Goal: Task Accomplishment & Management: Manage account settings

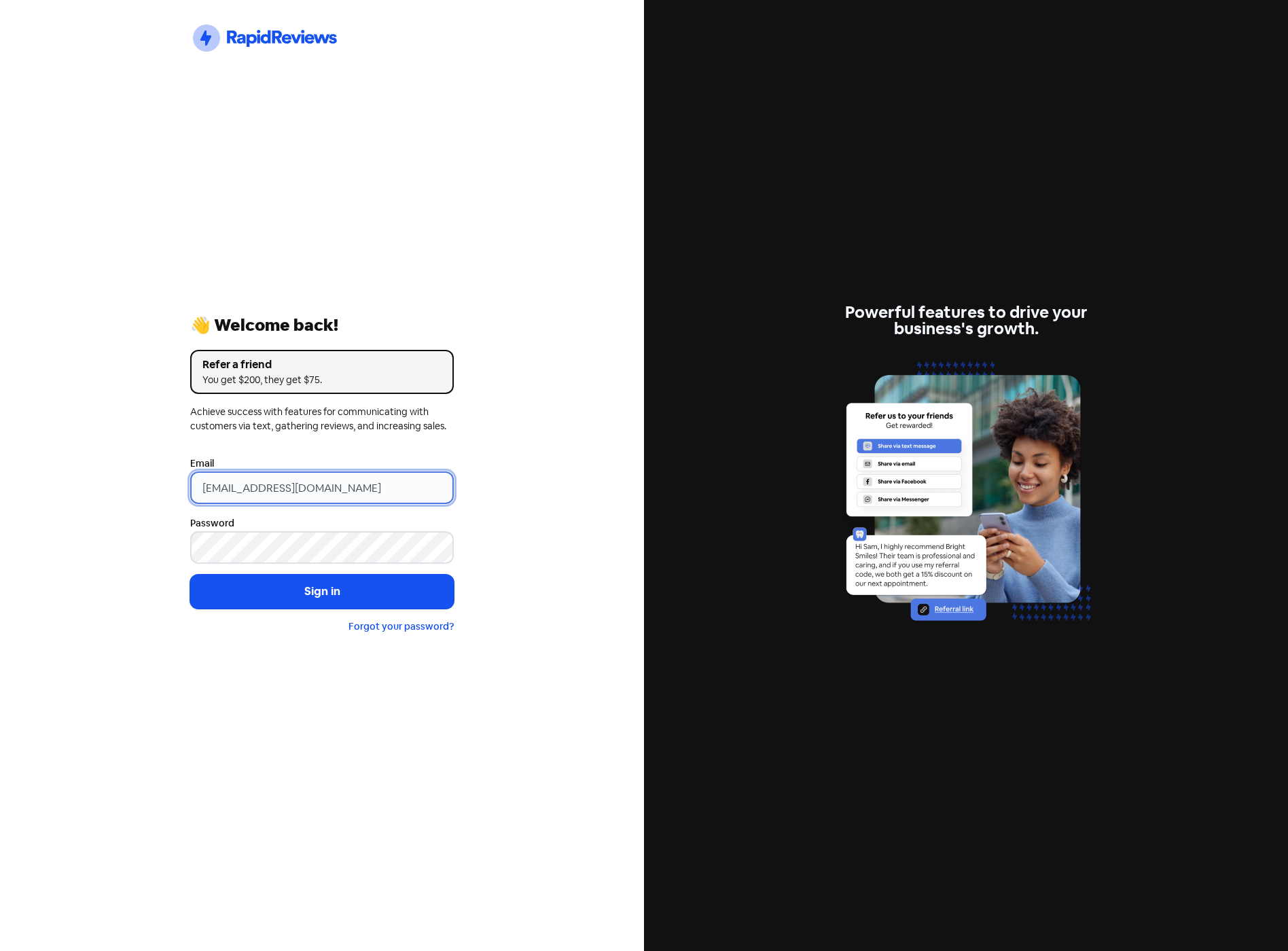
click at [377, 477] on input "info@cottontreedental.com.au" at bounding box center [322, 487] width 264 height 33
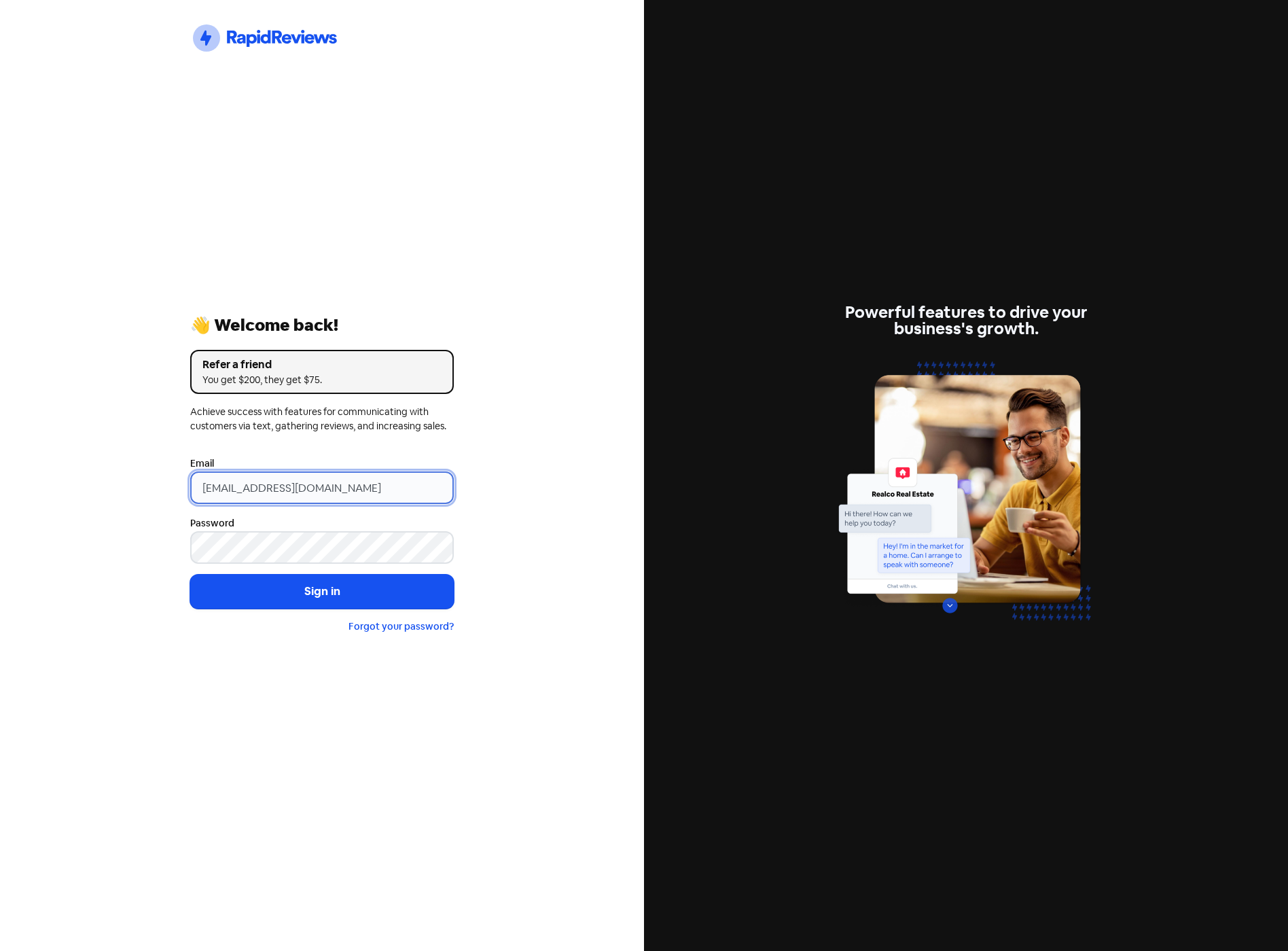
type input "[EMAIL_ADDRESS][DOMAIN_NAME]"
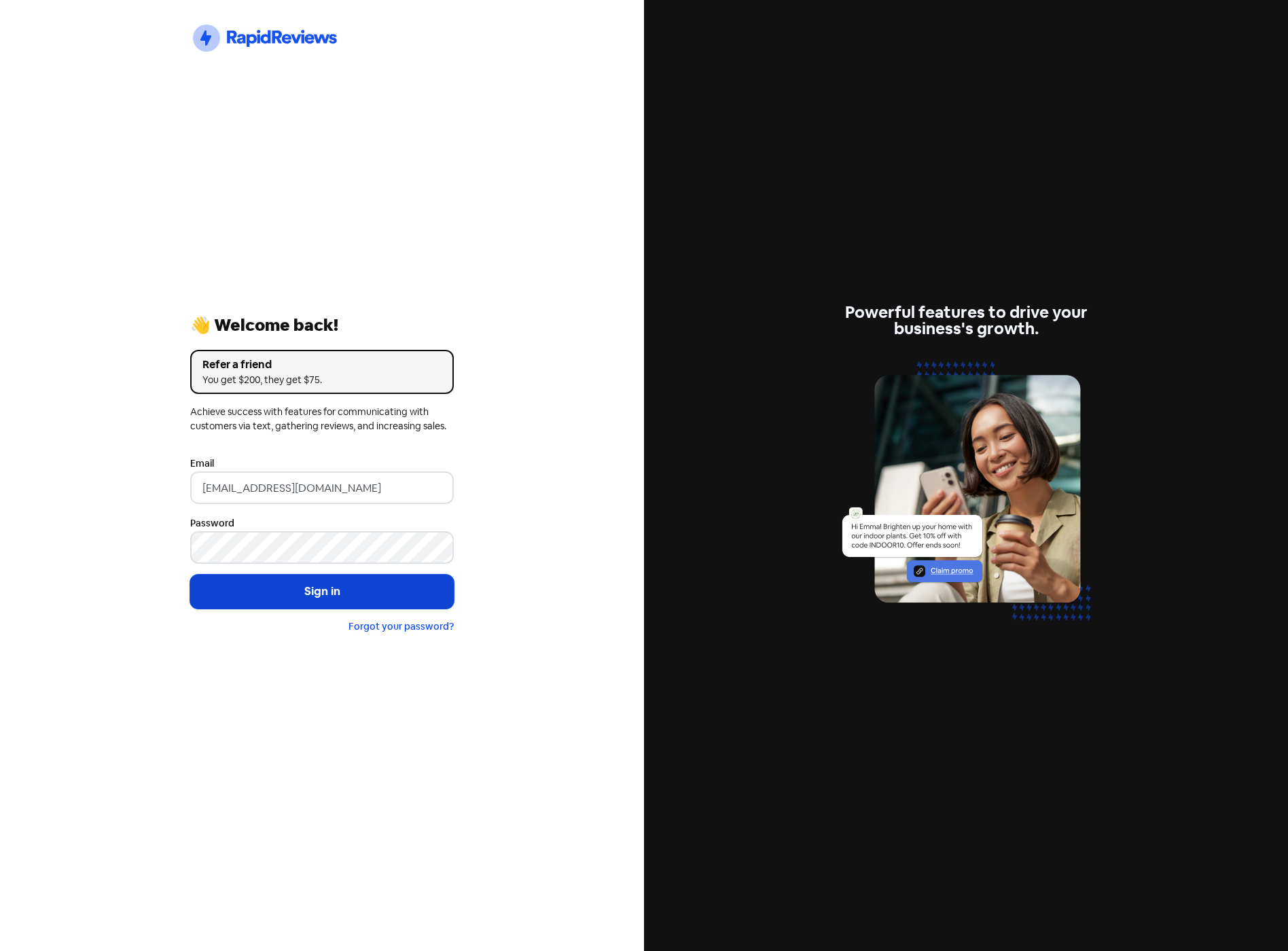
click at [326, 593] on button "Sign in" at bounding box center [322, 591] width 264 height 34
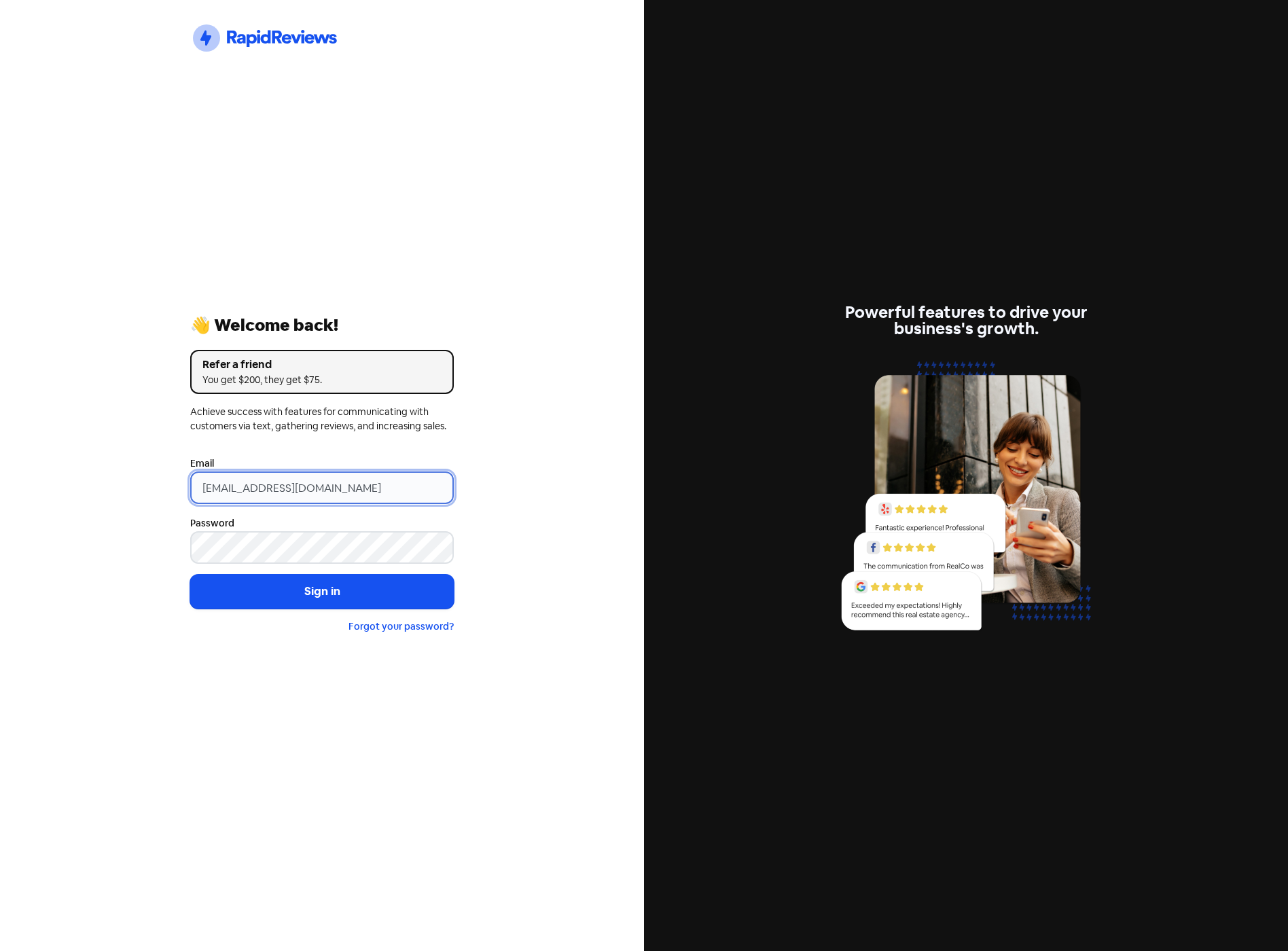
click at [374, 487] on input "info@cottontreedental.com.au" at bounding box center [322, 487] width 264 height 33
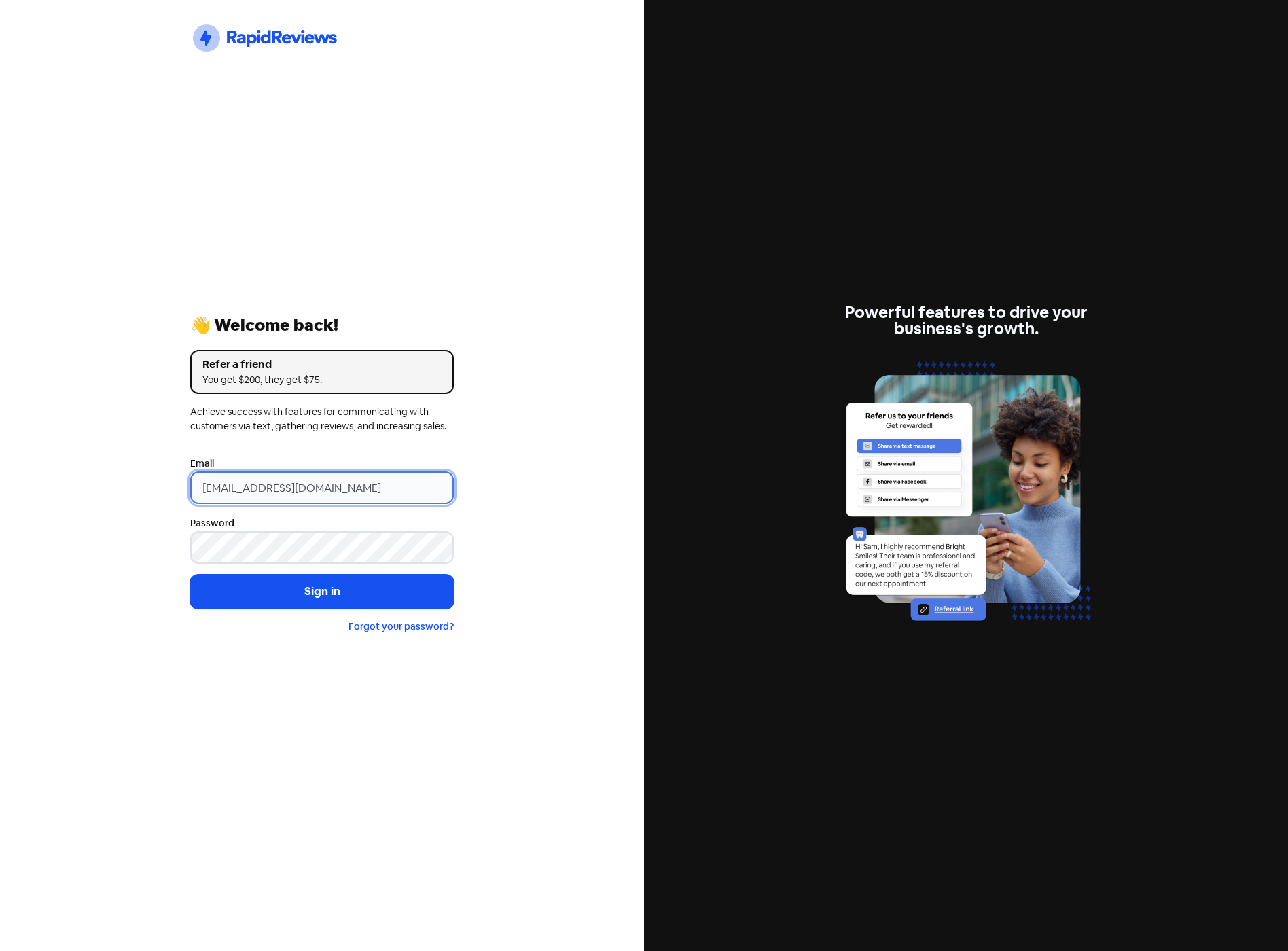
type input "[EMAIL_ADDRESS][DOMAIN_NAME]"
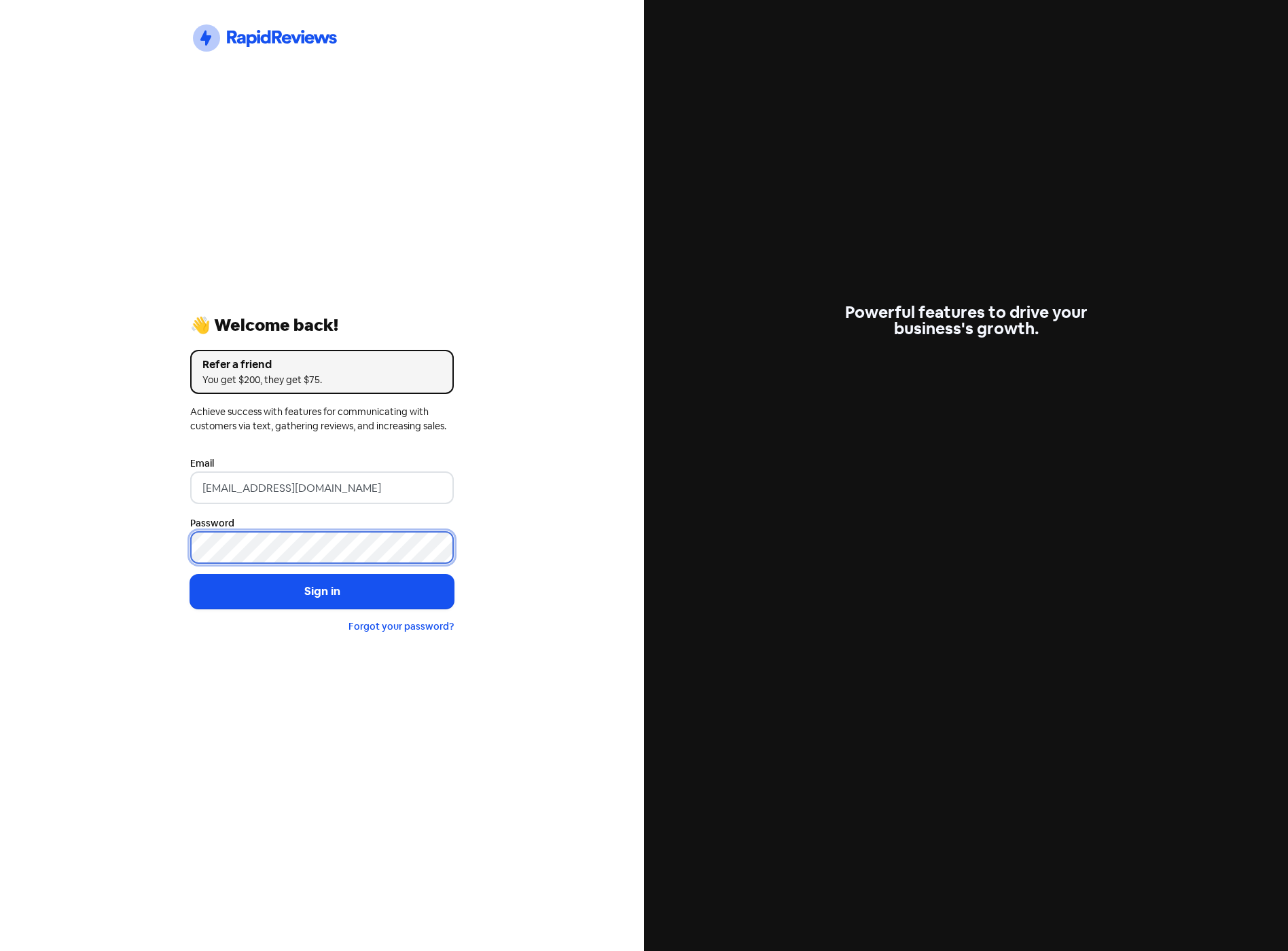
click at [151, 545] on div "Icon For Thunder-circle 👋 Welcome back! Refer a friend You get $200, they get $…" at bounding box center [322, 476] width 644 height 951
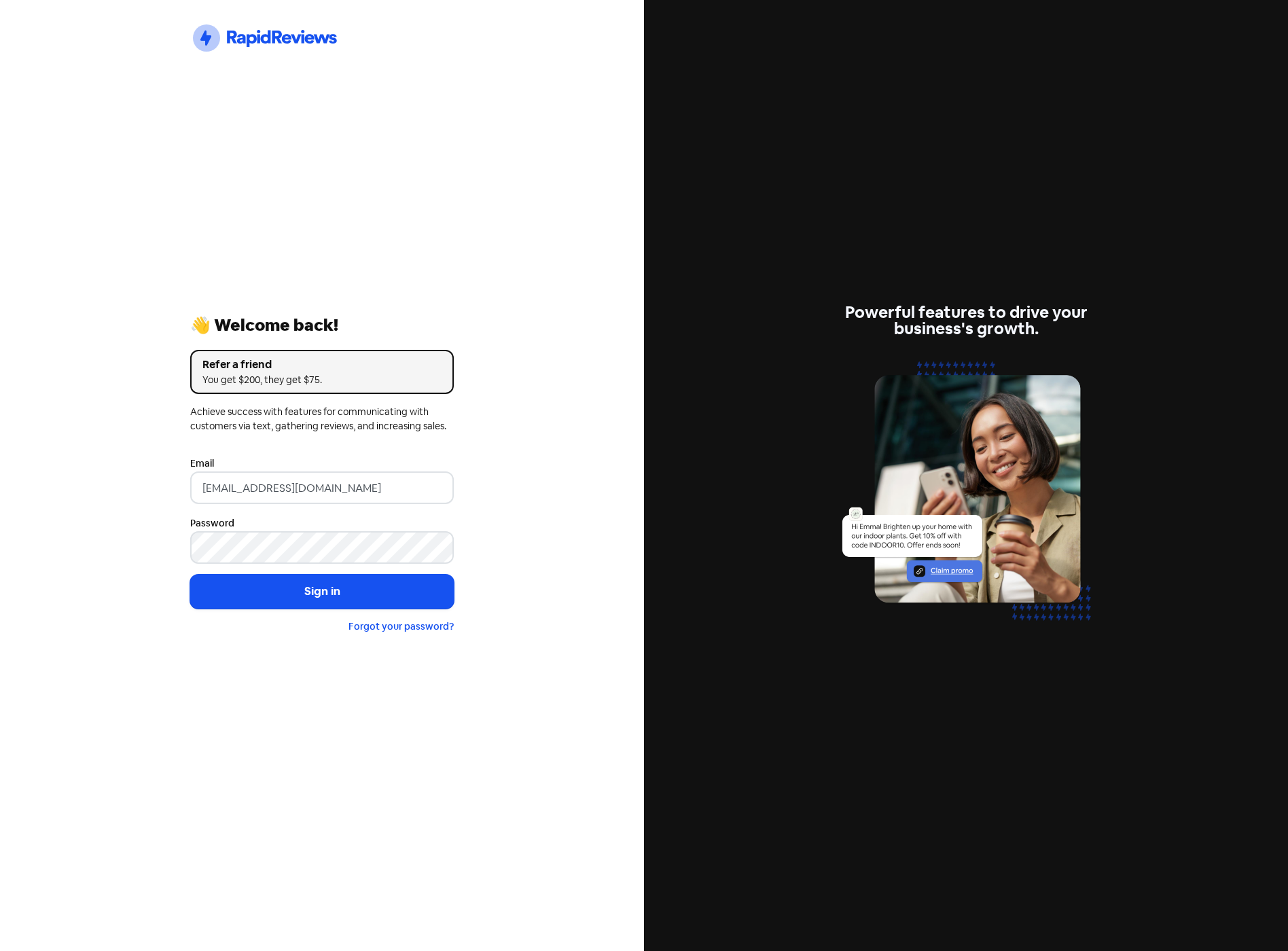
click at [123, 635] on div "Icon For Thunder-circle 👋 Welcome back! Refer a friend You get $200, they get $…" at bounding box center [322, 476] width 644 height 951
click at [286, 593] on button "Sign in" at bounding box center [322, 591] width 264 height 34
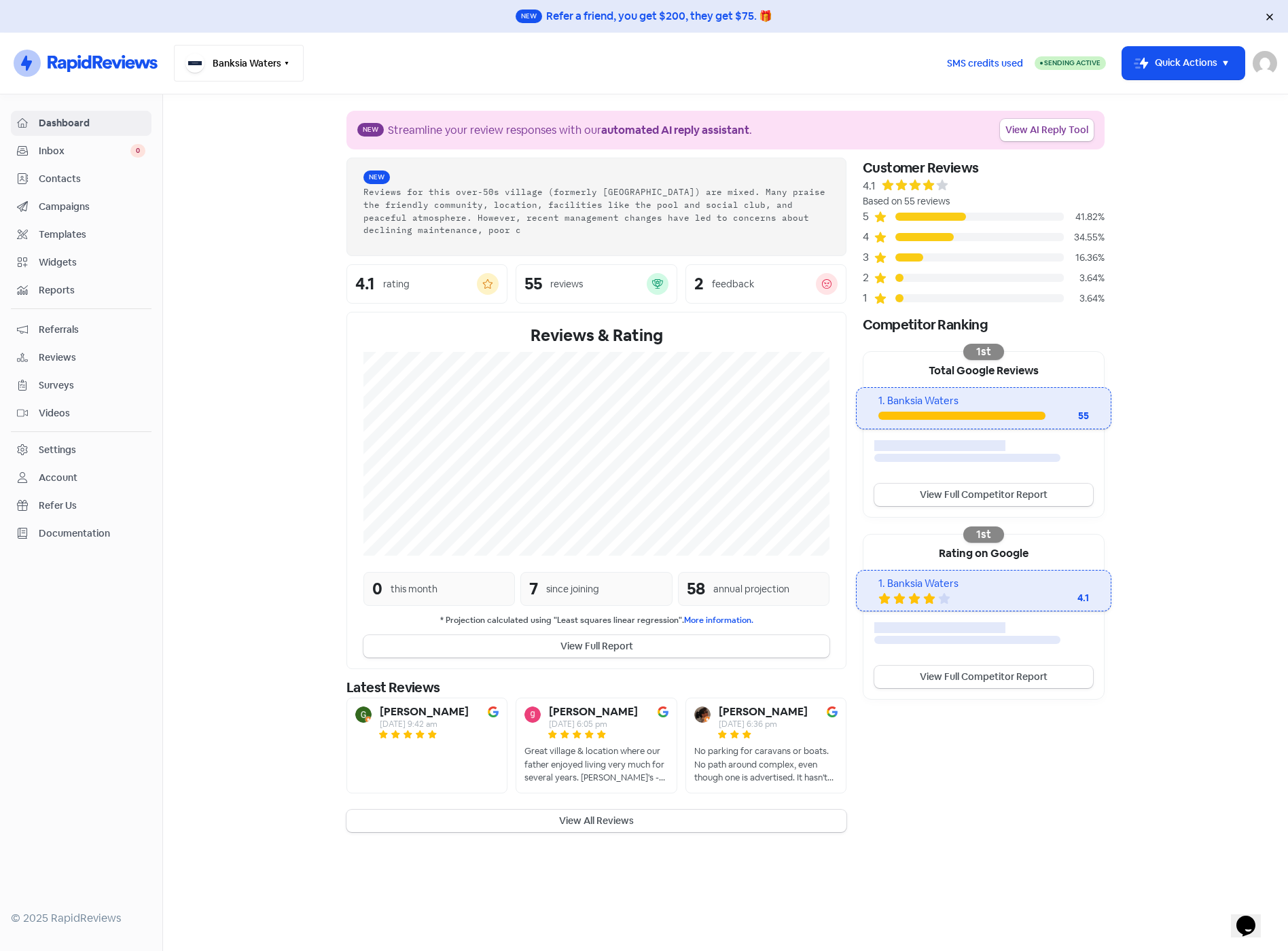
click at [284, 66] on icon "button" at bounding box center [286, 63] width 11 height 11
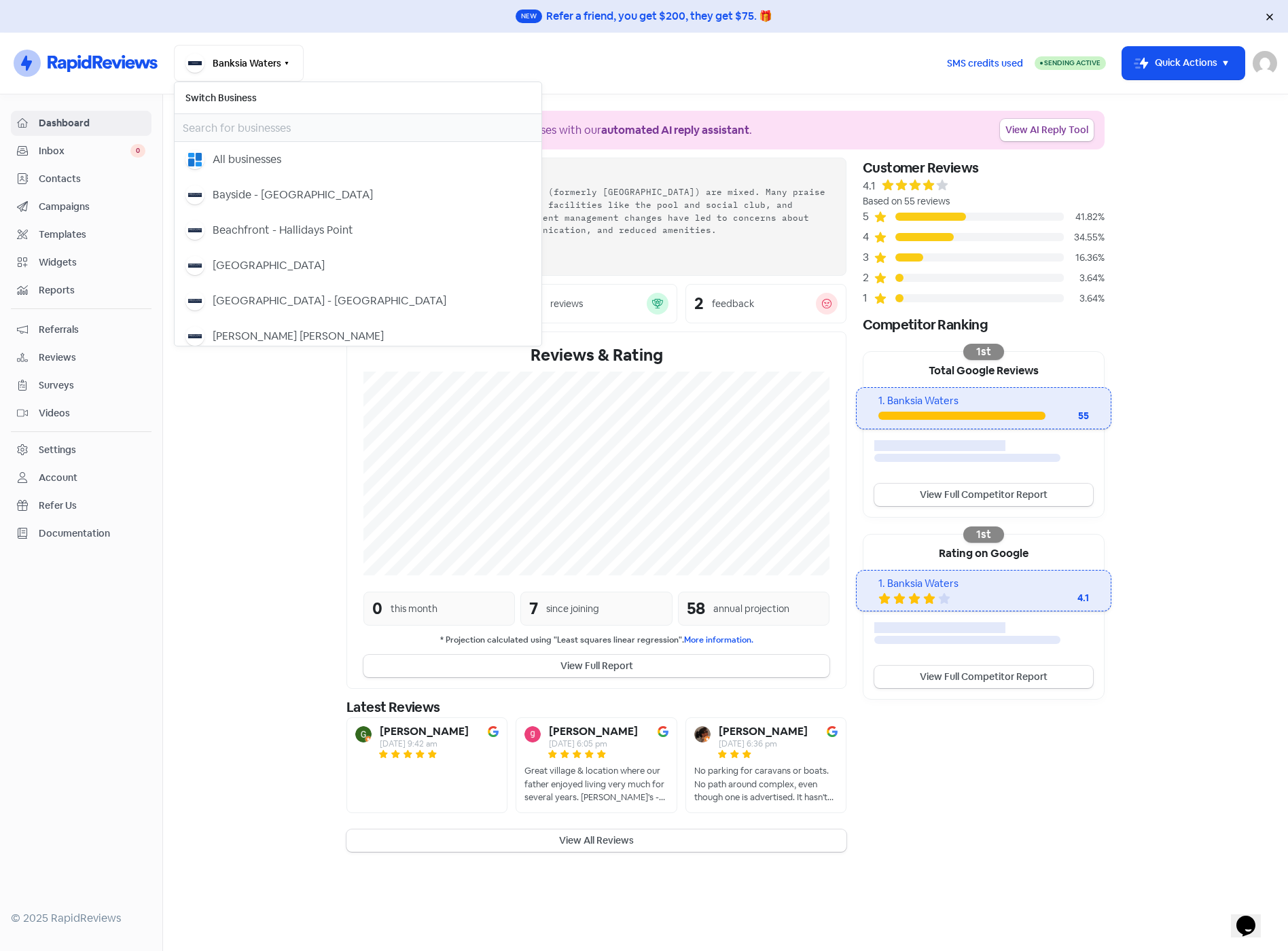
click at [232, 97] on h6 "Switch Business" at bounding box center [358, 98] width 367 height 31
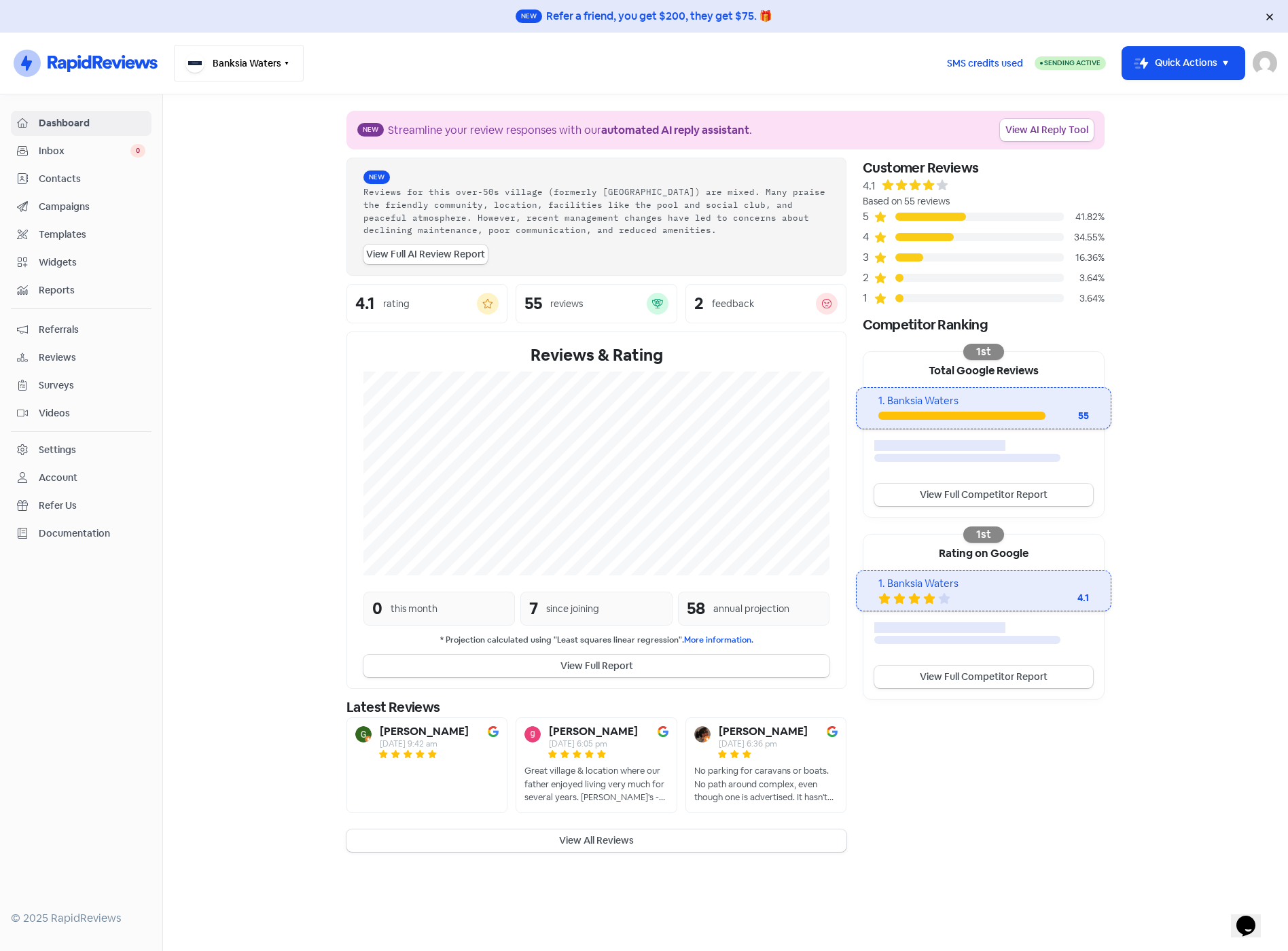
click at [283, 55] on button "Banksia Waters" at bounding box center [239, 63] width 130 height 36
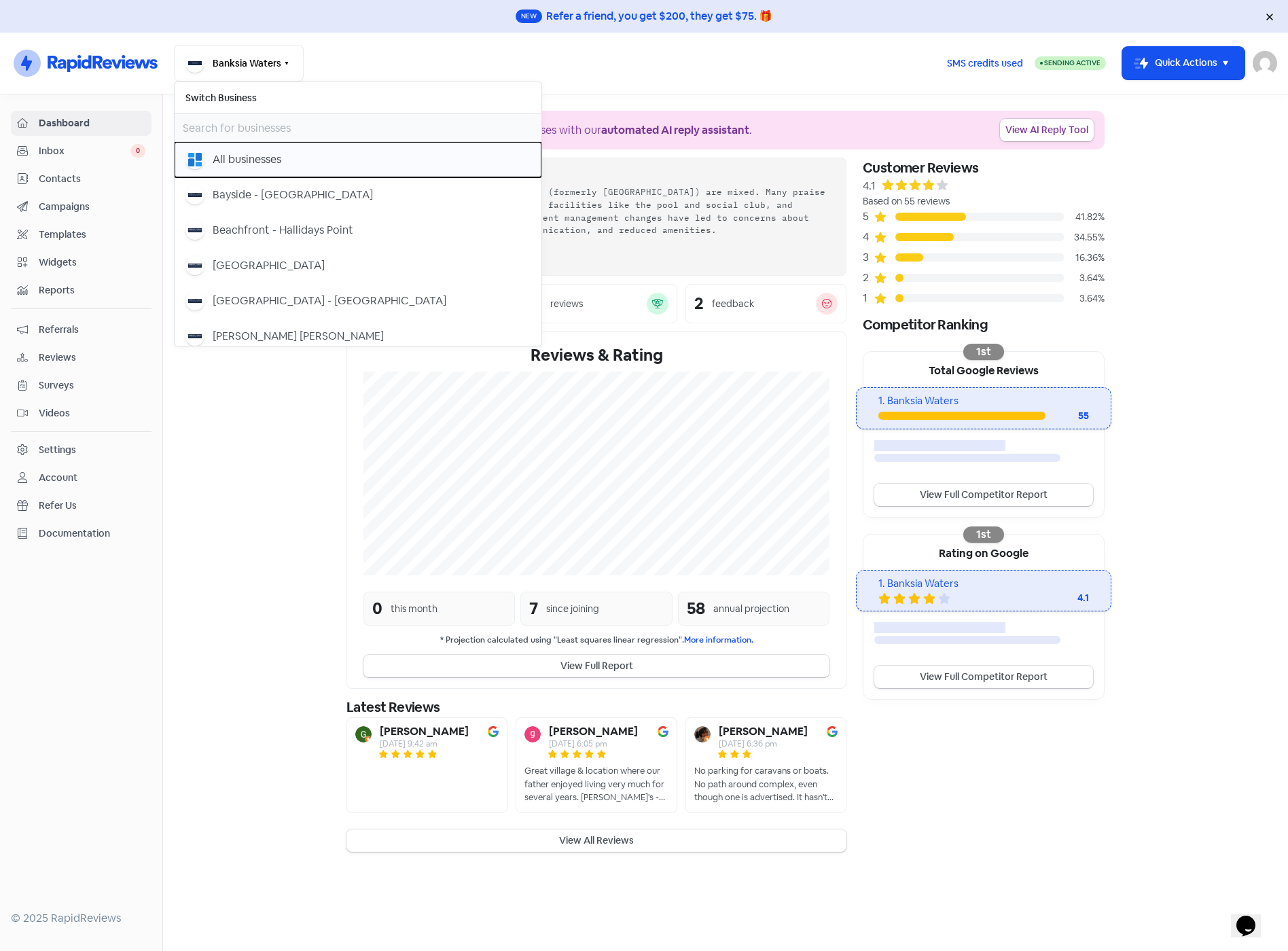
click at [232, 162] on div "All businesses" at bounding box center [247, 159] width 68 height 16
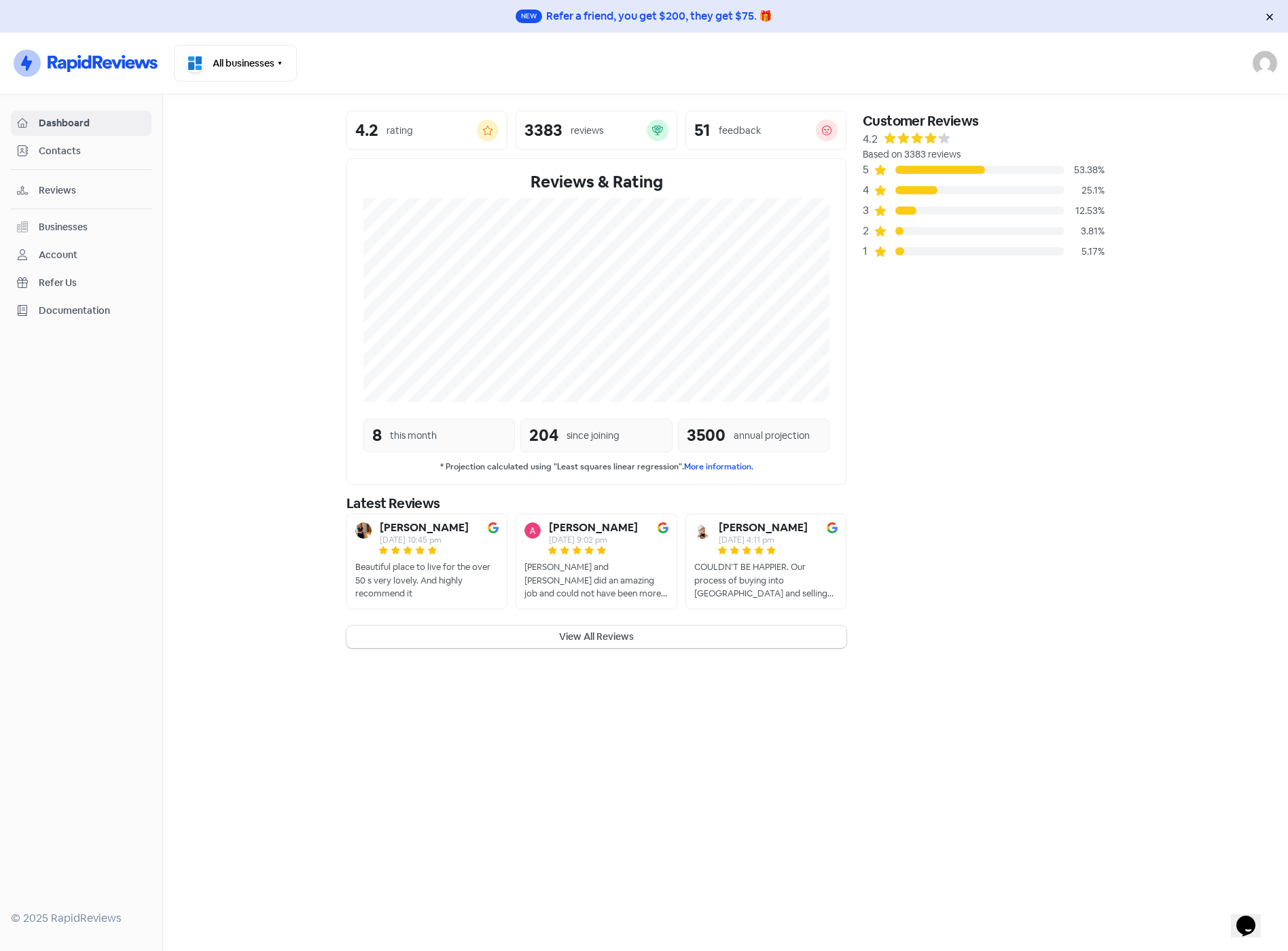
click at [210, 263] on section "4.2 rating 3383 reviews 51 feedback Reviews & Rating 8 this month 204 since joi…" at bounding box center [726, 379] width 1126 height 570
click at [56, 192] on span "Reviews" at bounding box center [92, 191] width 106 height 15
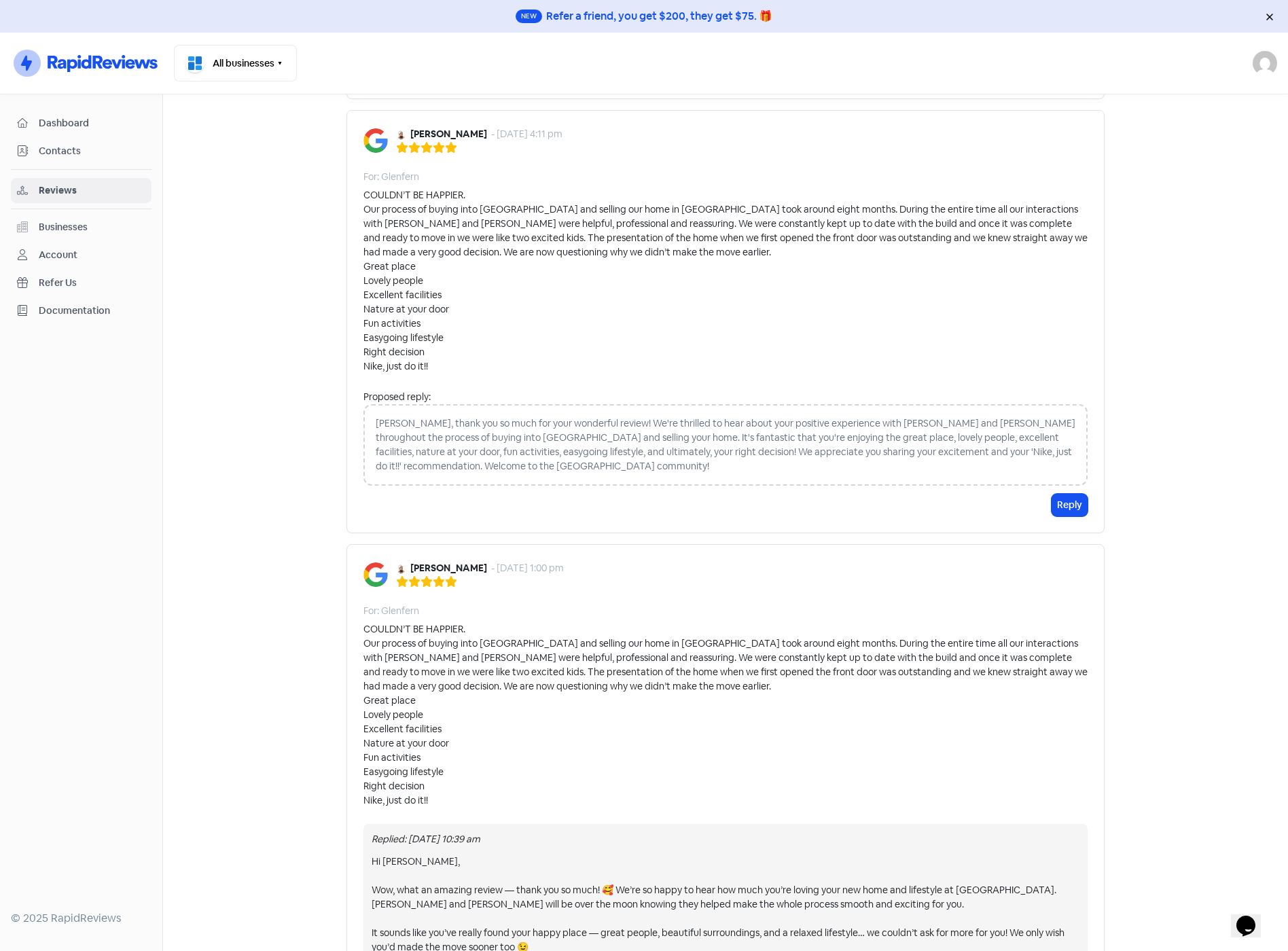
scroll to position [788, 0]
click at [65, 126] on span "Dashboard" at bounding box center [92, 123] width 106 height 15
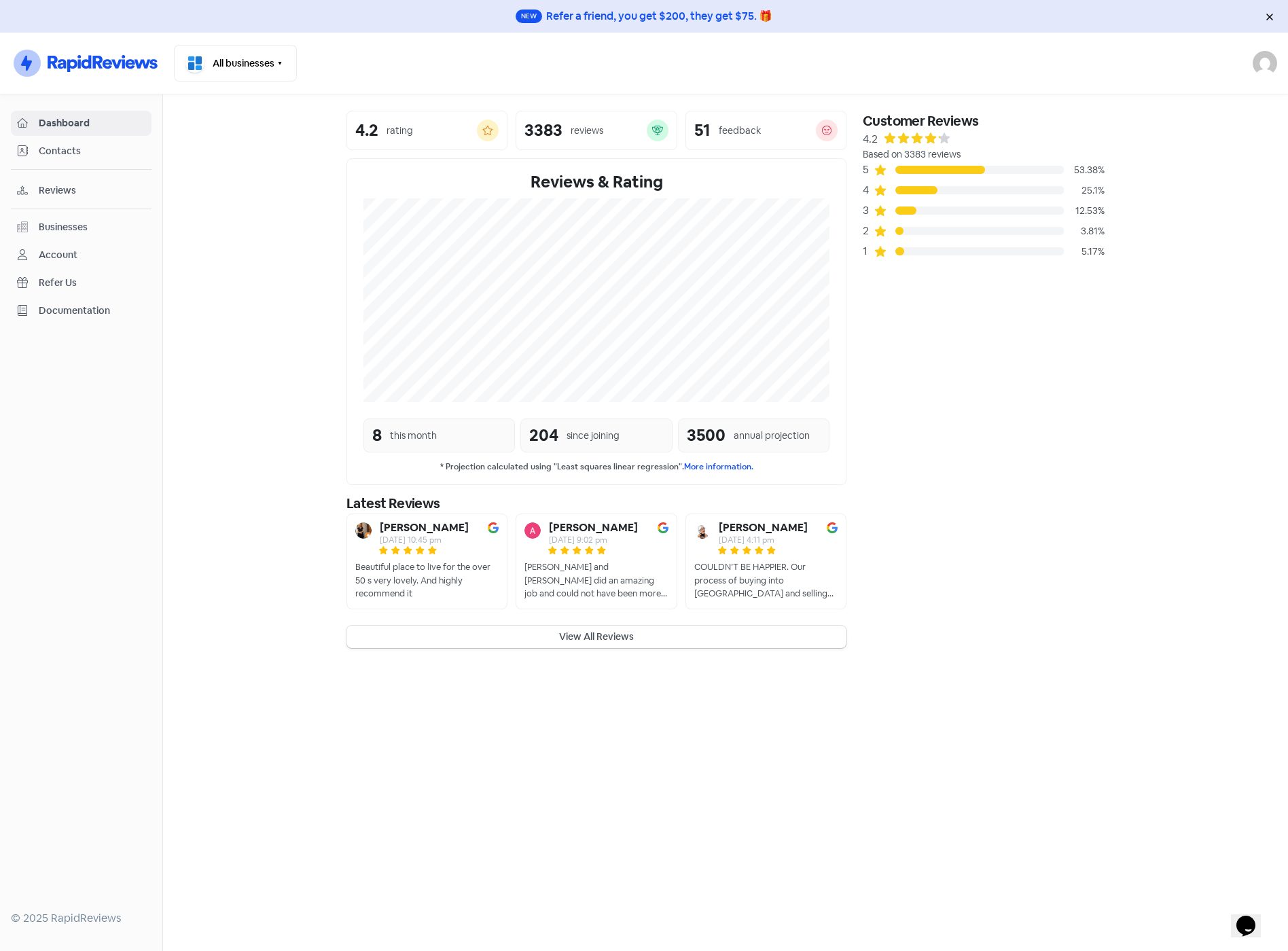
click at [49, 187] on span "Reviews" at bounding box center [92, 191] width 106 height 15
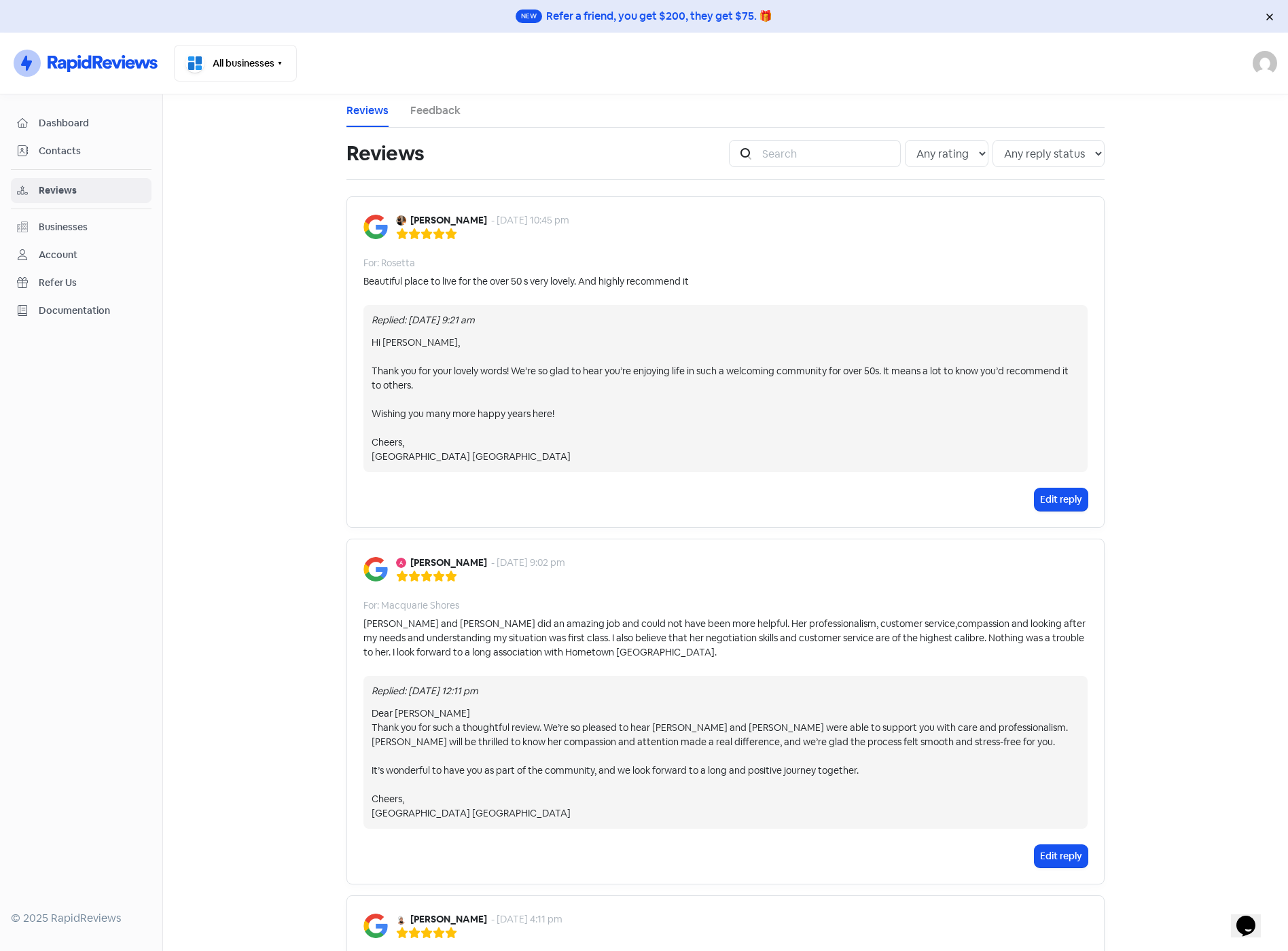
click at [294, 496] on main "Reviews Feedback Reviews Icon For Search Any rating 5 star 4 star 3 star 2 star…" at bounding box center [726, 523] width 1126 height 856
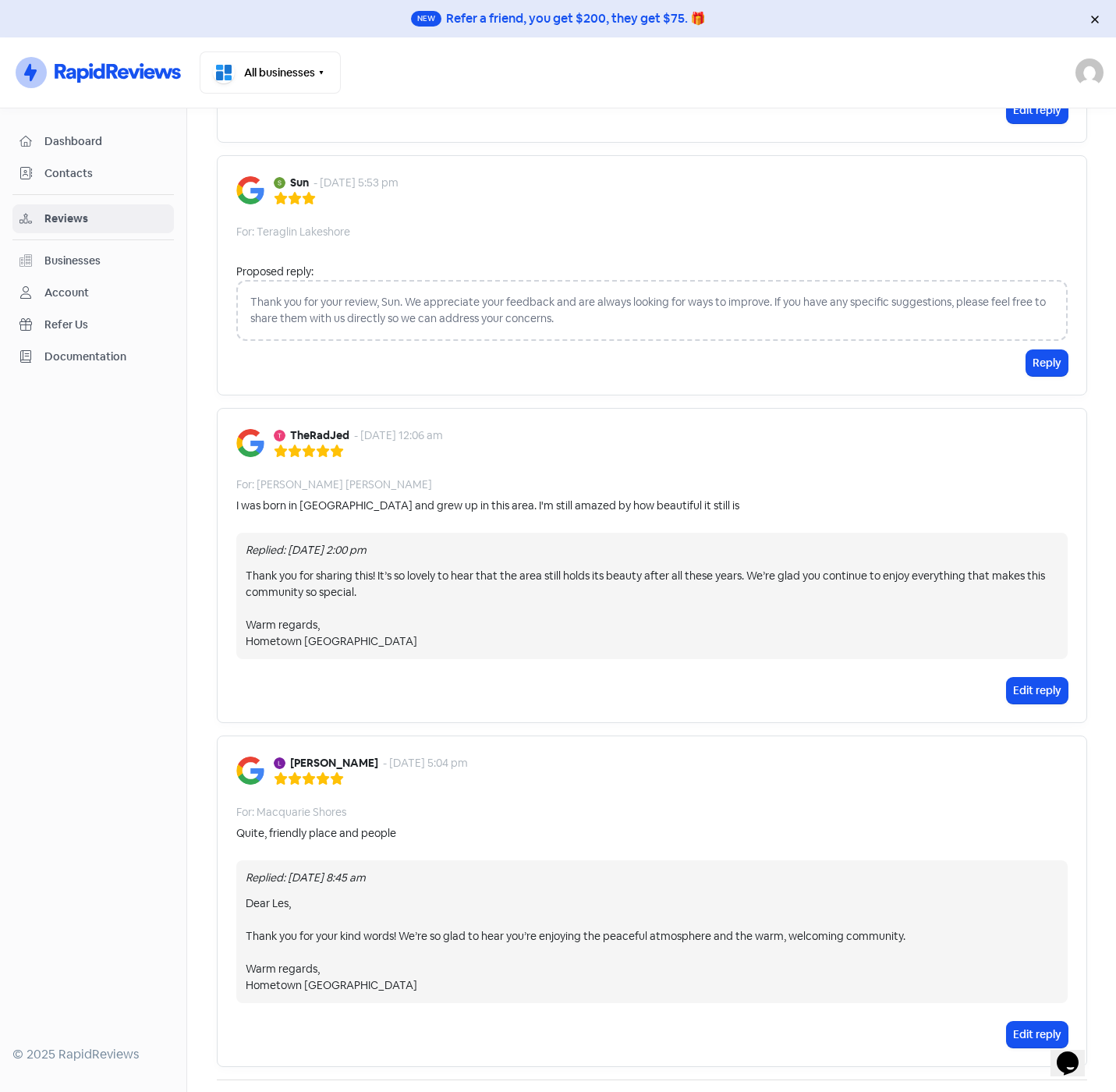
scroll to position [3180, 0]
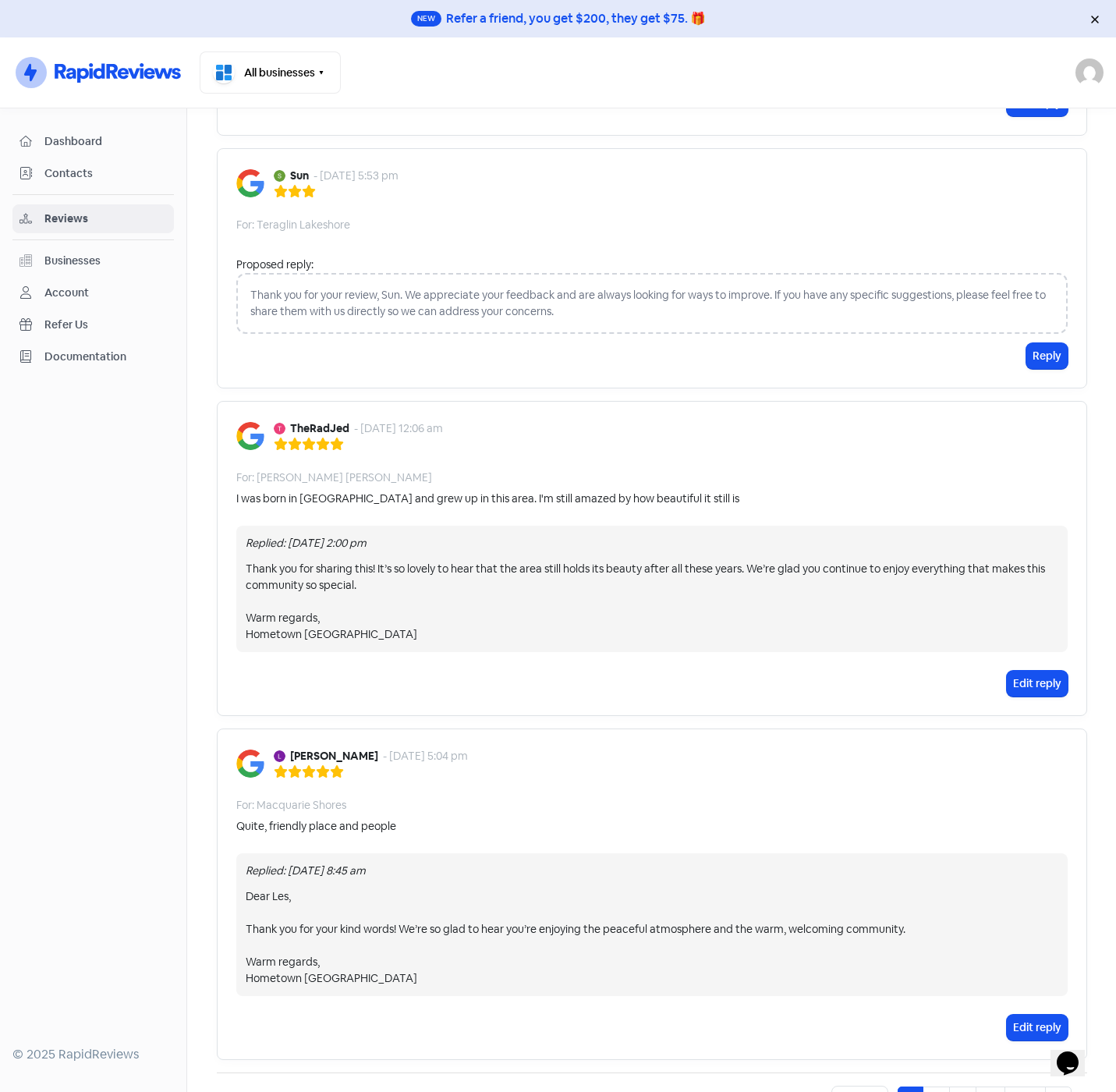
click at [87, 878] on div at bounding box center [93, 809] width 161 height 455
click at [66, 263] on div "Businesses" at bounding box center [72, 261] width 56 height 17
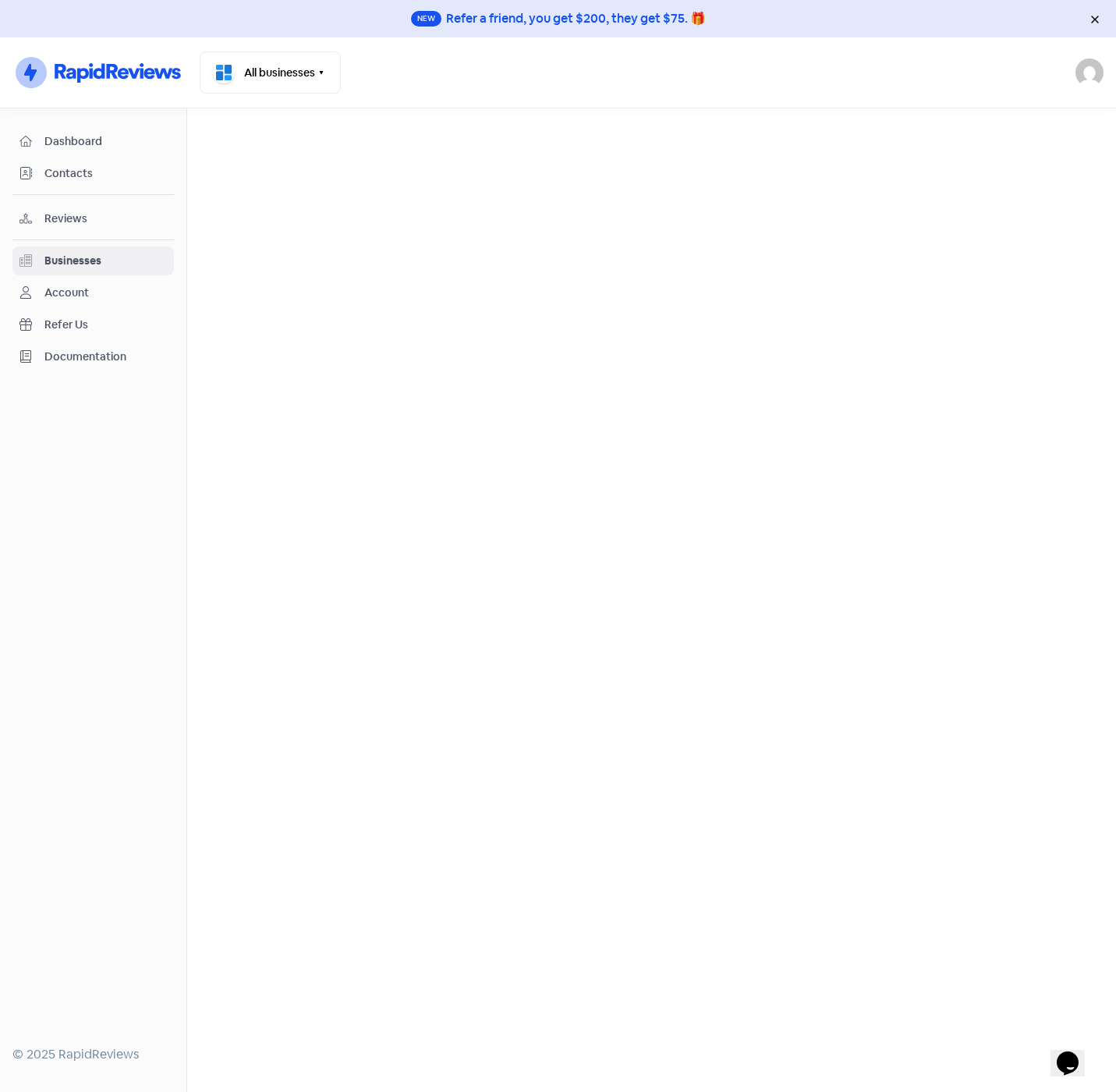
select select "12_months"
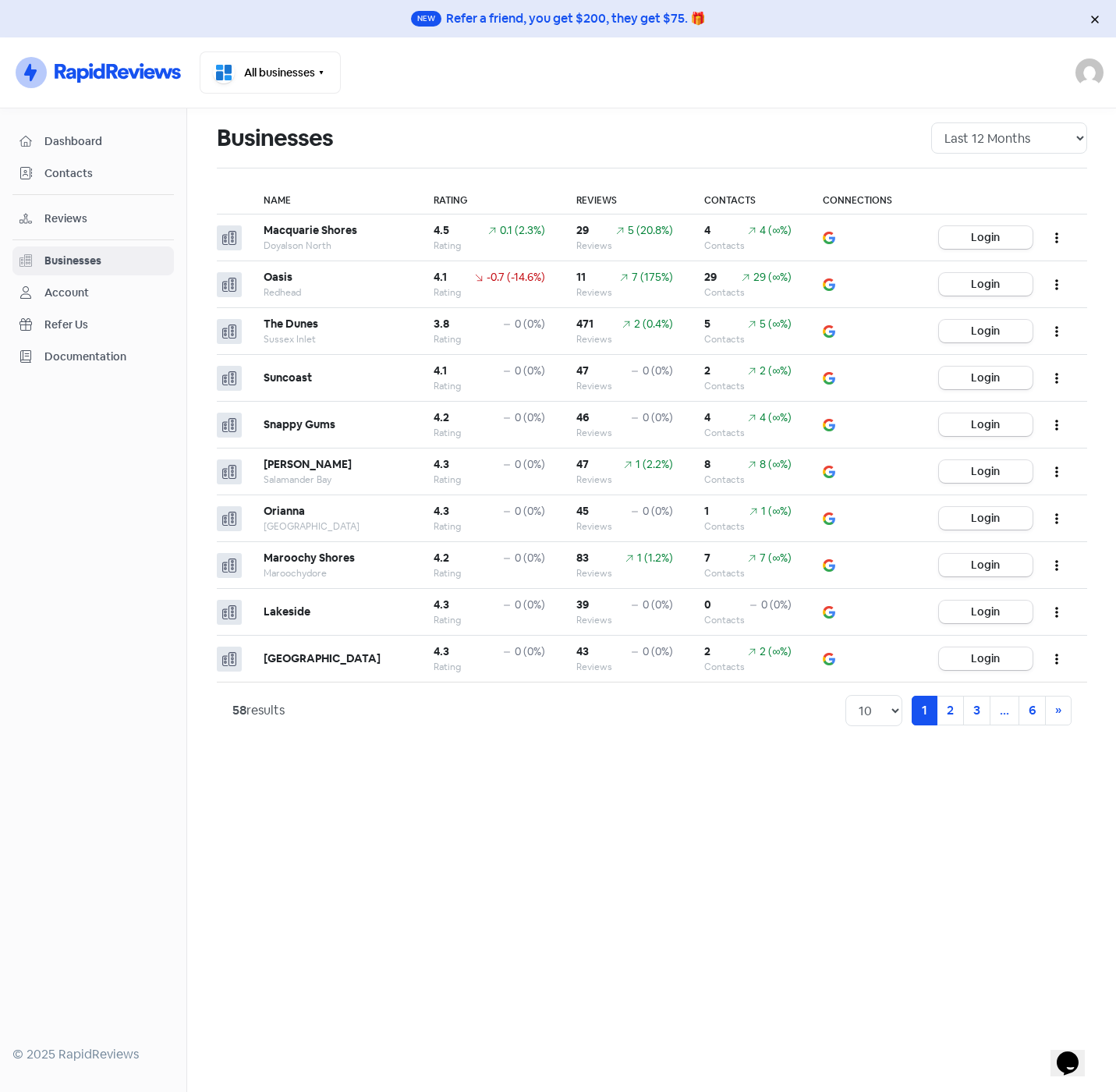
click at [105, 46] on nav "Icon For Thunder-circle All businesses Switch Business All businesses Banksia W…" at bounding box center [558, 73] width 1116 height 71
click at [1055, 329] on icon "button" at bounding box center [1057, 332] width 3 height 11
click at [999, 395] on button "AI Review Report" at bounding box center [1008, 401] width 123 height 31
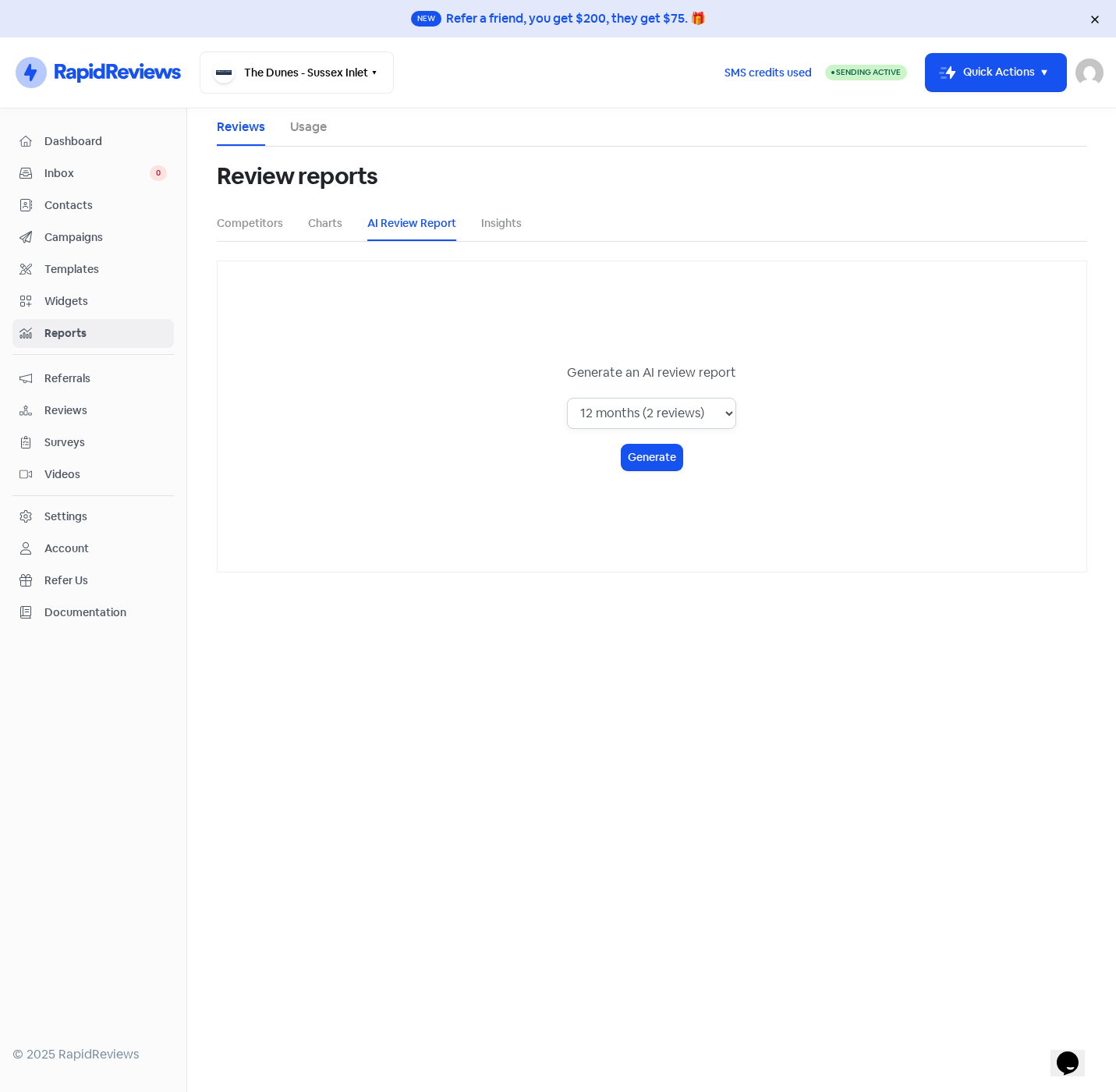
click at [724, 411] on select "1 month (0 reviews) 3 months (0 reviews) 6 months (1 reviews) 12 months (2 revi…" at bounding box center [651, 413] width 169 height 31
select select "all_time"
click at [568, 398] on select "1 month (0 reviews) 3 months (0 reviews) 6 months (1 reviews) 12 months (2 revi…" at bounding box center [651, 413] width 169 height 31
click at [656, 459] on button "Generate" at bounding box center [651, 457] width 61 height 26
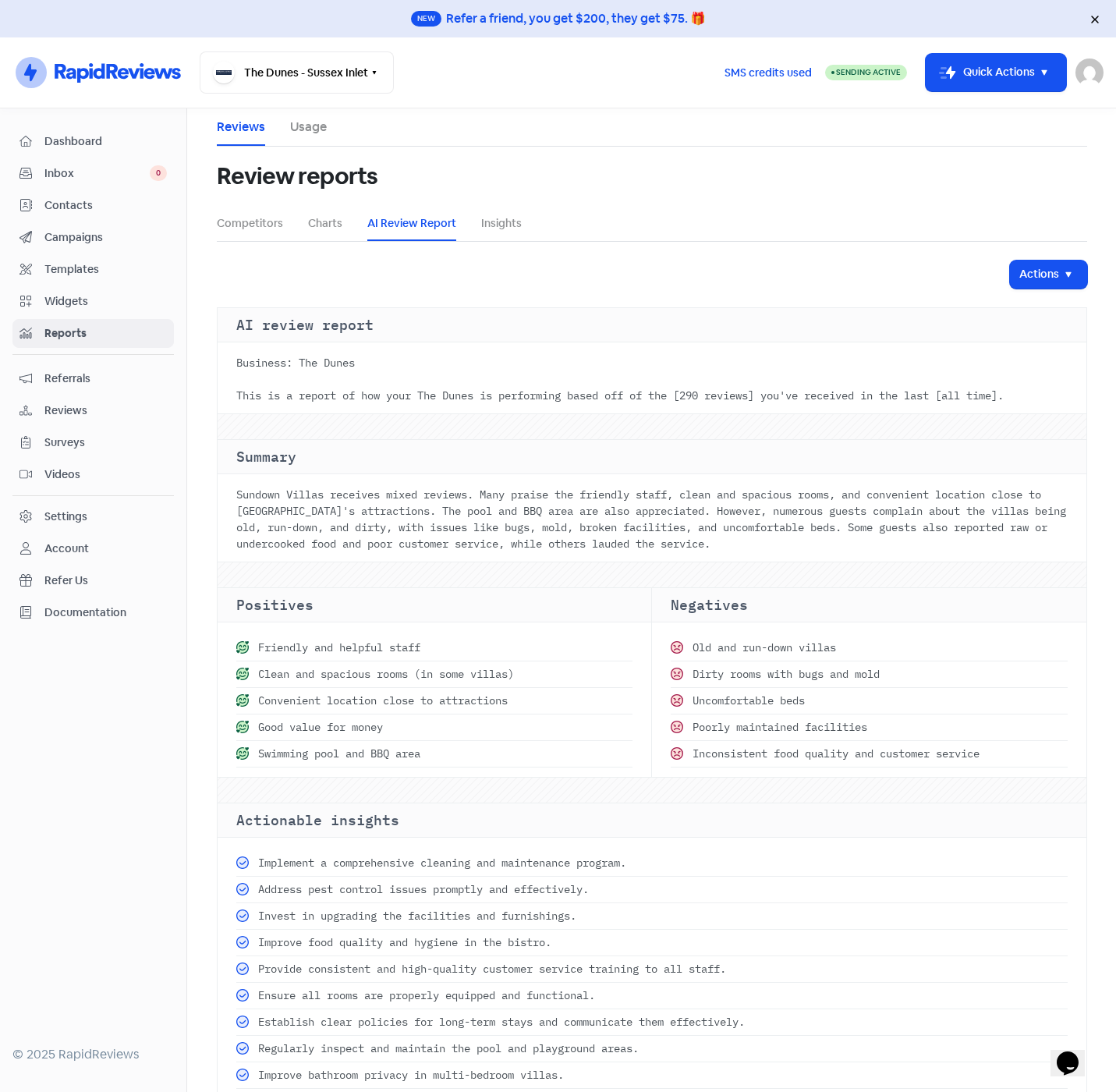
click at [1085, 78] on img at bounding box center [1089, 73] width 28 height 28
click at [966, 173] on link "Sign out" at bounding box center [1004, 181] width 197 height 25
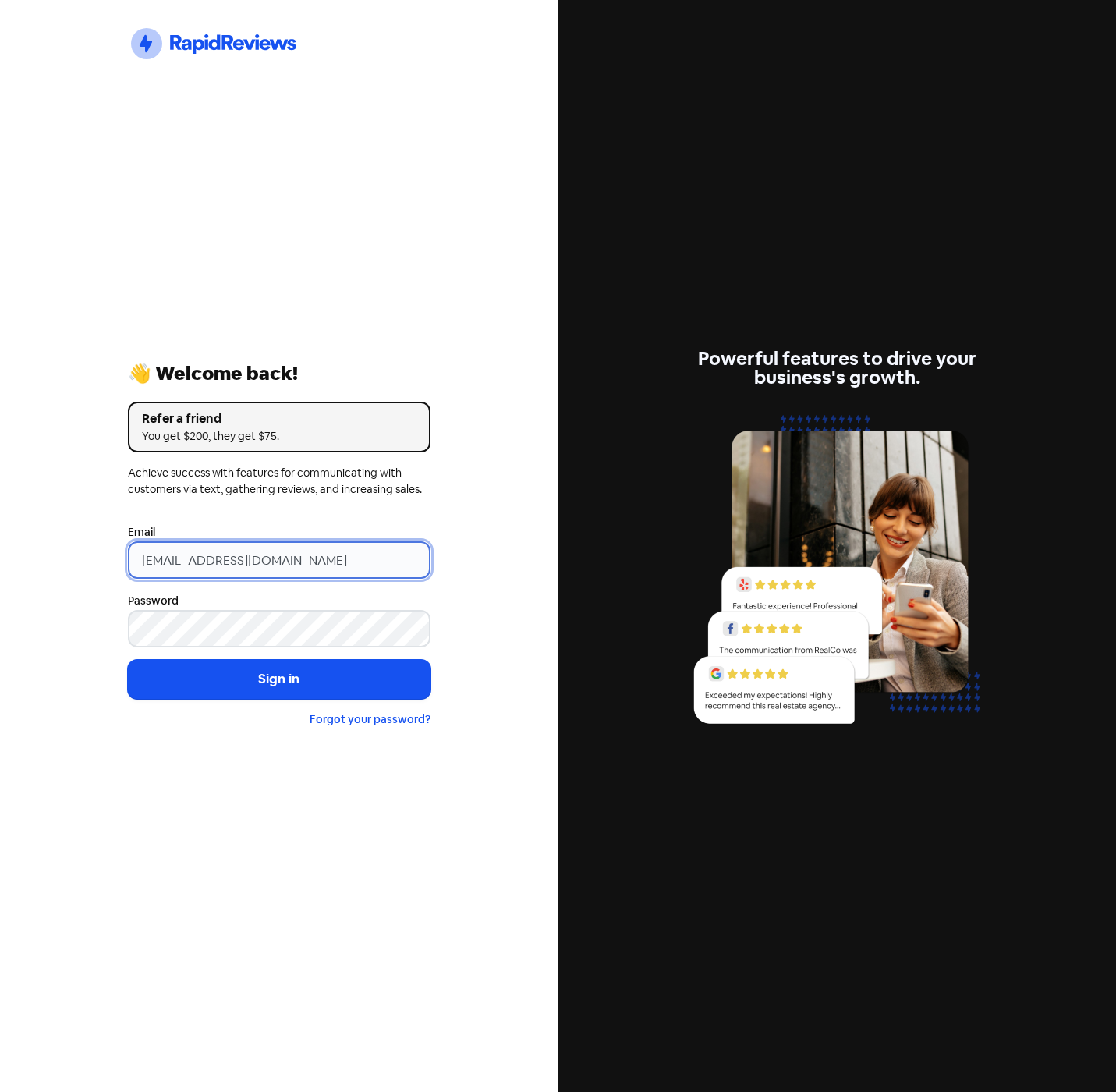
drag, startPoint x: 390, startPoint y: 566, endPoint x: -56, endPoint y: 557, distance: 446.1
click at [0, 557] on html "Icon For Thunder-circle 👋 Welcome back! Refer a friend You get $200, they get $…" at bounding box center [558, 546] width 1116 height 1092
type input "s"
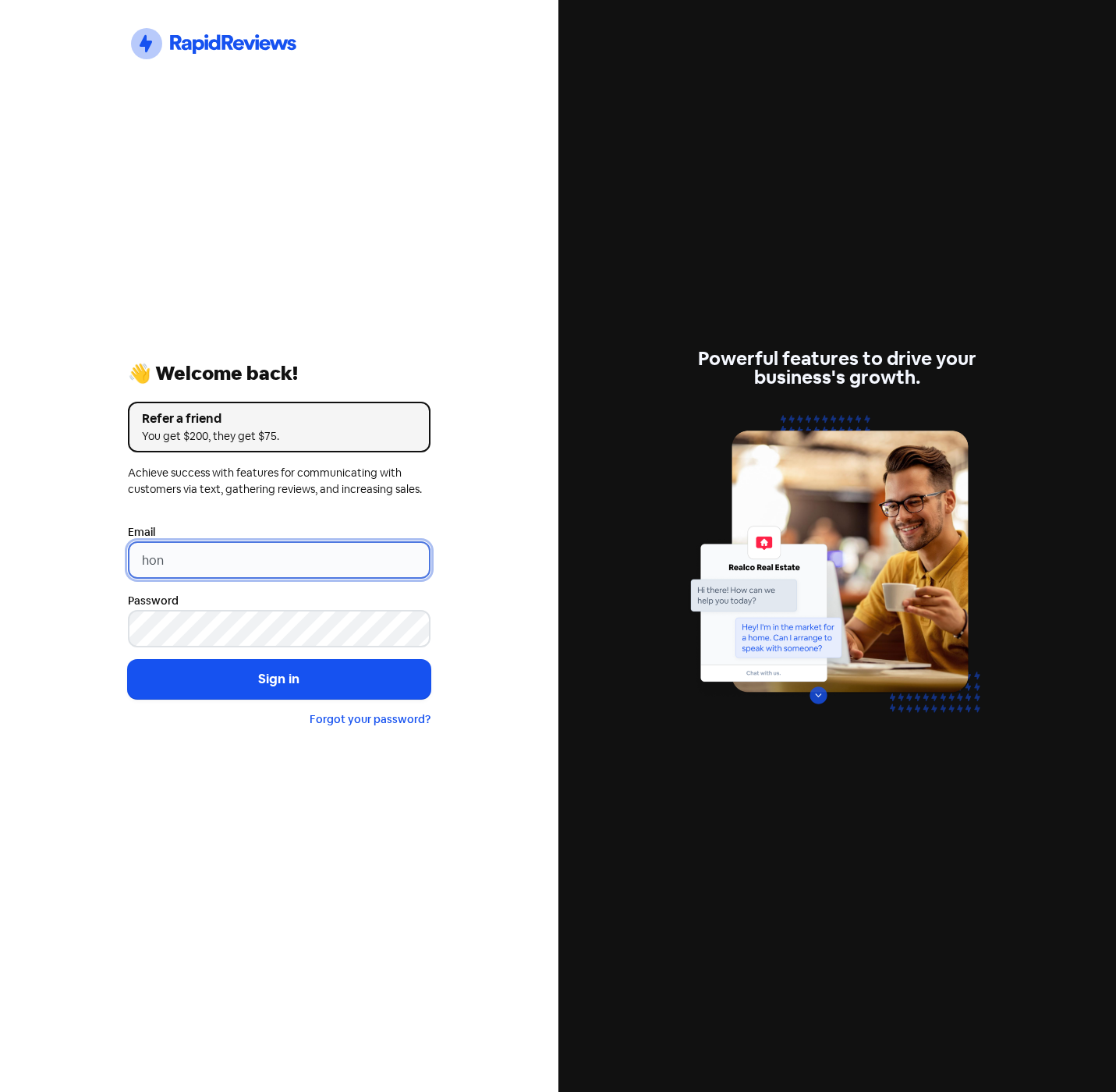
type input "[EMAIL_ADDRESS][DOMAIN_NAME]"
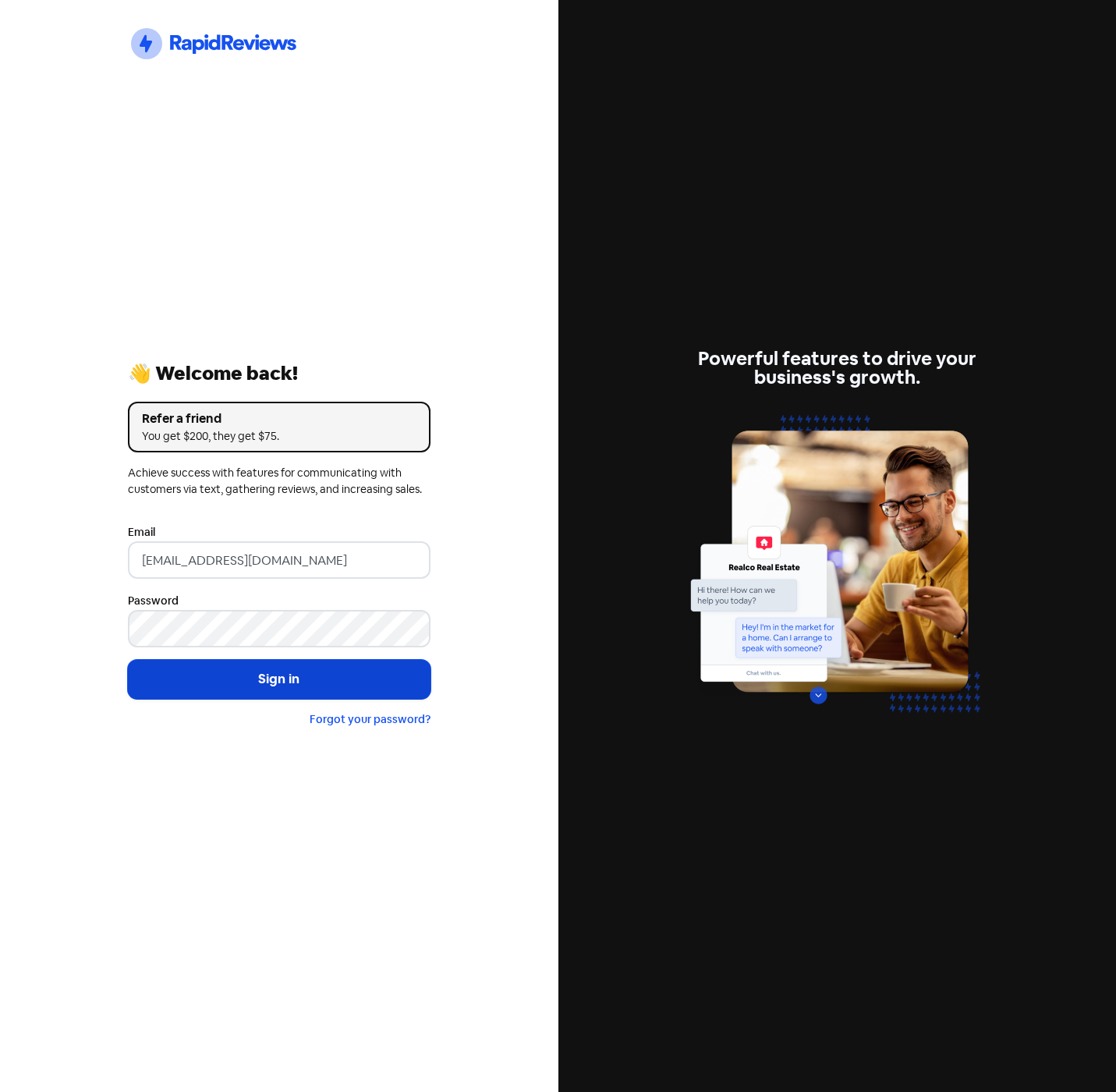
click at [216, 674] on button "Sign in" at bounding box center [279, 679] width 303 height 39
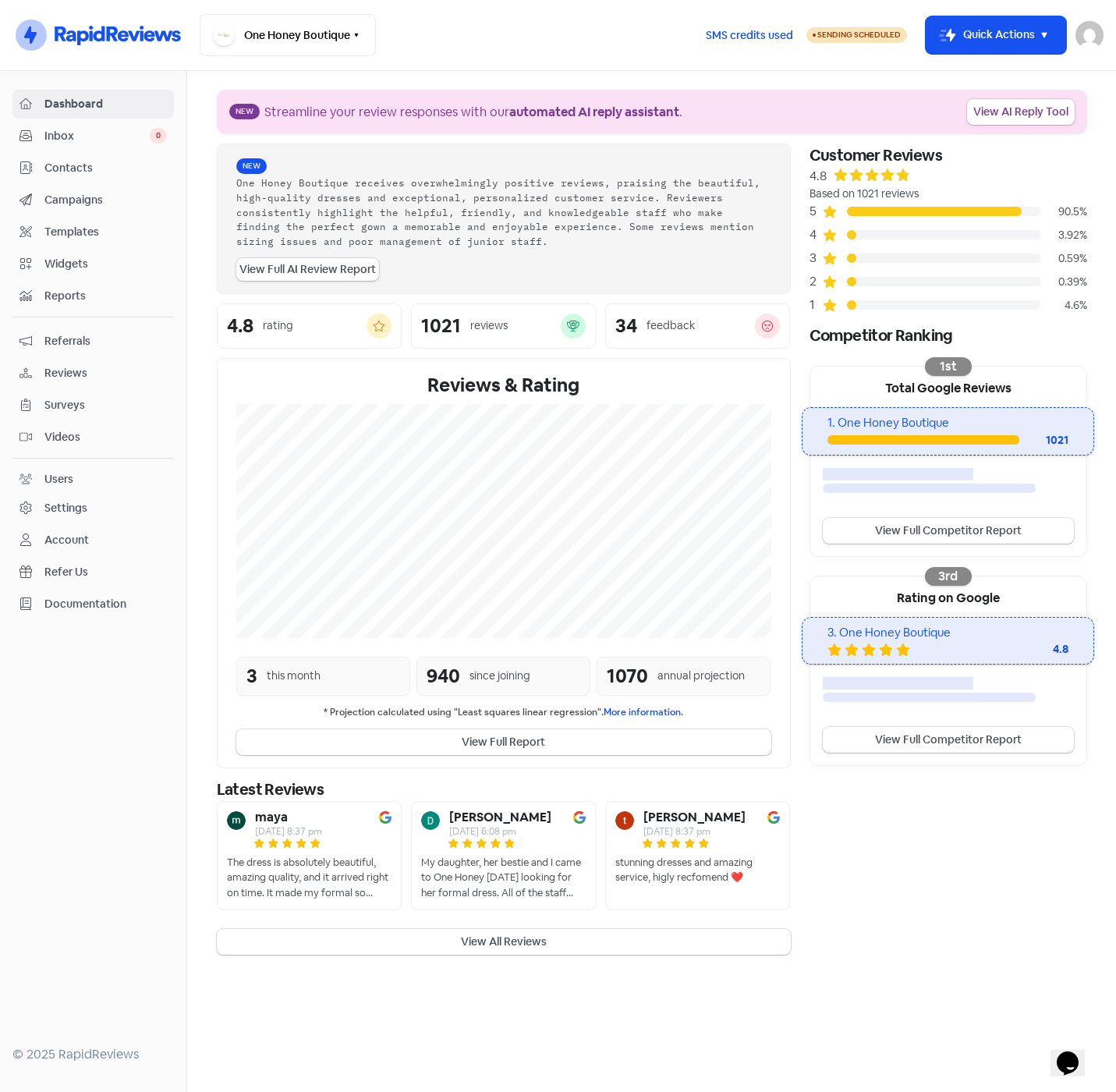
click at [64, 166] on span "Contacts" at bounding box center [105, 168] width 122 height 17
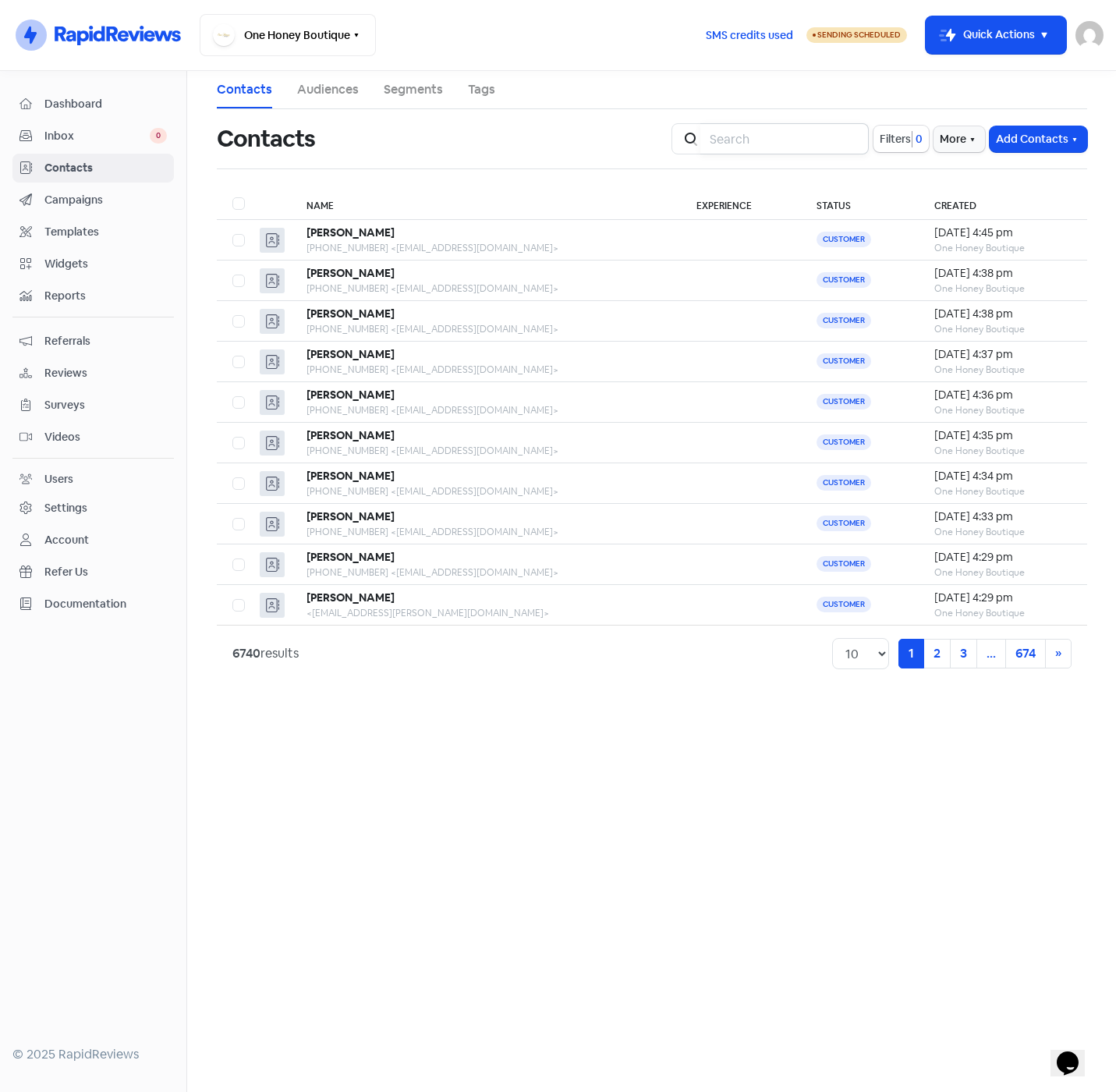
click at [766, 142] on input "search" at bounding box center [784, 138] width 168 height 31
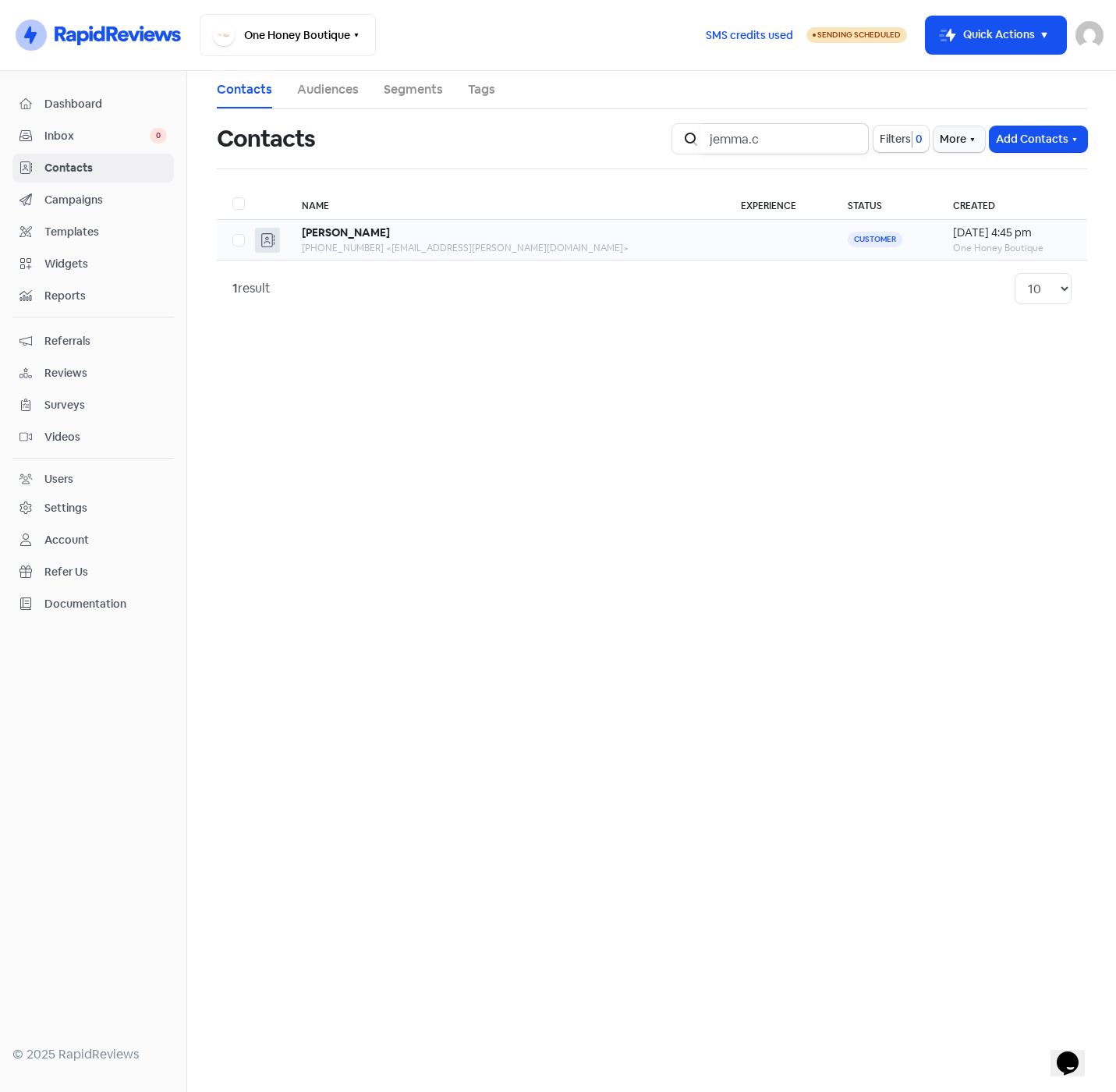
type input "jemma.c"
click at [725, 237] on td at bounding box center [777, 240] width 106 height 41
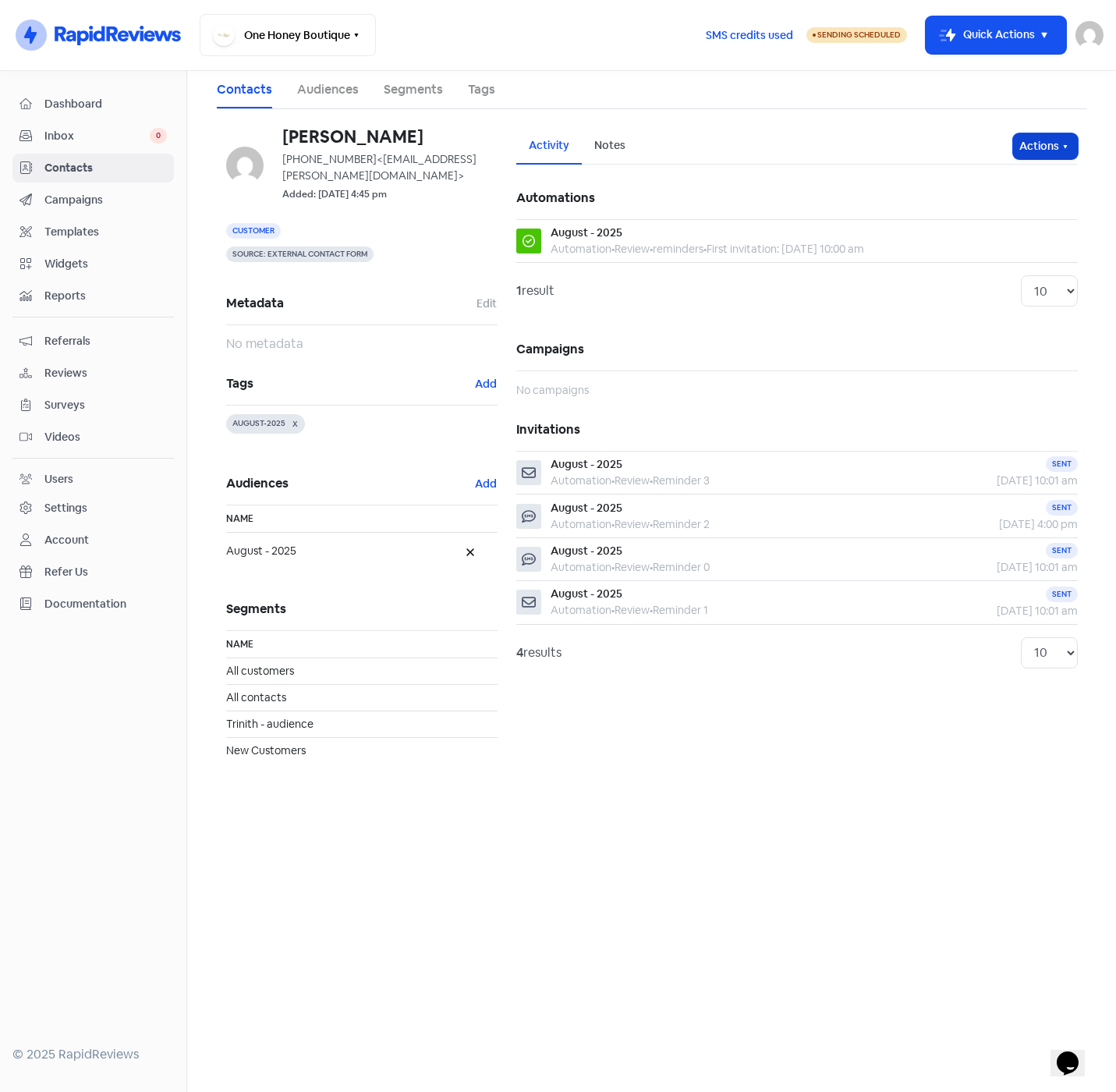
click at [1057, 155] on button "Actions" at bounding box center [1045, 145] width 64 height 26
click at [1002, 242] on button "Unsubscribe" at bounding box center [1015, 249] width 123 height 31
click at [78, 202] on span "Campaigns" at bounding box center [105, 200] width 122 height 17
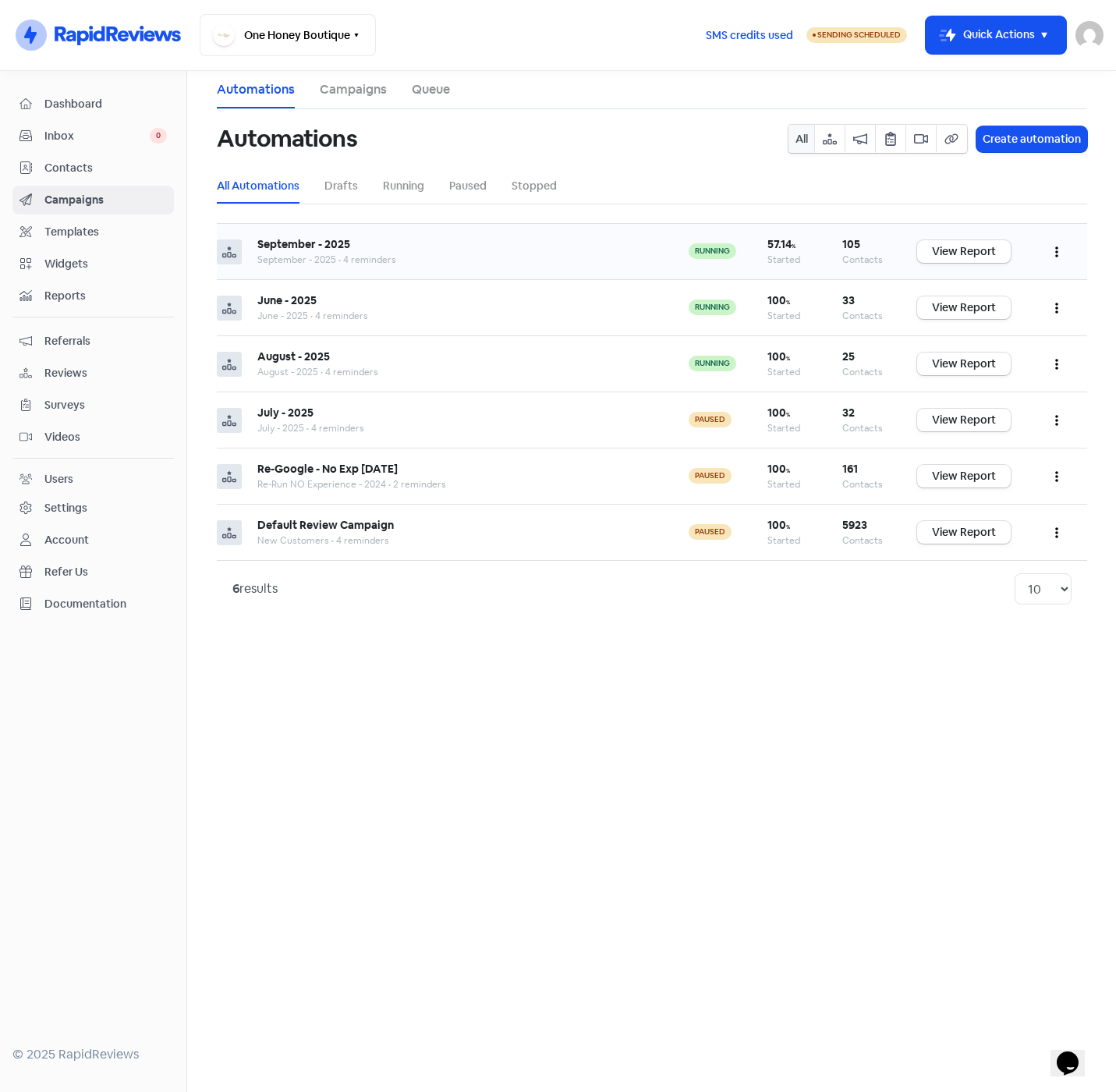
click at [1057, 251] on icon "button" at bounding box center [1057, 252] width 3 height 13
click at [990, 283] on button "Edit" at bounding box center [1008, 290] width 123 height 31
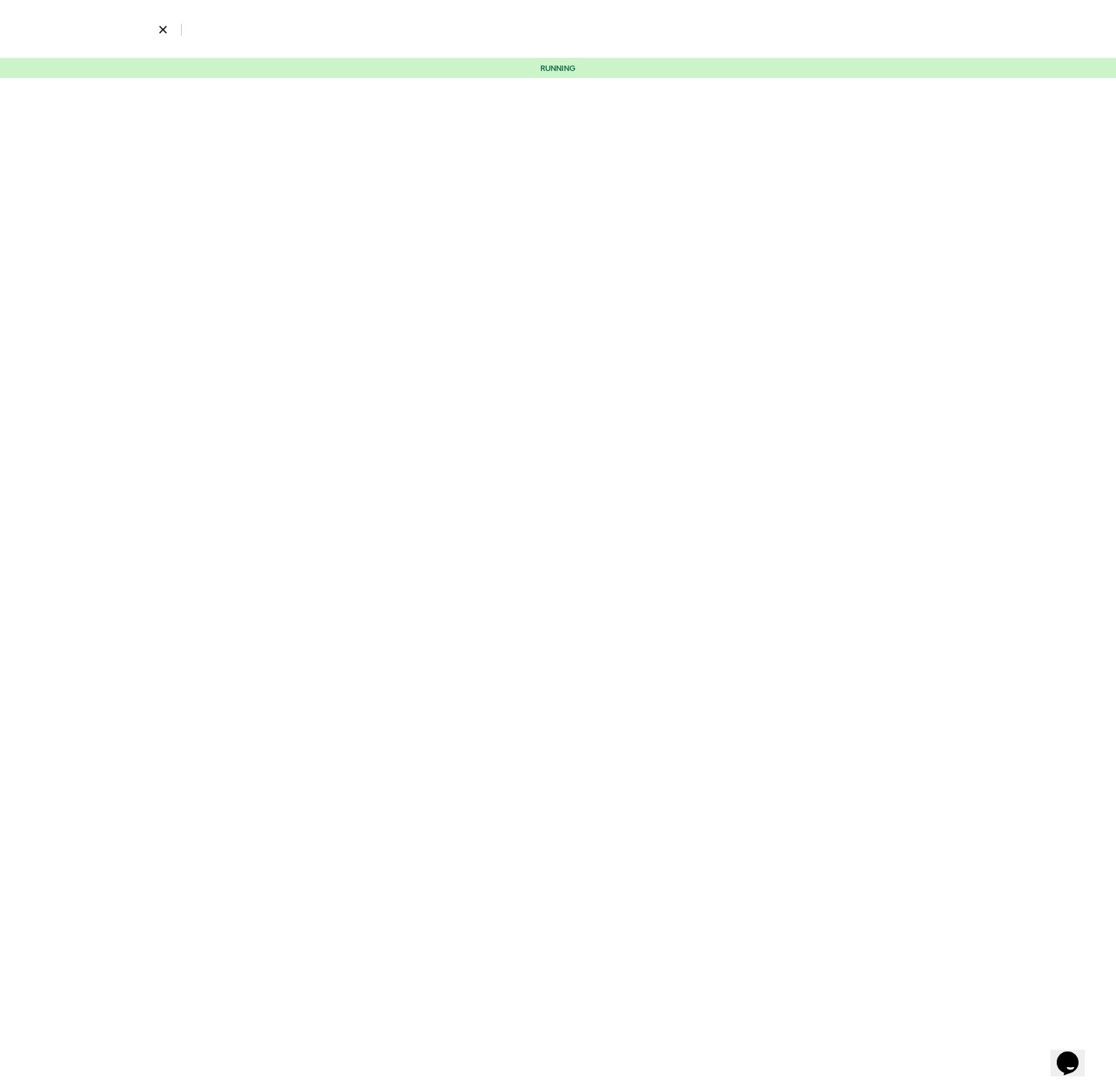
select select "3"
select select "7"
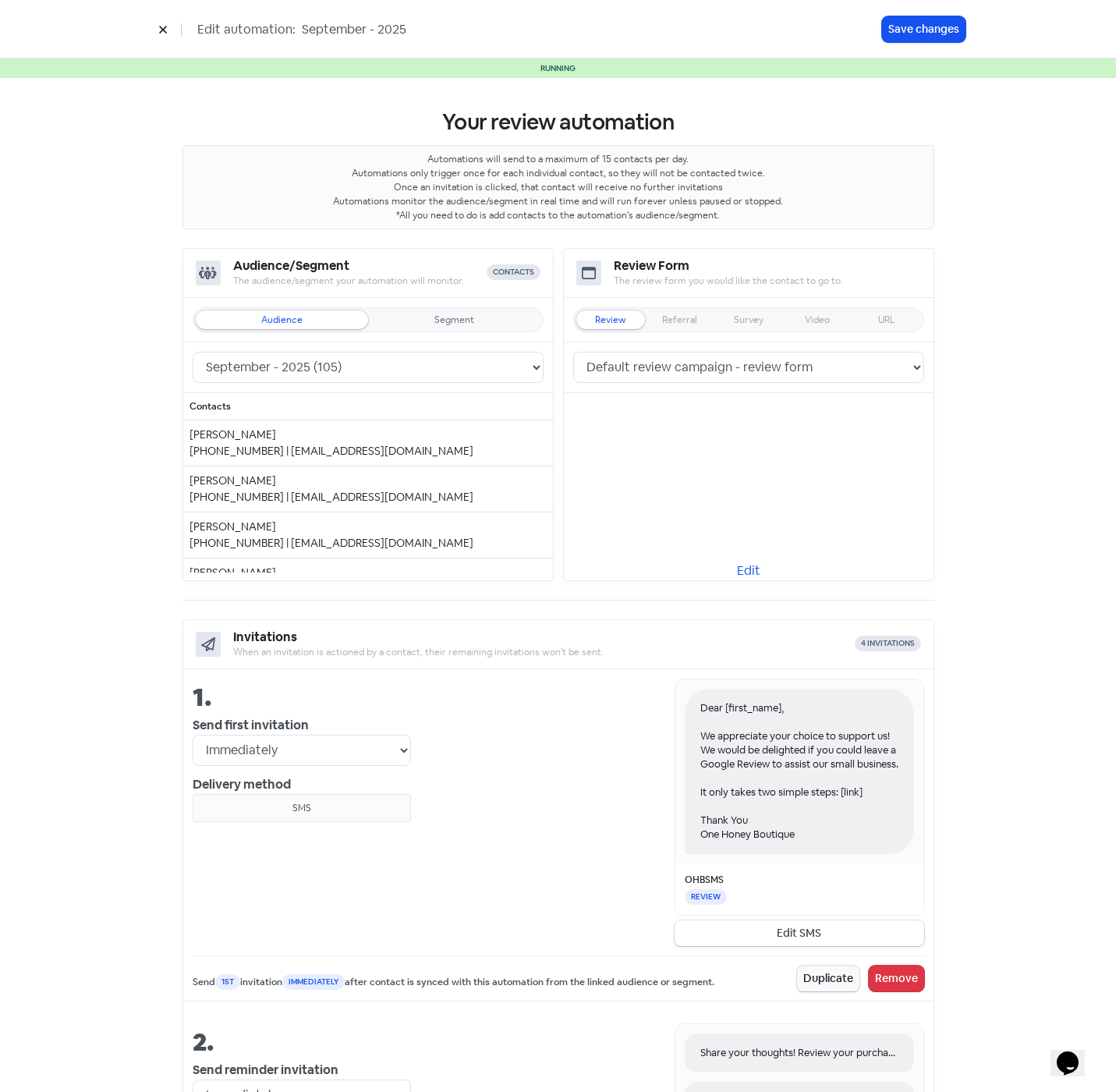
click at [165, 31] on icon at bounding box center [162, 30] width 7 height 7
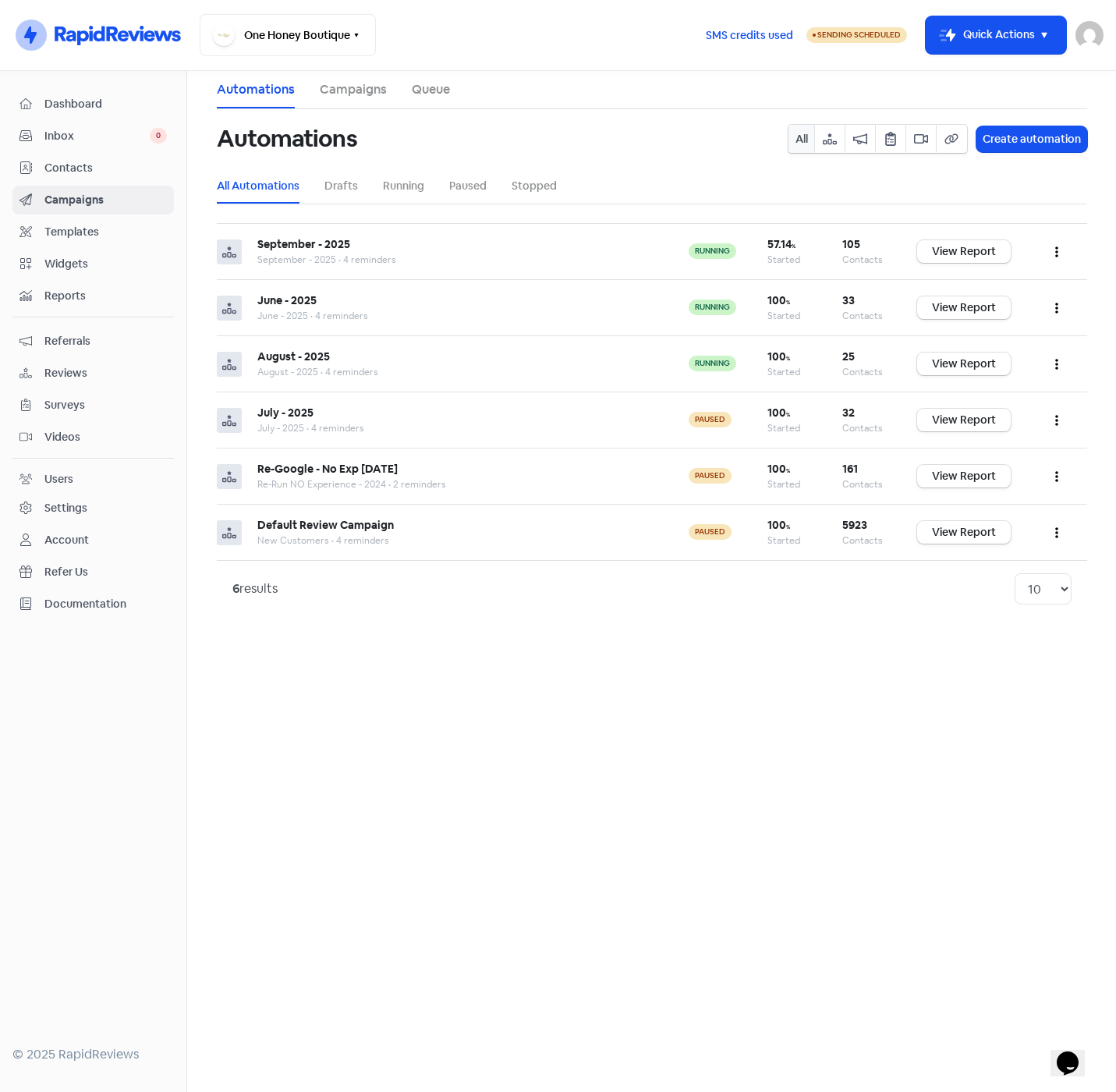
click at [54, 166] on span "Contacts" at bounding box center [105, 168] width 122 height 17
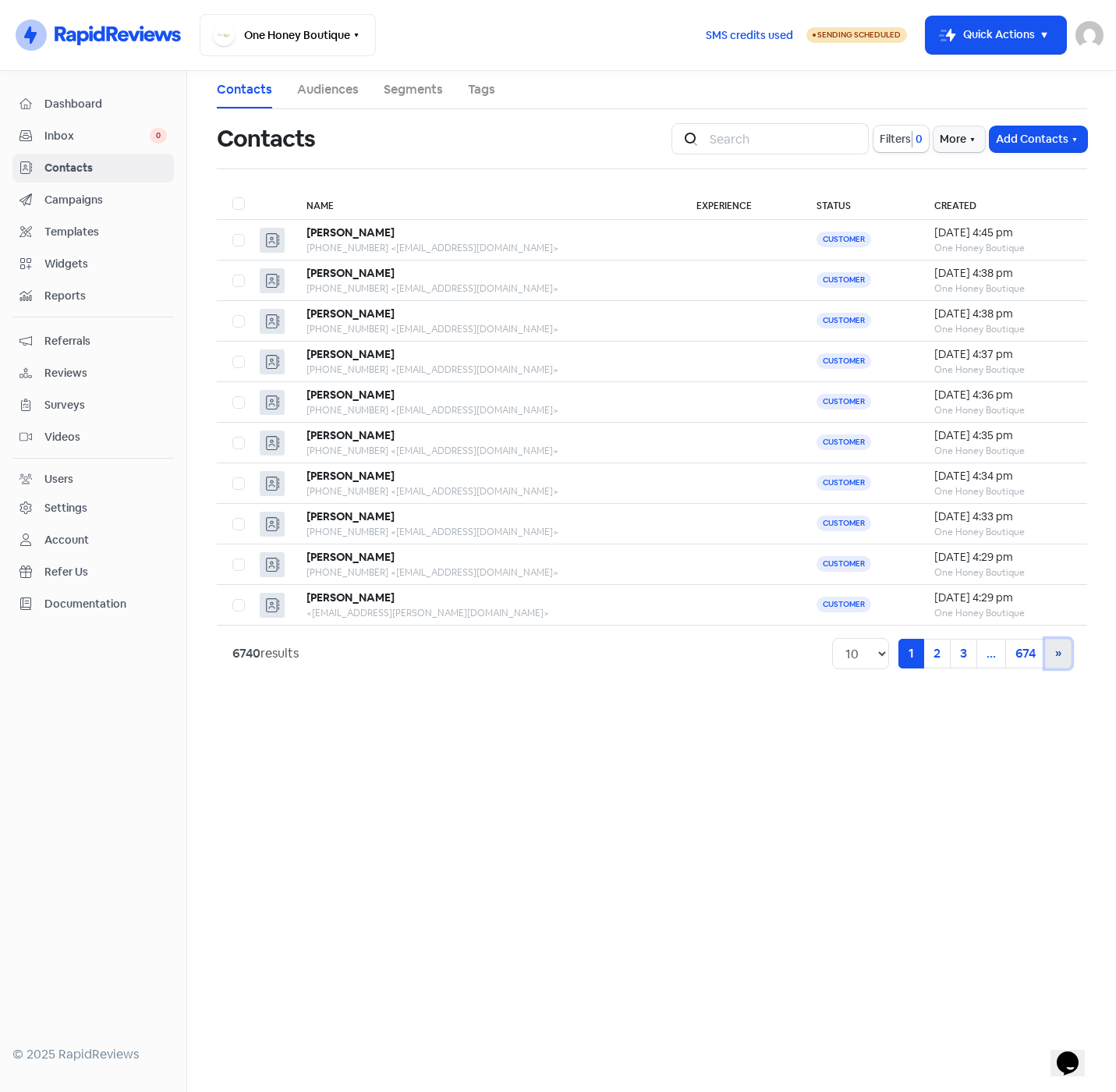
click at [1062, 654] on link "» Next" at bounding box center [1058, 653] width 27 height 29
click at [1061, 654] on link "» Next" at bounding box center [1058, 653] width 27 height 29
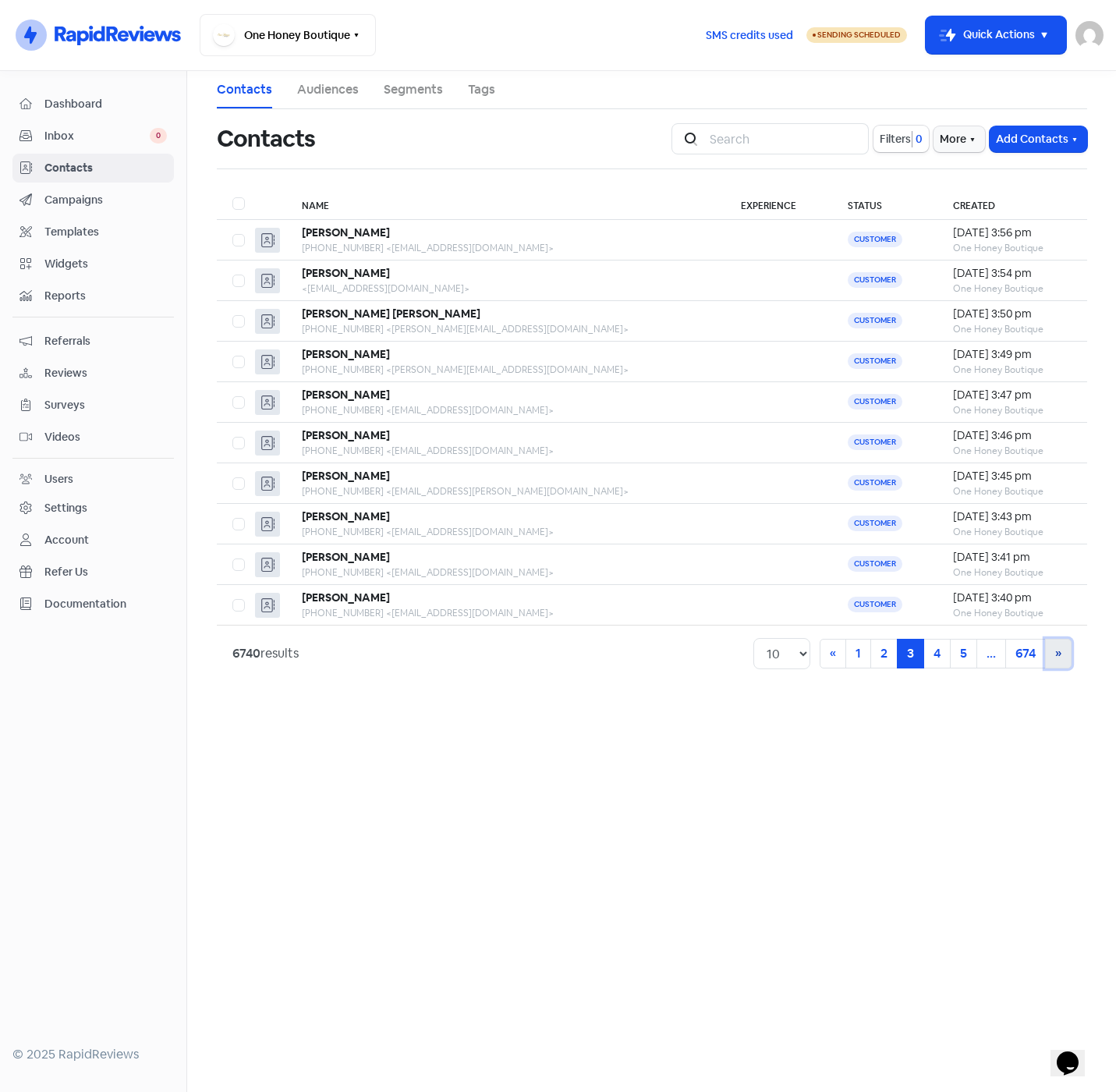
click at [1061, 654] on link "» Next" at bounding box center [1058, 653] width 27 height 29
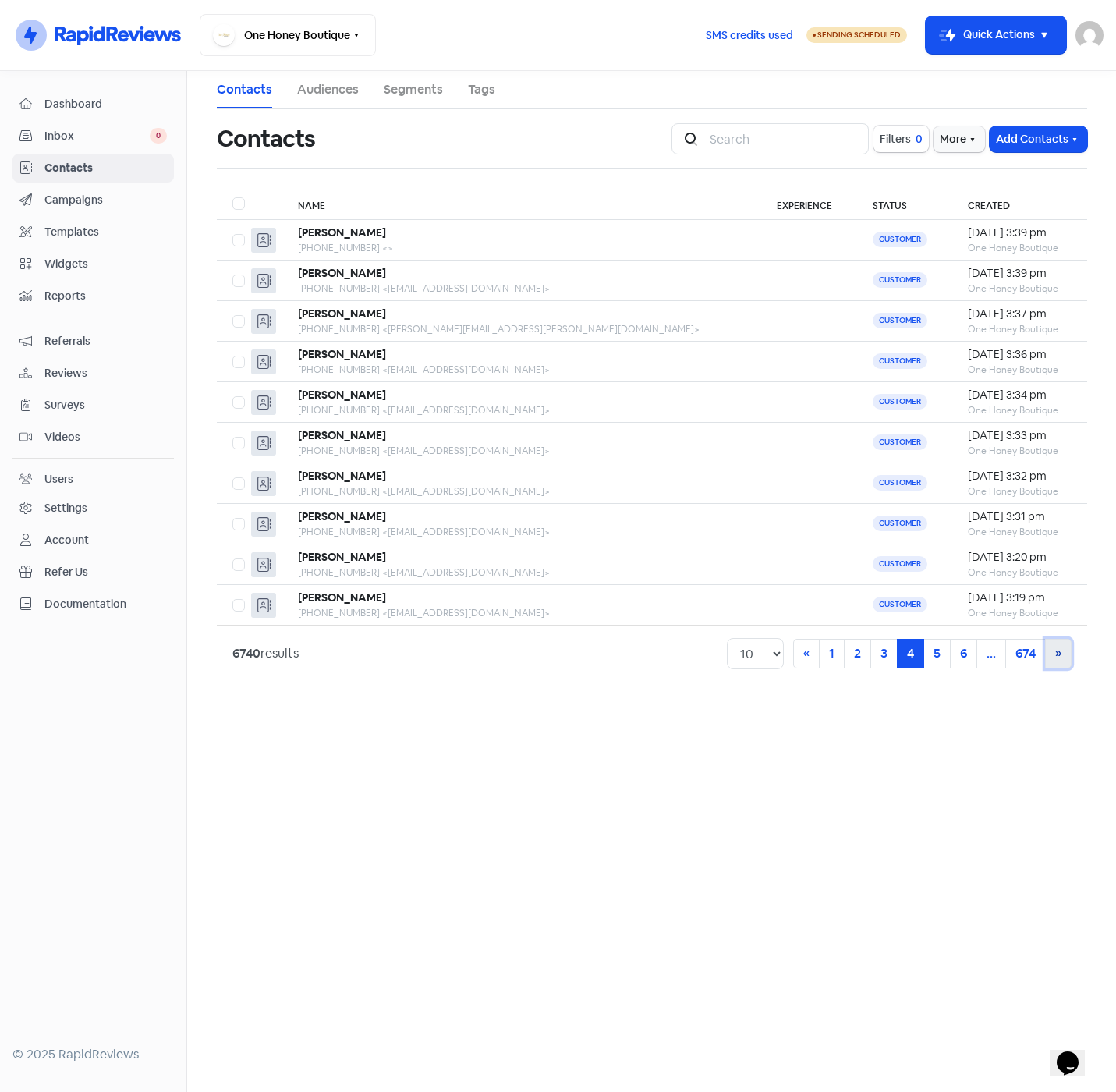
click at [1061, 654] on link "» Next" at bounding box center [1058, 653] width 27 height 29
click at [404, 95] on link "Segments" at bounding box center [413, 89] width 59 height 18
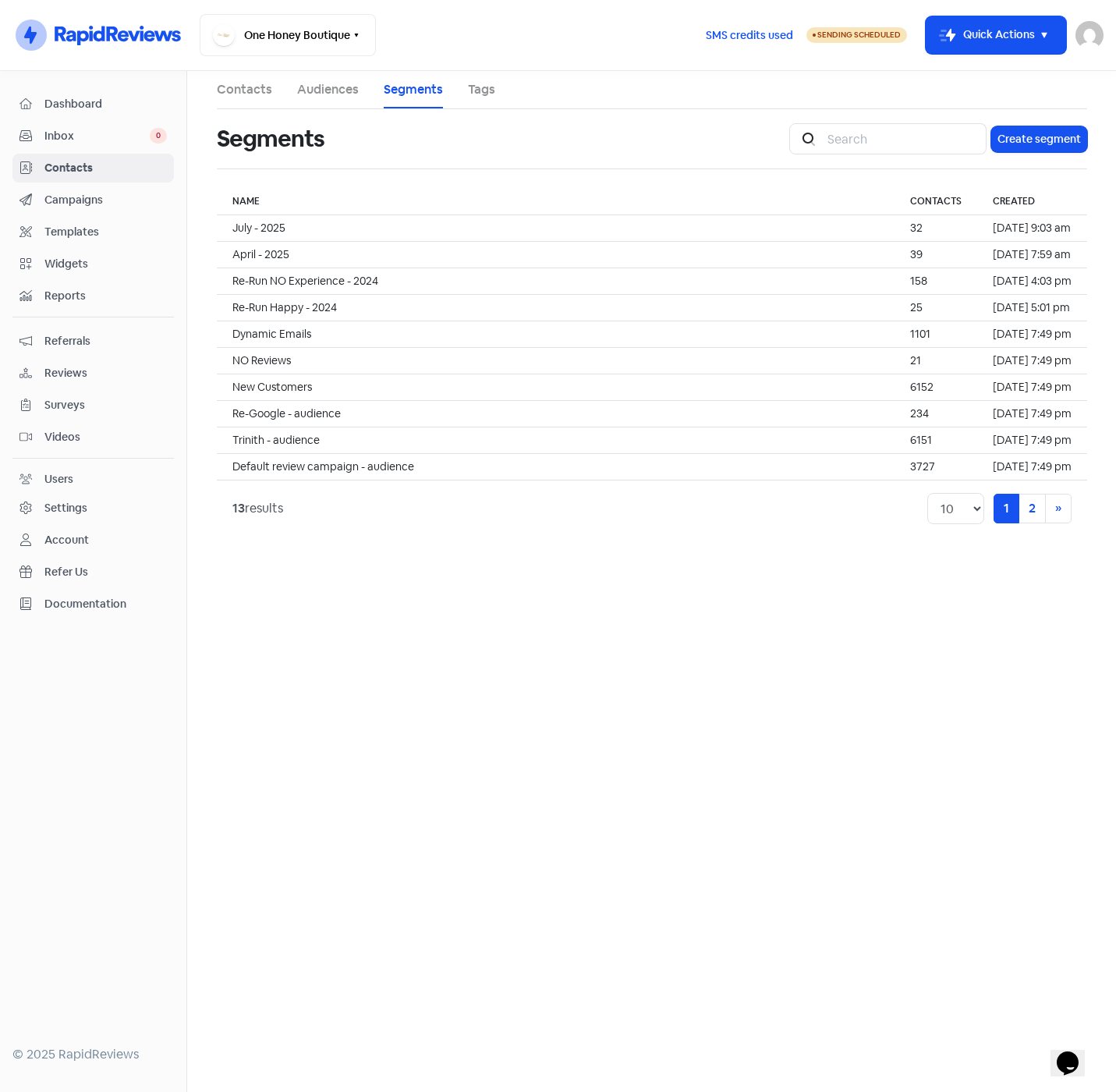
click at [309, 93] on link "Audiences" at bounding box center [328, 89] width 62 height 18
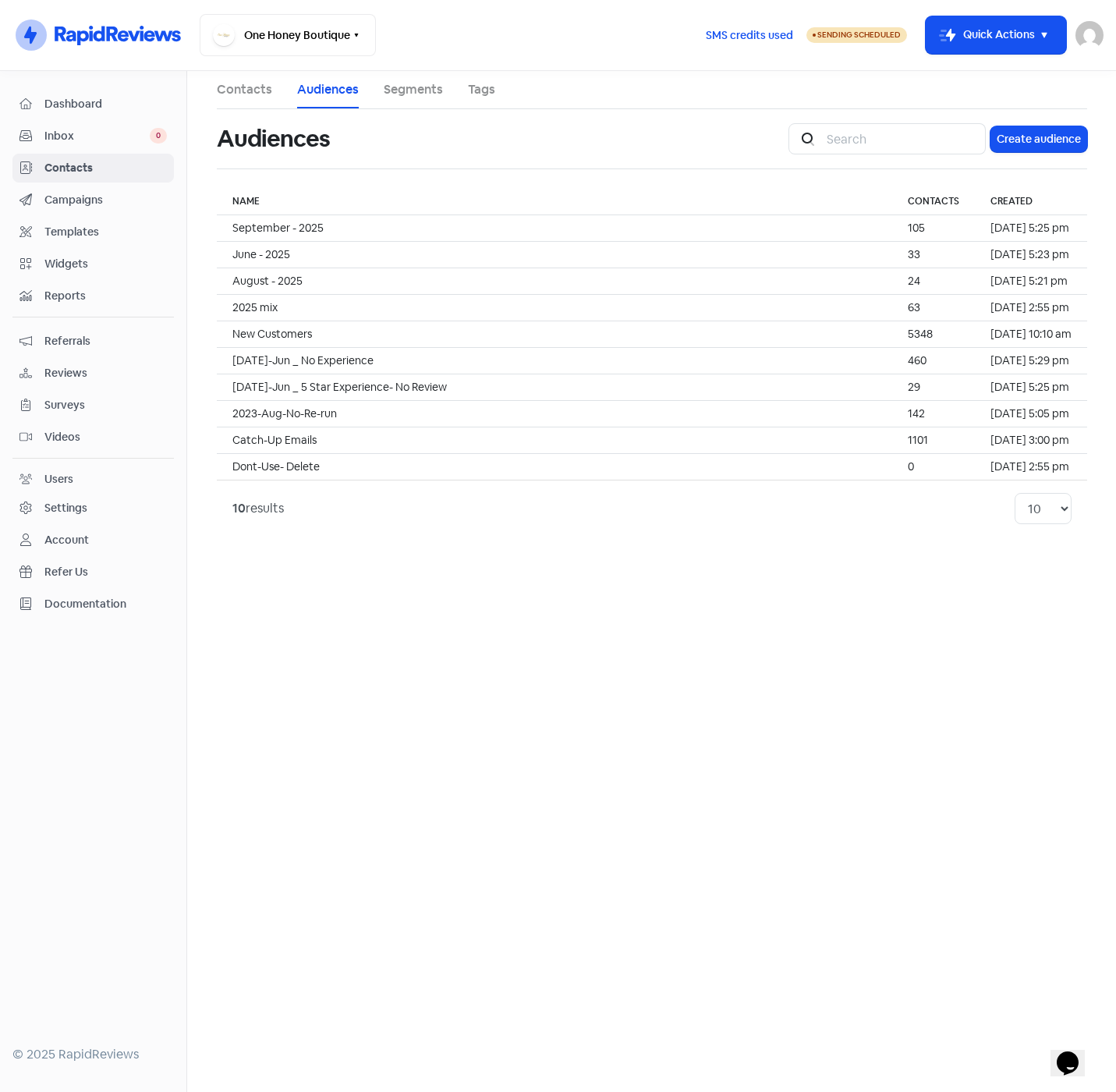
click at [70, 196] on span "Campaigns" at bounding box center [105, 200] width 122 height 17
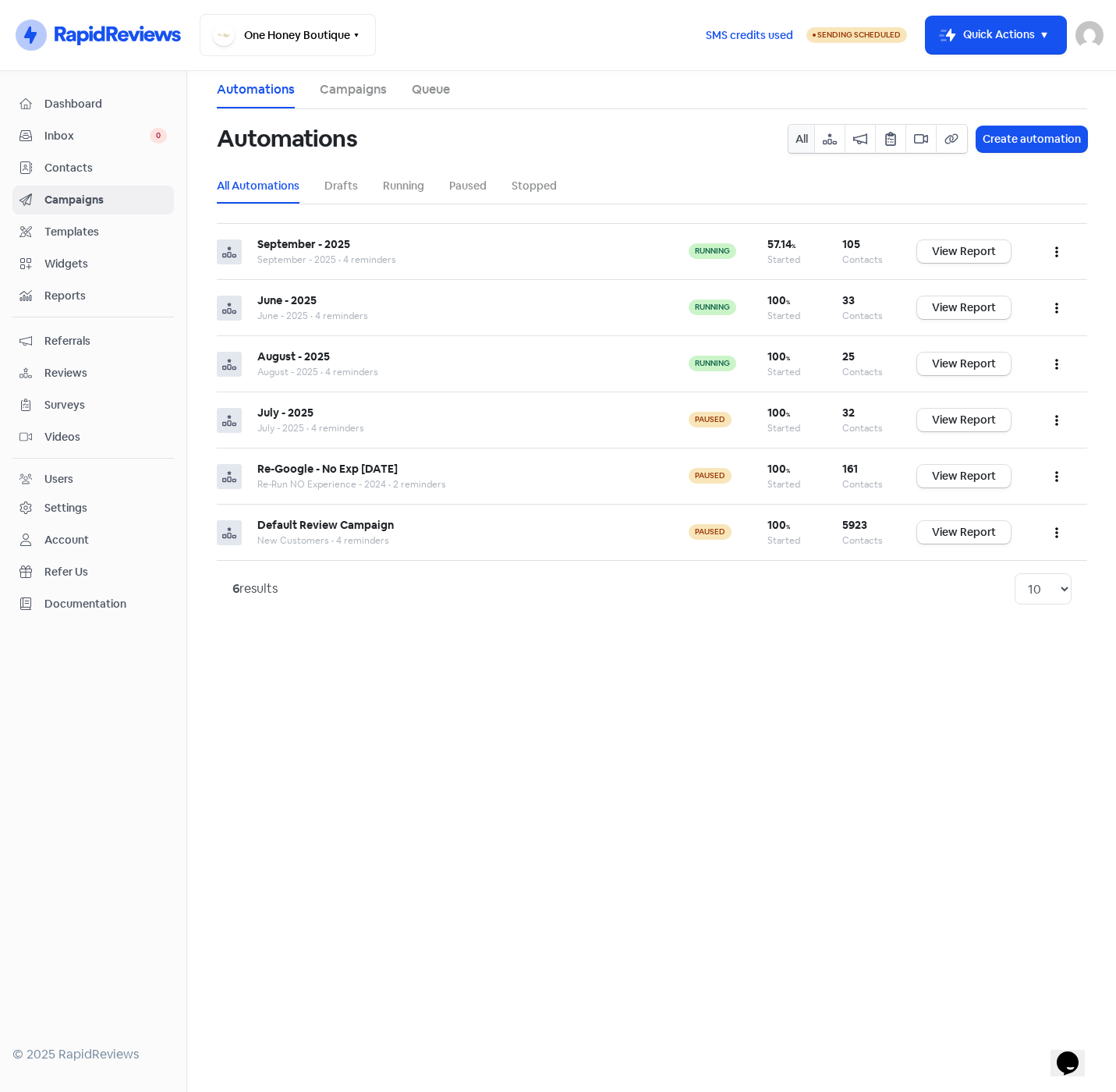
click at [58, 375] on span "Reviews" at bounding box center [105, 374] width 122 height 17
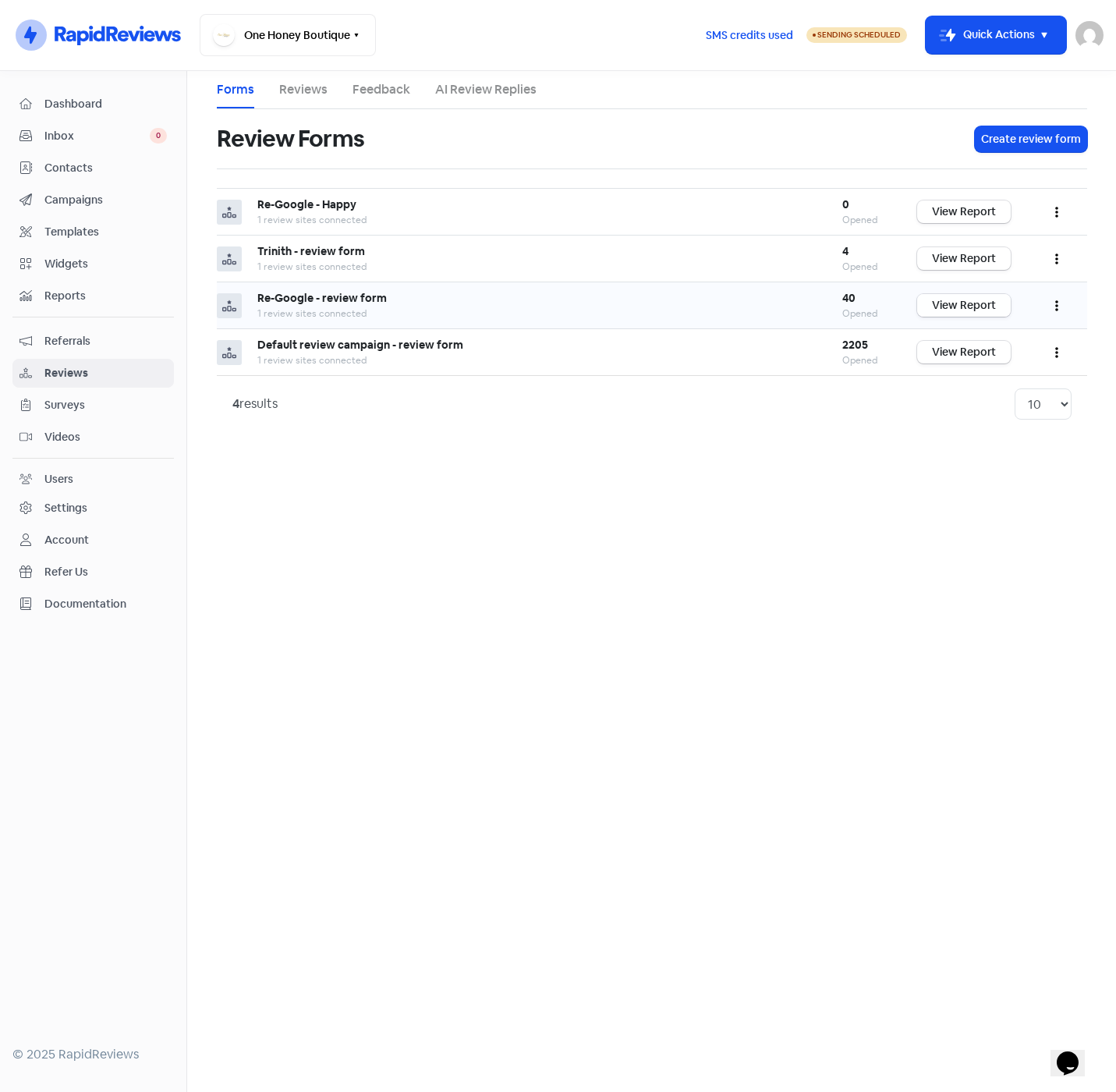
click at [981, 306] on link "View Report" at bounding box center [964, 305] width 94 height 23
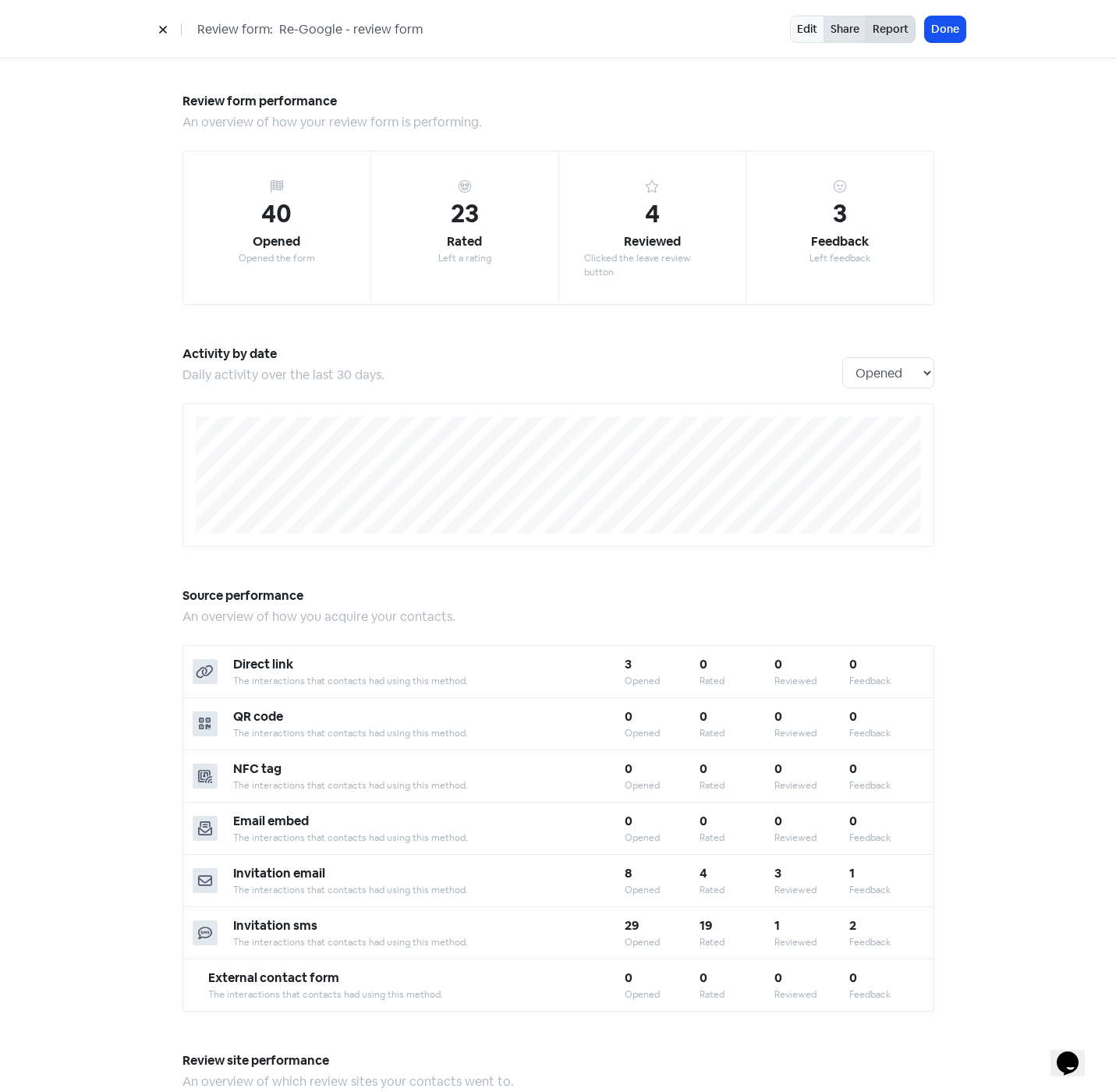
click at [853, 32] on link "Share" at bounding box center [844, 29] width 43 height 28
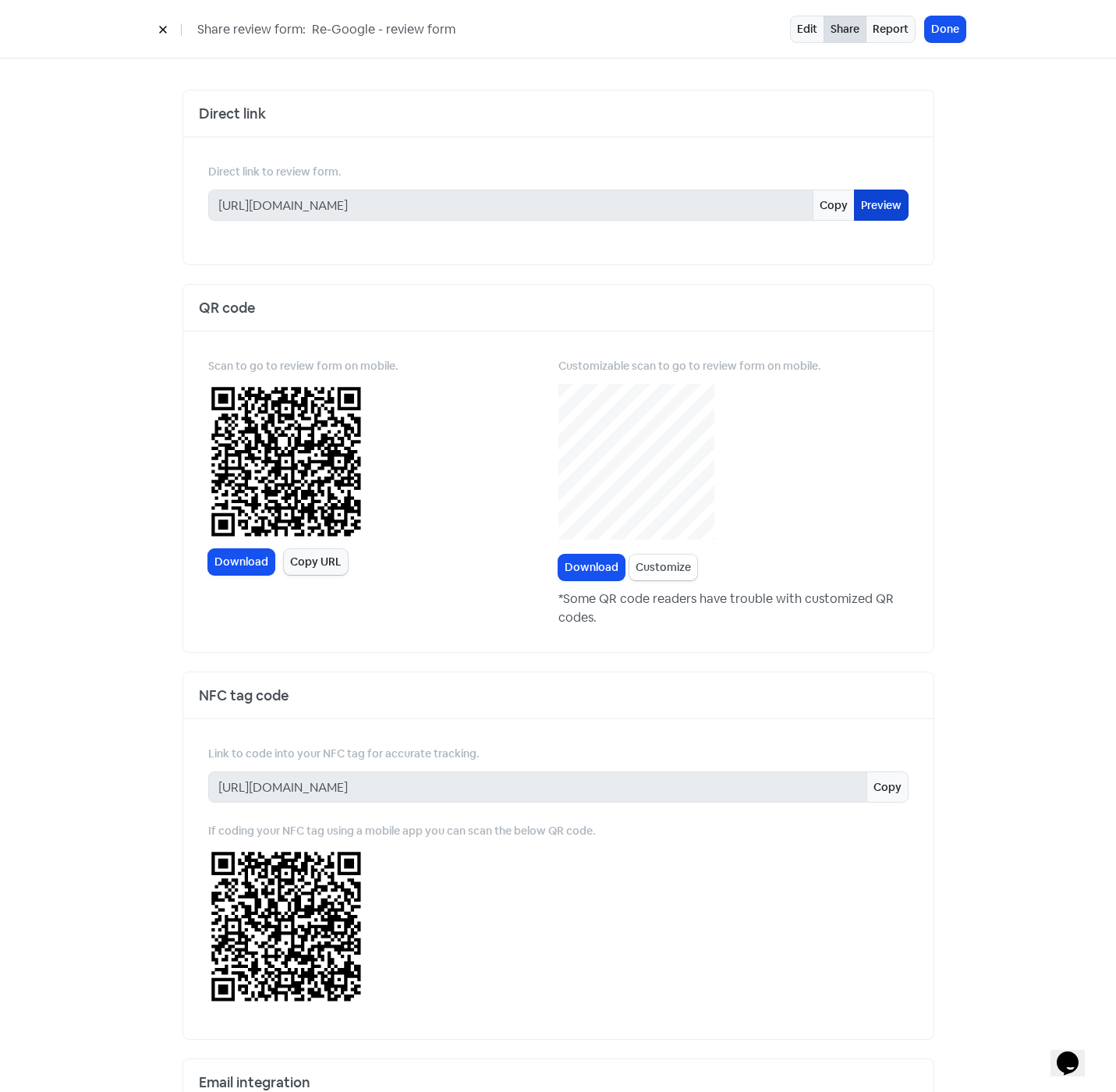
click at [871, 204] on link "Preview" at bounding box center [880, 205] width 54 height 31
click at [162, 29] on icon at bounding box center [162, 30] width 7 height 7
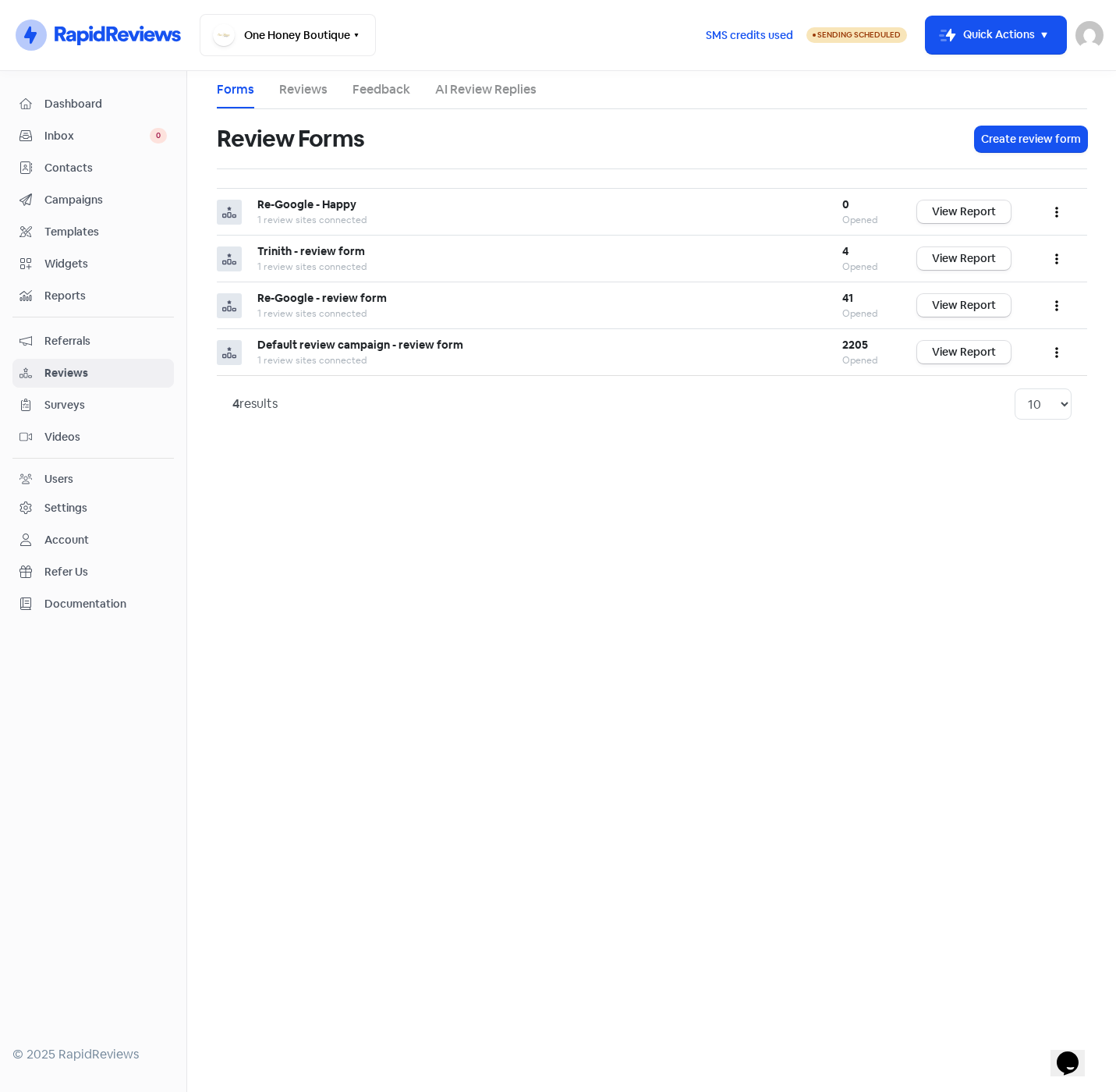
click at [85, 207] on span "Campaigns" at bounding box center [105, 200] width 122 height 17
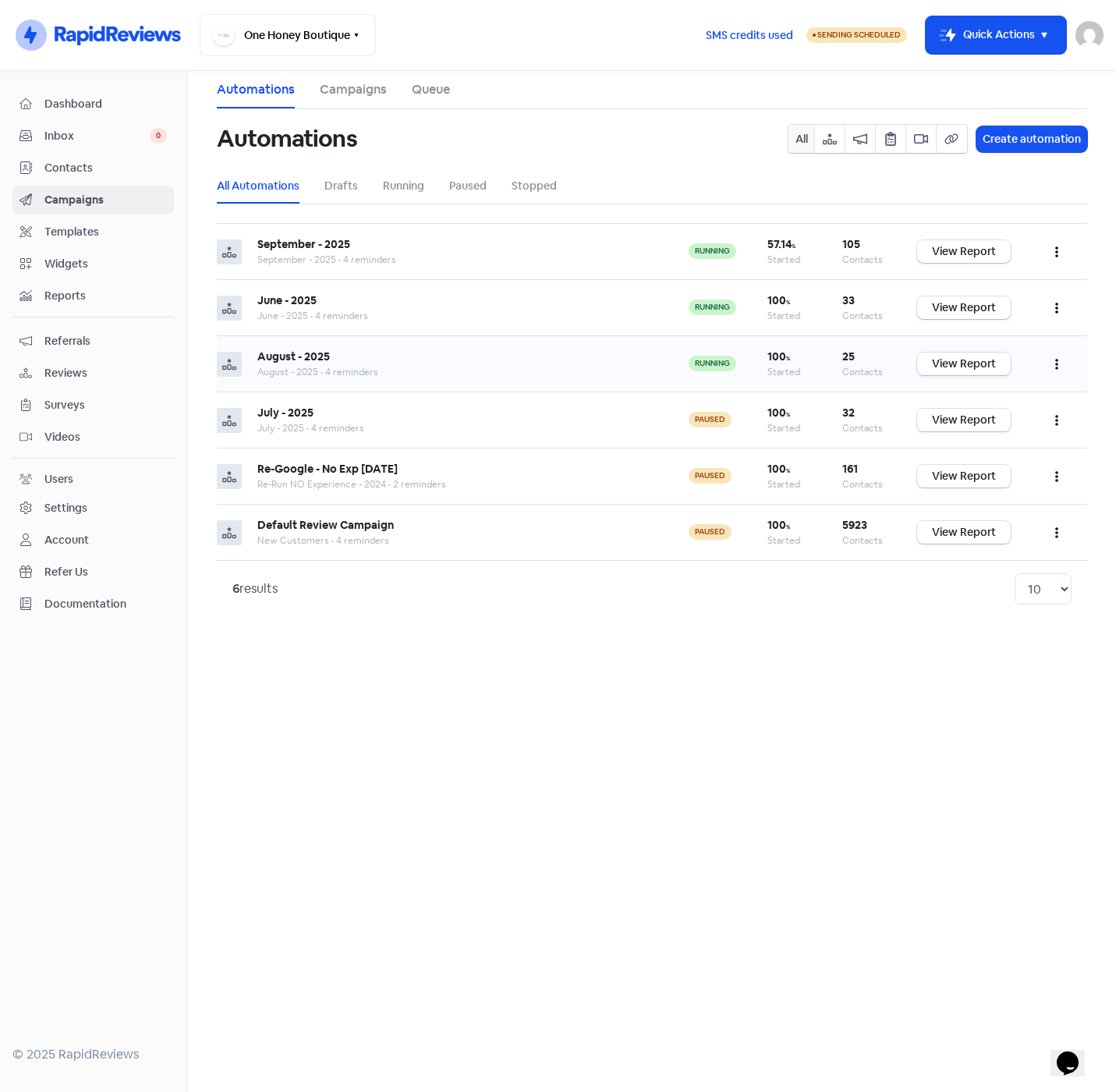
click at [1055, 361] on icon "button" at bounding box center [1057, 365] width 3 height 11
click at [976, 401] on button "Edit" at bounding box center [1008, 403] width 123 height 31
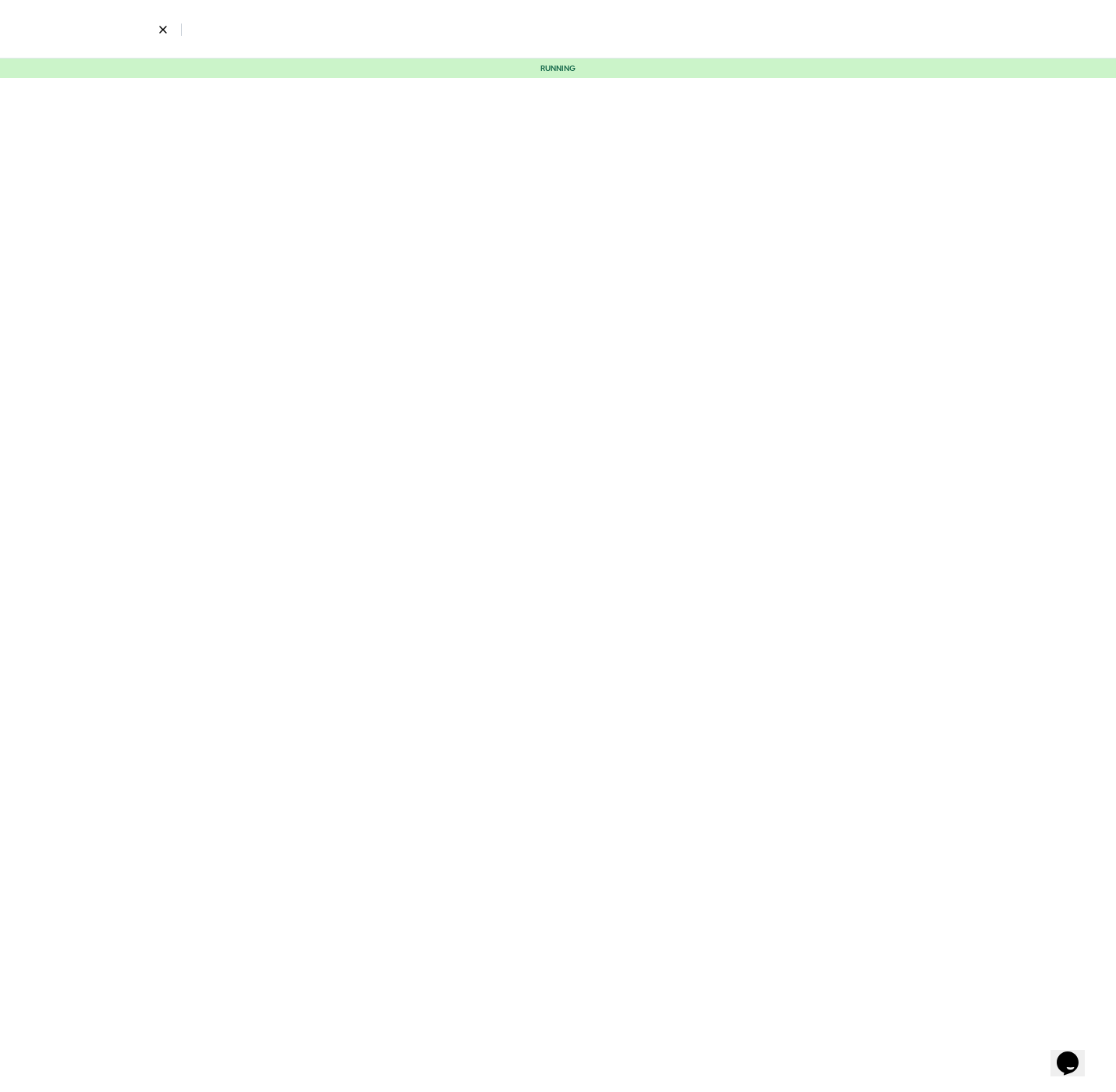
select select "2328"
select select "3"
select select "7"
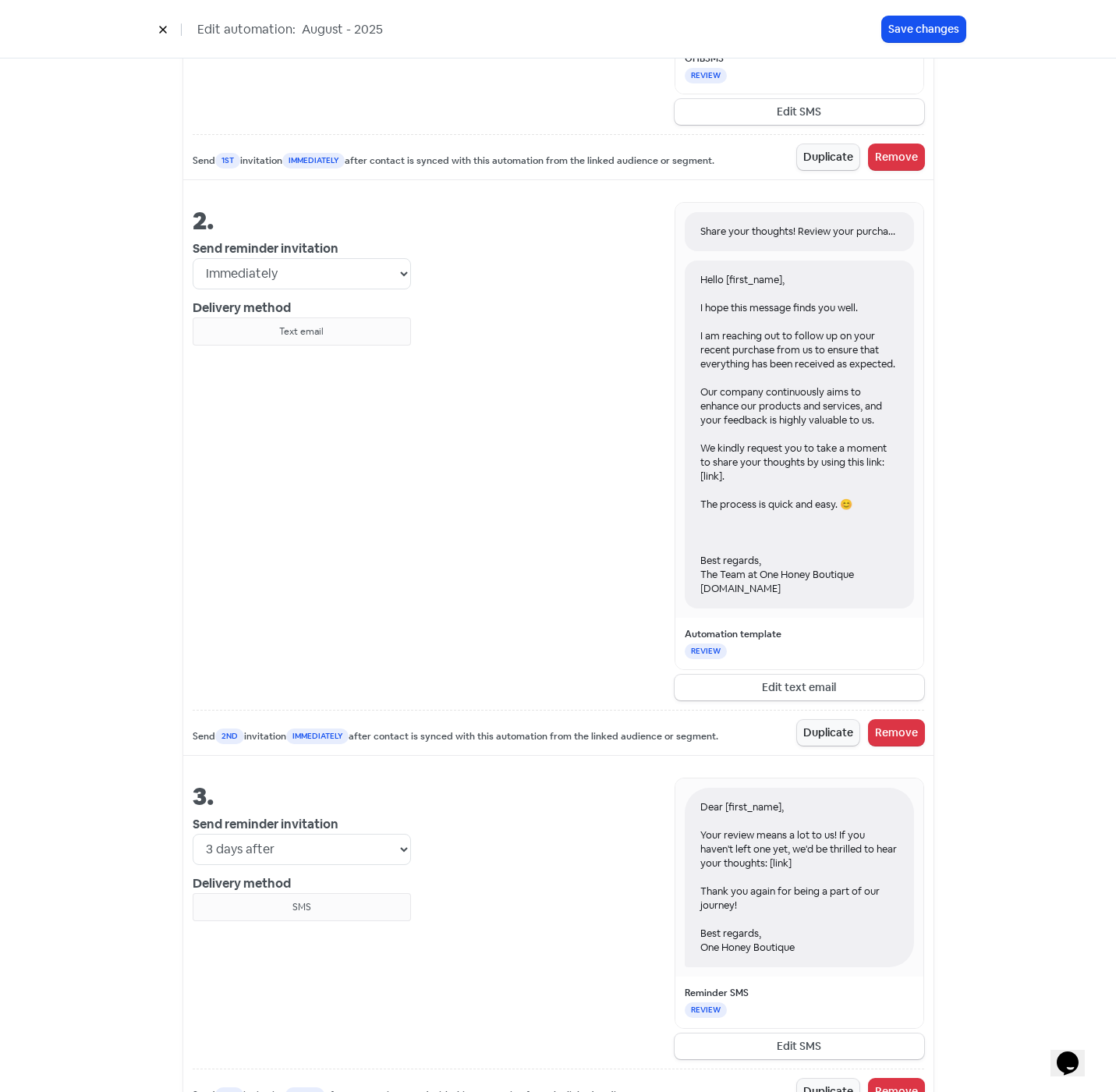
scroll to position [858, 0]
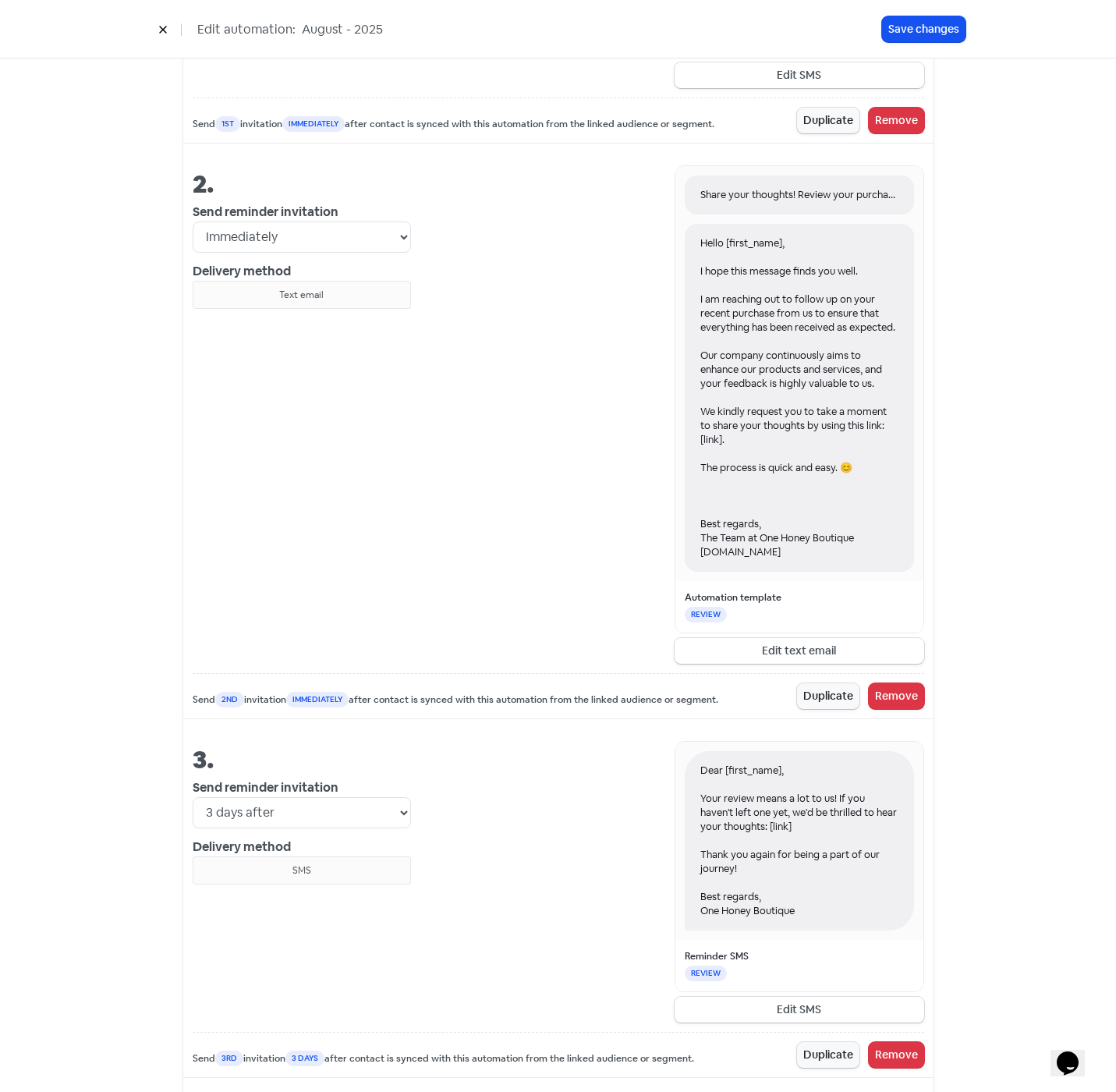
click at [853, 572] on div "Hello [first_name], I hope this message finds you well. I am reaching out to fo…" at bounding box center [799, 398] width 229 height 348
click at [808, 664] on button "Edit text email" at bounding box center [799, 651] width 249 height 26
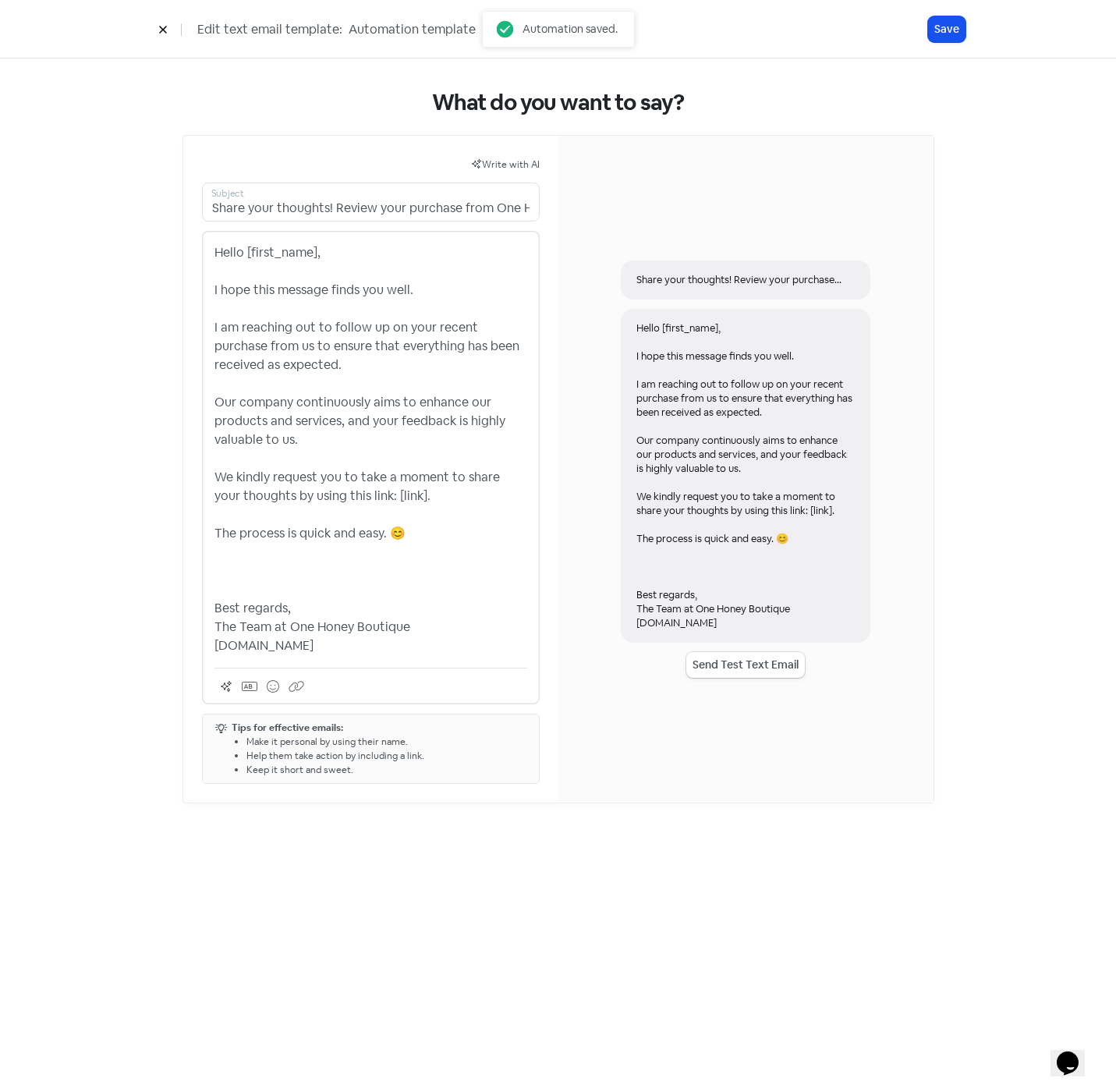
click at [417, 652] on p "Hello [first_name], I hope this message finds you well. I am reaching out to fo…" at bounding box center [370, 449] width 313 height 411
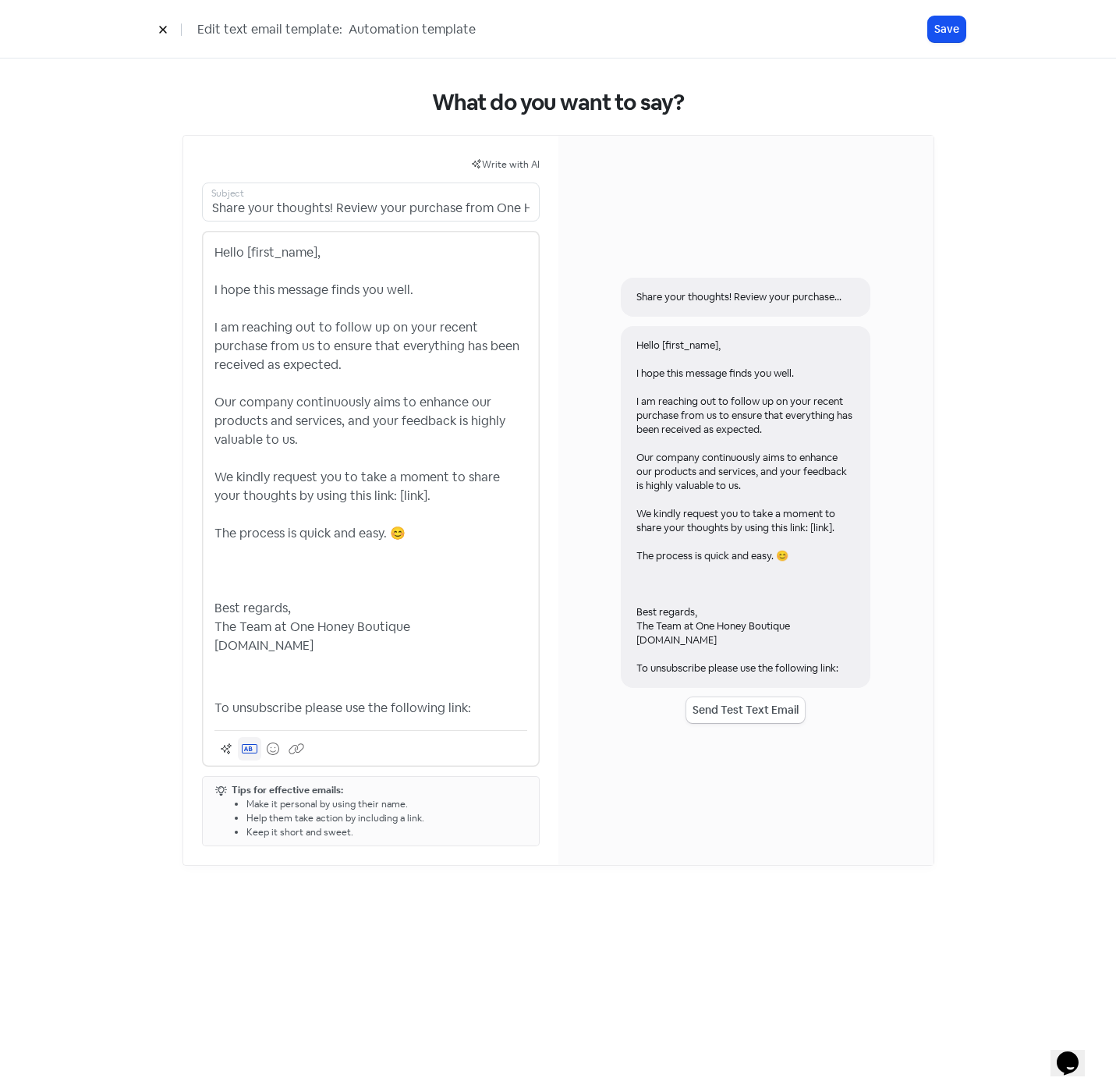
click at [248, 745] on icon at bounding box center [249, 748] width 16 height 13
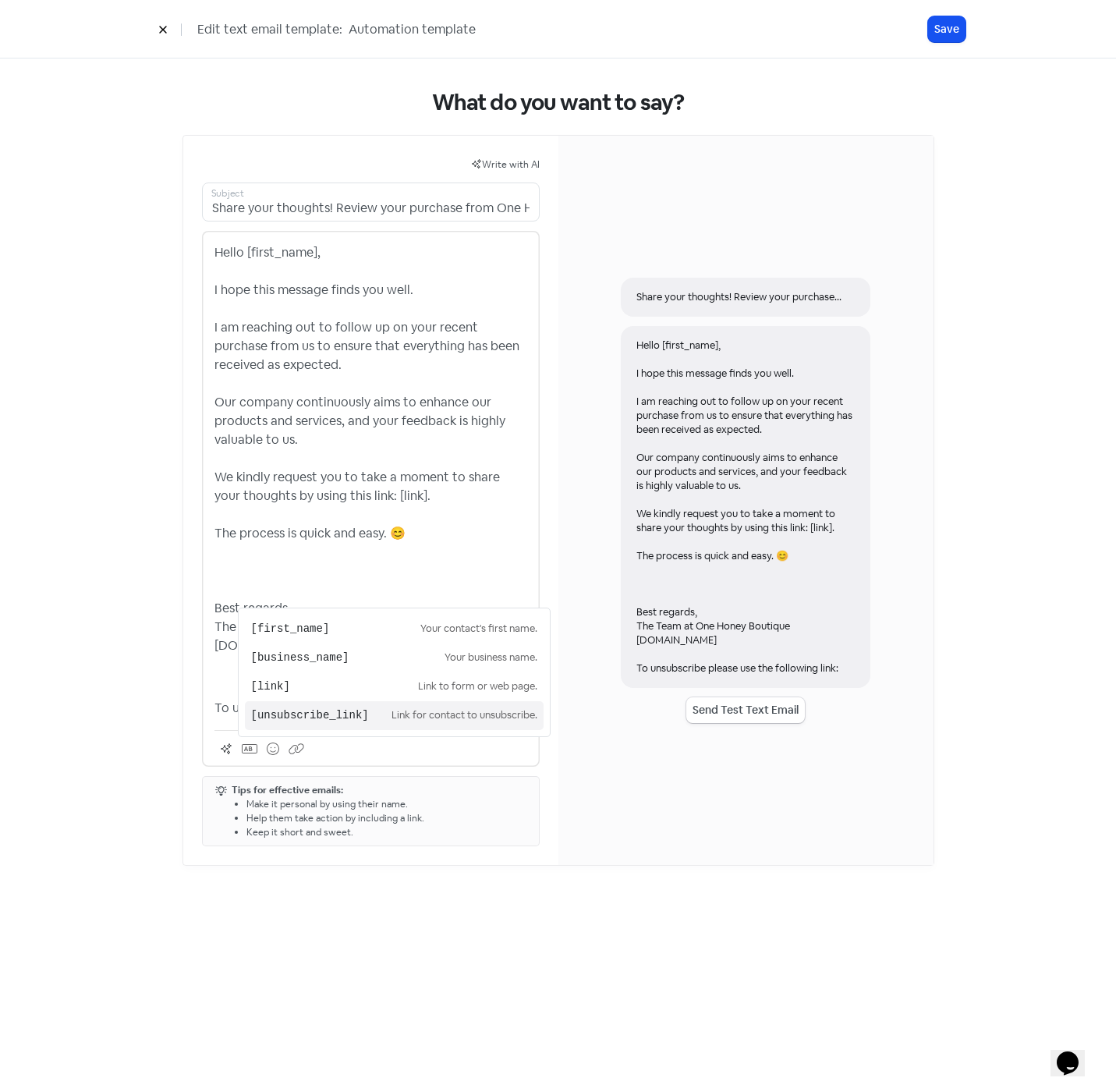
click at [266, 720] on pre "[unsubscribe_link]" at bounding box center [321, 716] width 140 height 17
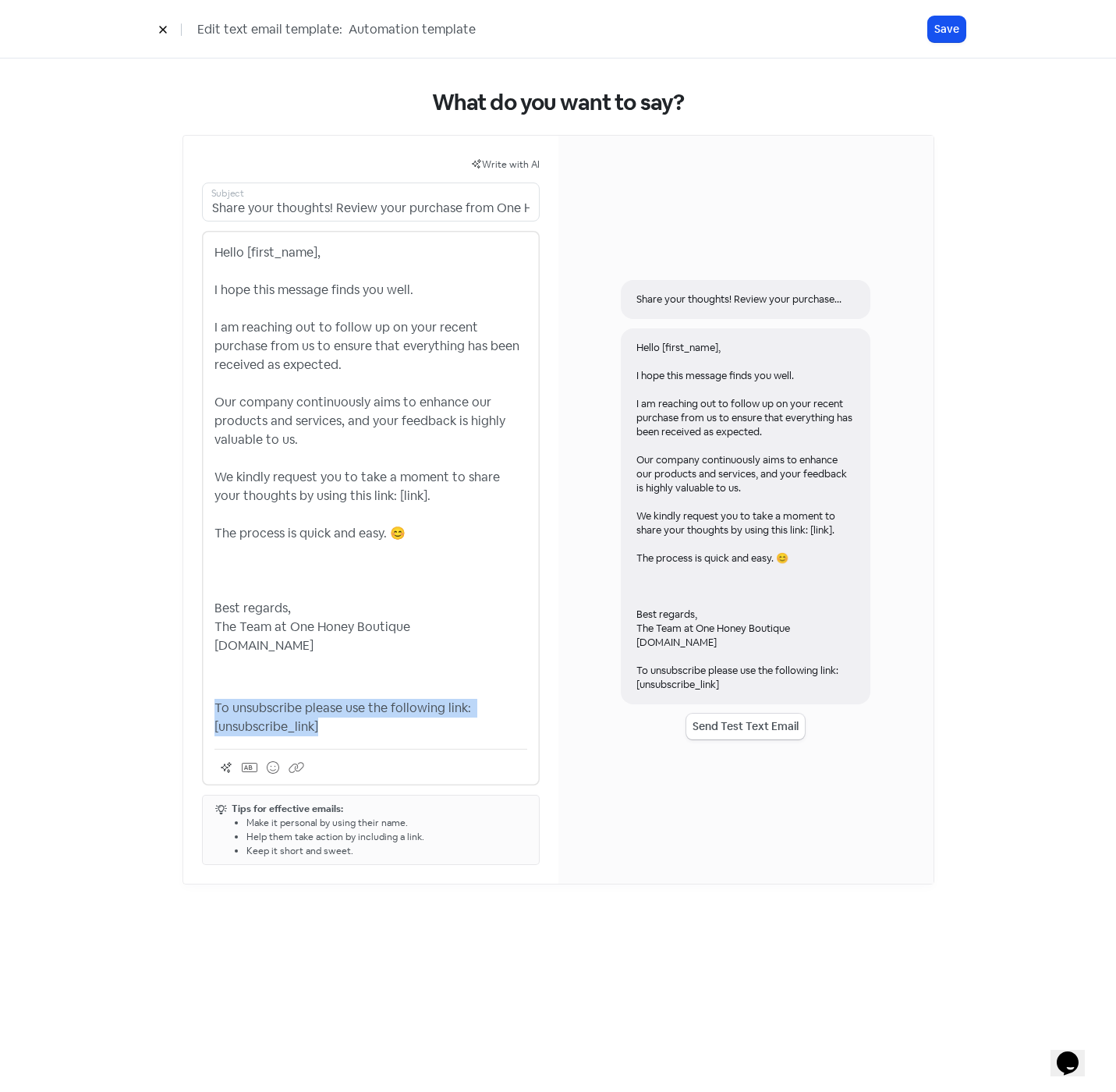
drag, startPoint x: 280, startPoint y: 721, endPoint x: 201, endPoint y: 697, distance: 82.6
click at [202, 697] on div "Hello [first_name], I hope this message finds you well. I am reaching out to fo…" at bounding box center [371, 508] width 338 height 554
copy p "To unsubscribe please use the following link: [unsubscribe_link]"
click at [350, 712] on p "To unsubscribe please use the following link: [unsubscribe_link]" at bounding box center [370, 717] width 313 height 38
drag, startPoint x: 287, startPoint y: 724, endPoint x: 212, endPoint y: 710, distance: 76.3
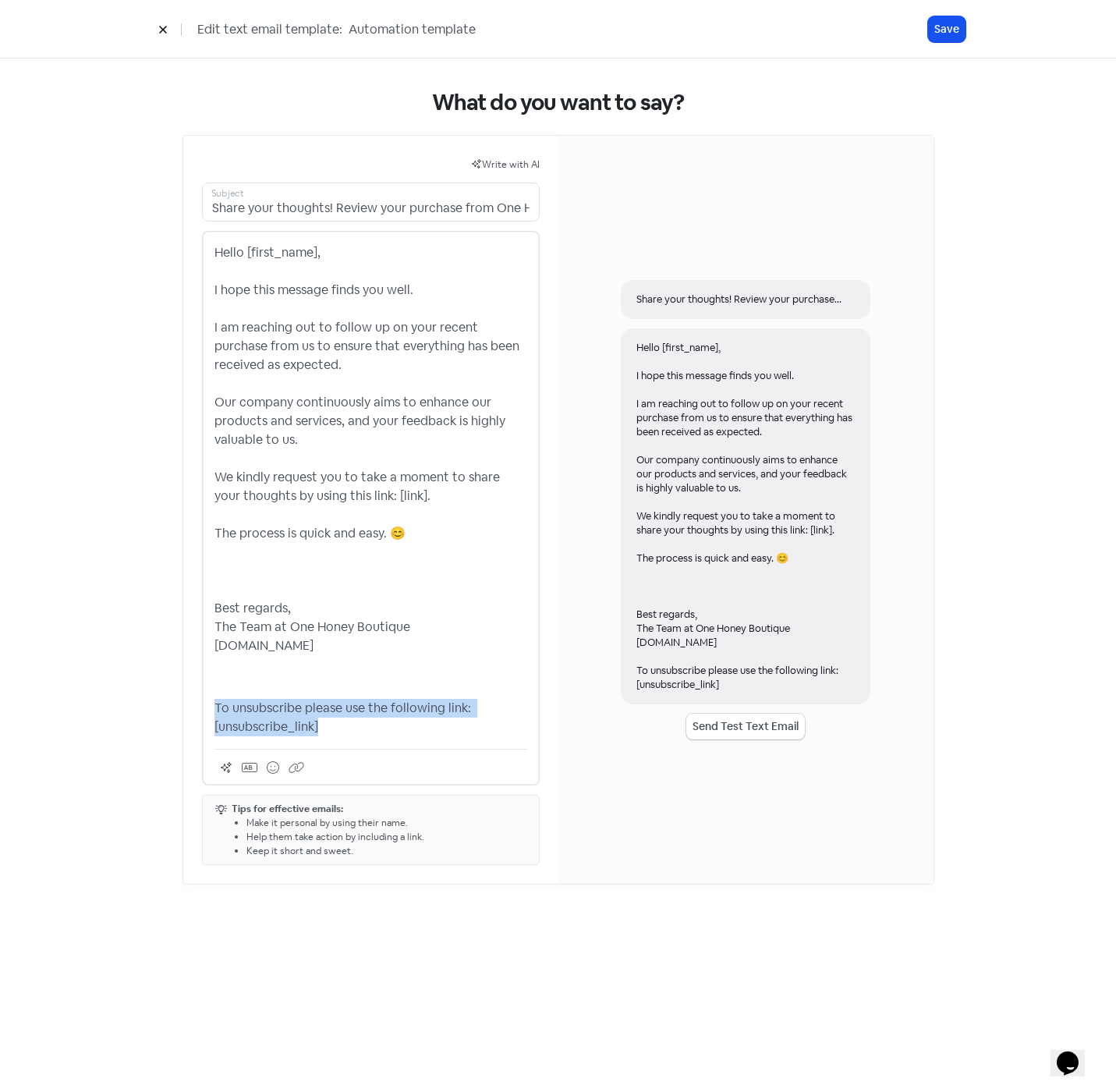
click at [212, 710] on div "Hello [first_name], I hope this message finds you well. I am reaching out to fo…" at bounding box center [371, 508] width 338 height 554
click at [219, 707] on p ""To unsubscribe, please use the following link: [unsubscribe_link]" at bounding box center [370, 717] width 313 height 38
click at [945, 29] on button "Save" at bounding box center [946, 29] width 38 height 26
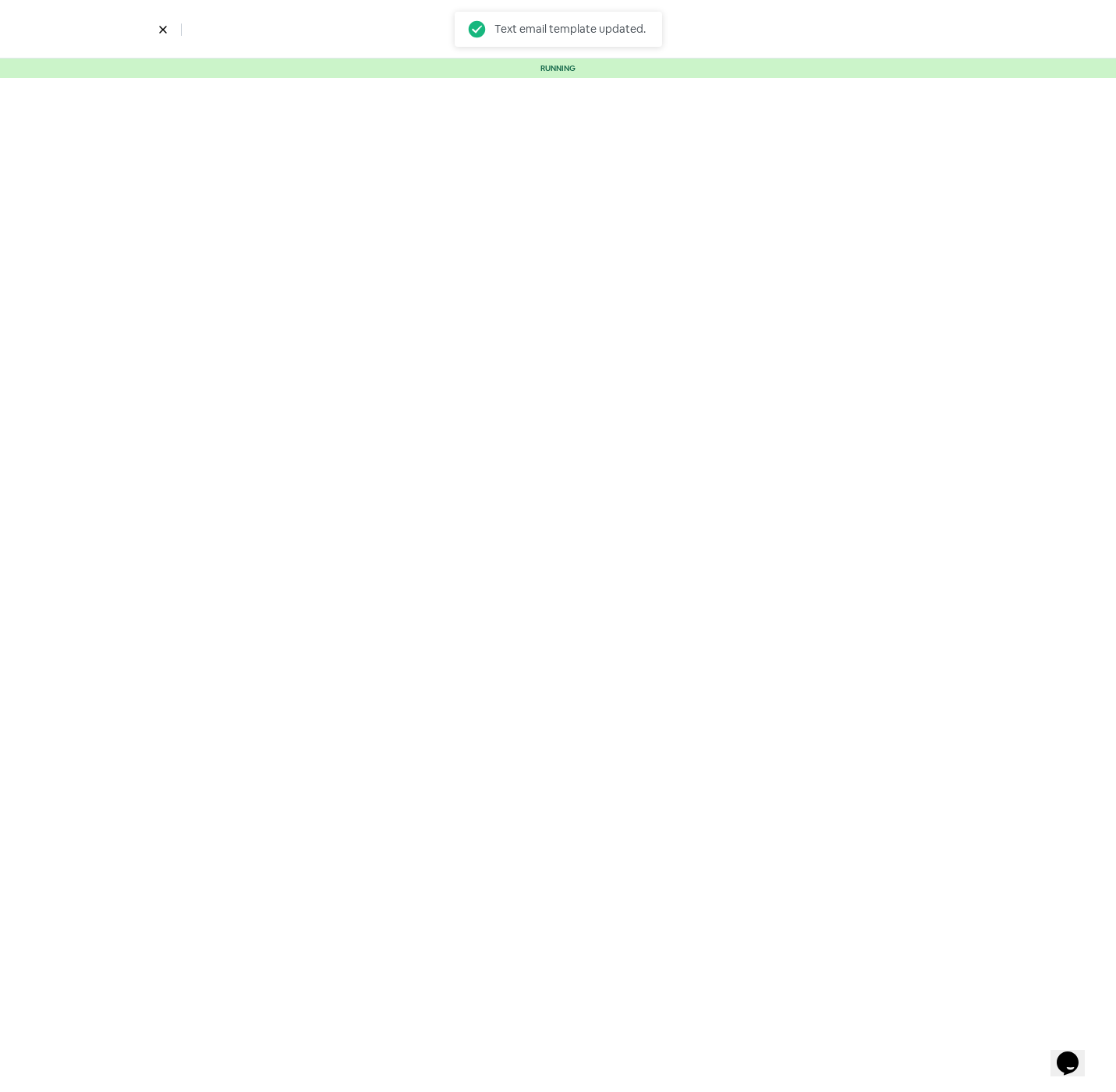
select select "2328"
select select "3"
select select "7"
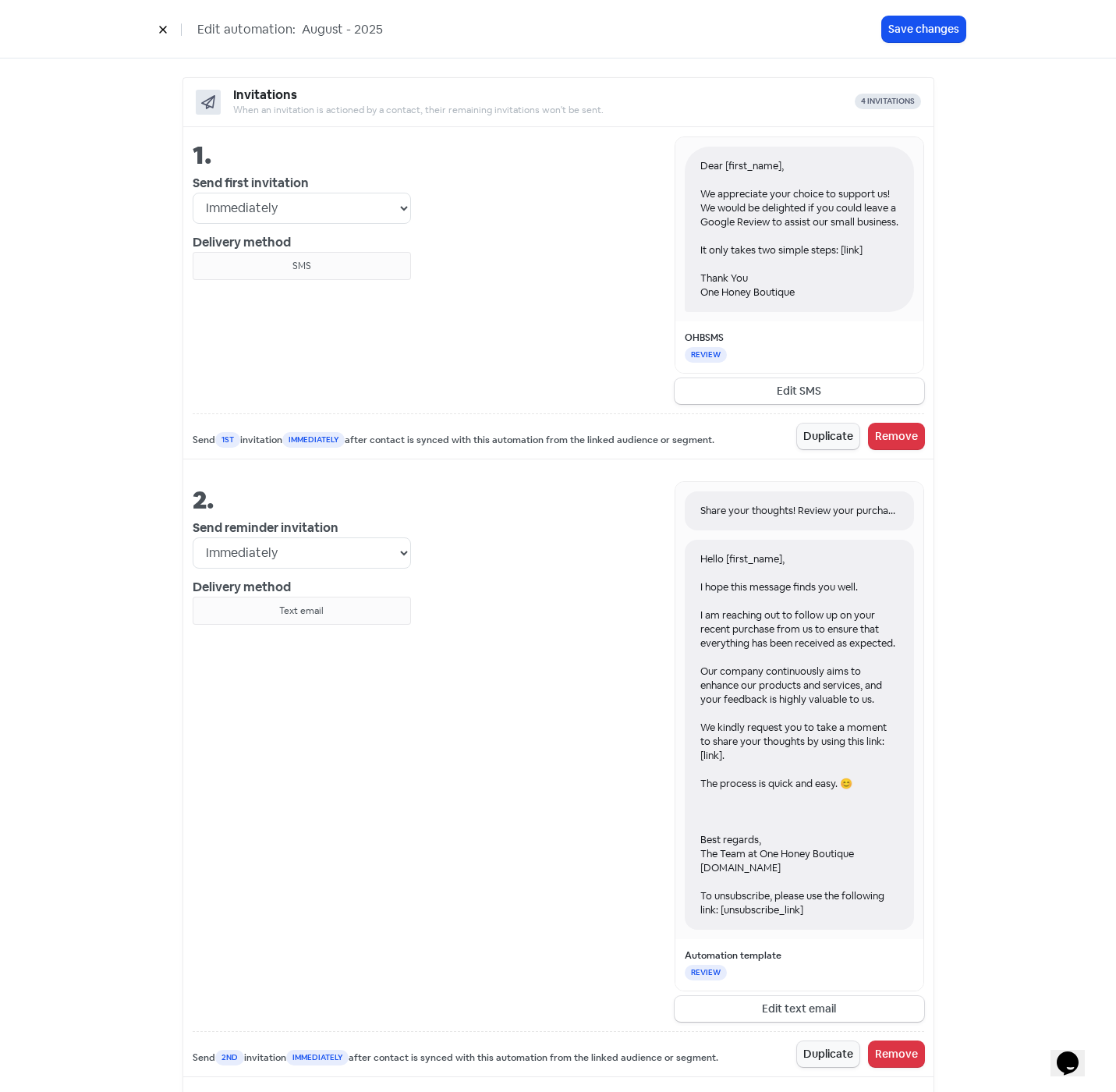
scroll to position [624, 0]
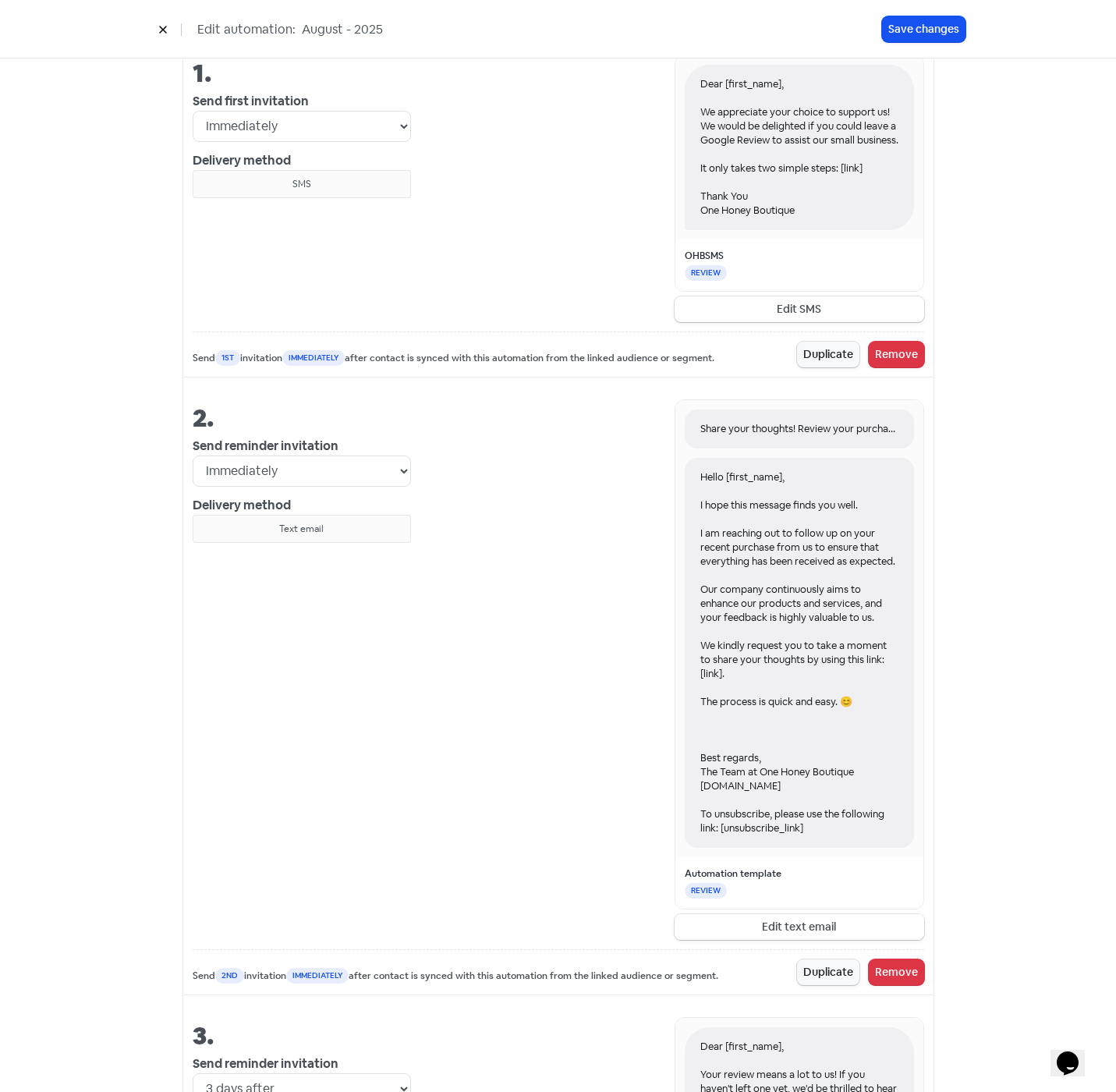
click at [772, 940] on button "Edit text email" at bounding box center [799, 926] width 249 height 26
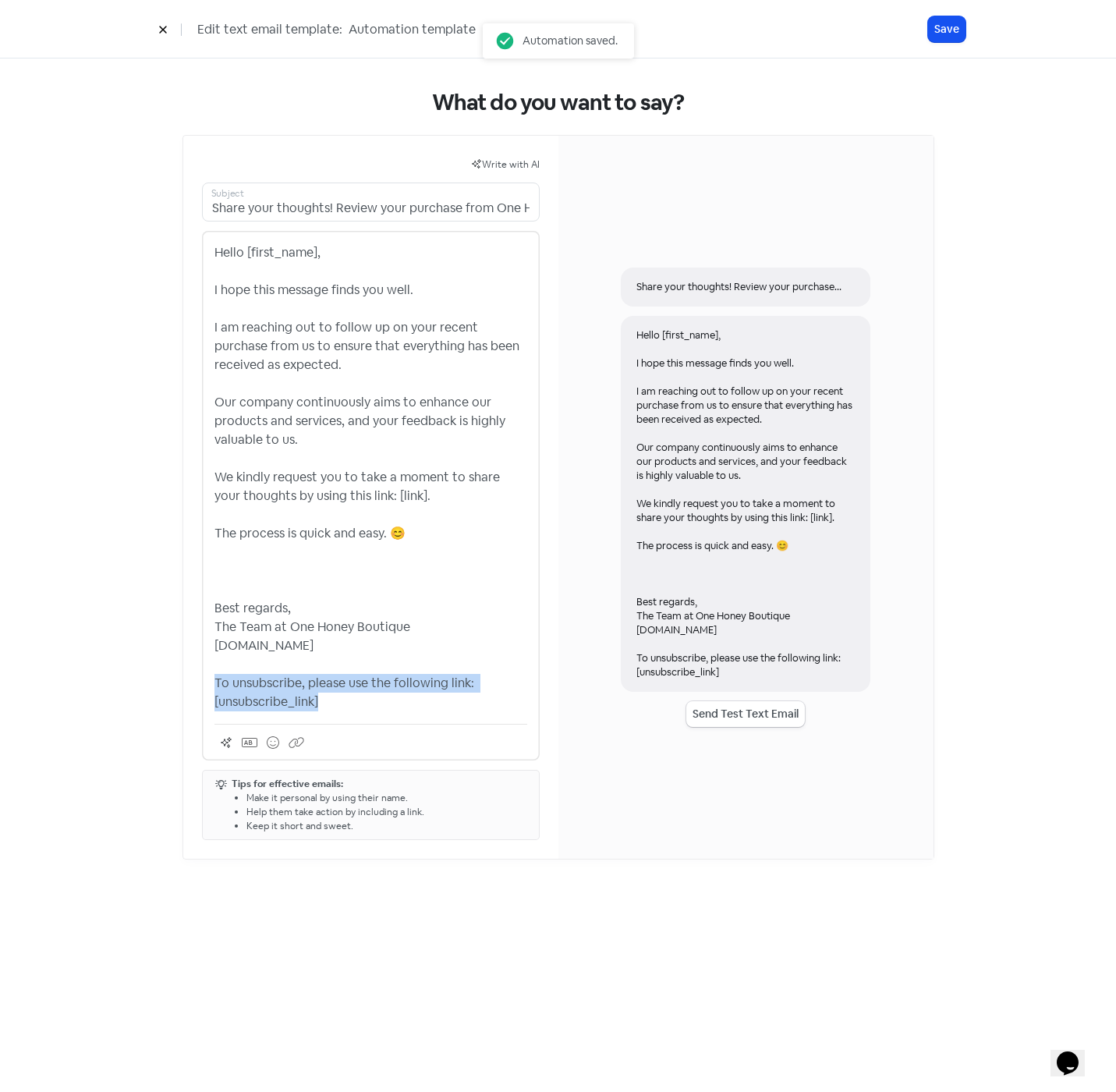
drag, startPoint x: 313, startPoint y: 702, endPoint x: 194, endPoint y: 681, distance: 120.8
click at [194, 681] on div "Write with AI Share your thoughts! Review your purchase from One Honey Boutique…" at bounding box center [370, 497] width 375 height 723
copy p "To unsubscribe, please use the following link: [unsubscribe_link]"
click at [159, 29] on icon at bounding box center [162, 29] width 9 height 9
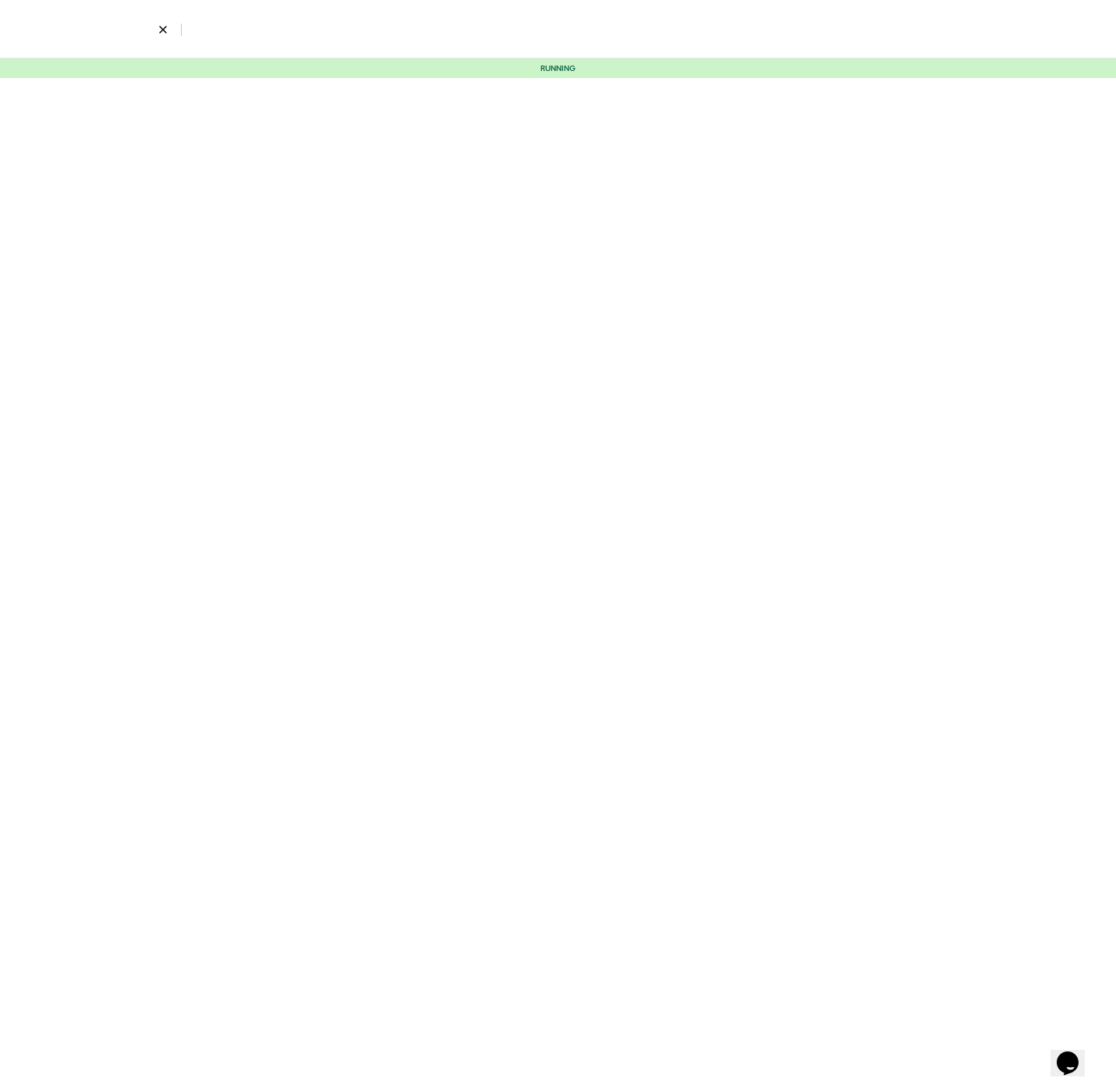
select select "2328"
select select "3"
select select "7"
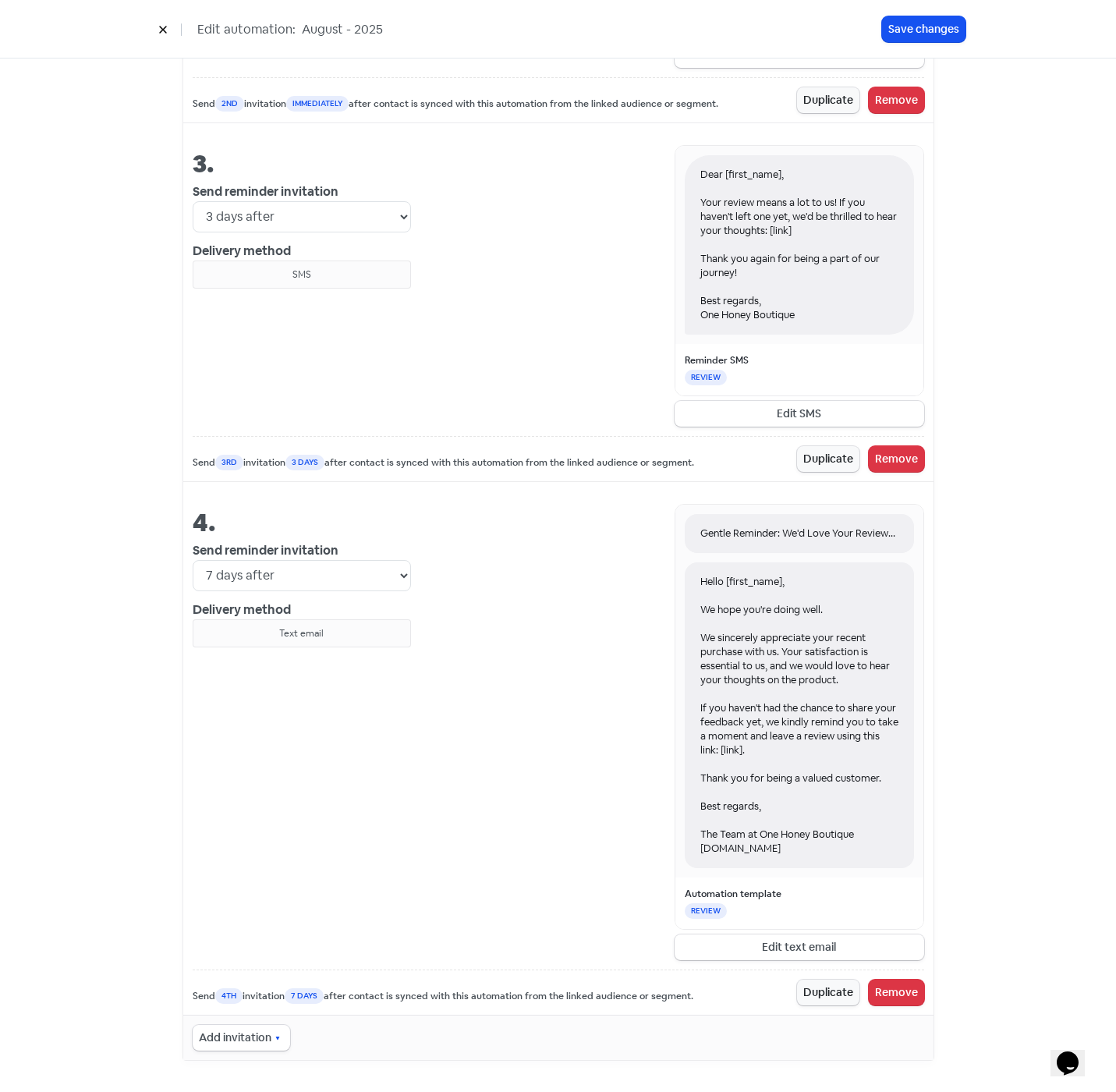
scroll to position [1524, 0]
click at [805, 948] on button "Edit text email" at bounding box center [799, 947] width 249 height 26
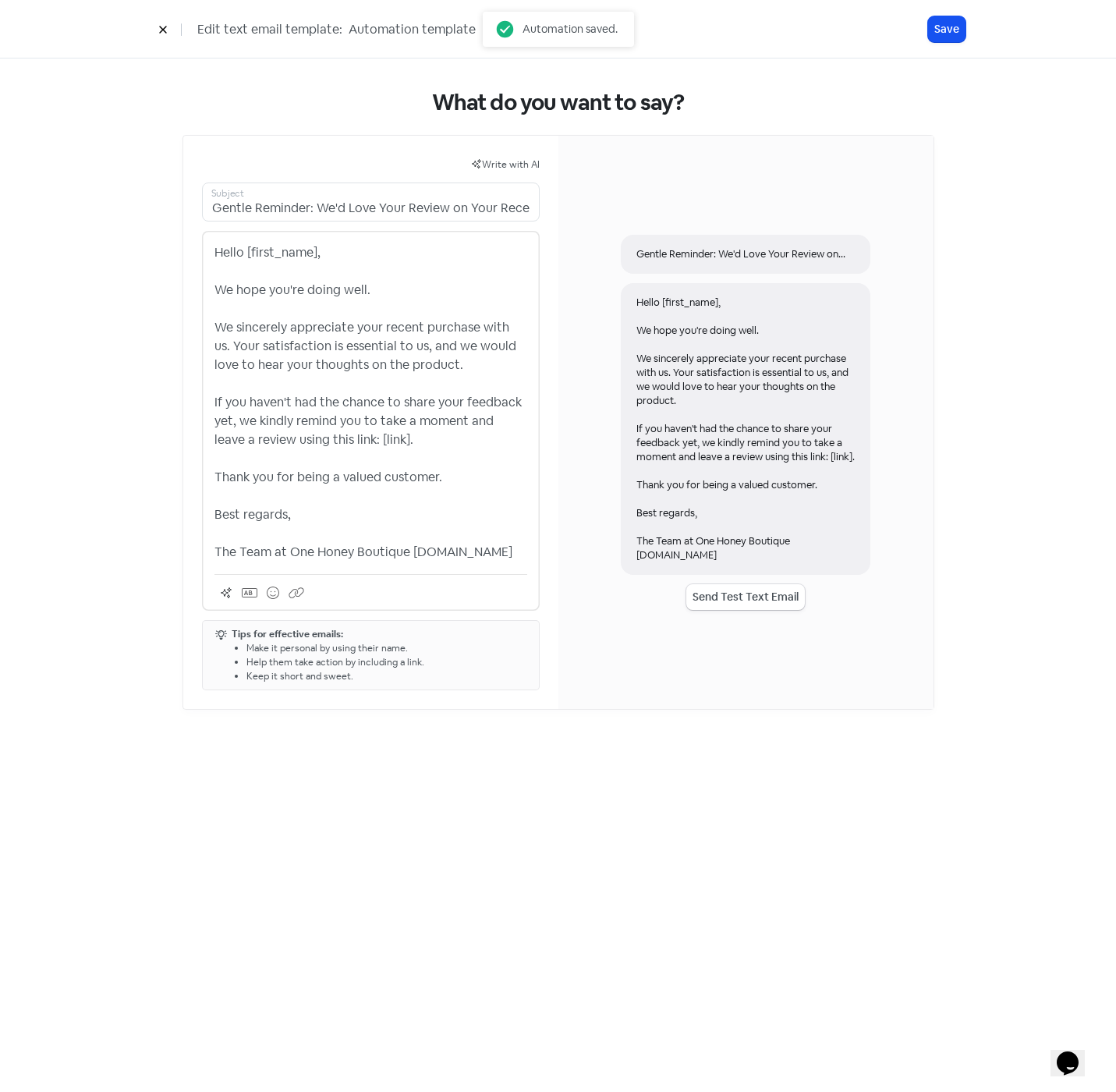
click at [451, 562] on p "Hello [first_name], We hope you're doing well. We sincerely appreciate your rec…" at bounding box center [370, 402] width 313 height 319
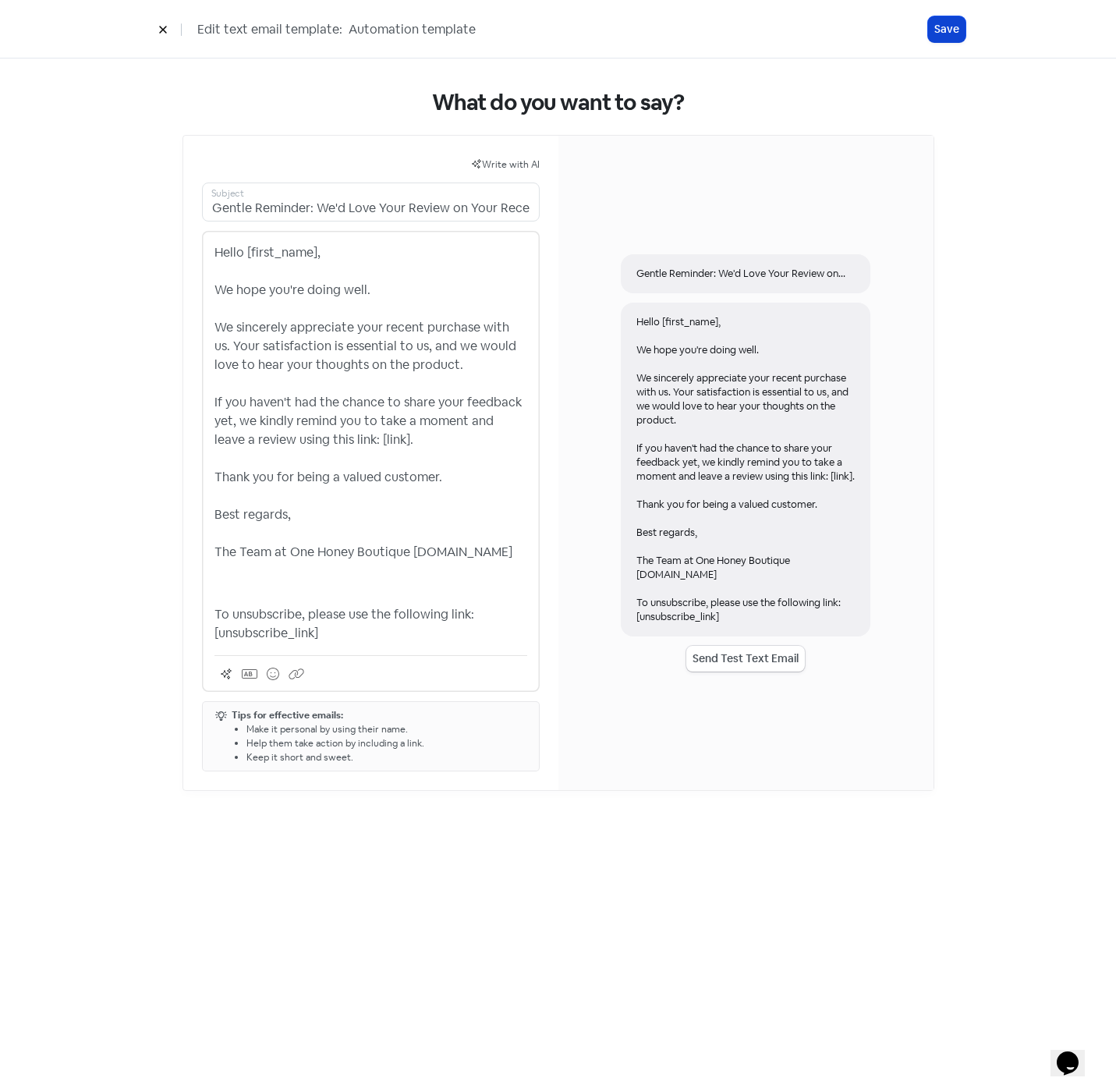
click at [939, 29] on button "Save" at bounding box center [946, 29] width 38 height 26
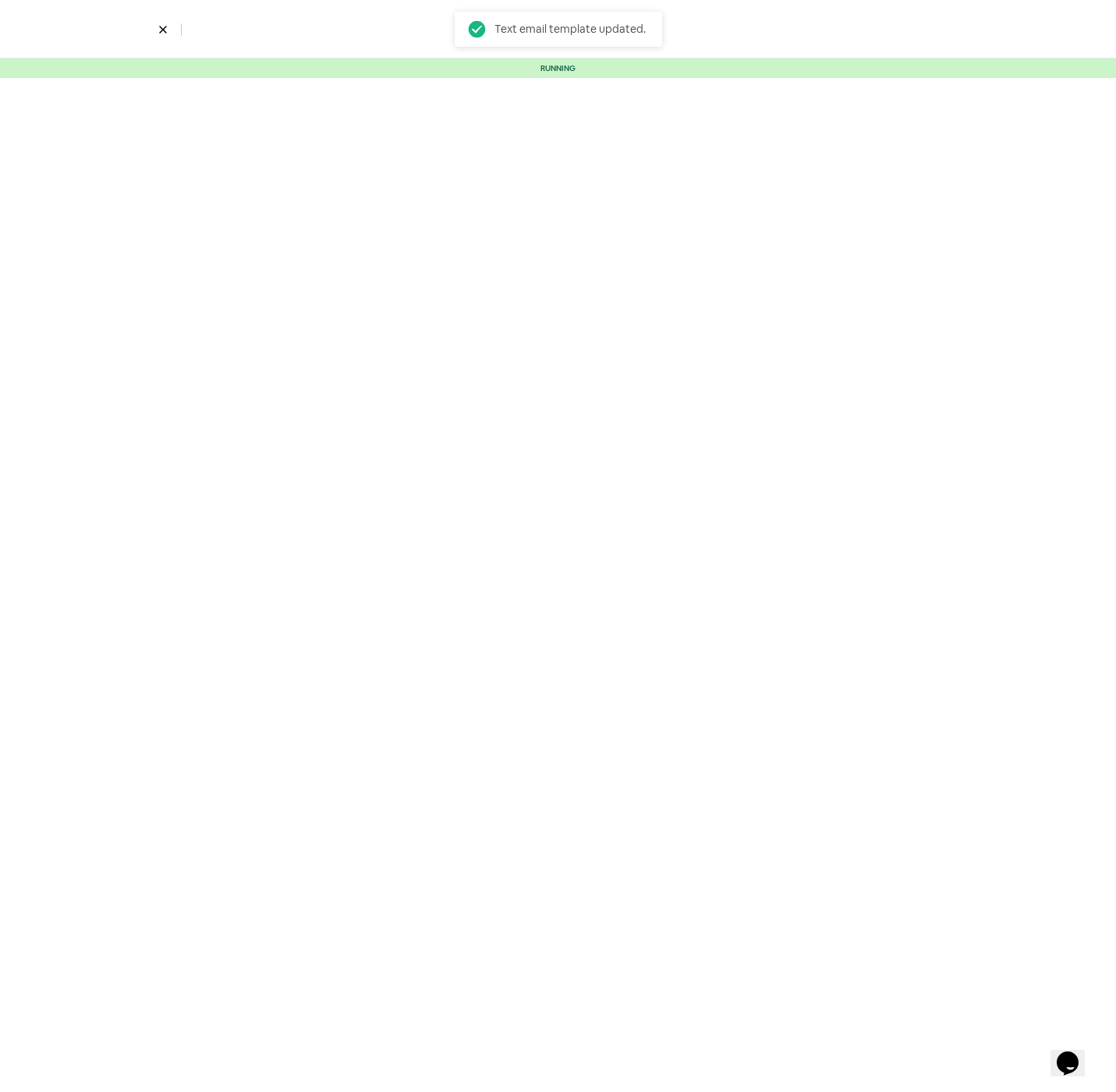
select select "2328"
select select "3"
select select "7"
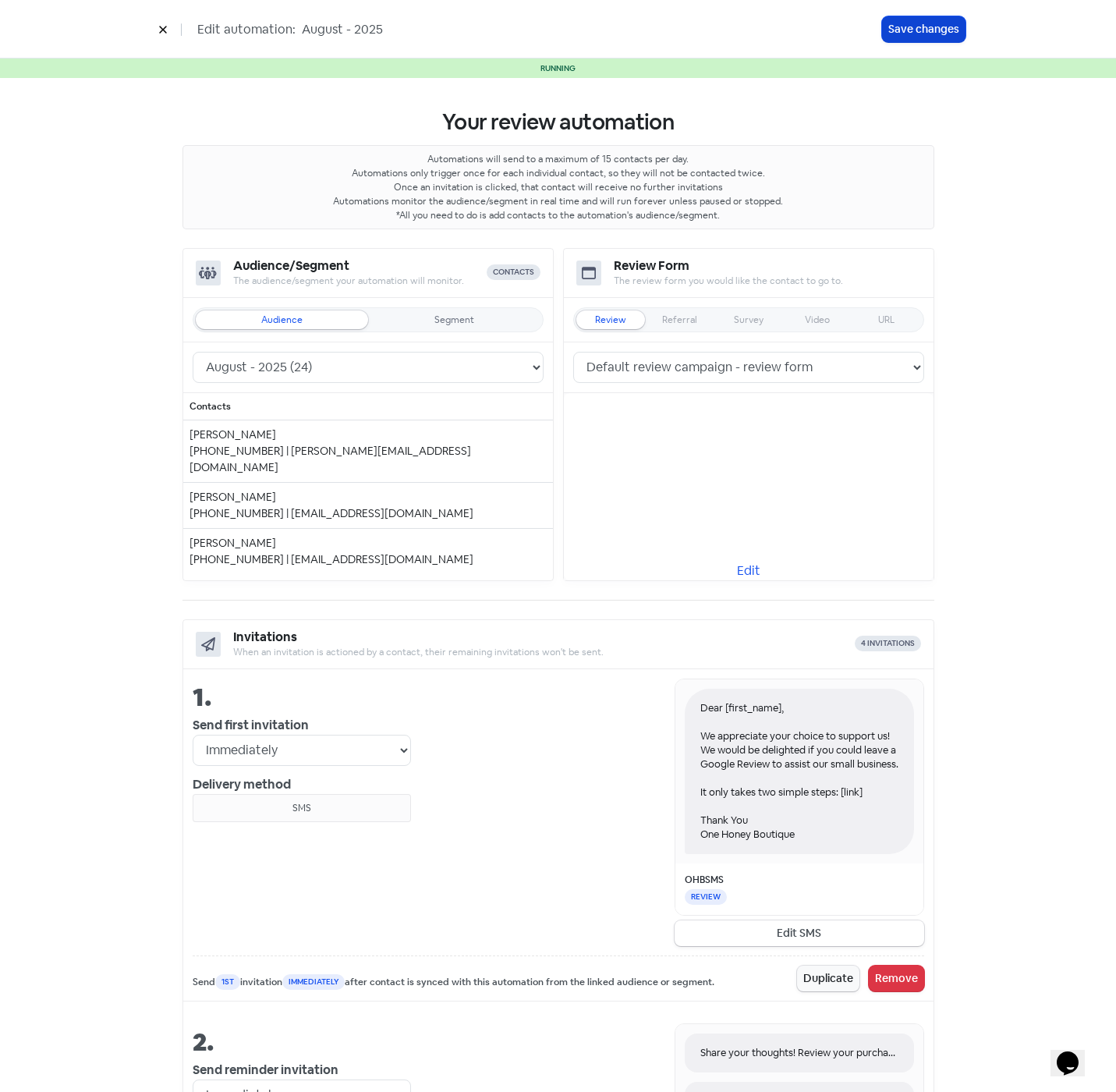
click at [910, 33] on button "Save changes" at bounding box center [924, 29] width 84 height 26
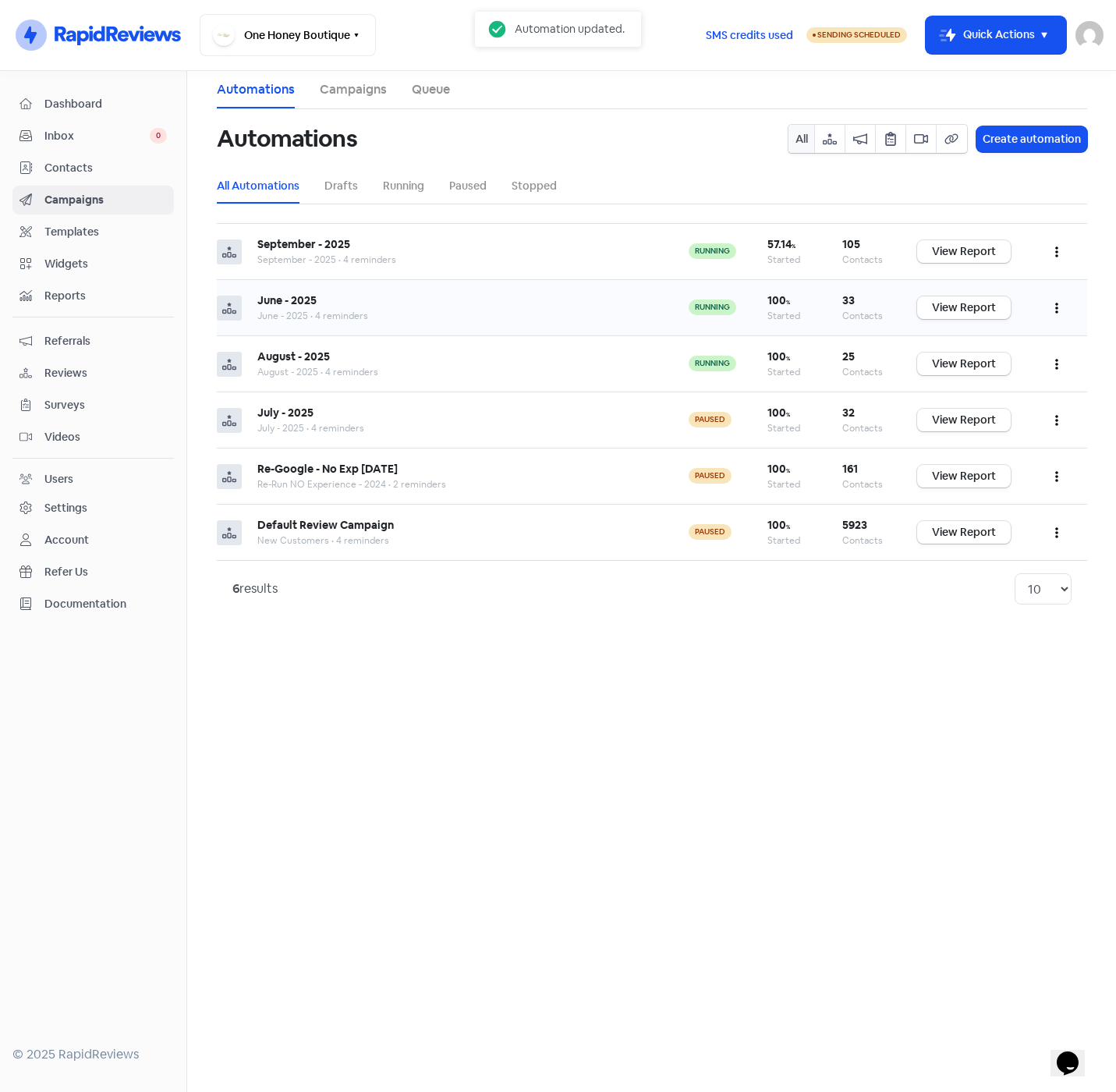
click at [1053, 303] on button "button" at bounding box center [1056, 308] width 29 height 37
click at [985, 341] on button "Edit" at bounding box center [1008, 346] width 123 height 31
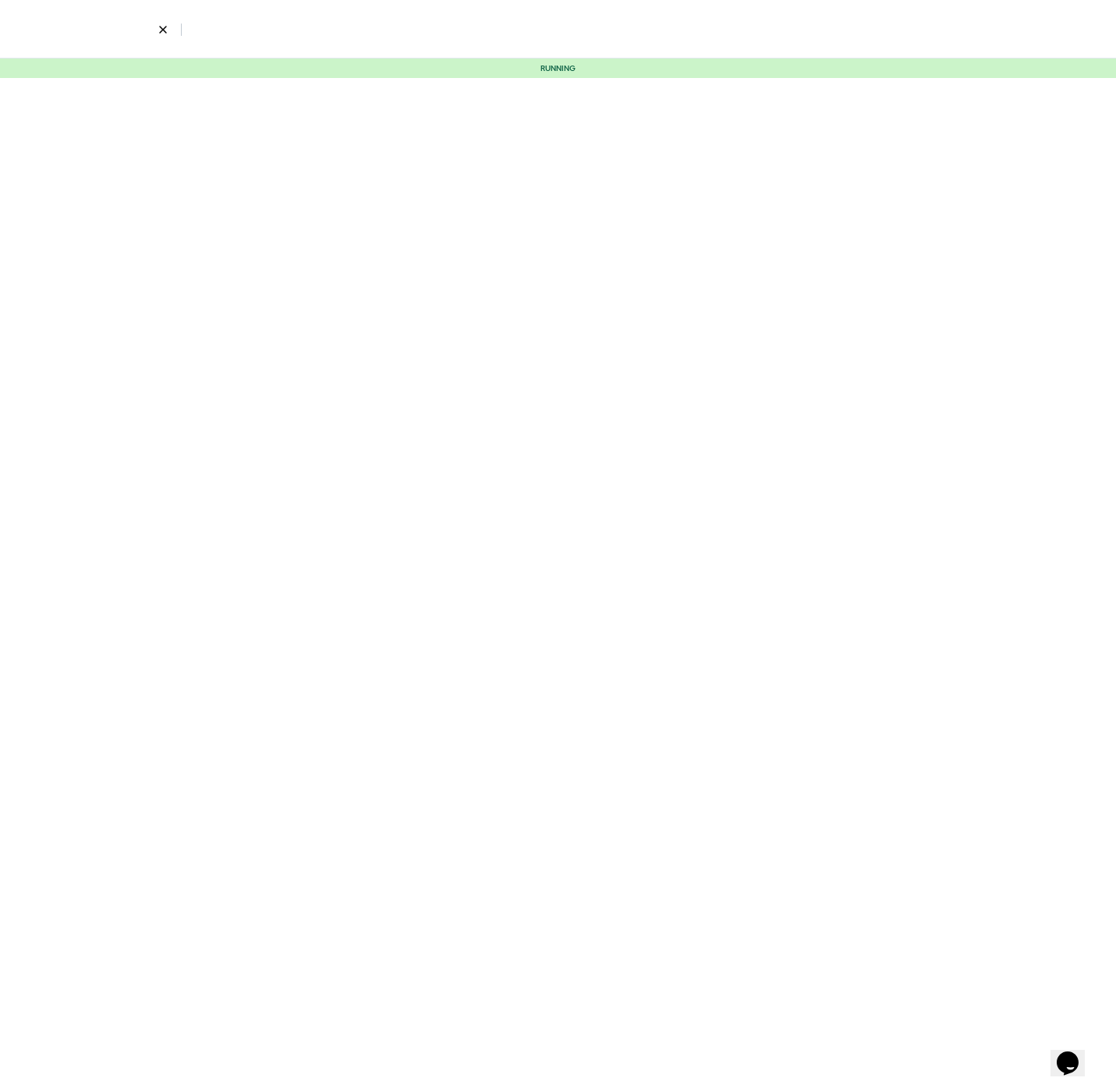
select select "2329"
select select "3"
select select "7"
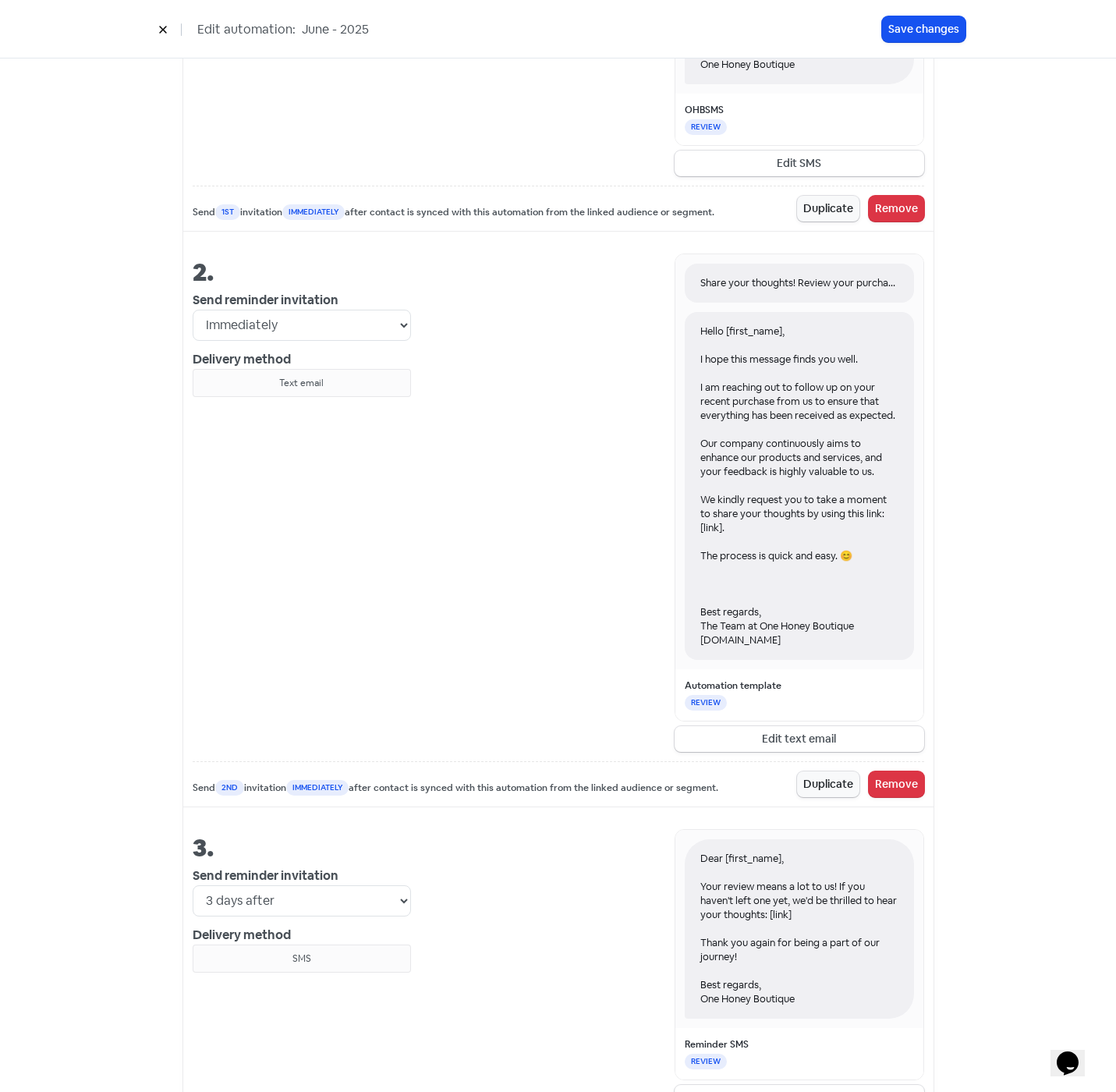
scroll to position [858, 0]
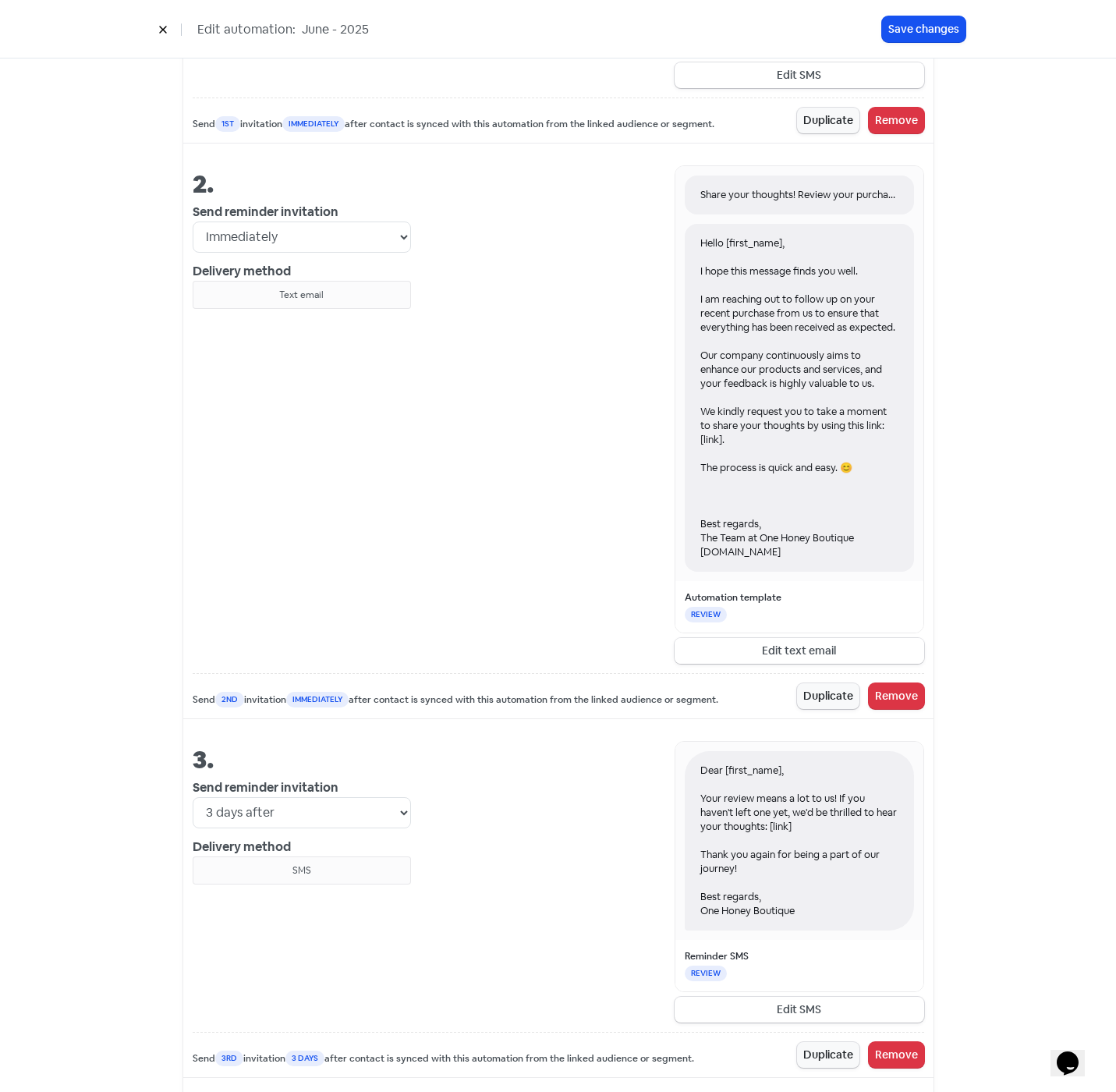
click at [772, 664] on button "Edit text email" at bounding box center [799, 651] width 249 height 26
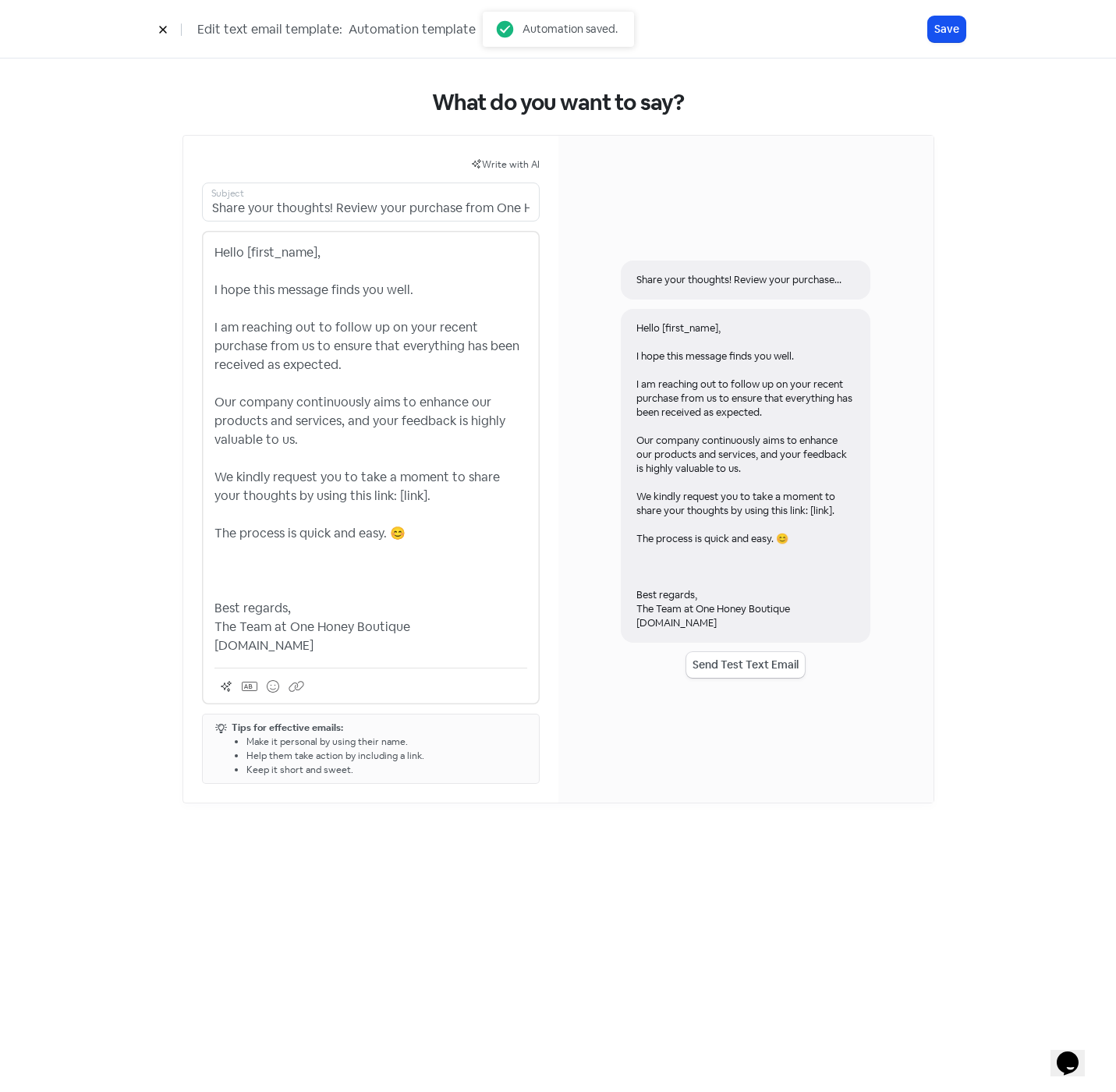
click at [435, 654] on p "Hello [first_name], I hope this message finds you well. I am reaching out to fo…" at bounding box center [370, 449] width 313 height 411
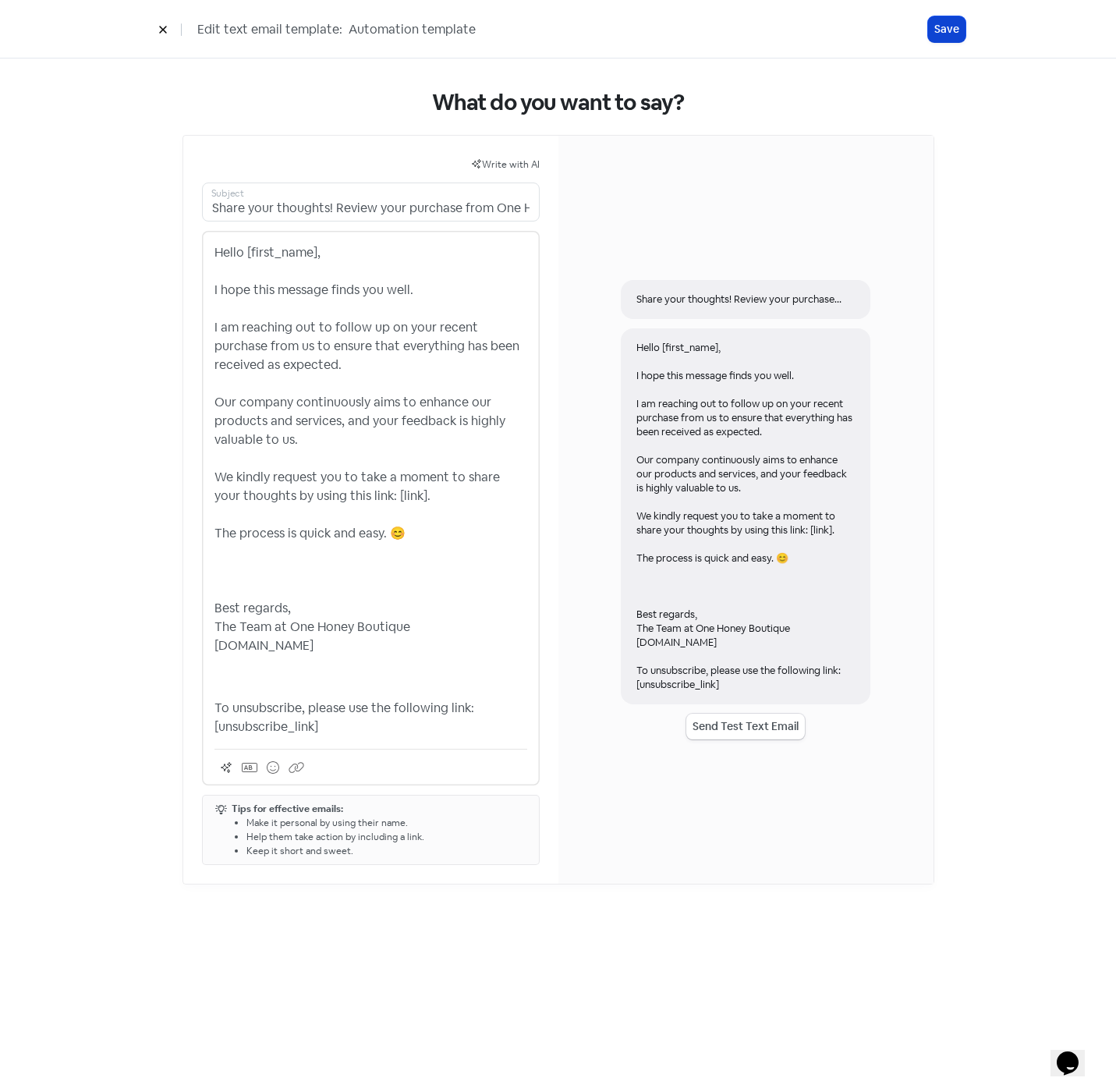
click at [942, 26] on button "Save" at bounding box center [946, 29] width 38 height 26
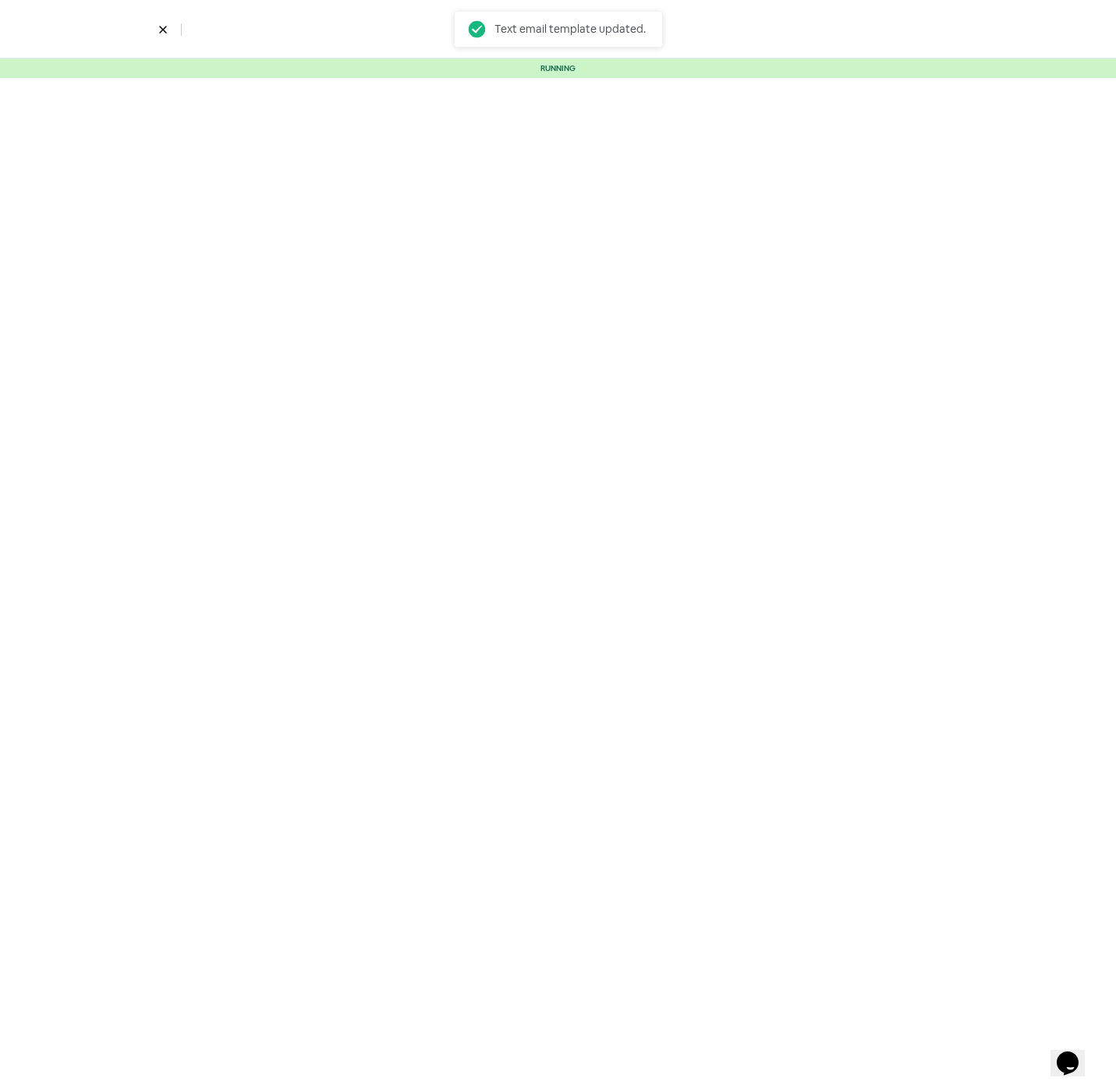
select select "2329"
select select "3"
select select "7"
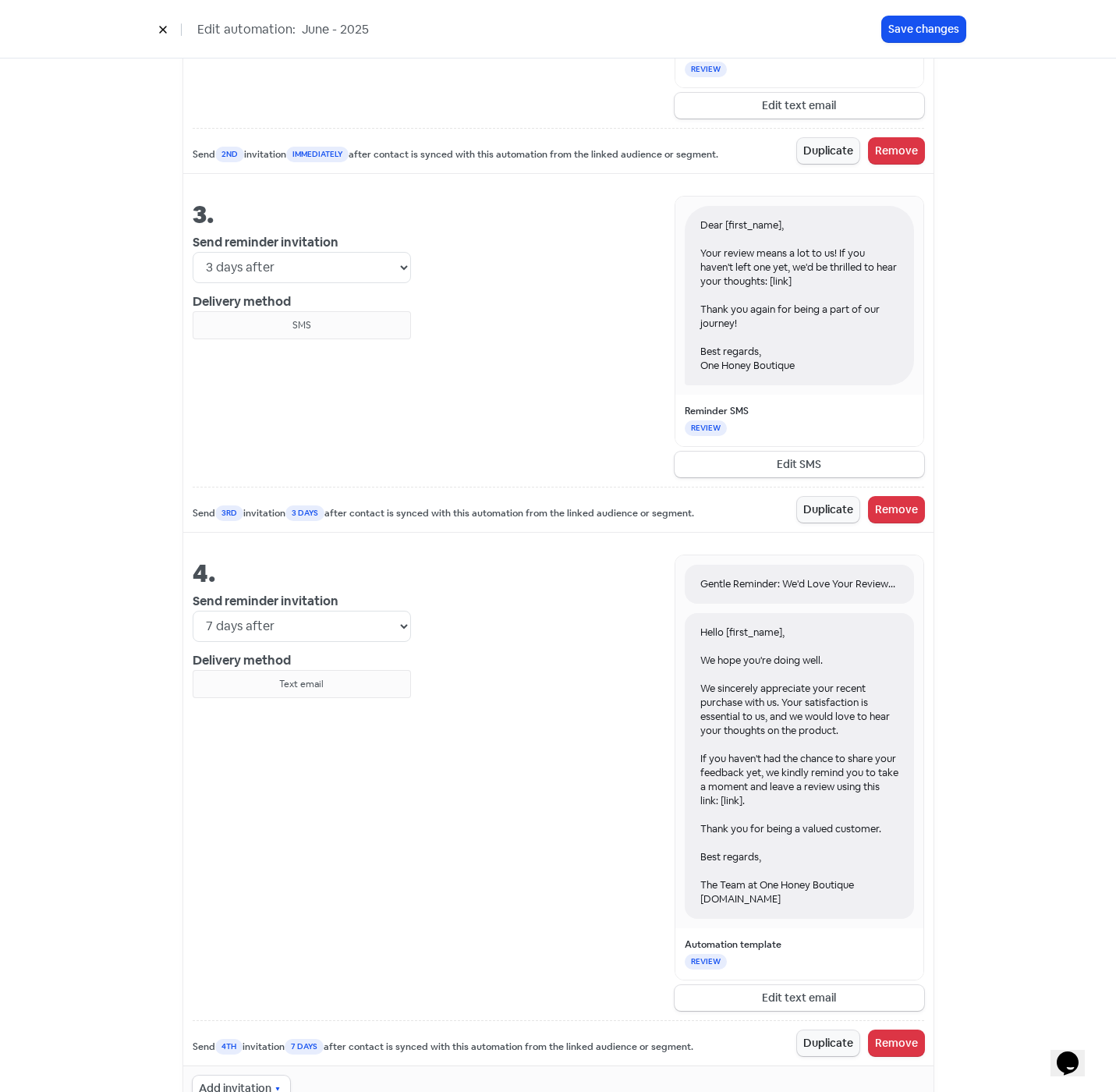
scroll to position [1524, 0]
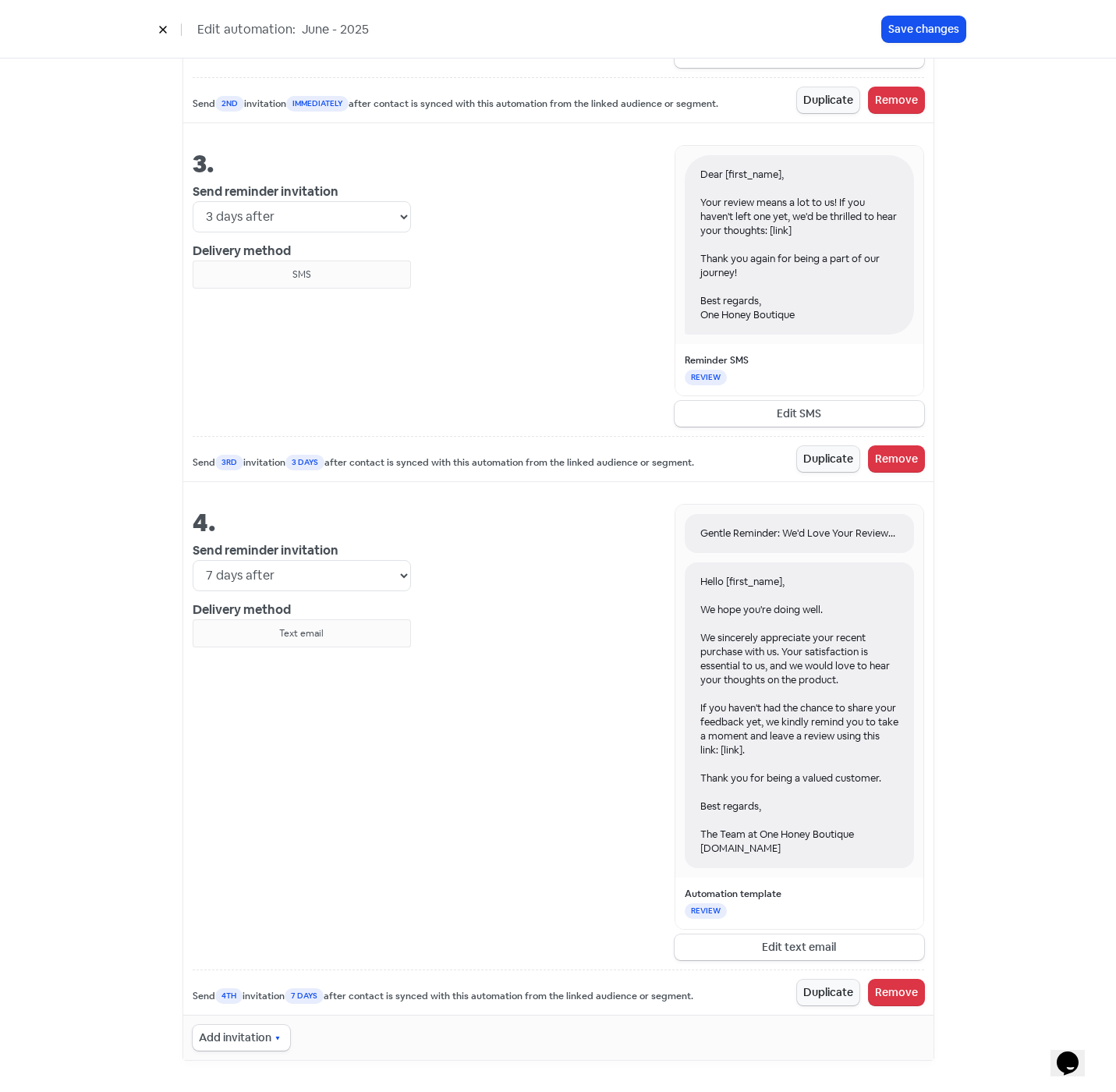
click at [798, 933] on div "Gentle Reminder: We'd Love Your Review on Your Recent Purchase.. Hello [first_n…" at bounding box center [799, 732] width 249 height 457
click at [798, 946] on button "Edit text email" at bounding box center [799, 947] width 249 height 26
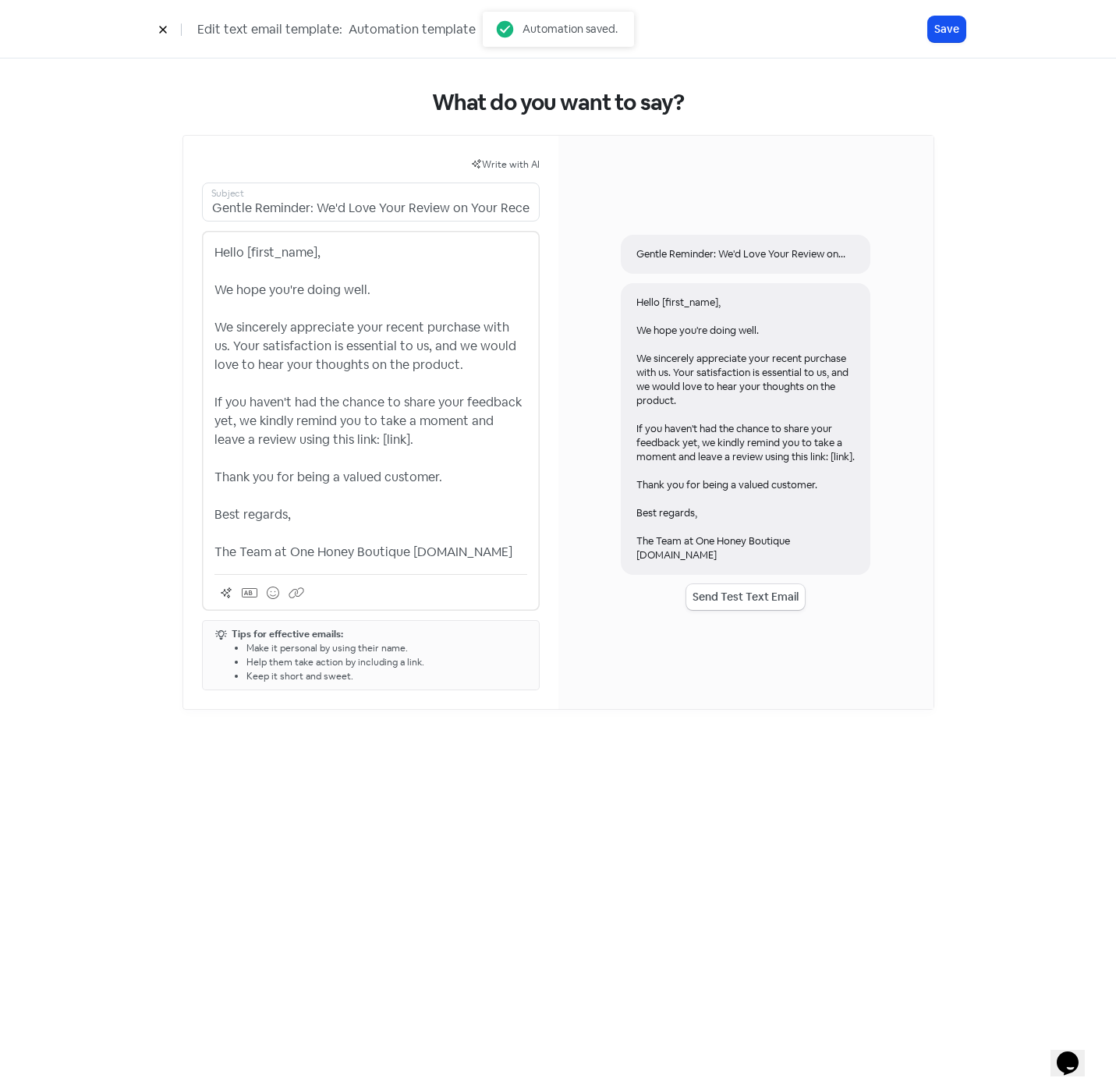
click at [435, 562] on p "Hello [first_name], We hope you're doing well. We sincerely appreciate your rec…" at bounding box center [370, 402] width 313 height 319
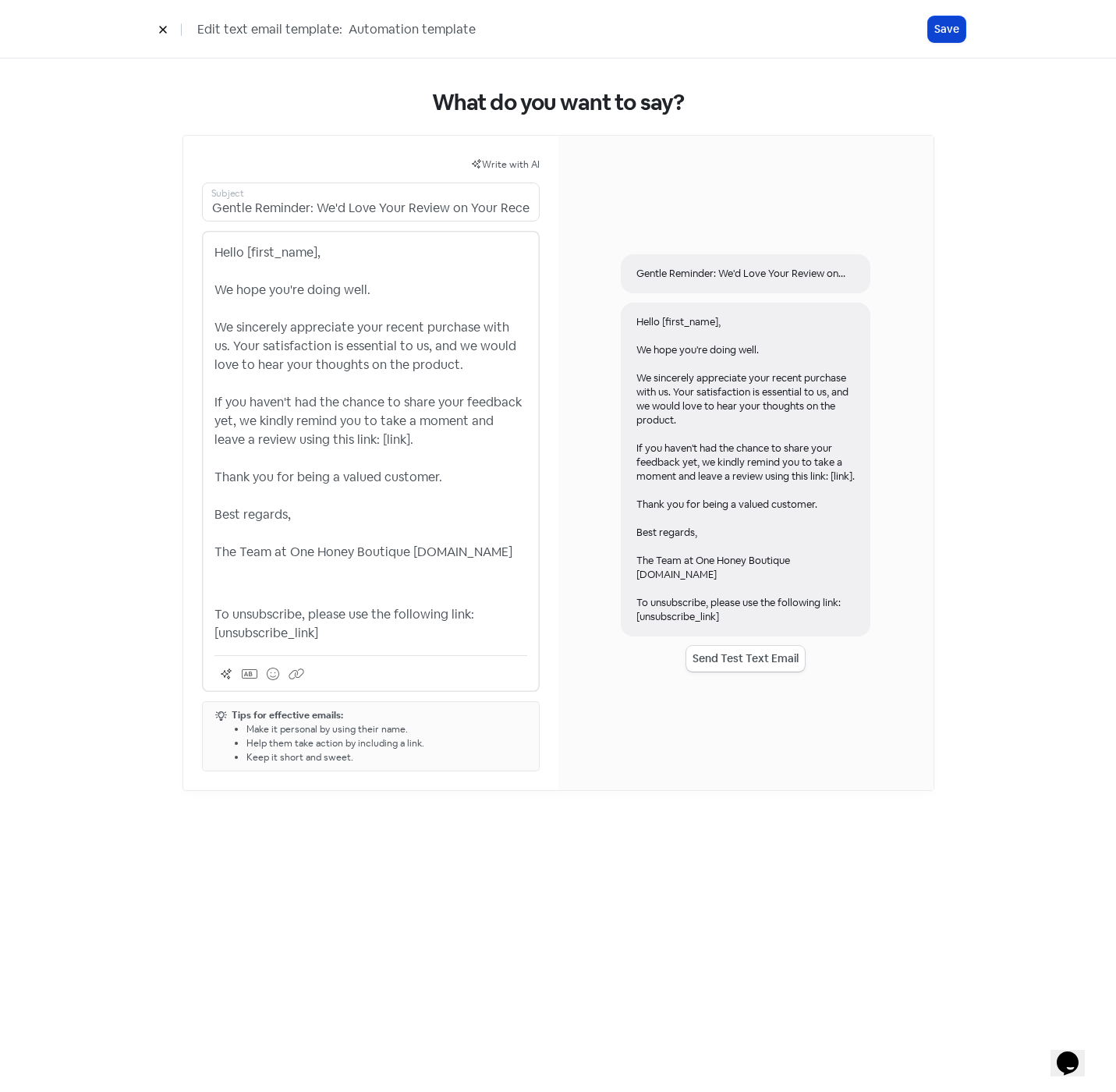
click at [937, 26] on button "Save" at bounding box center [946, 29] width 38 height 26
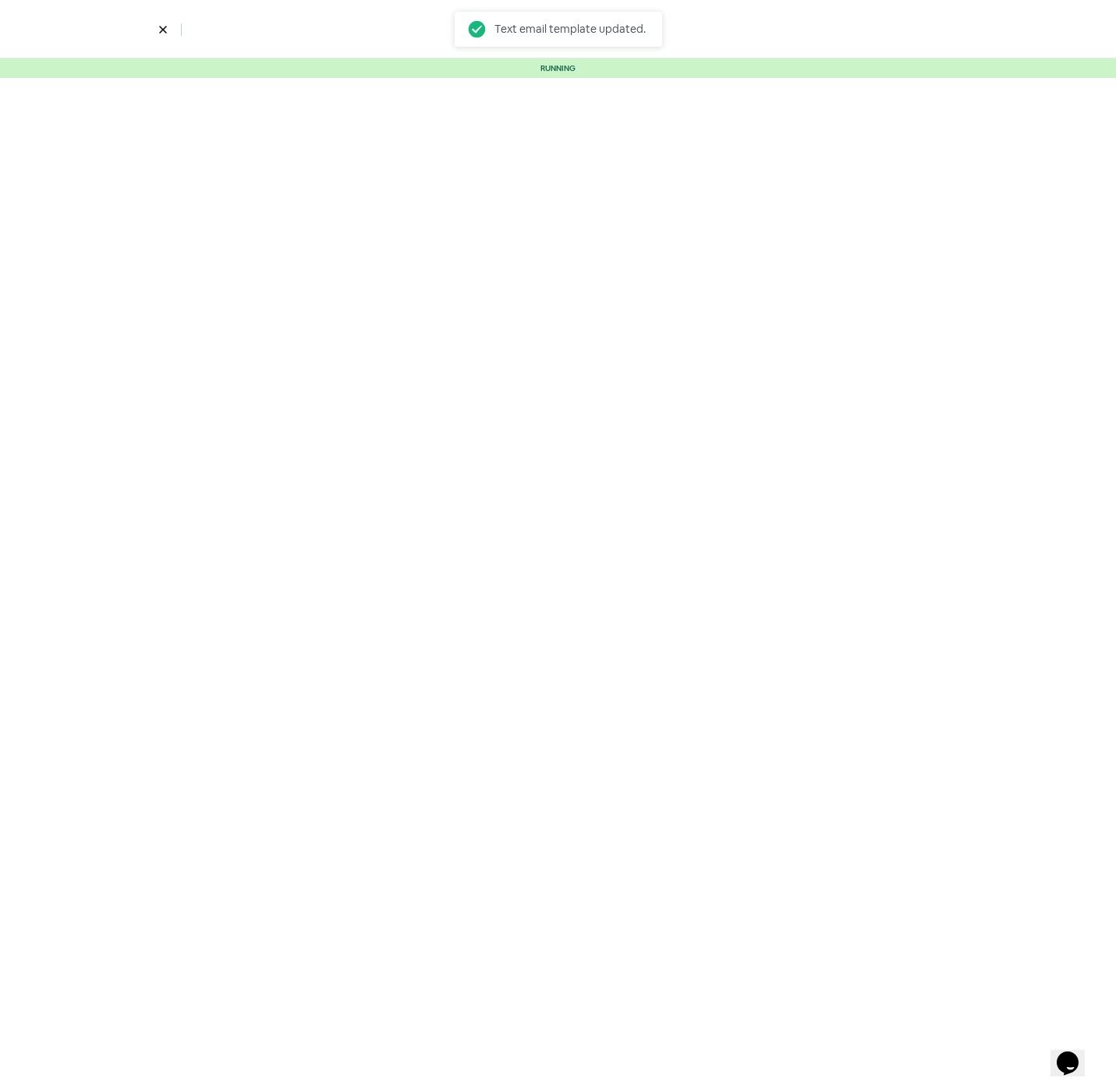
select select "2329"
select select "3"
select select "7"
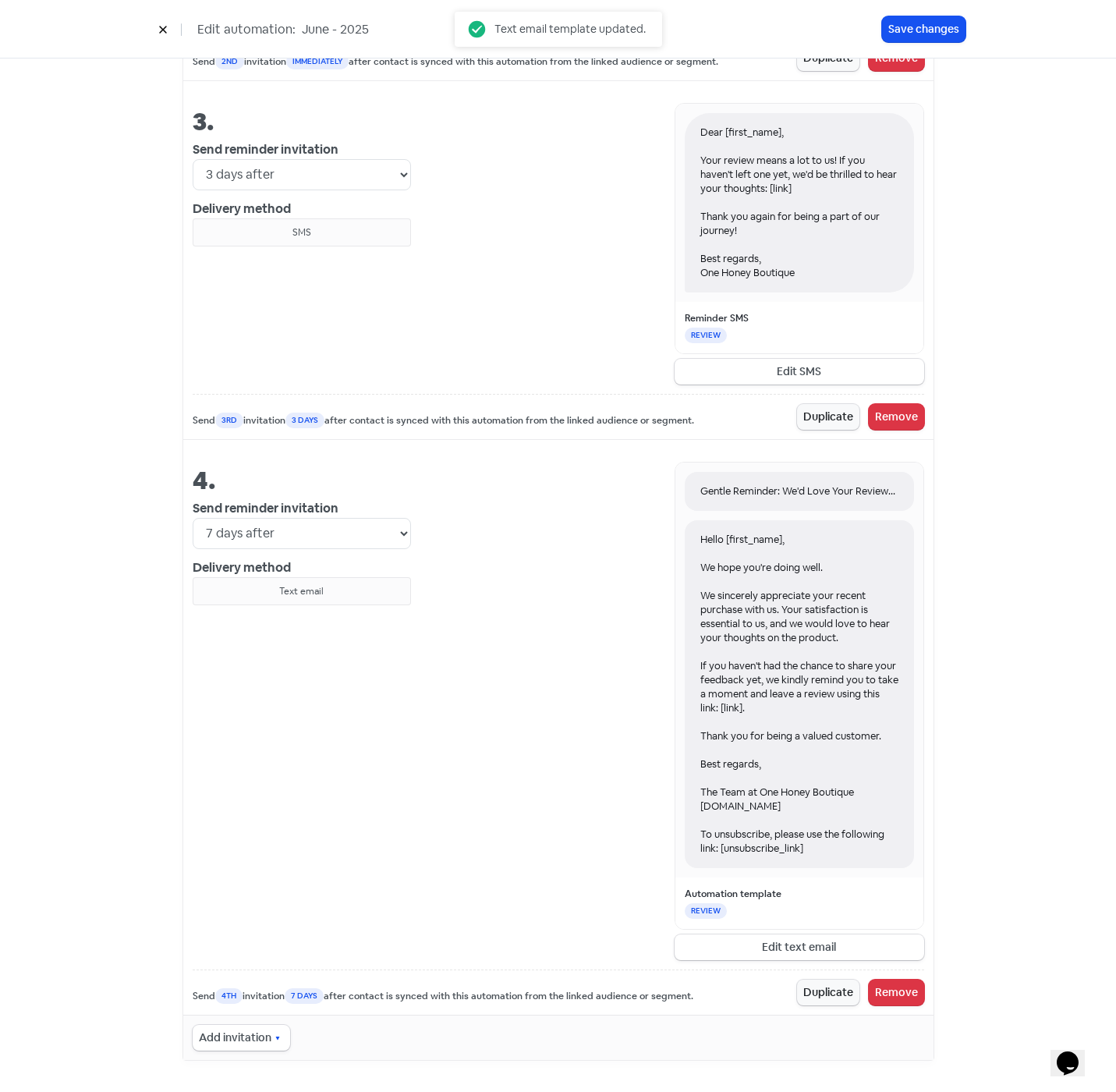
scroll to position [1566, 0]
click at [838, 948] on button "Edit text email" at bounding box center [799, 947] width 249 height 26
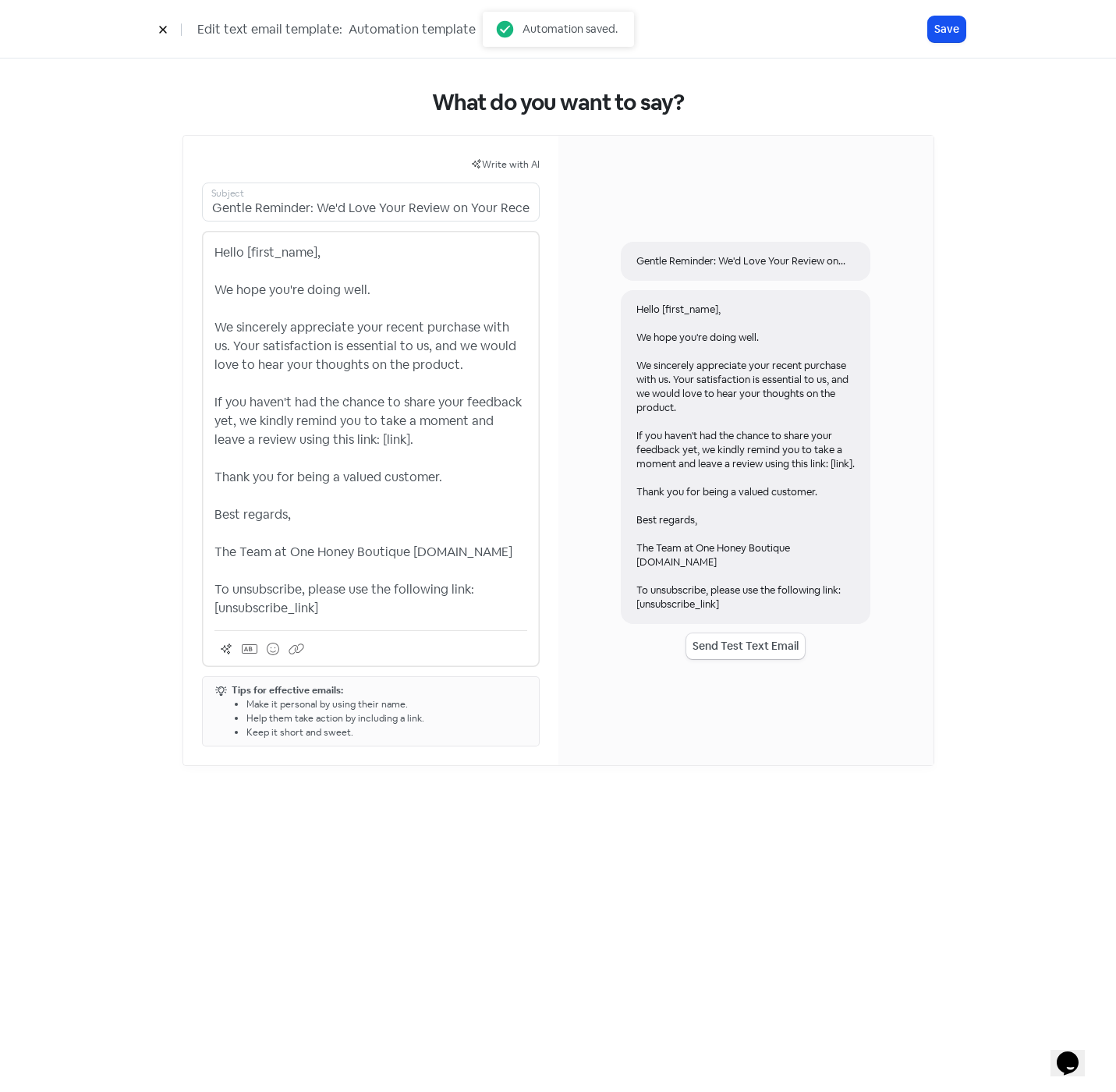
click at [215, 605] on p "Hello [first_name], We hope you're doing well. We sincerely appreciate your rec…" at bounding box center [370, 431] width 313 height 375
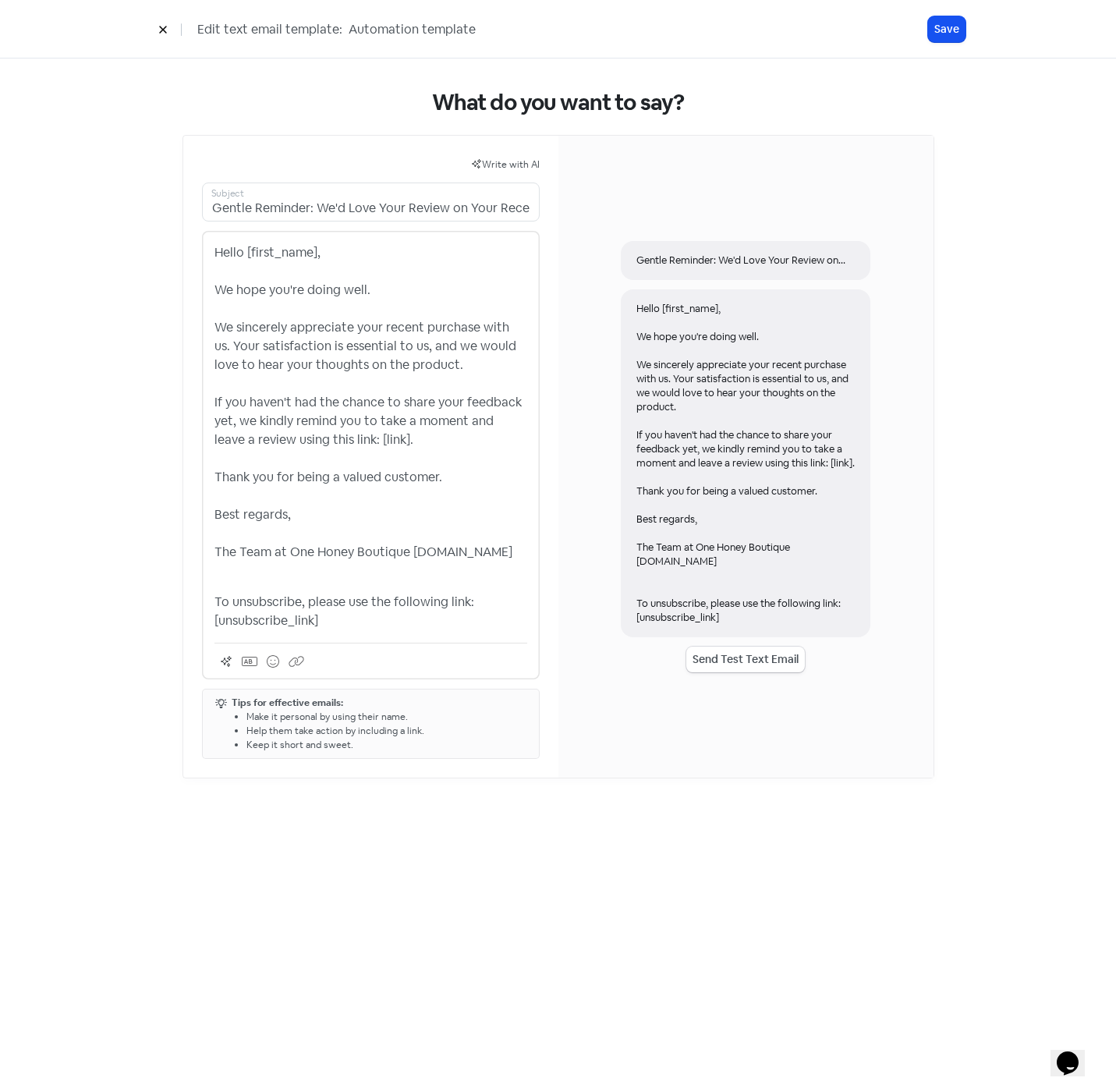
click at [162, 33] on icon at bounding box center [162, 29] width 9 height 9
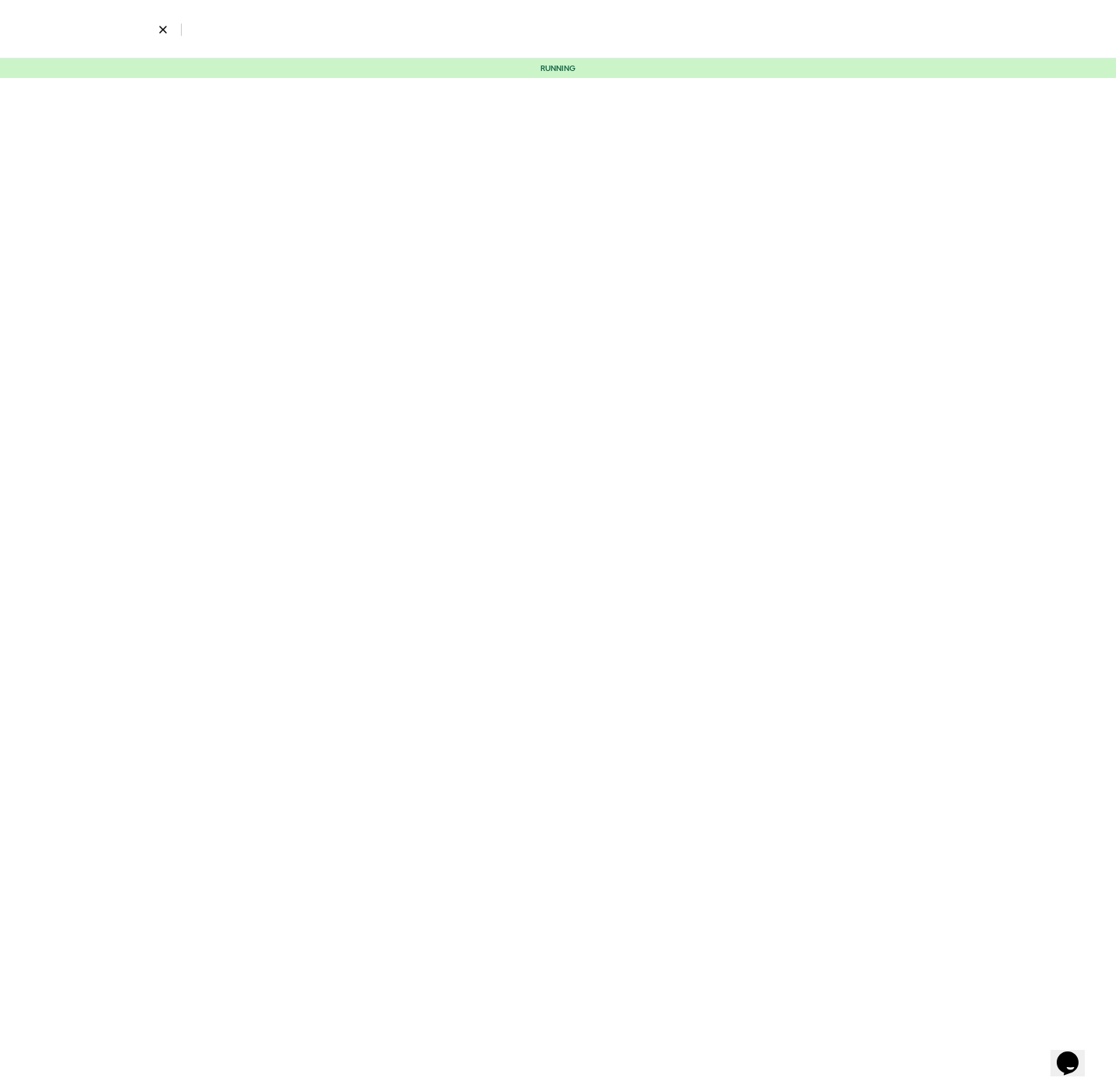
select select "2329"
select select "3"
select select "7"
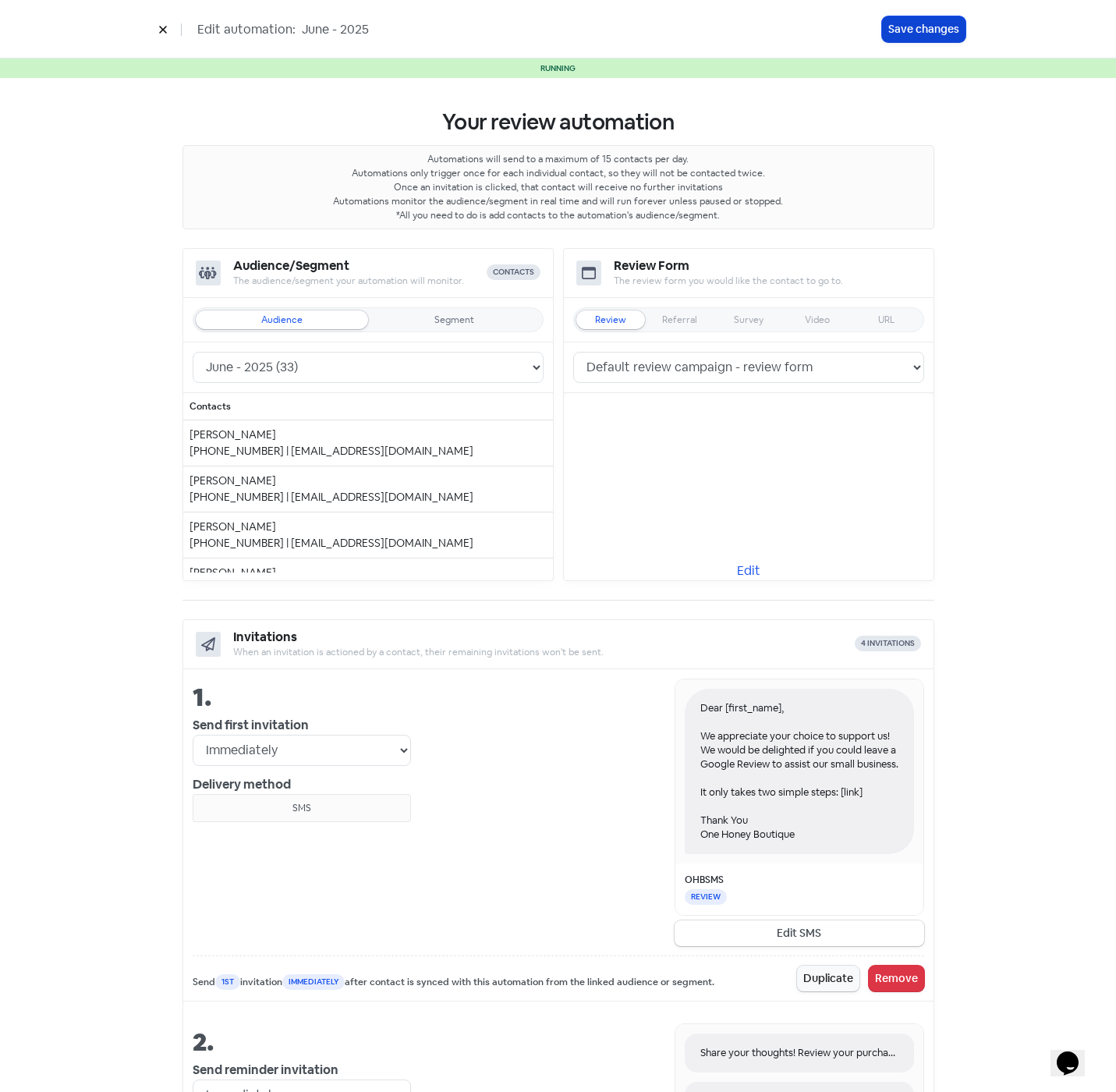
click at [920, 32] on button "Save changes" at bounding box center [924, 29] width 84 height 26
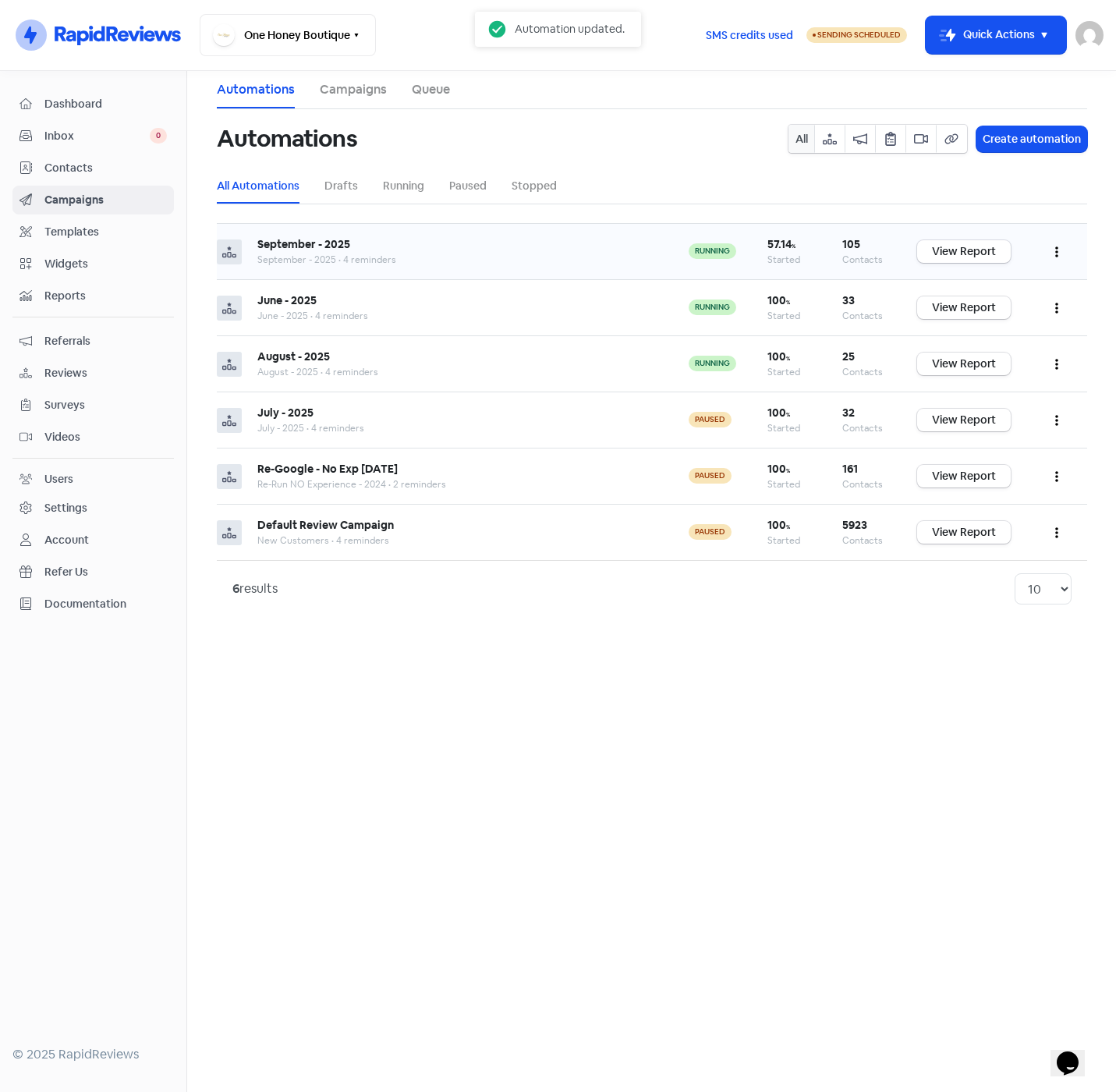
click at [1055, 247] on icon "button" at bounding box center [1057, 252] width 3 height 13
click at [988, 288] on button "Edit" at bounding box center [1008, 290] width 123 height 31
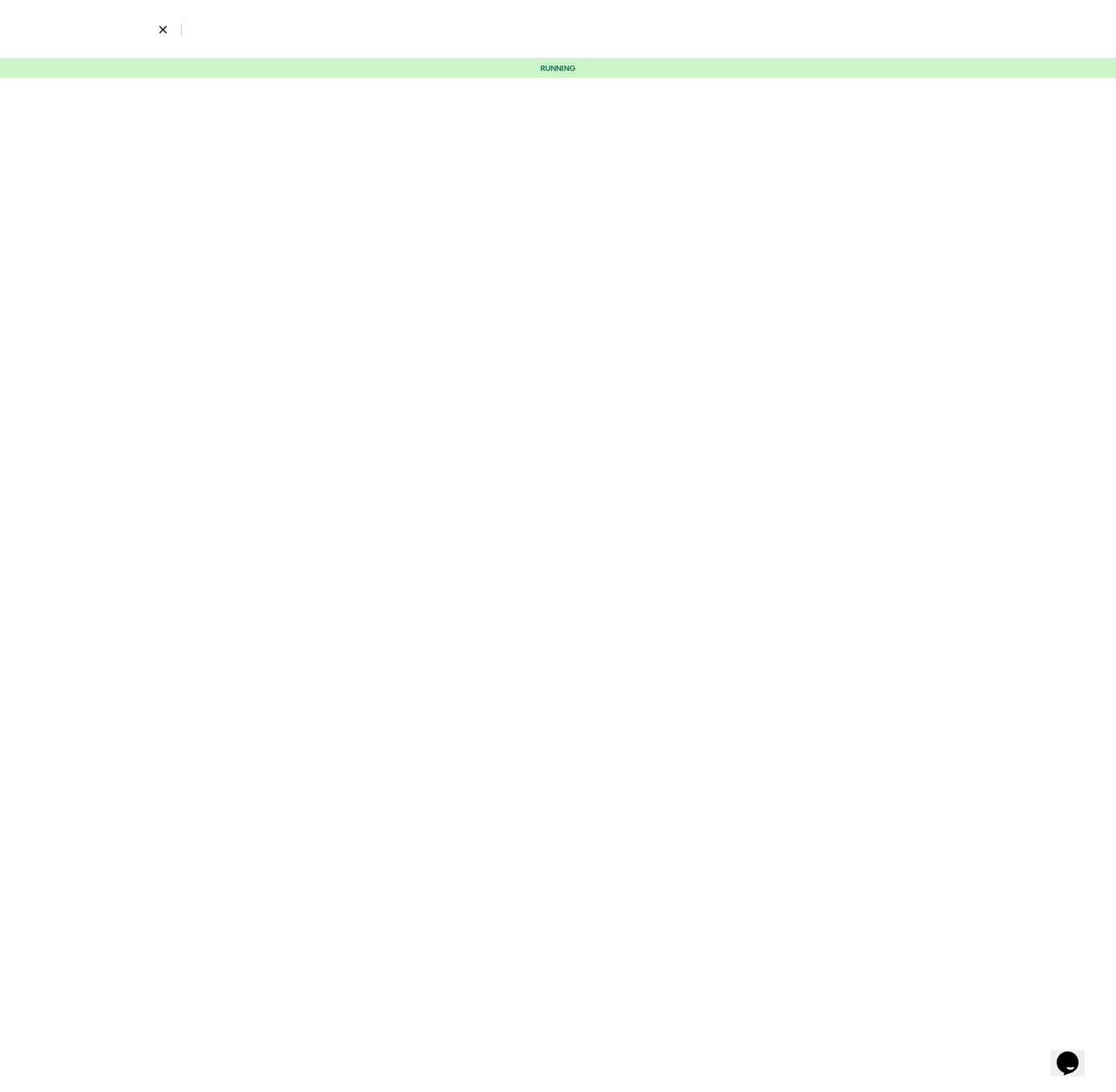
select select "3"
select select "7"
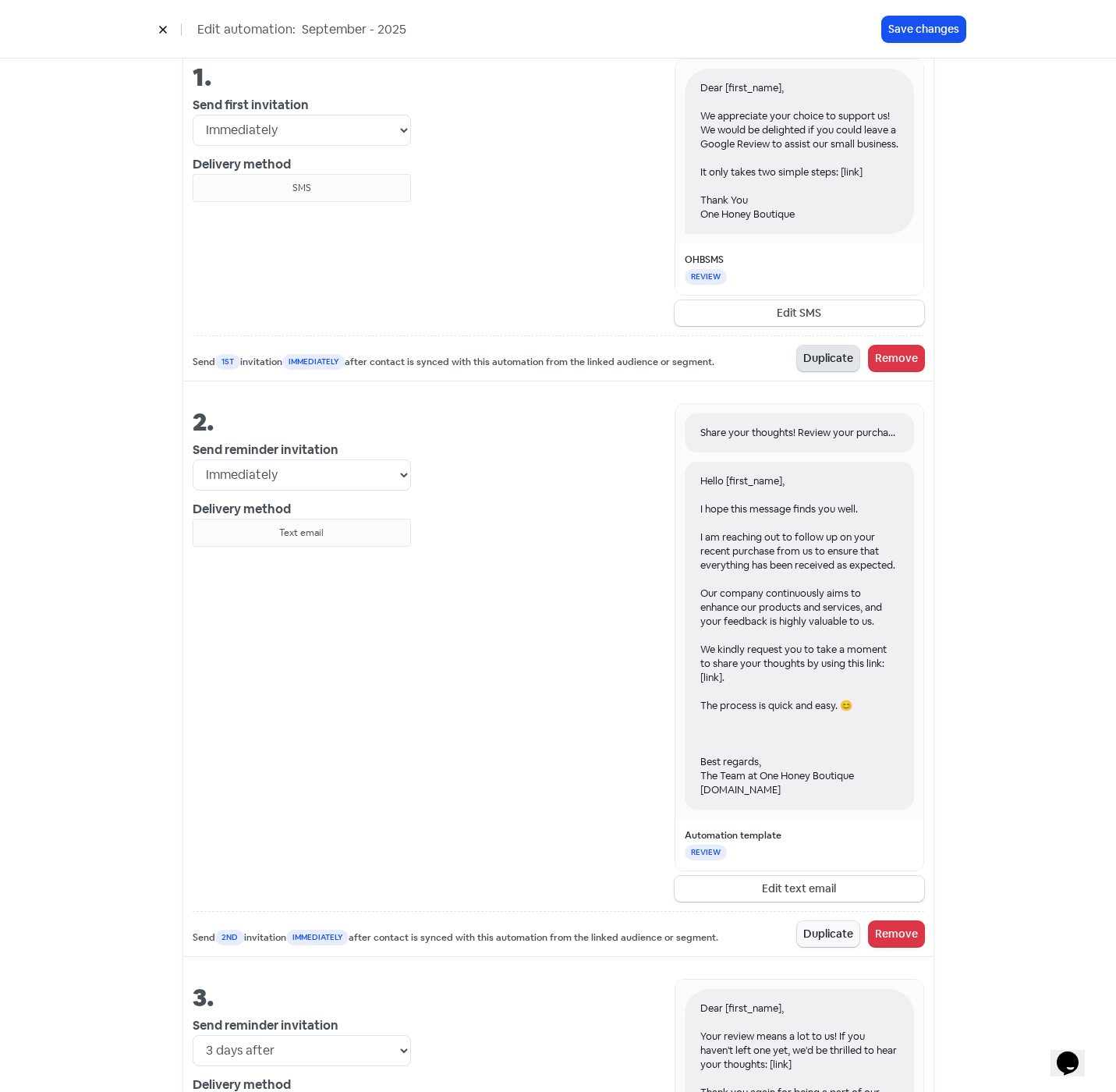
scroll to position [702, 0]
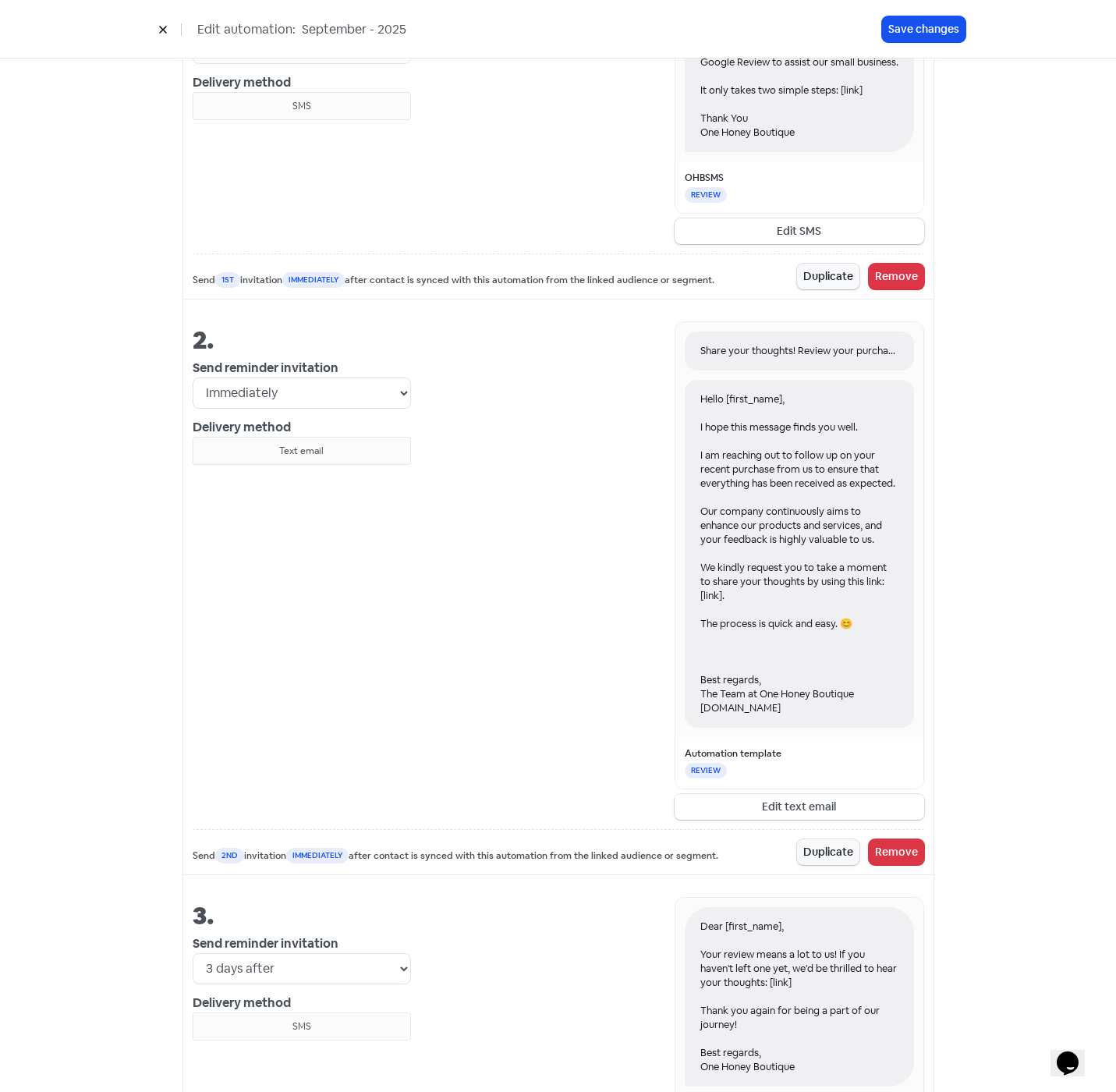
click at [813, 819] on button "Edit text email" at bounding box center [799, 806] width 249 height 26
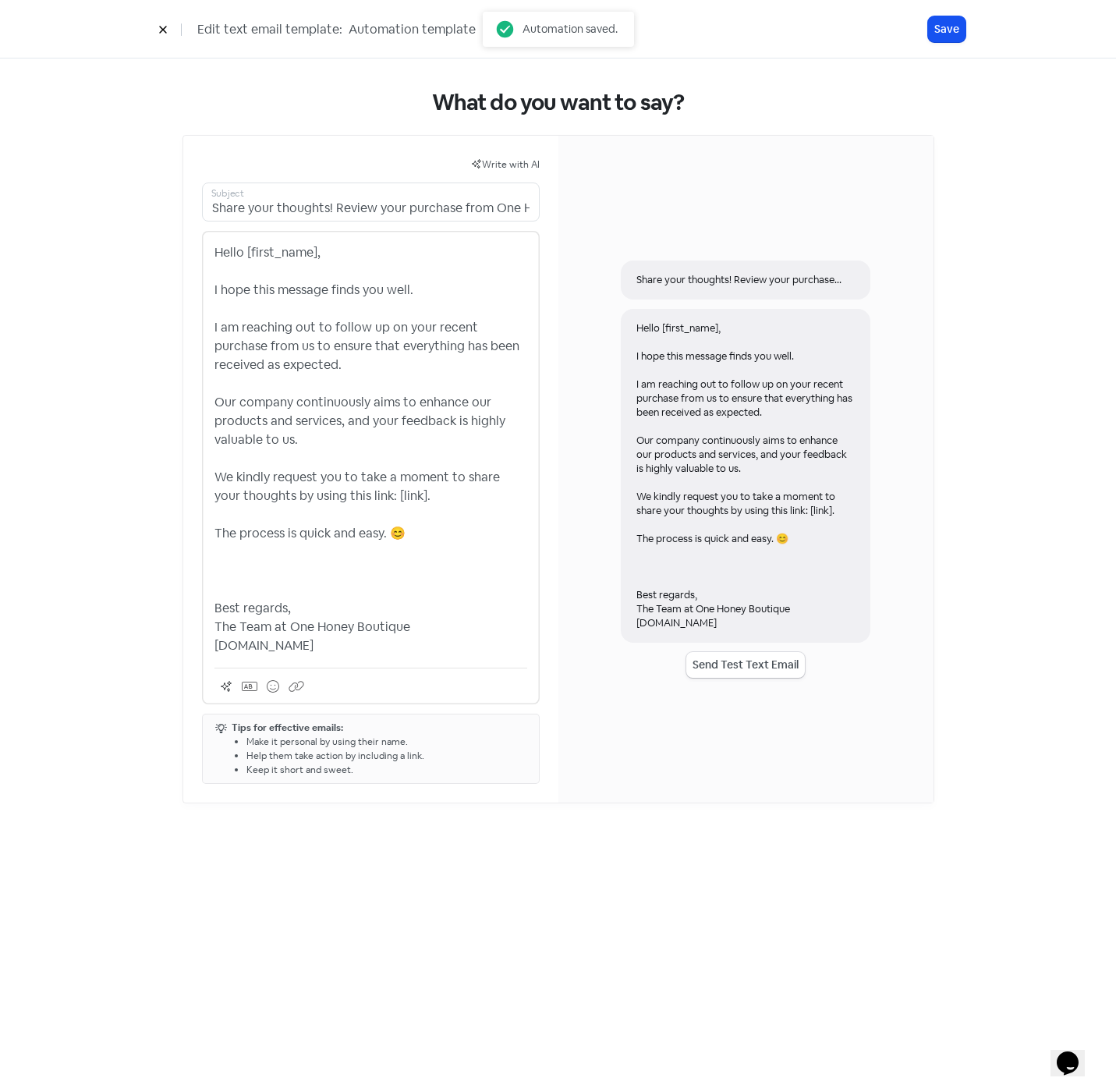
click at [423, 643] on p "Hello [first_name], I hope this message finds you well. I am reaching out to fo…" at bounding box center [370, 449] width 313 height 411
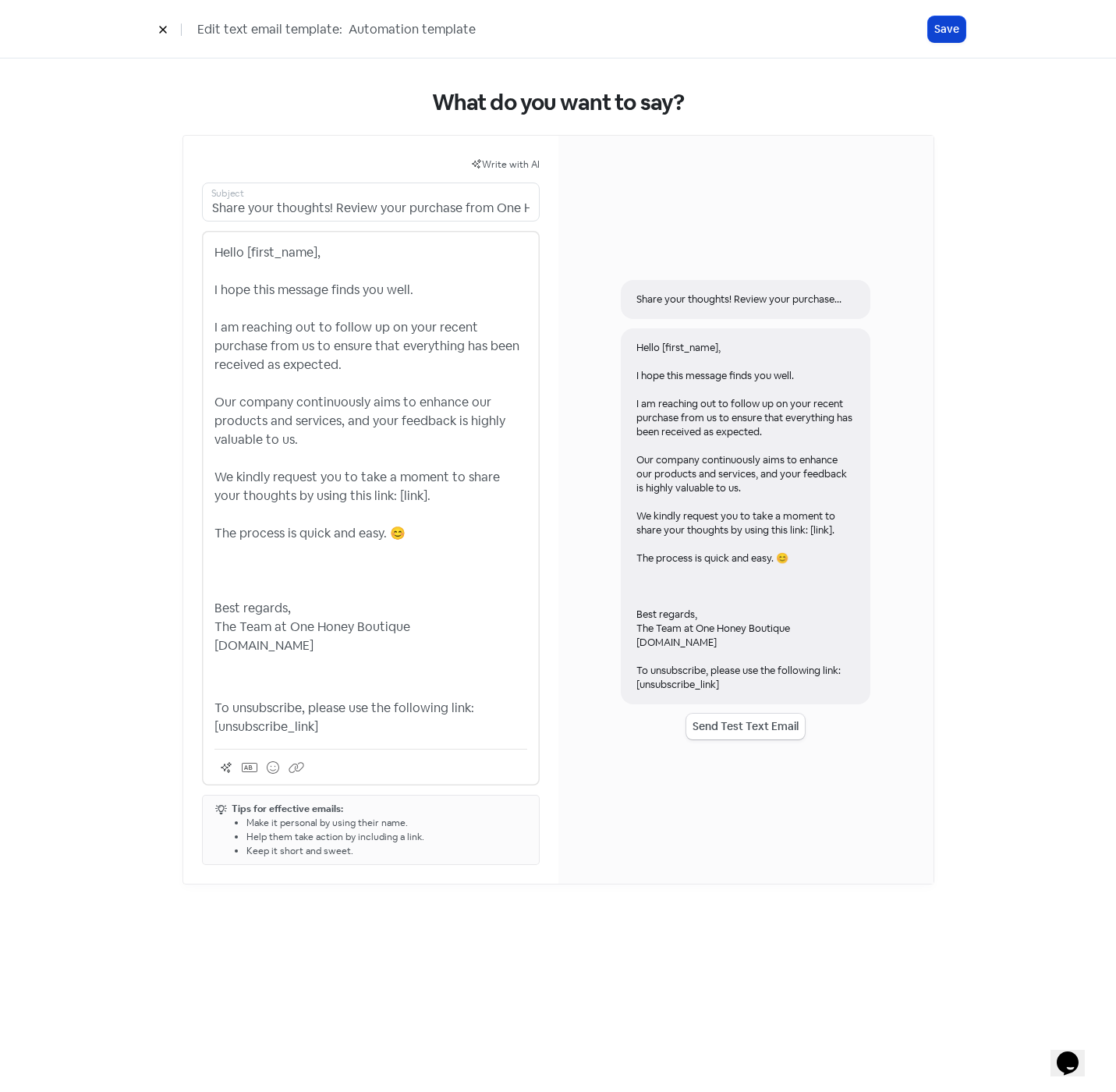
click at [948, 27] on button "Save" at bounding box center [946, 29] width 38 height 26
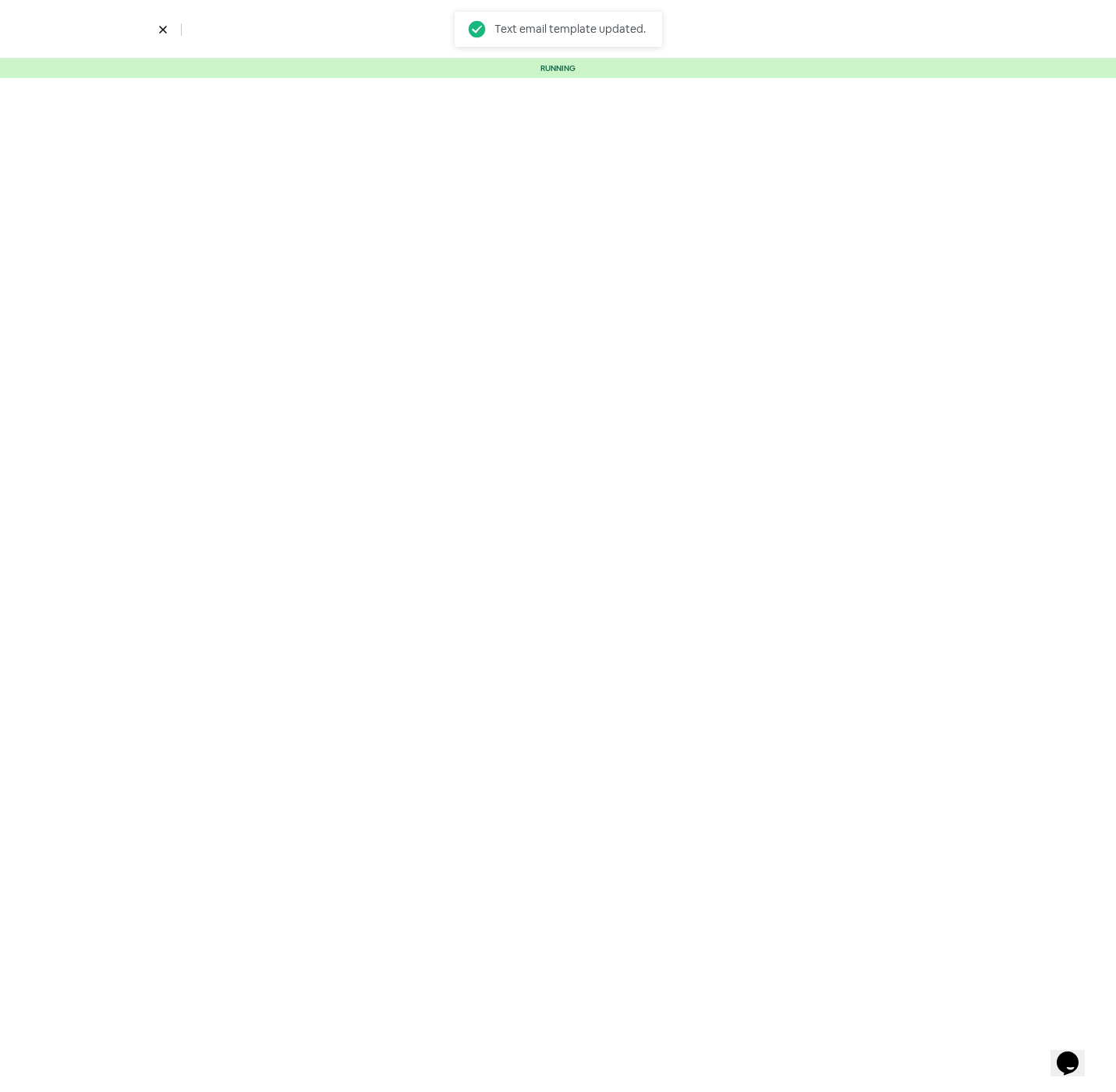
select select "3"
select select "7"
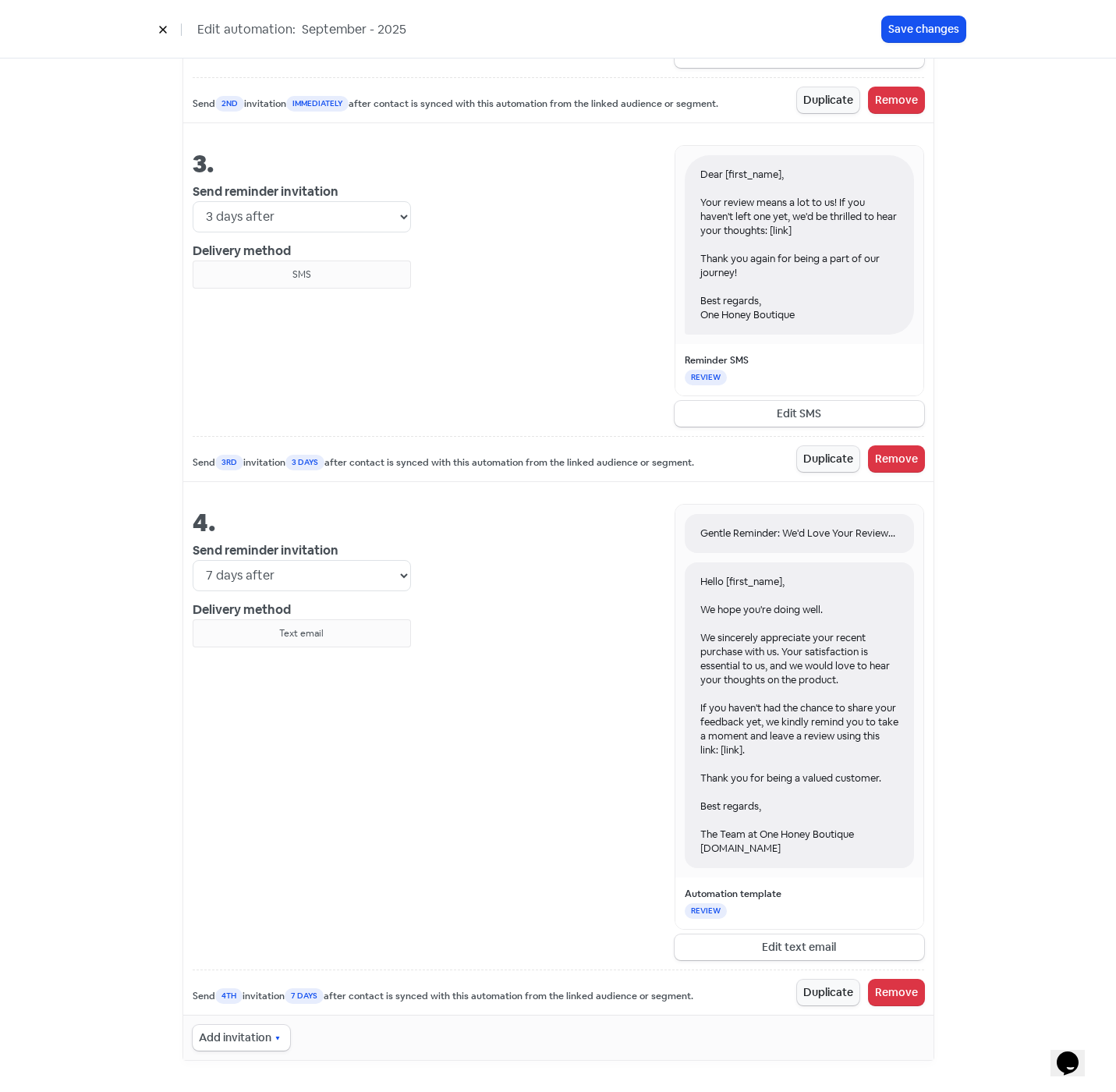
scroll to position [1524, 0]
click at [806, 946] on button "Edit text email" at bounding box center [799, 947] width 249 height 26
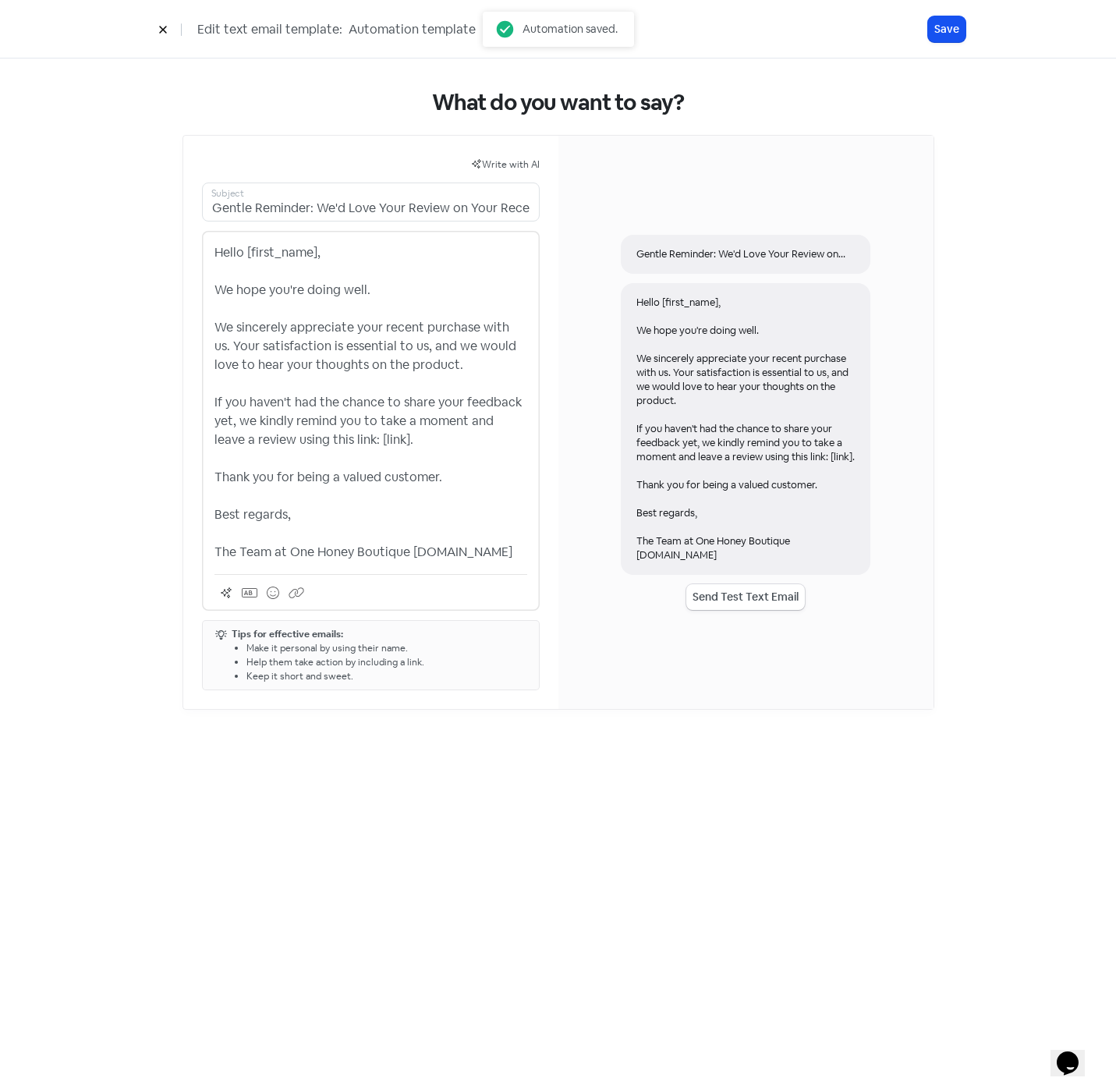
click at [443, 562] on p "Hello [first_name], We hope you're doing well. We sincerely appreciate your rec…" at bounding box center [370, 402] width 313 height 319
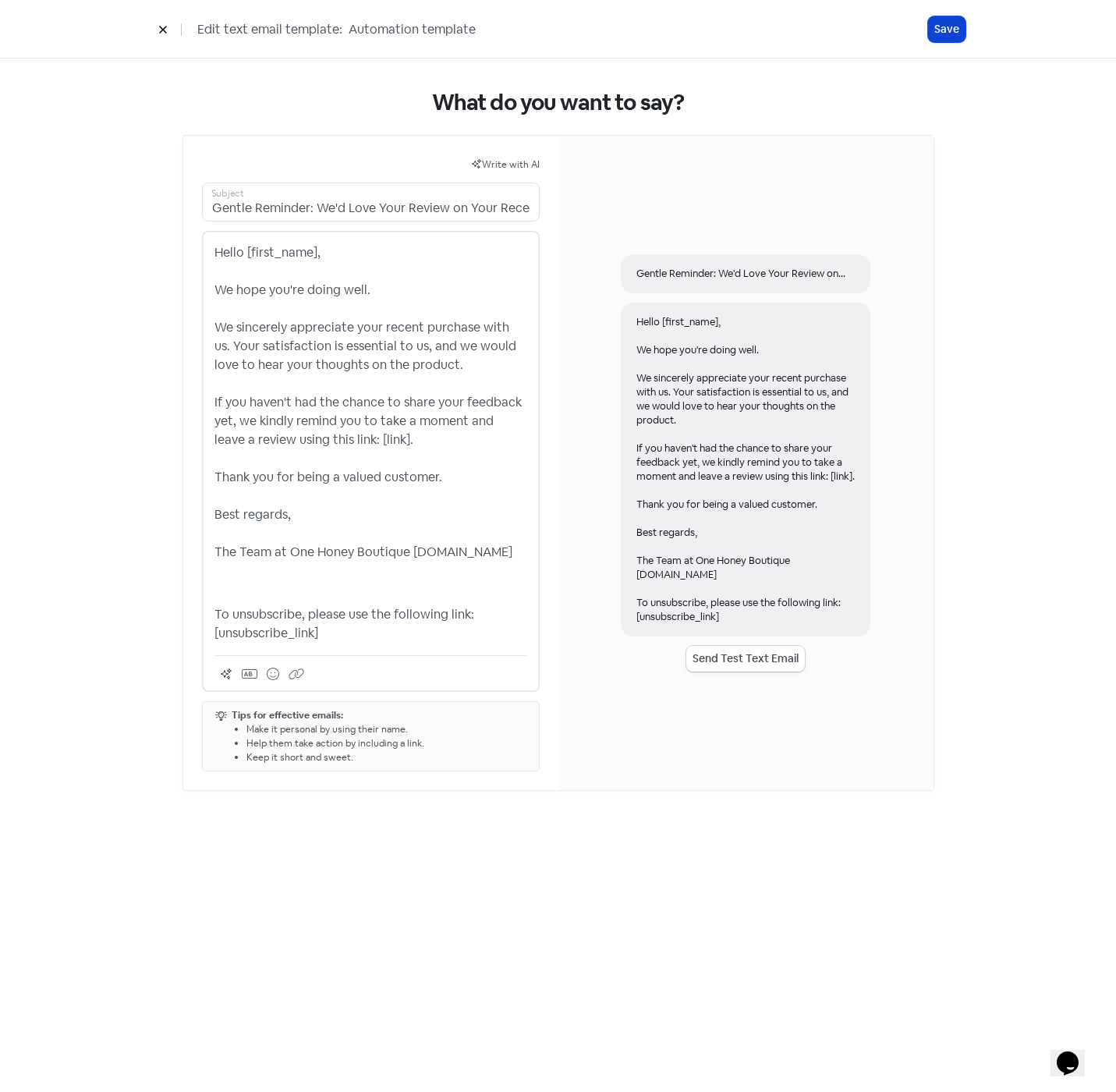
click at [950, 25] on button "Save" at bounding box center [946, 29] width 38 height 26
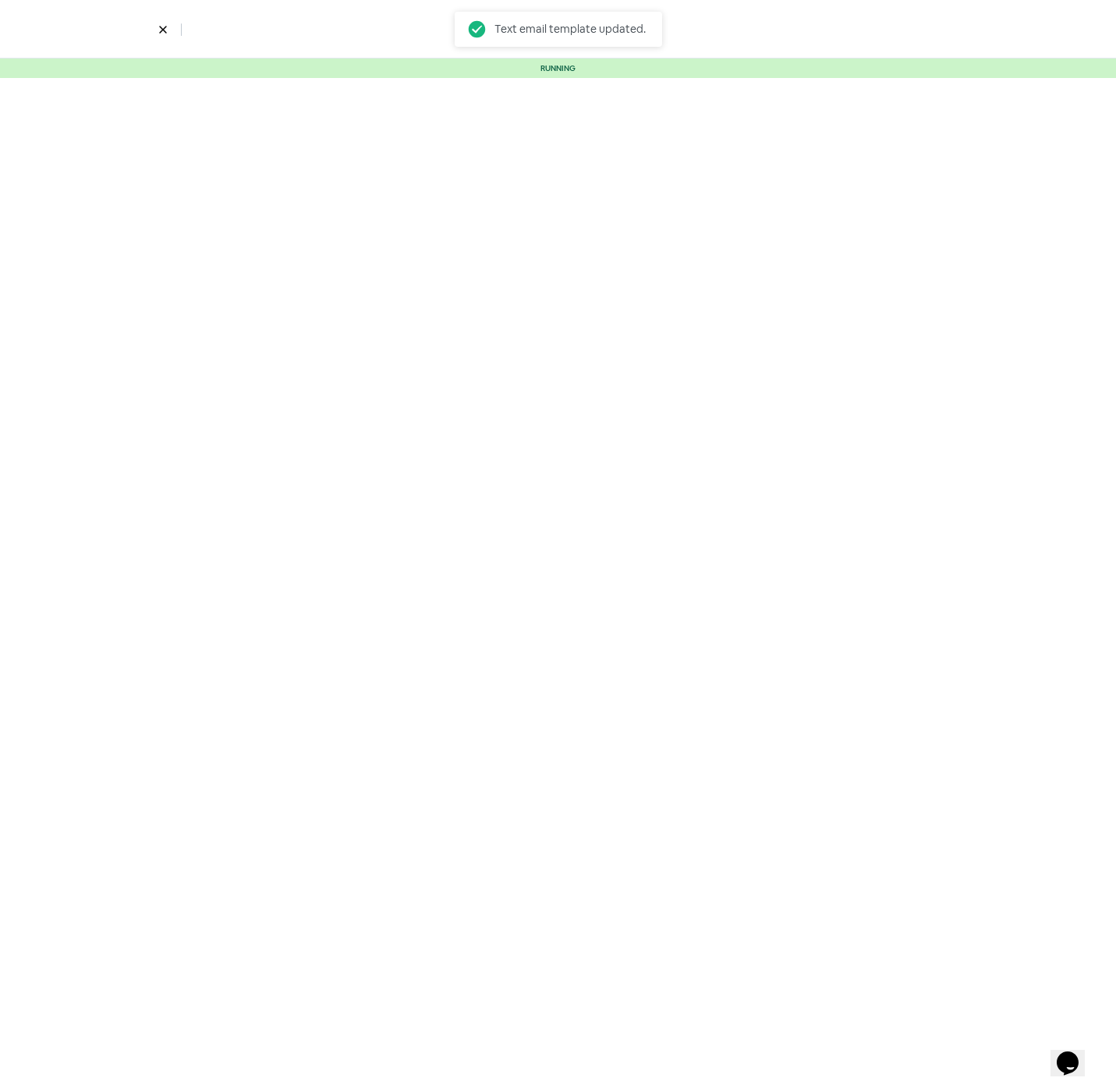
select select "3"
select select "7"
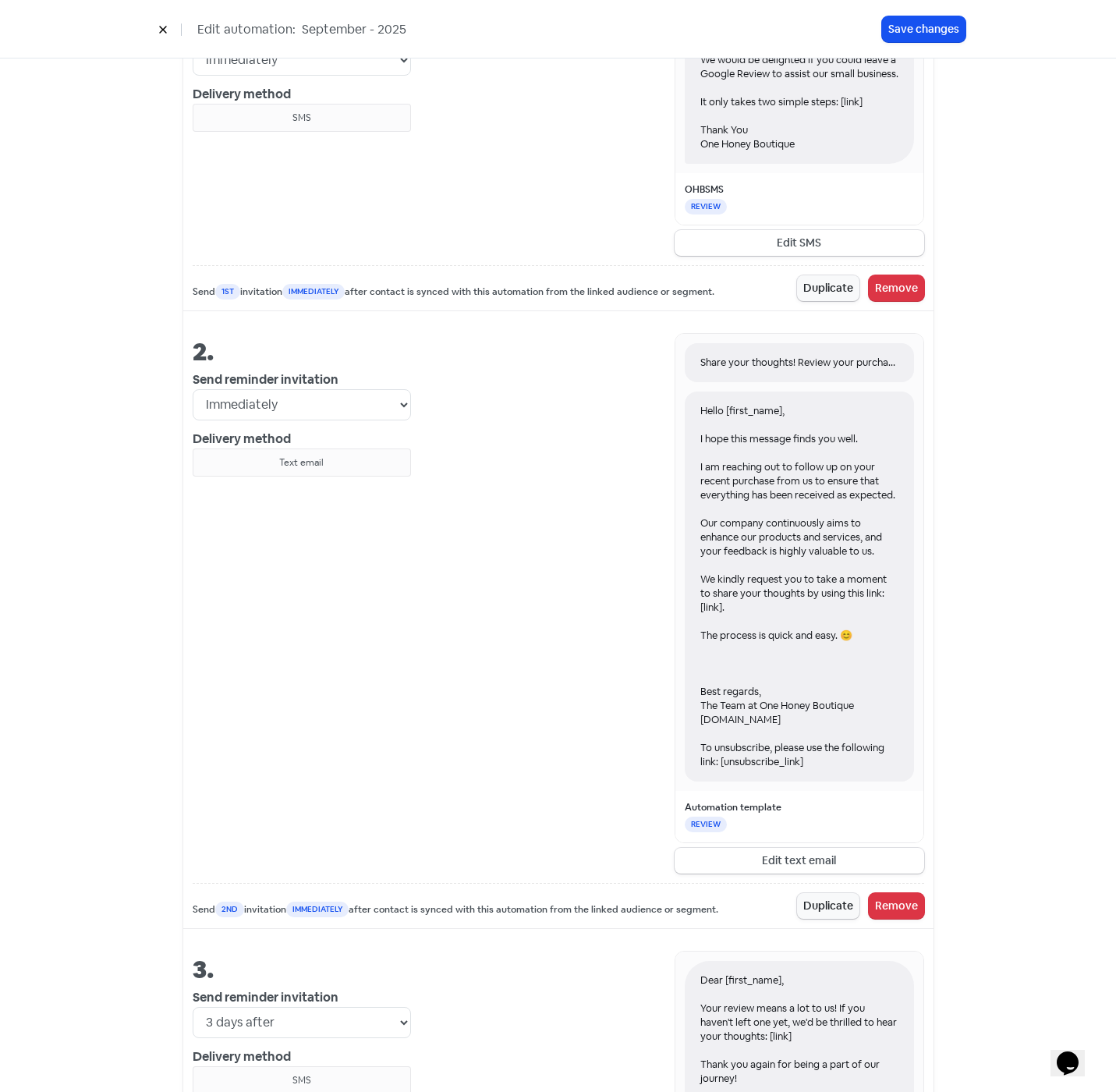
scroll to position [702, 0]
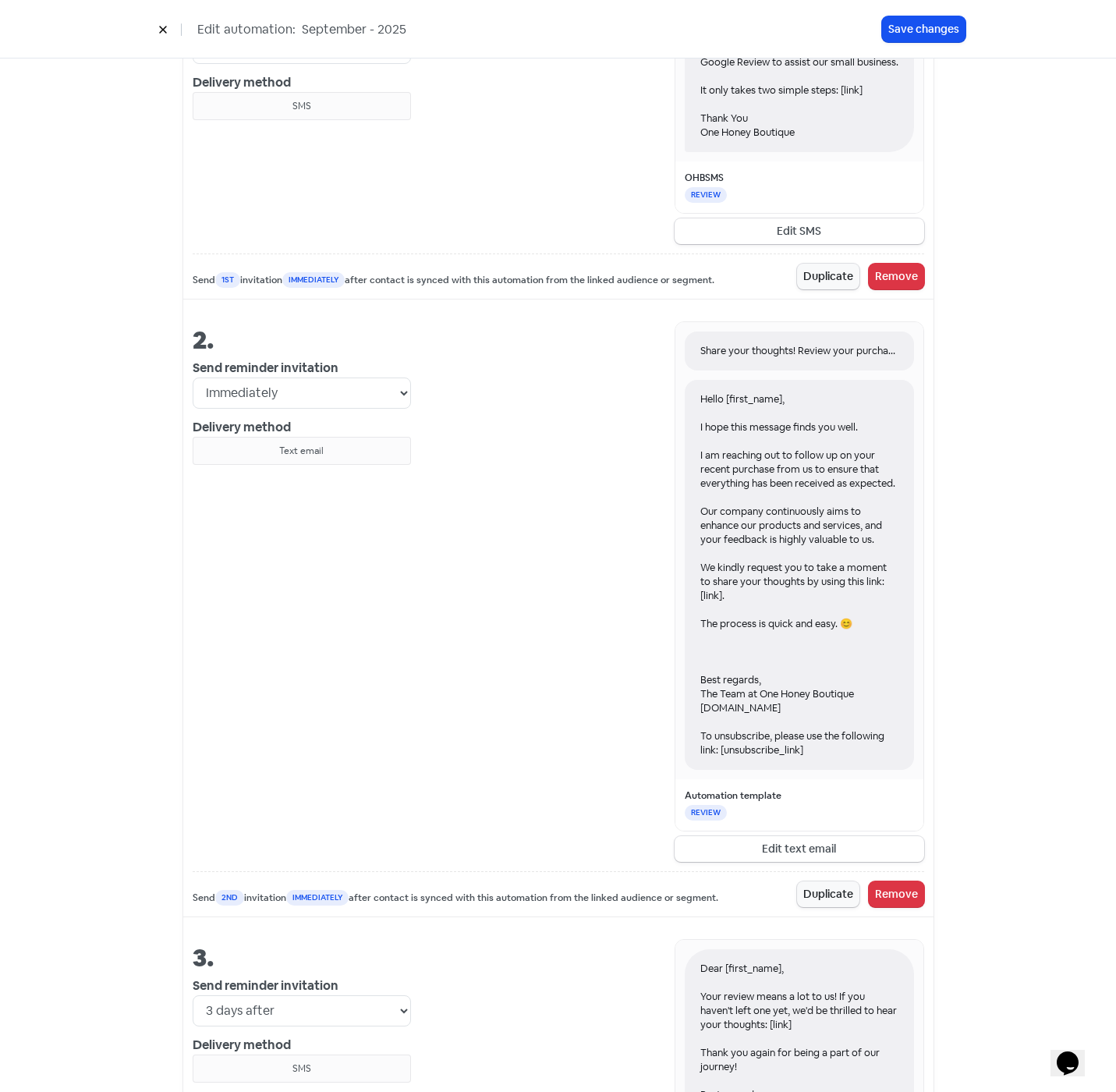
click at [961, 214] on div "Your review automation Automations will send to a maximum of 15 contacts per da…" at bounding box center [558, 652] width 889 height 2552
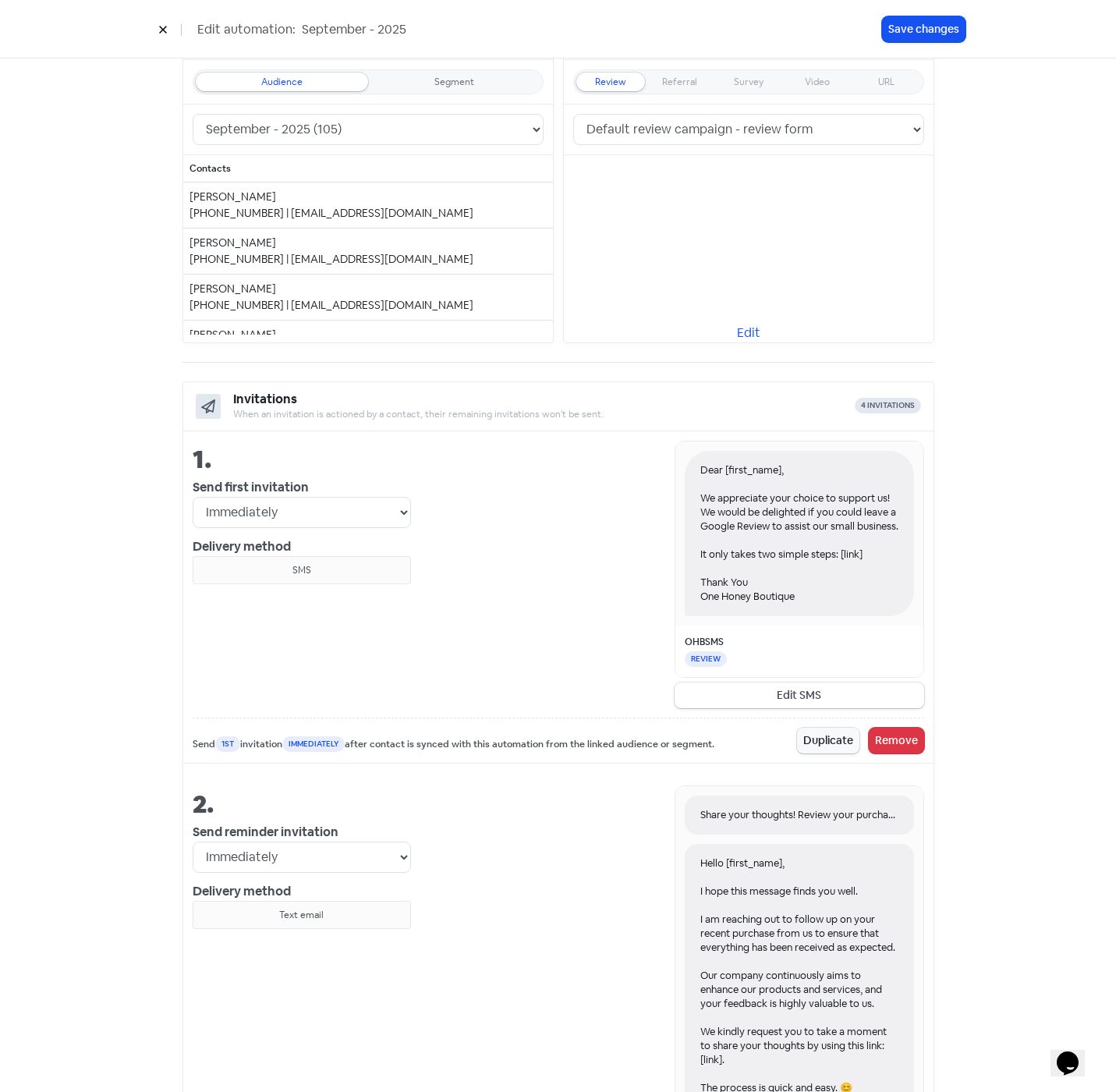
scroll to position [156, 0]
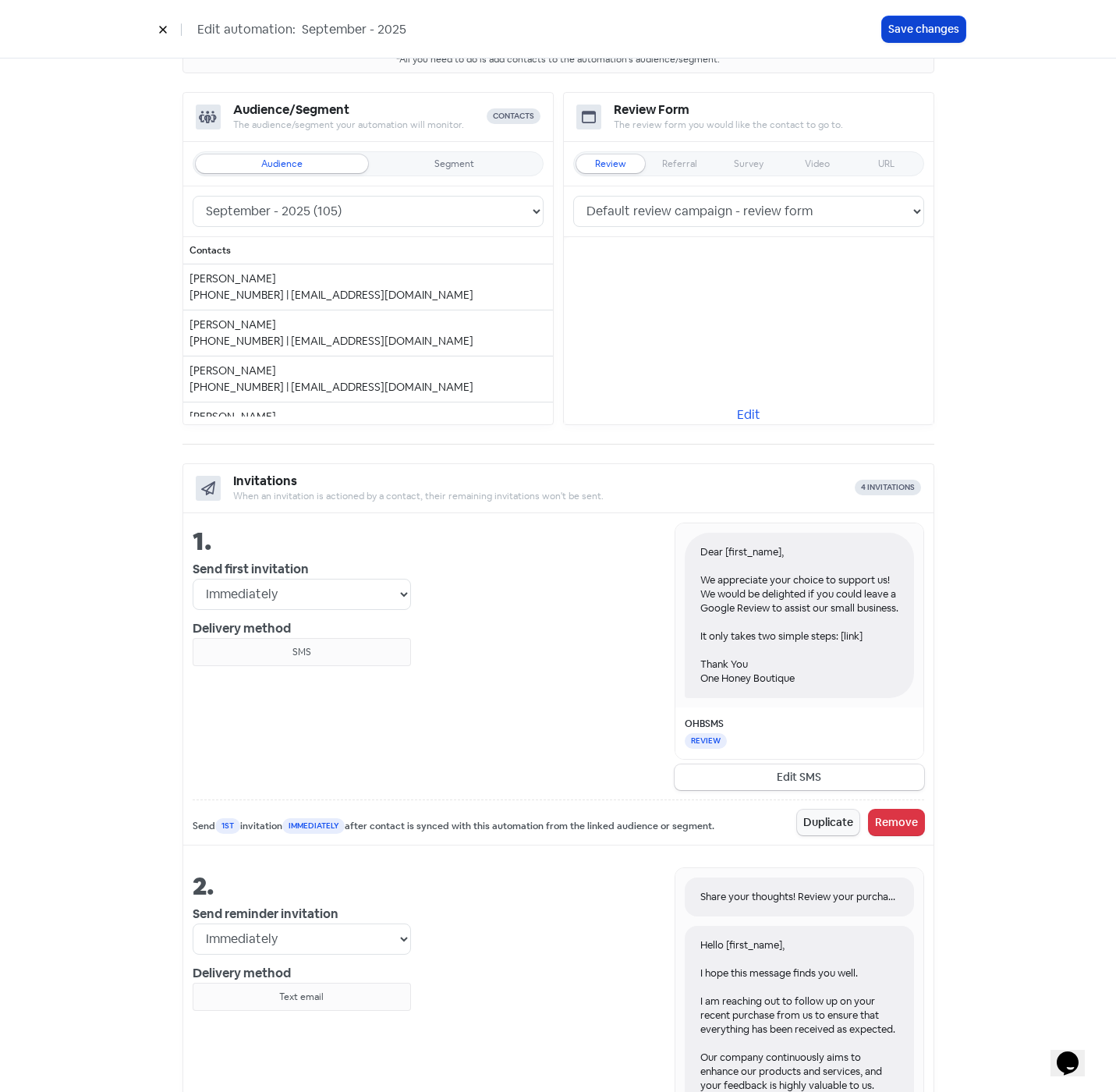
click at [905, 29] on button "Save changes" at bounding box center [924, 29] width 84 height 26
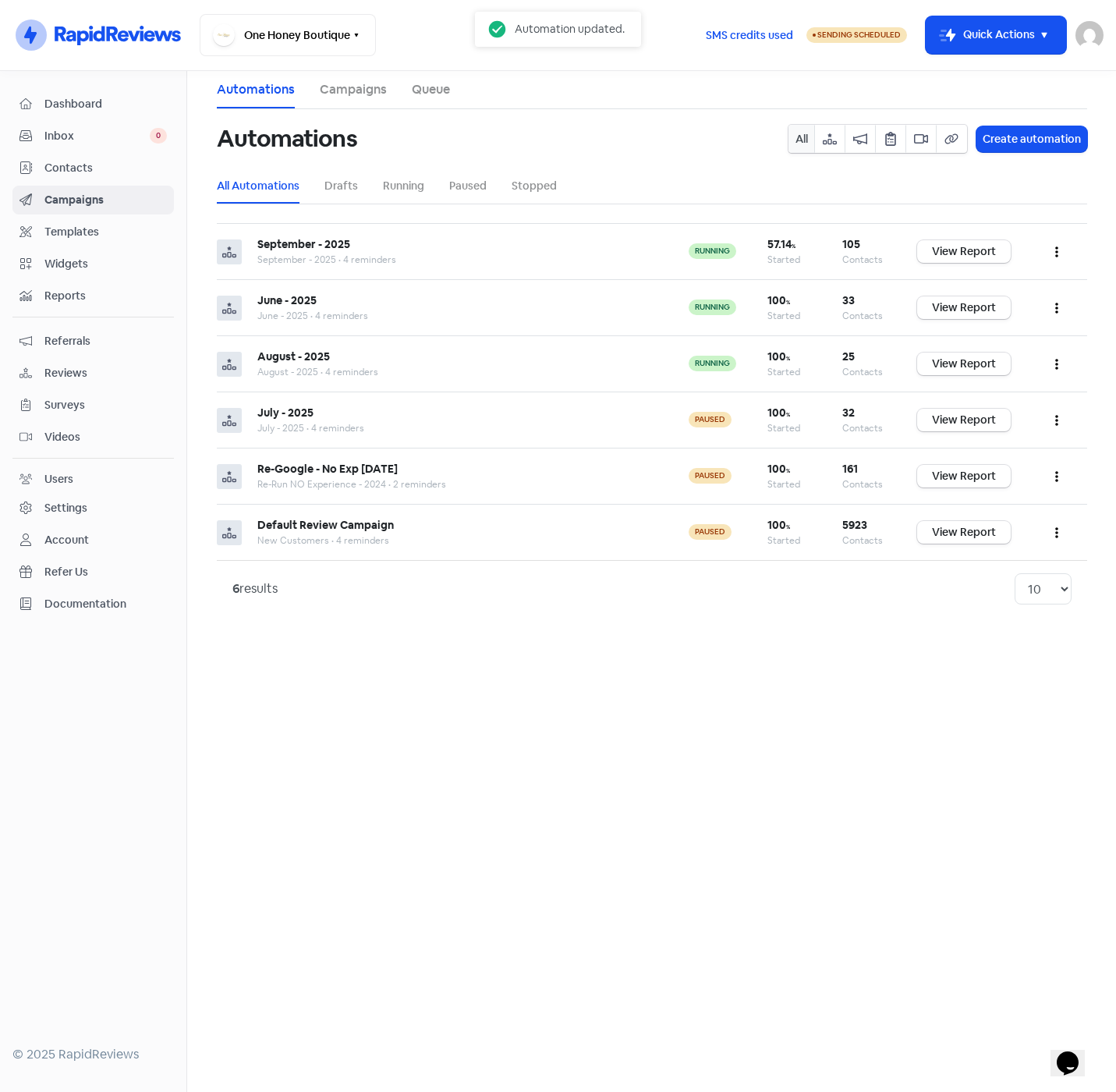
click at [64, 169] on span "Contacts" at bounding box center [105, 168] width 122 height 17
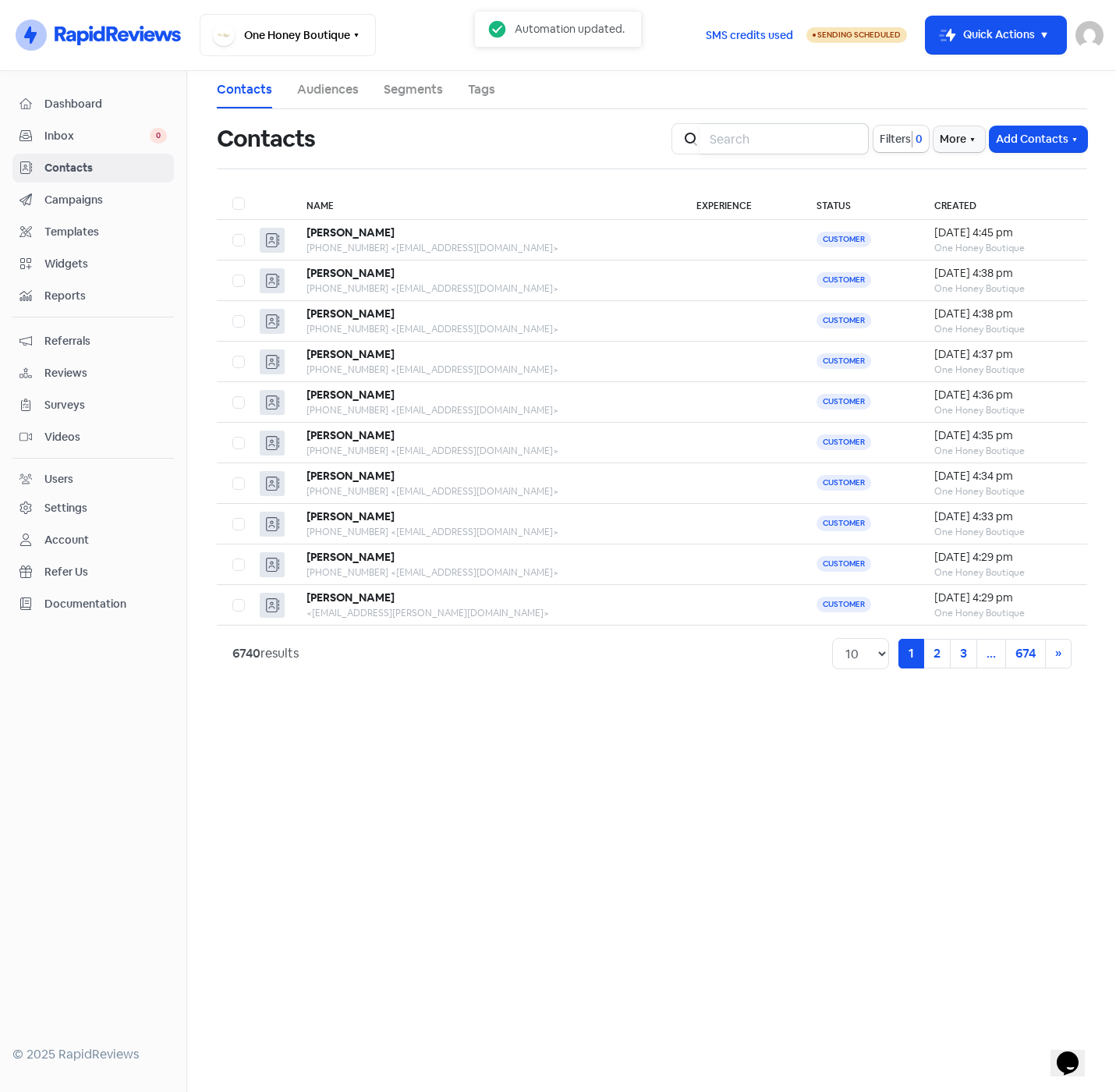
click at [767, 137] on input "search" at bounding box center [784, 138] width 168 height 31
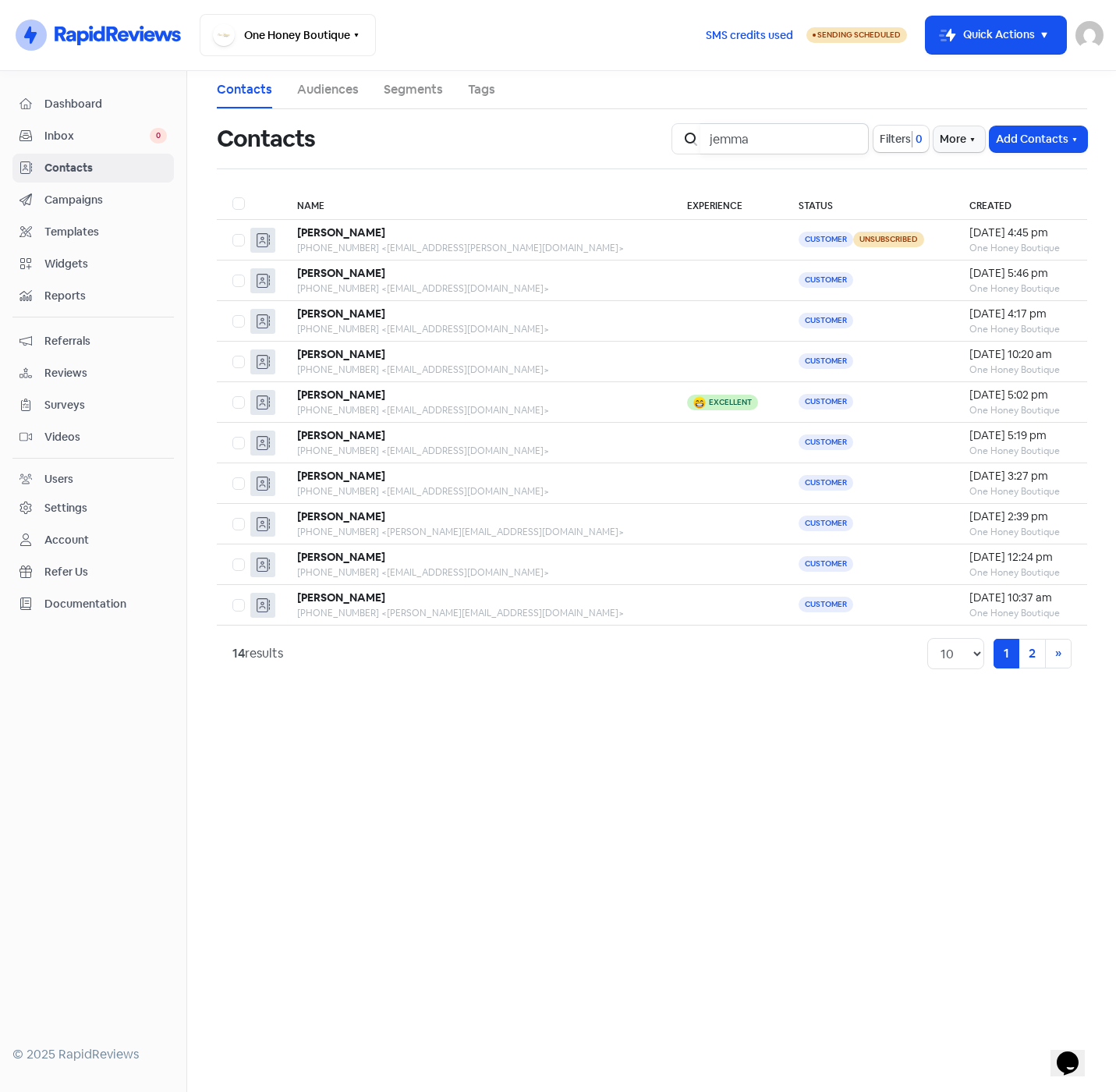
type input "jemma"
click at [423, 93] on link "Segments" at bounding box center [413, 89] width 59 height 18
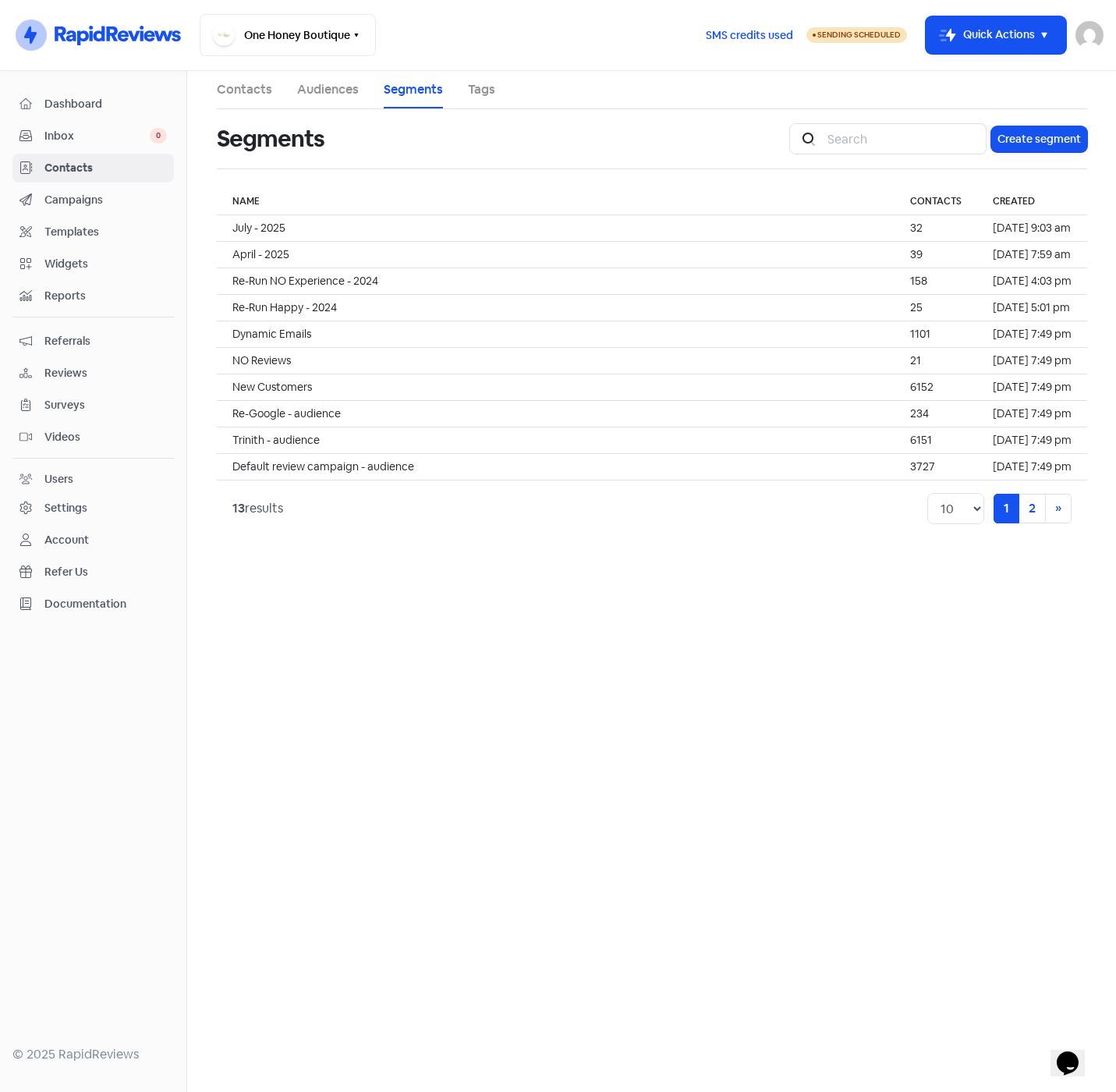
click at [481, 88] on link "Tags" at bounding box center [482, 89] width 28 height 18
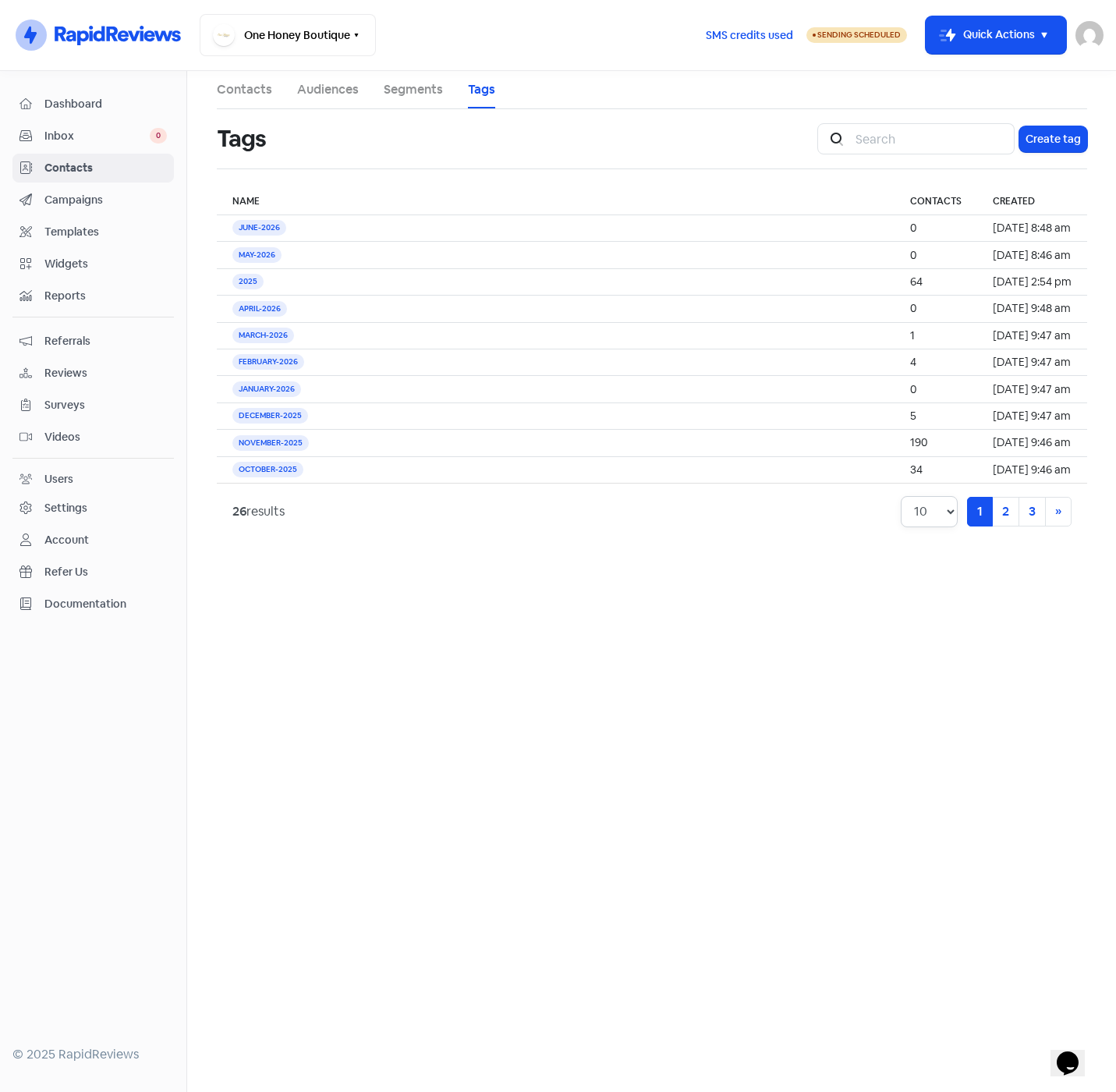
click at [933, 513] on select "10 20 30 50 100" at bounding box center [929, 511] width 57 height 31
select select "30"
click at [900, 496] on select "10 20 30 50 100" at bounding box center [929, 511] width 57 height 31
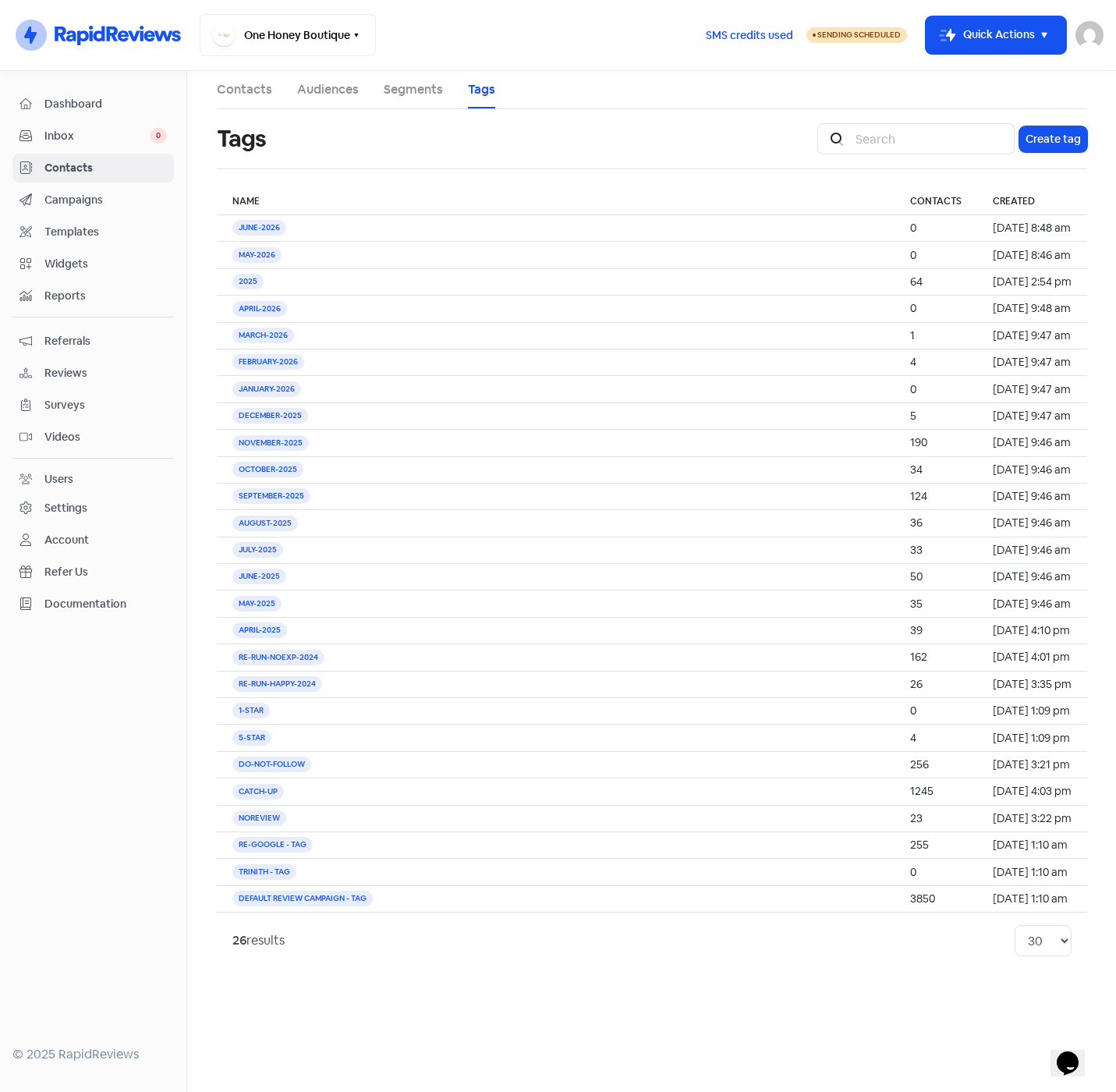
click at [239, 87] on link "Contacts" at bounding box center [244, 89] width 55 height 18
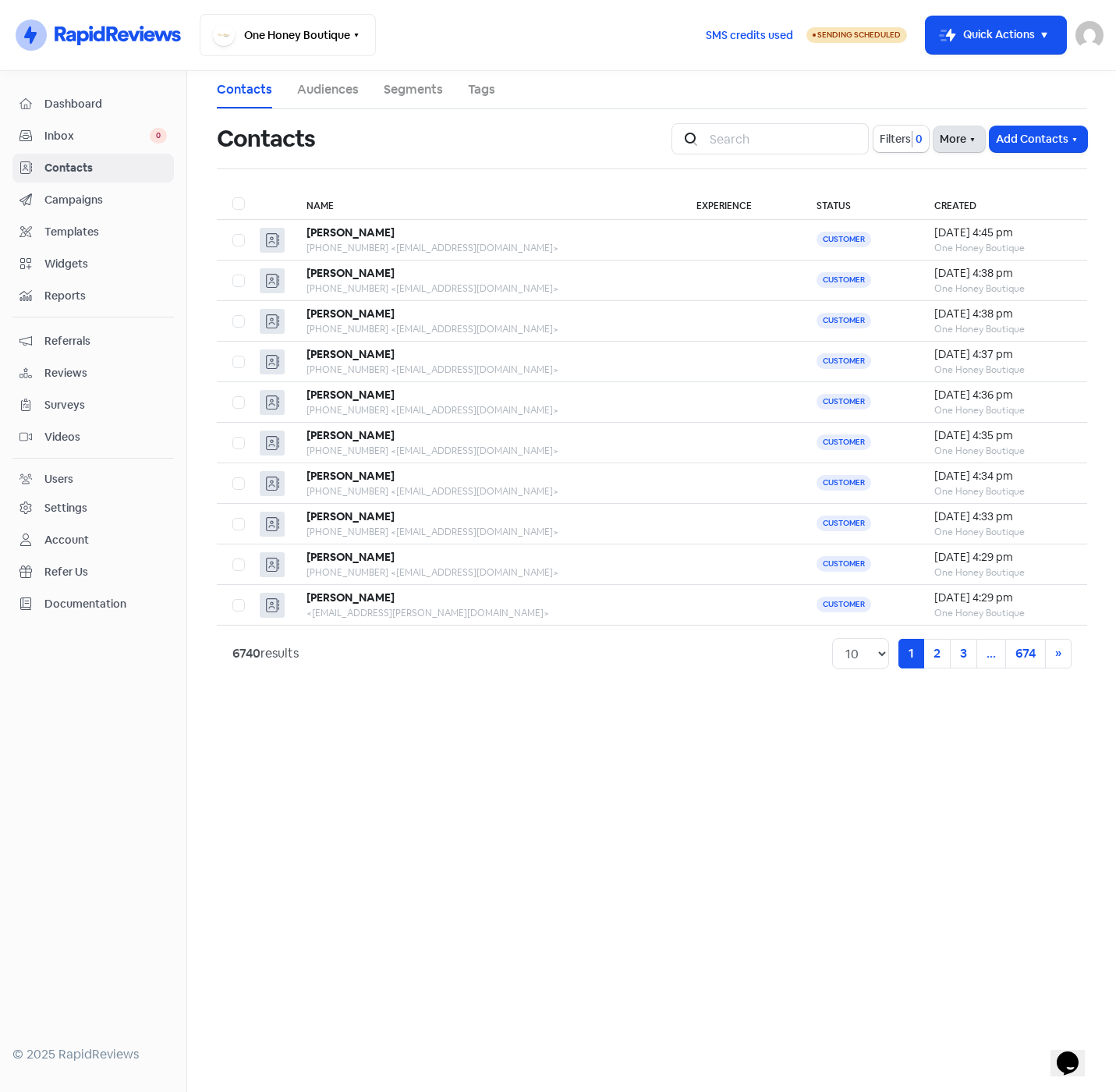
click at [950, 141] on button "More" at bounding box center [959, 139] width 52 height 26
click at [907, 176] on link "External Contact Forms" at bounding box center [910, 172] width 156 height 31
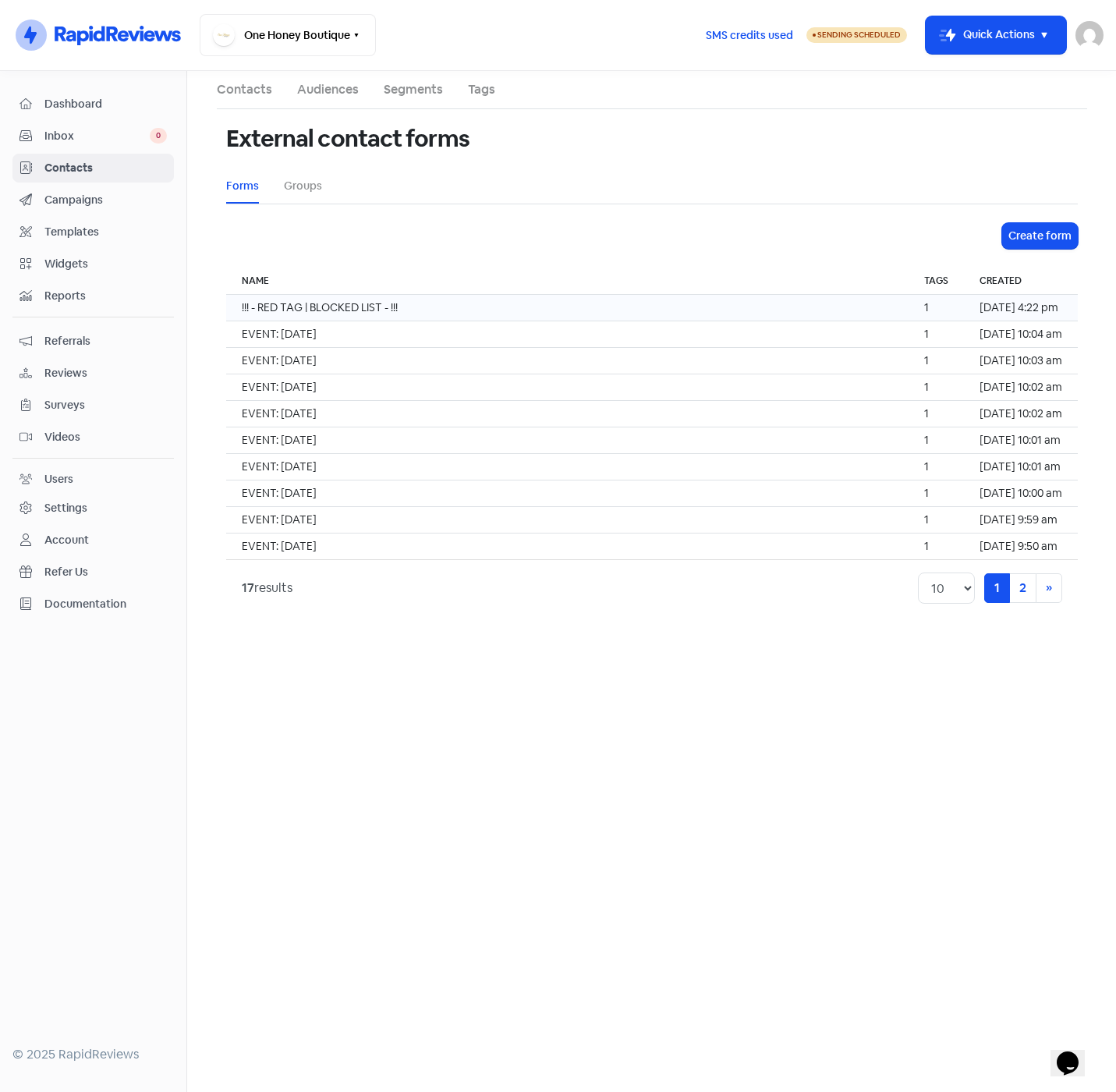
click at [450, 304] on td "!!! - RED TAG | BLOCKED LIST - !!!" at bounding box center [567, 309] width 682 height 27
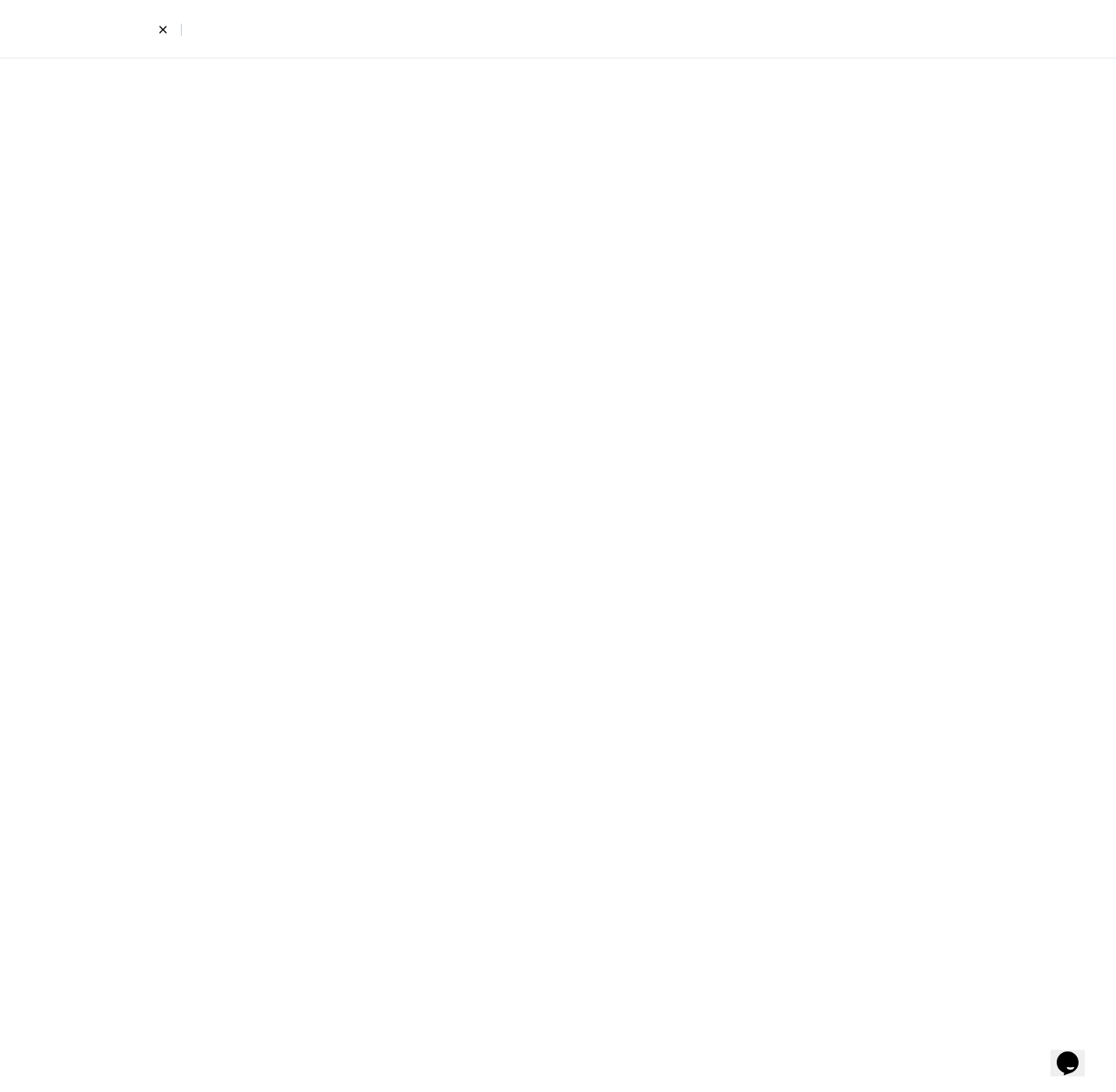
select select "first_last"
select select "email_phone"
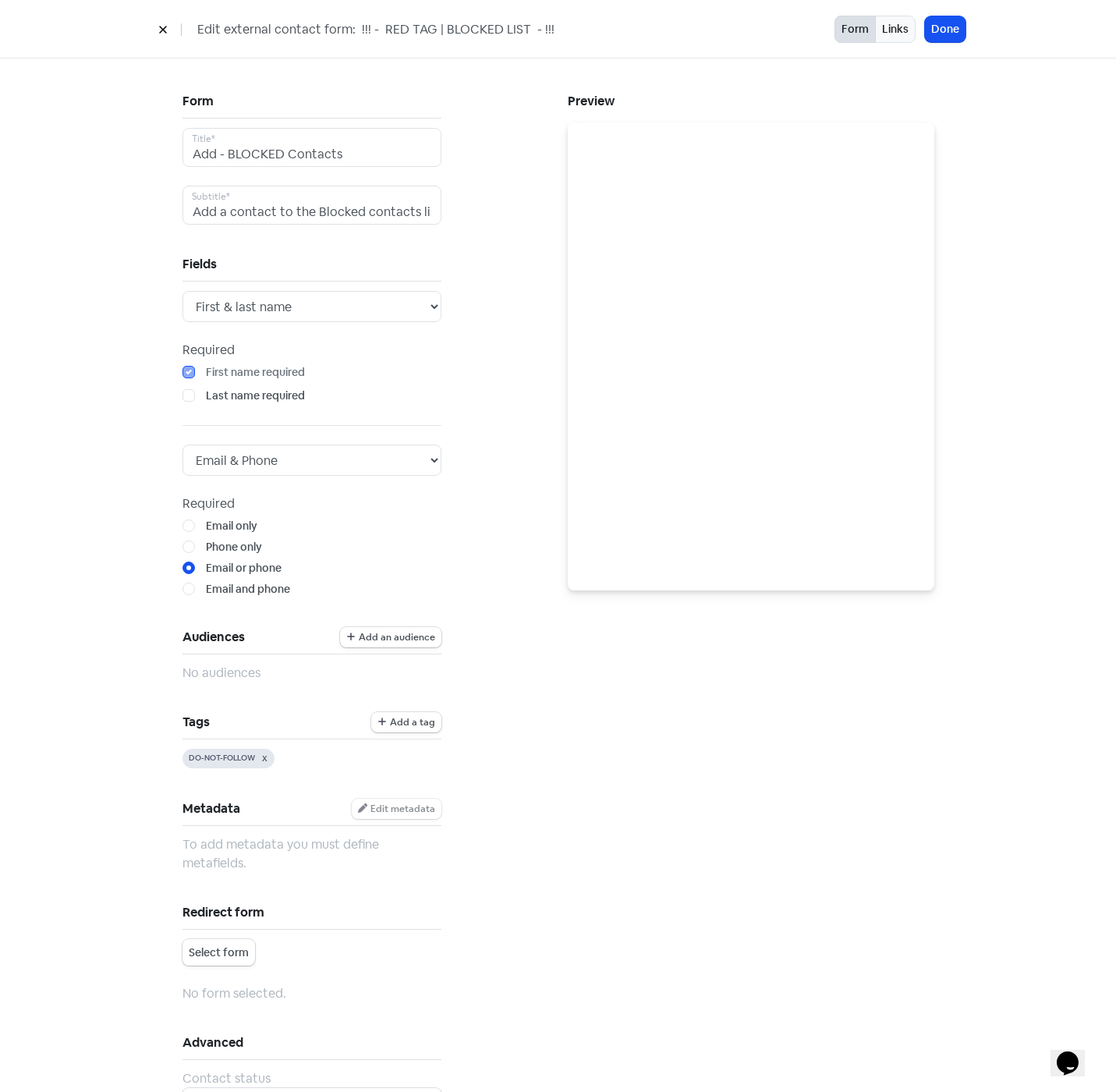
click at [161, 41] on button at bounding box center [163, 29] width 23 height 28
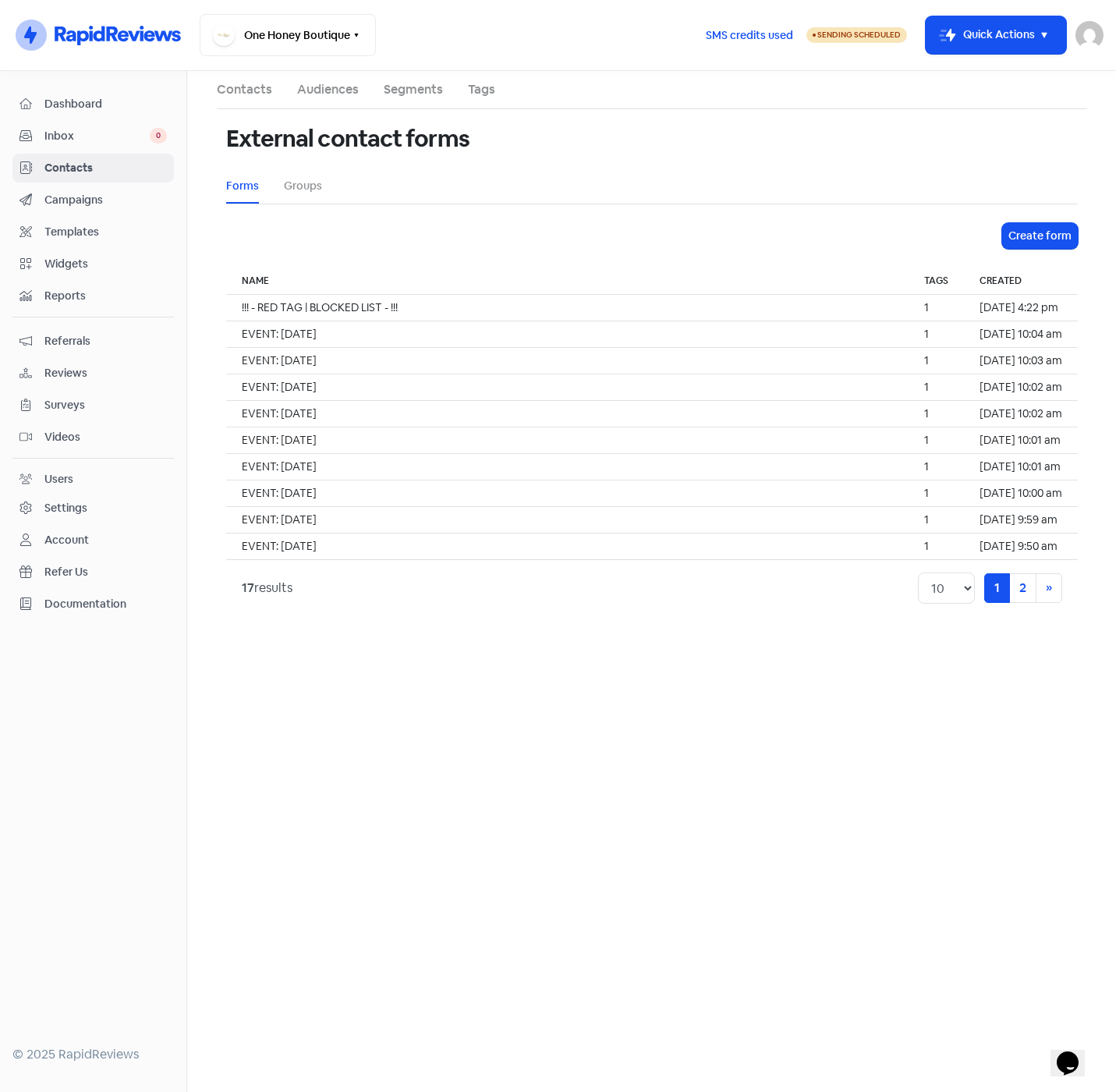
click at [480, 84] on link "Tags" at bounding box center [482, 89] width 28 height 18
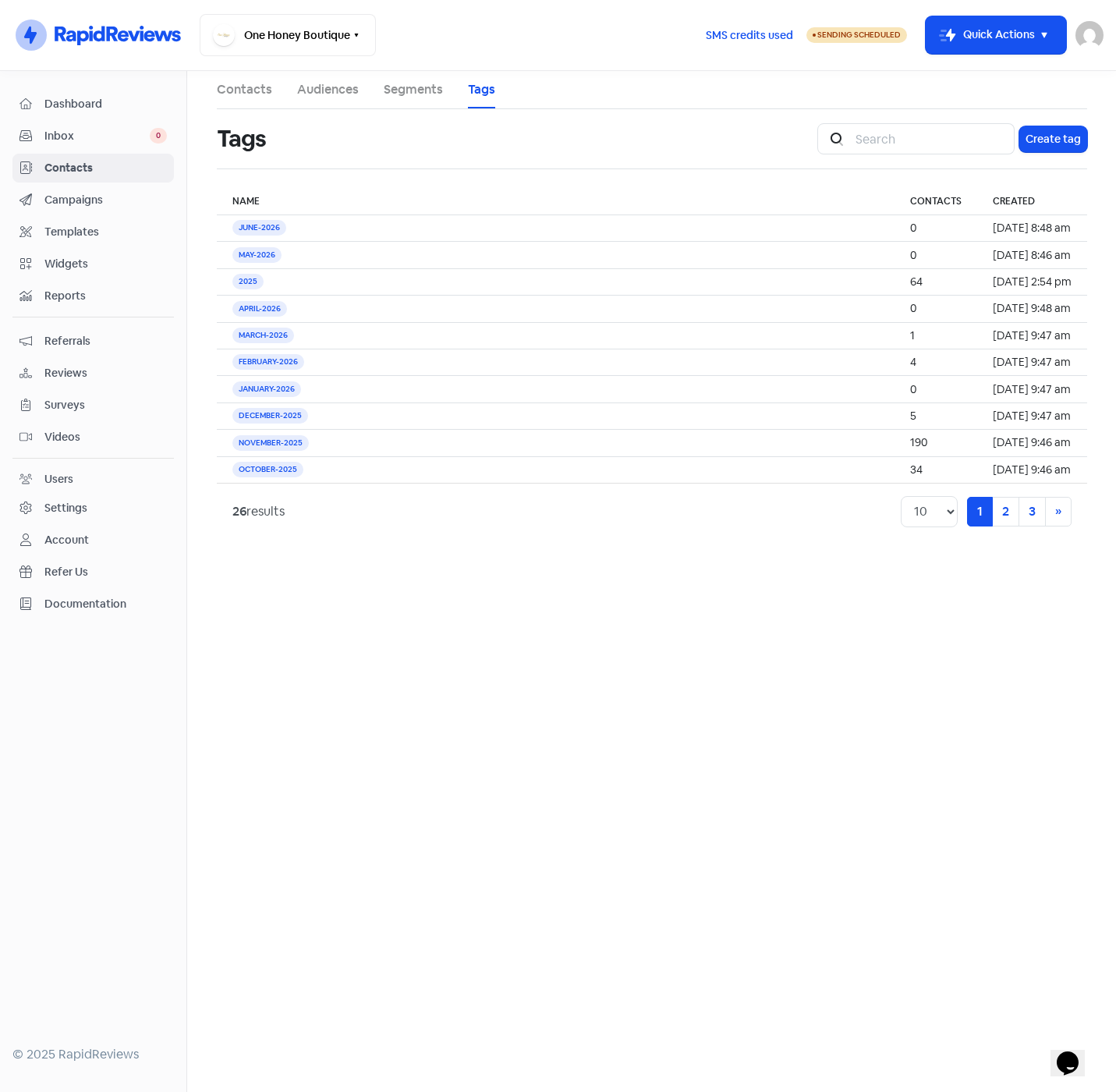
click at [28, 168] on icon at bounding box center [25, 167] width 13 height 13
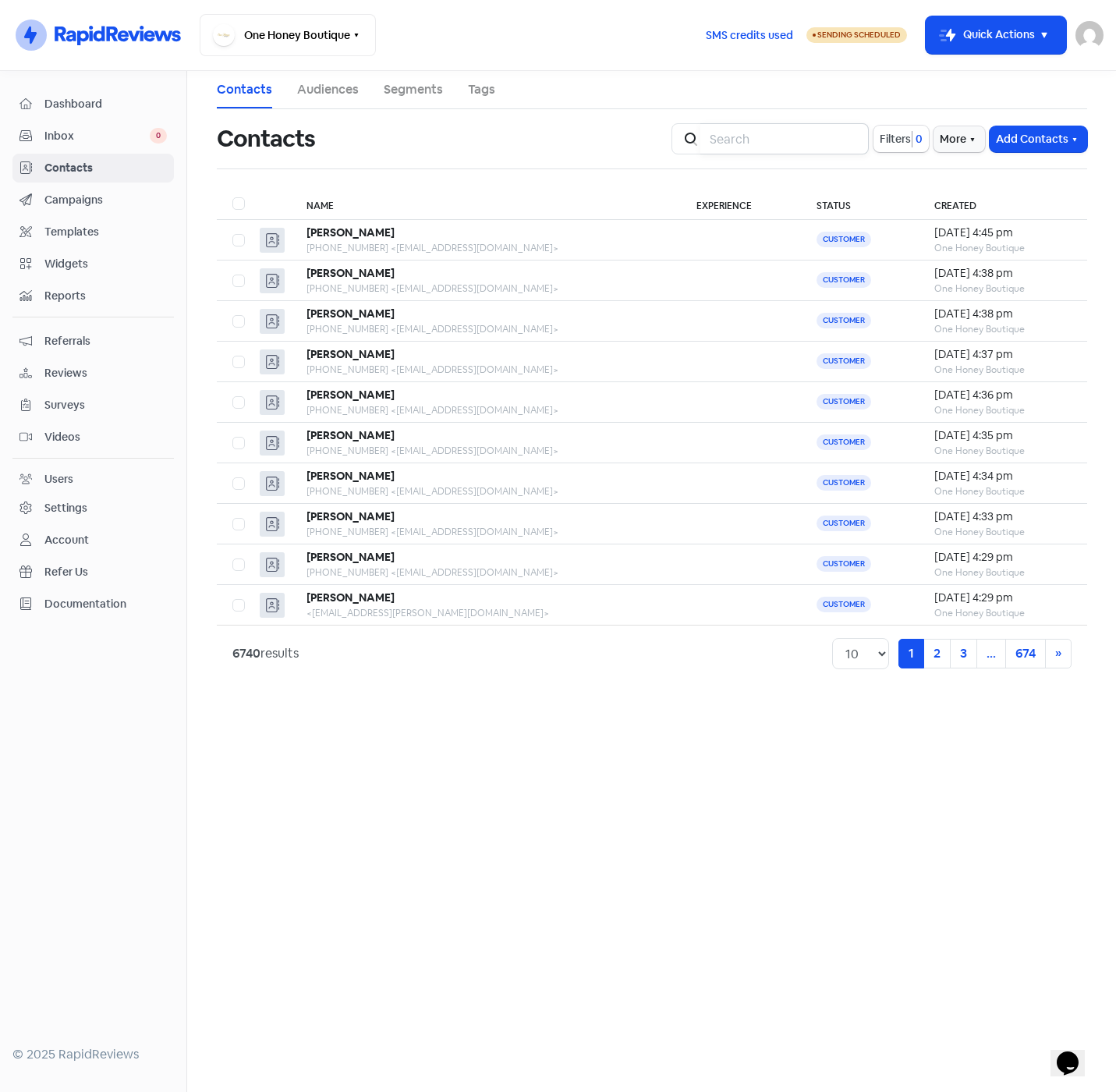
click at [741, 140] on input "search" at bounding box center [784, 138] width 168 height 31
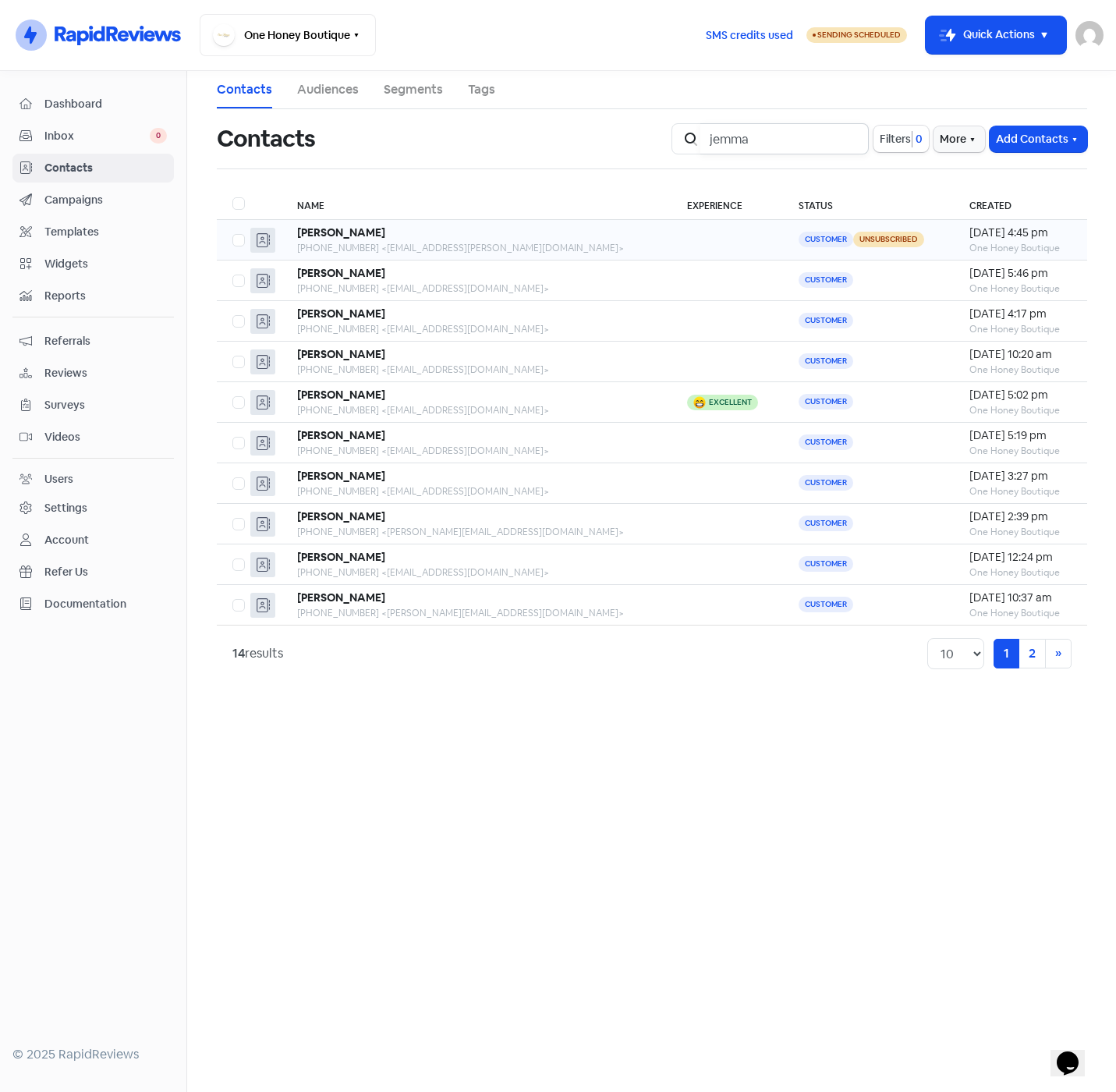
type input "jemma"
click at [671, 239] on td at bounding box center [726, 240] width 111 height 41
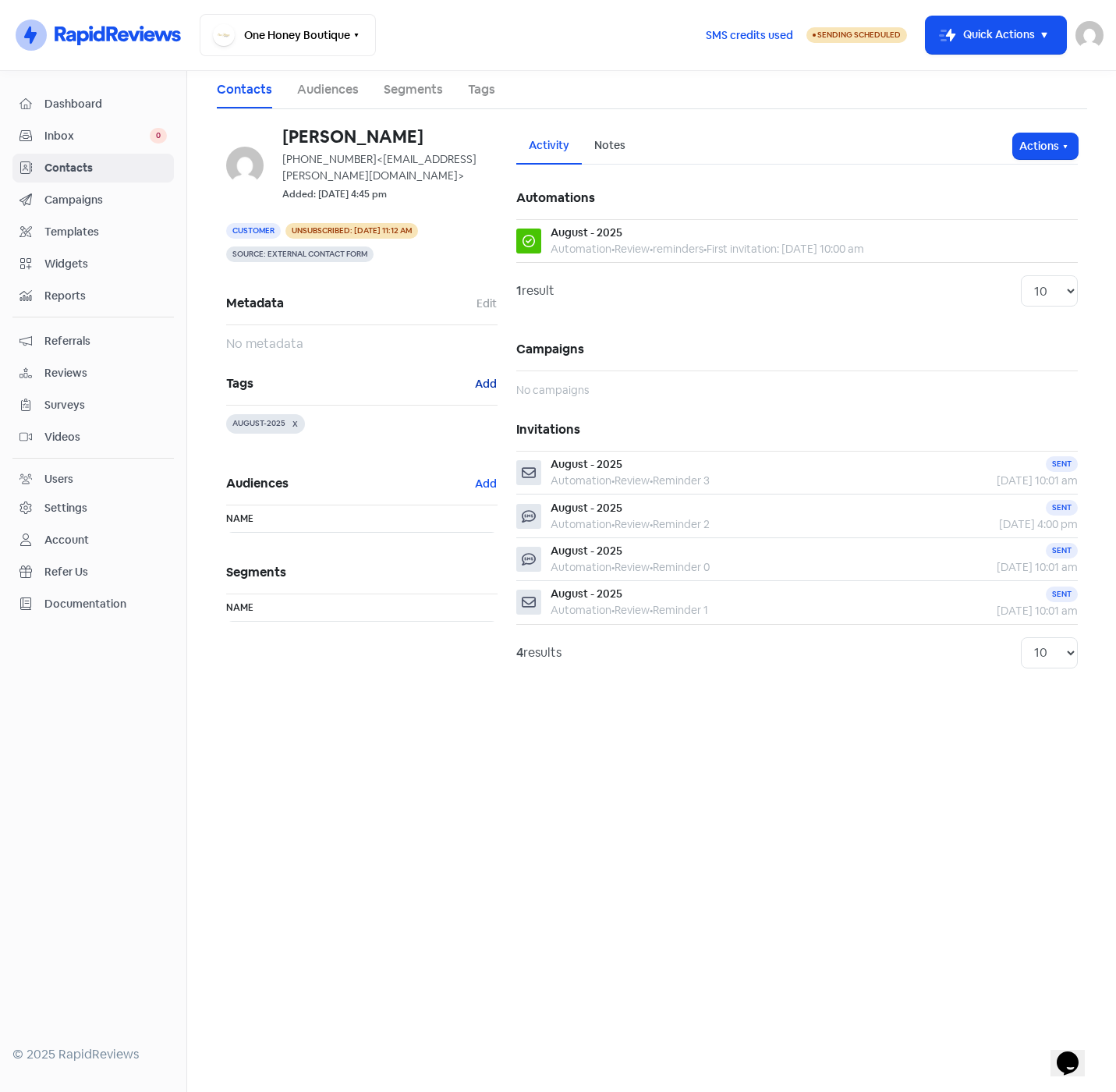
click at [487, 382] on button "Add" at bounding box center [486, 384] width 23 height 18
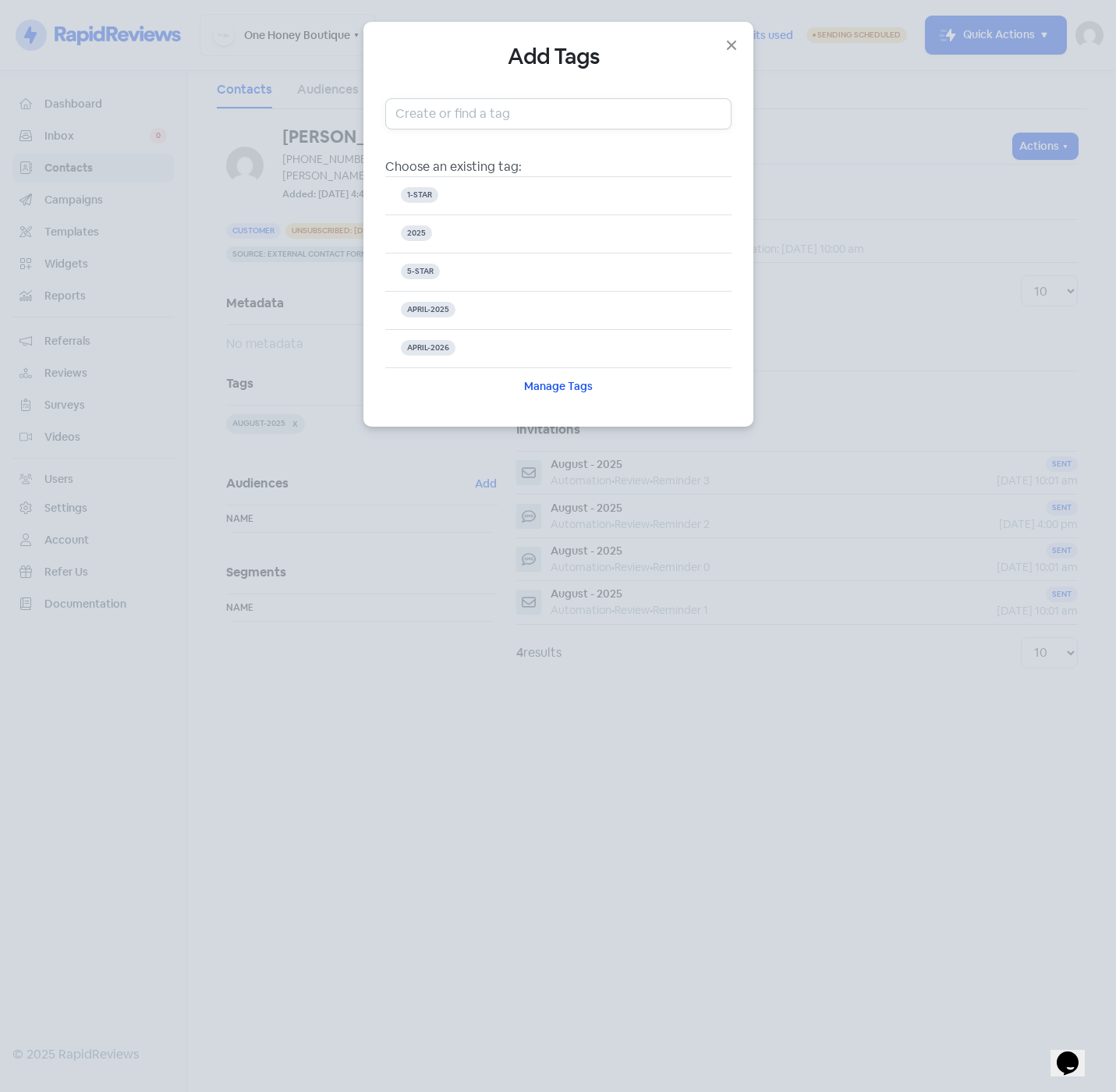
click at [455, 113] on input "text" at bounding box center [558, 114] width 346 height 31
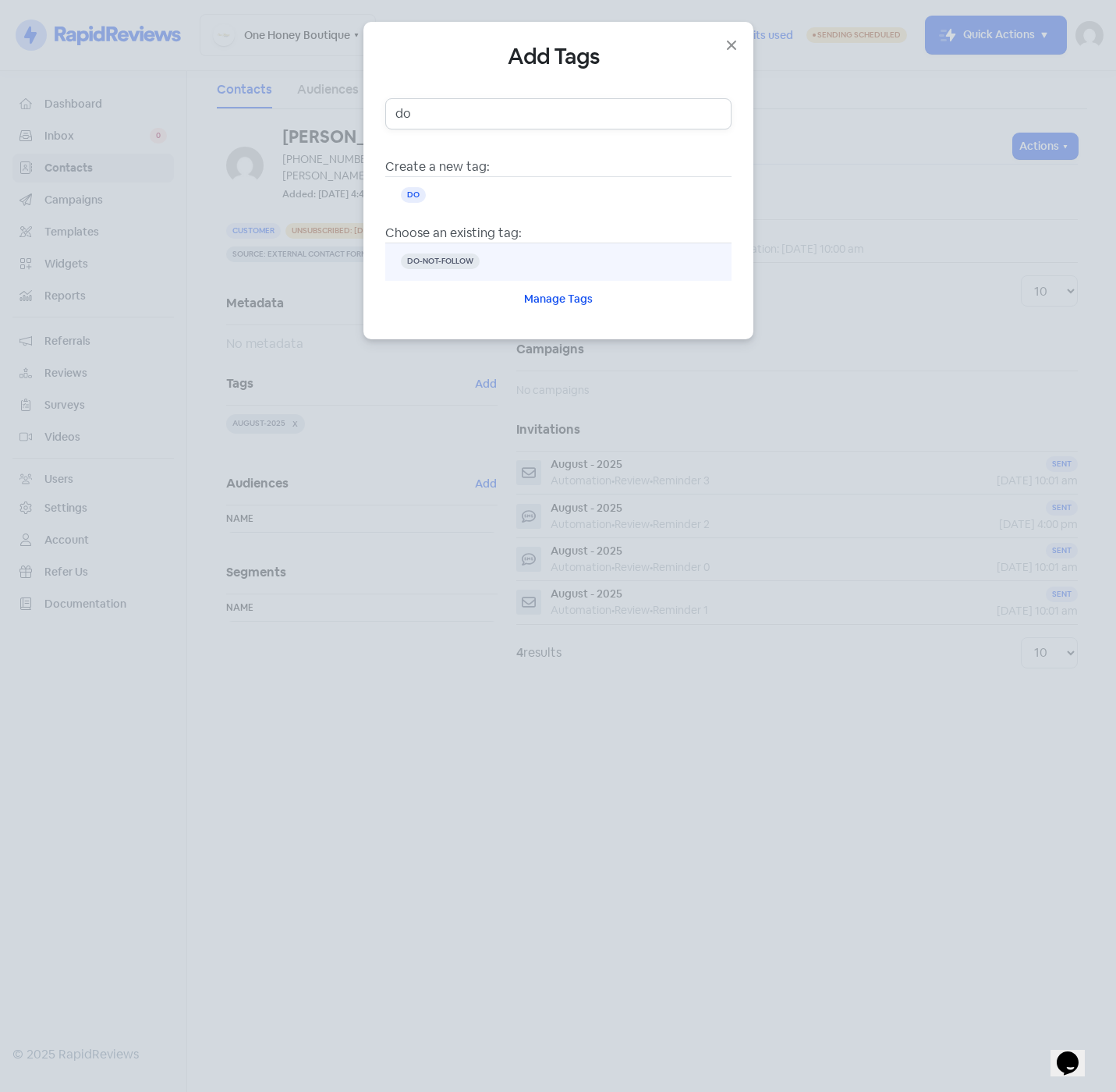
type input "do"
click at [446, 253] on span "DO-NOT-FOLLOW" at bounding box center [440, 261] width 79 height 16
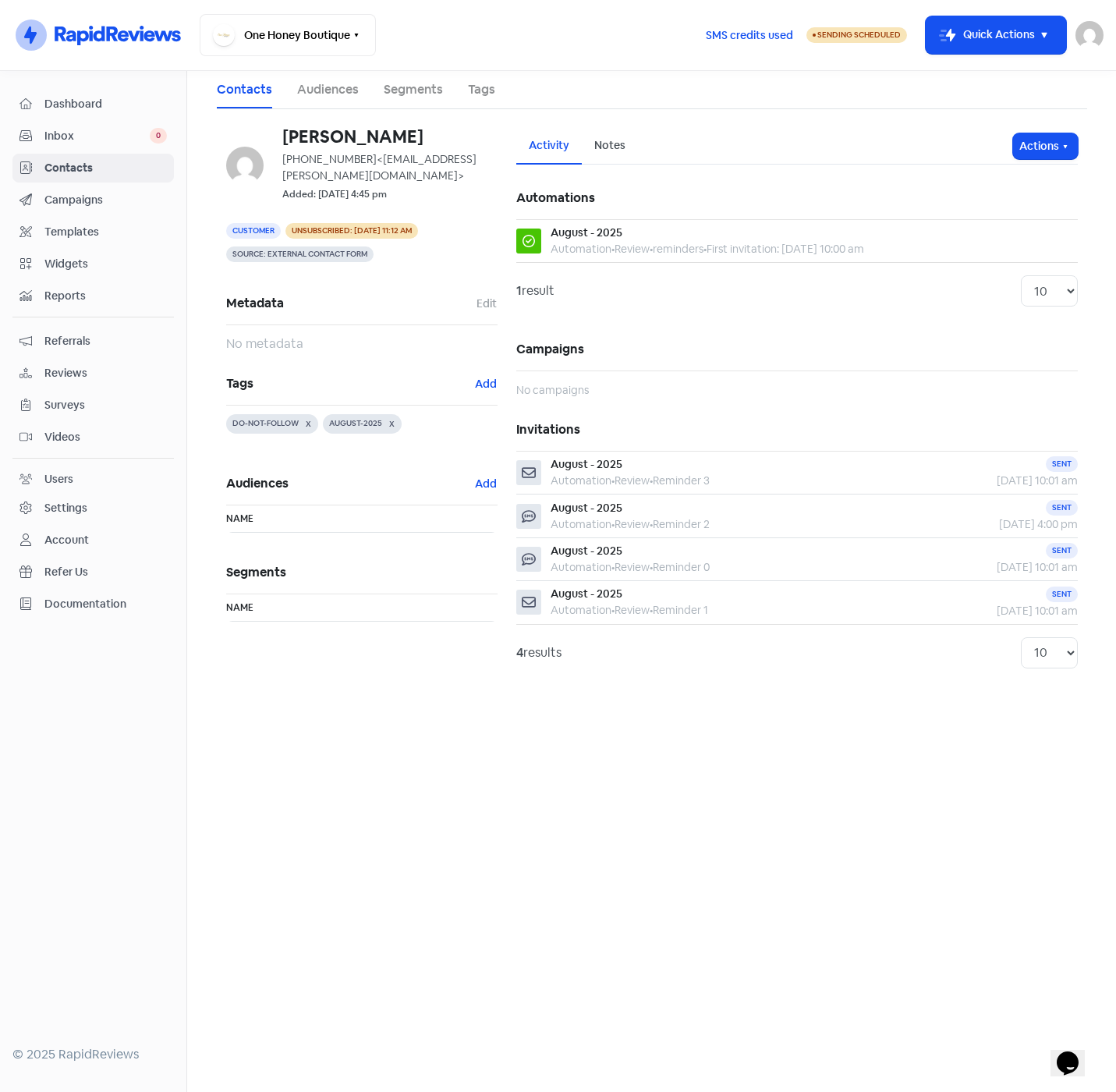
click at [318, 84] on link "Audiences" at bounding box center [328, 89] width 62 height 18
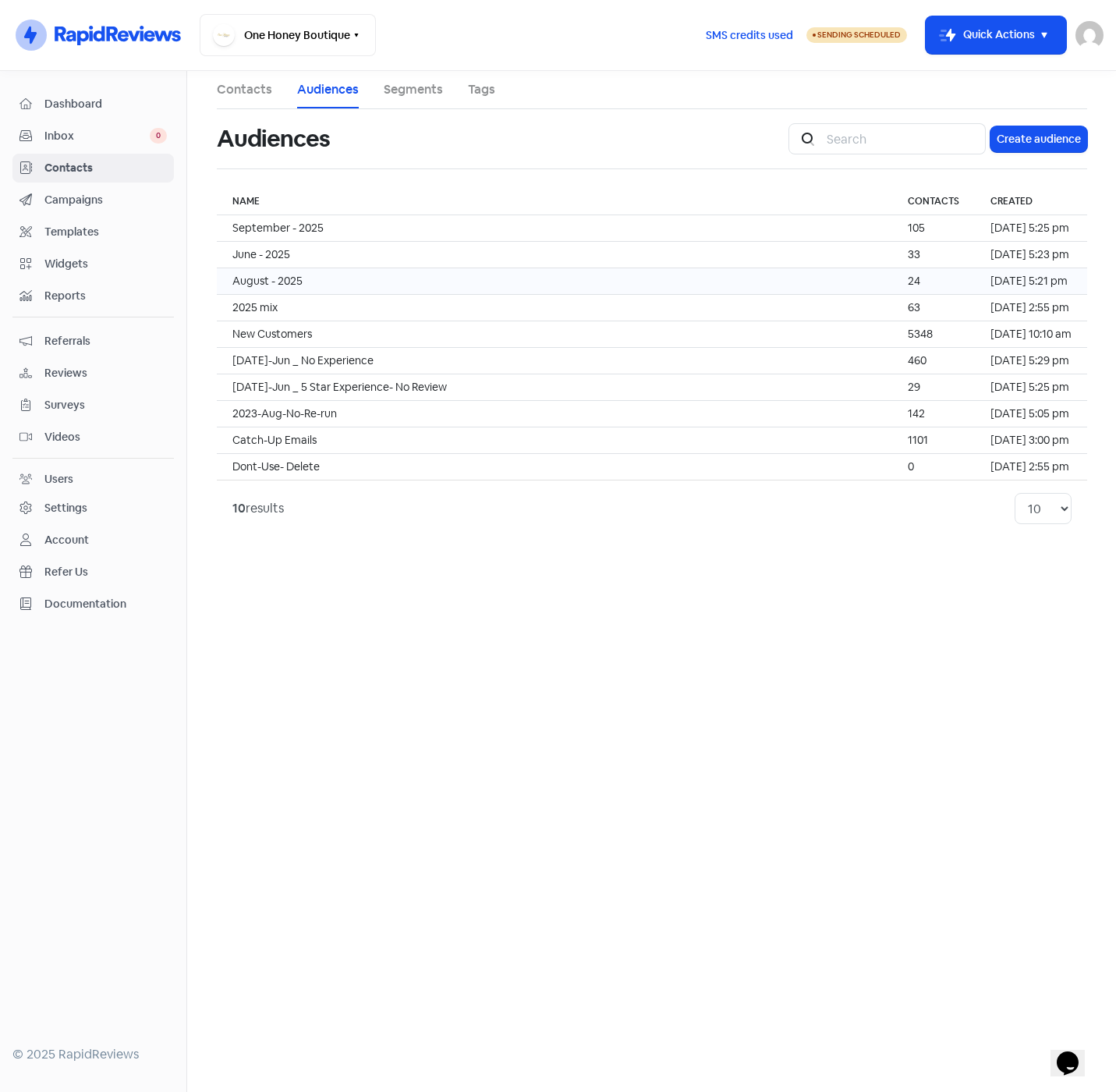
click at [370, 288] on td "August - 2025" at bounding box center [554, 282] width 675 height 27
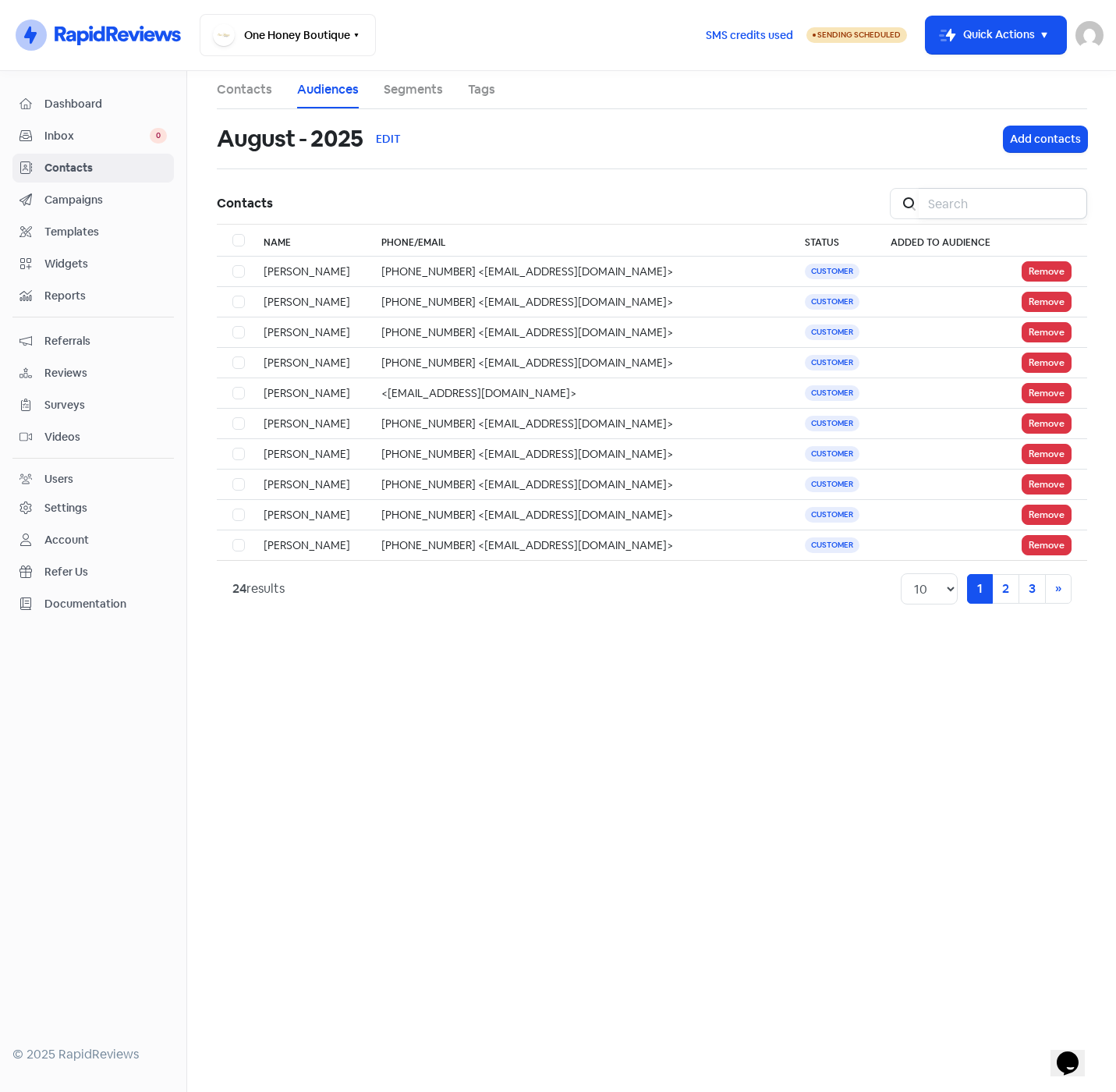
click at [982, 200] on input "search" at bounding box center [1002, 203] width 168 height 31
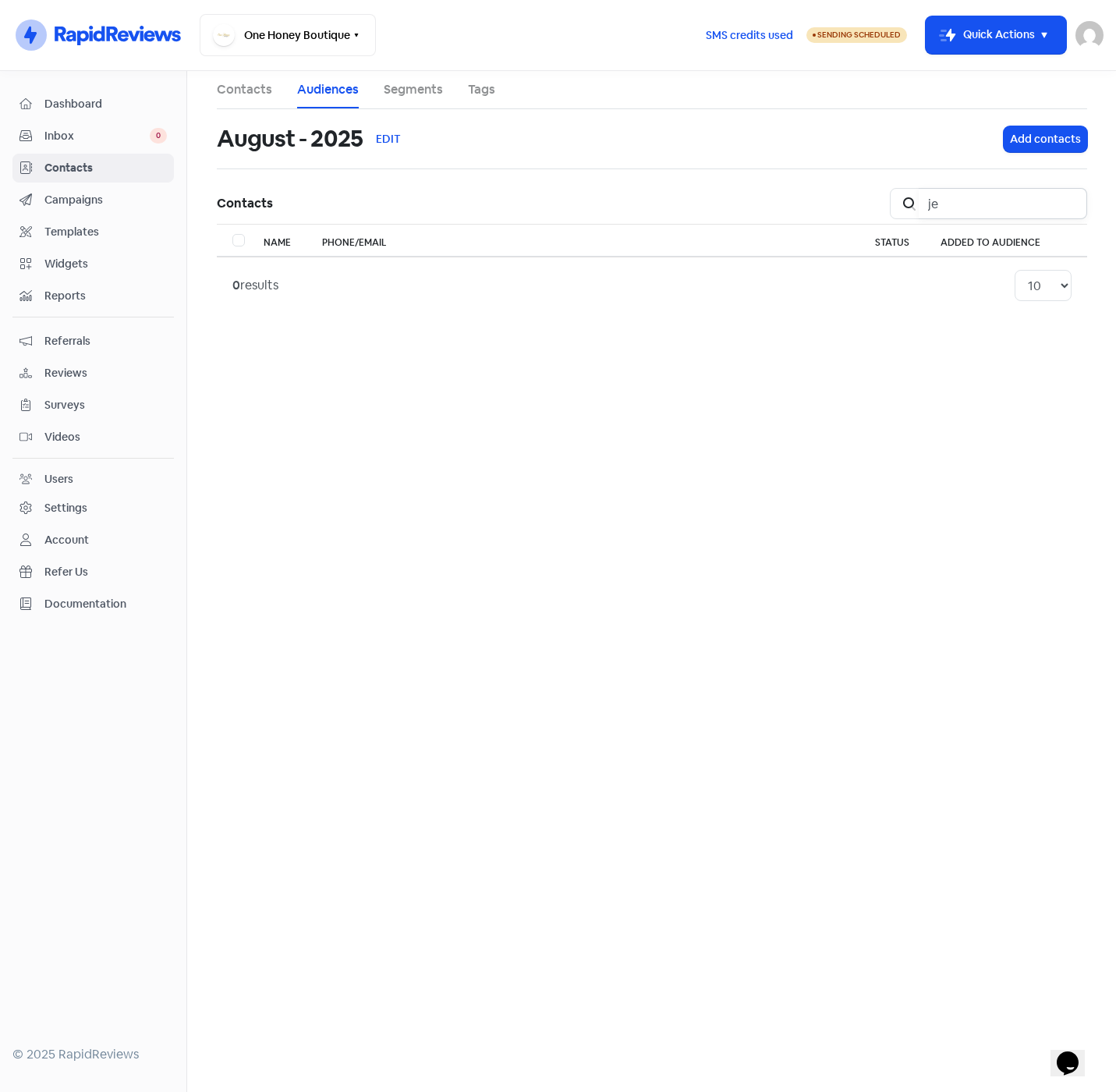
type input "j"
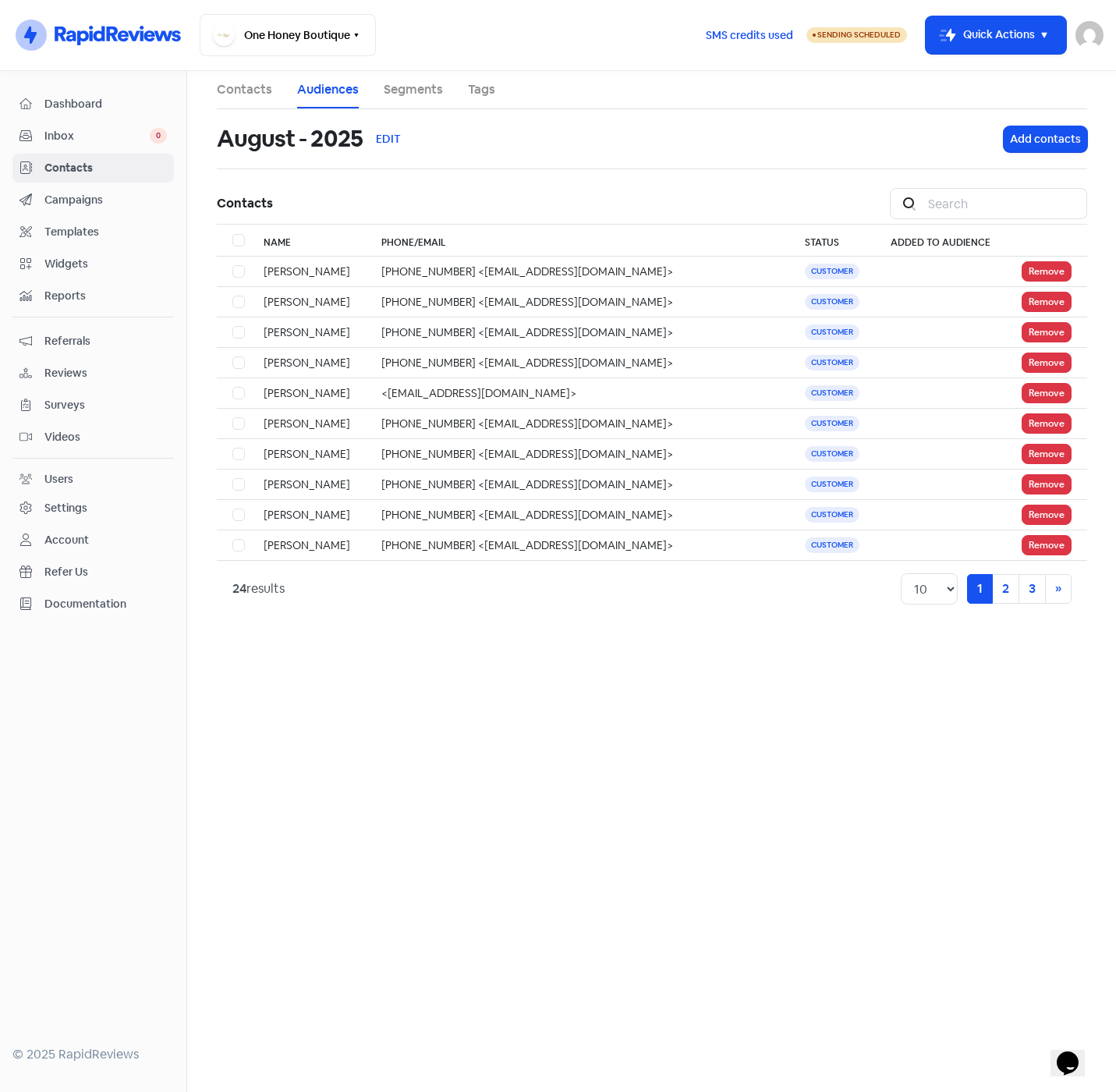
click at [320, 89] on link "Audiences" at bounding box center [328, 89] width 62 height 18
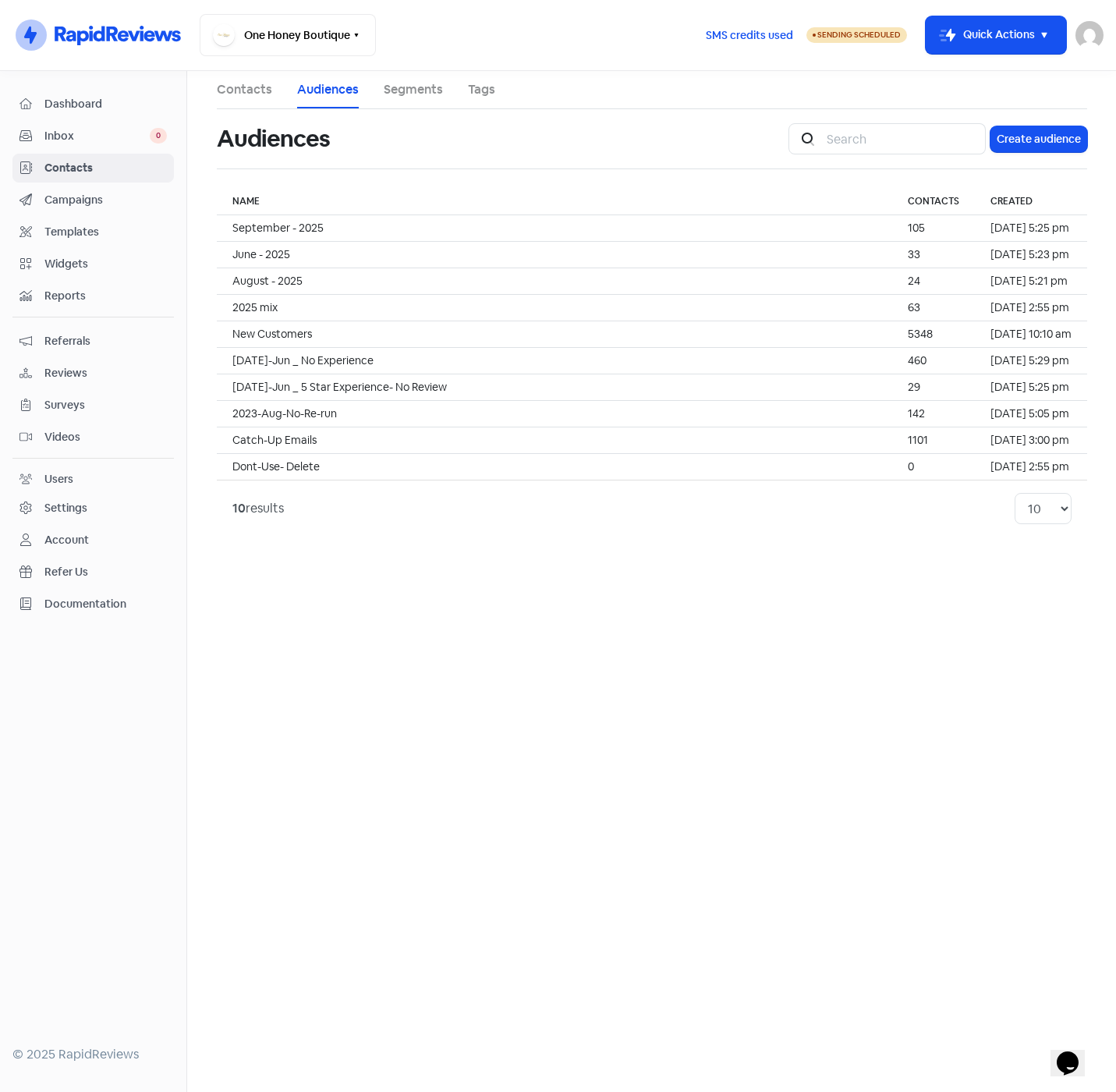
click at [480, 89] on link "Tags" at bounding box center [482, 89] width 28 height 18
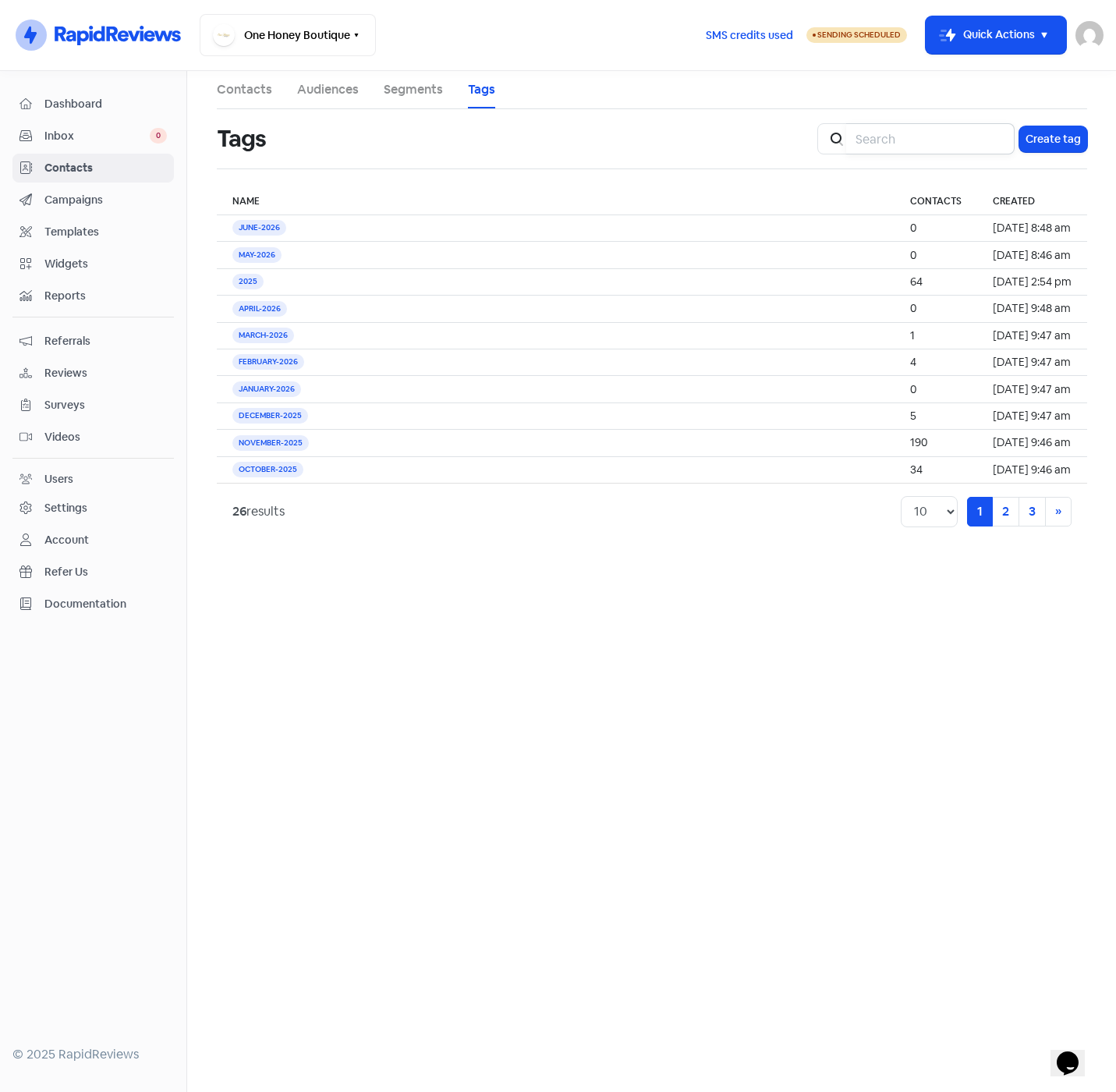
click at [913, 136] on input "search" at bounding box center [930, 138] width 168 height 31
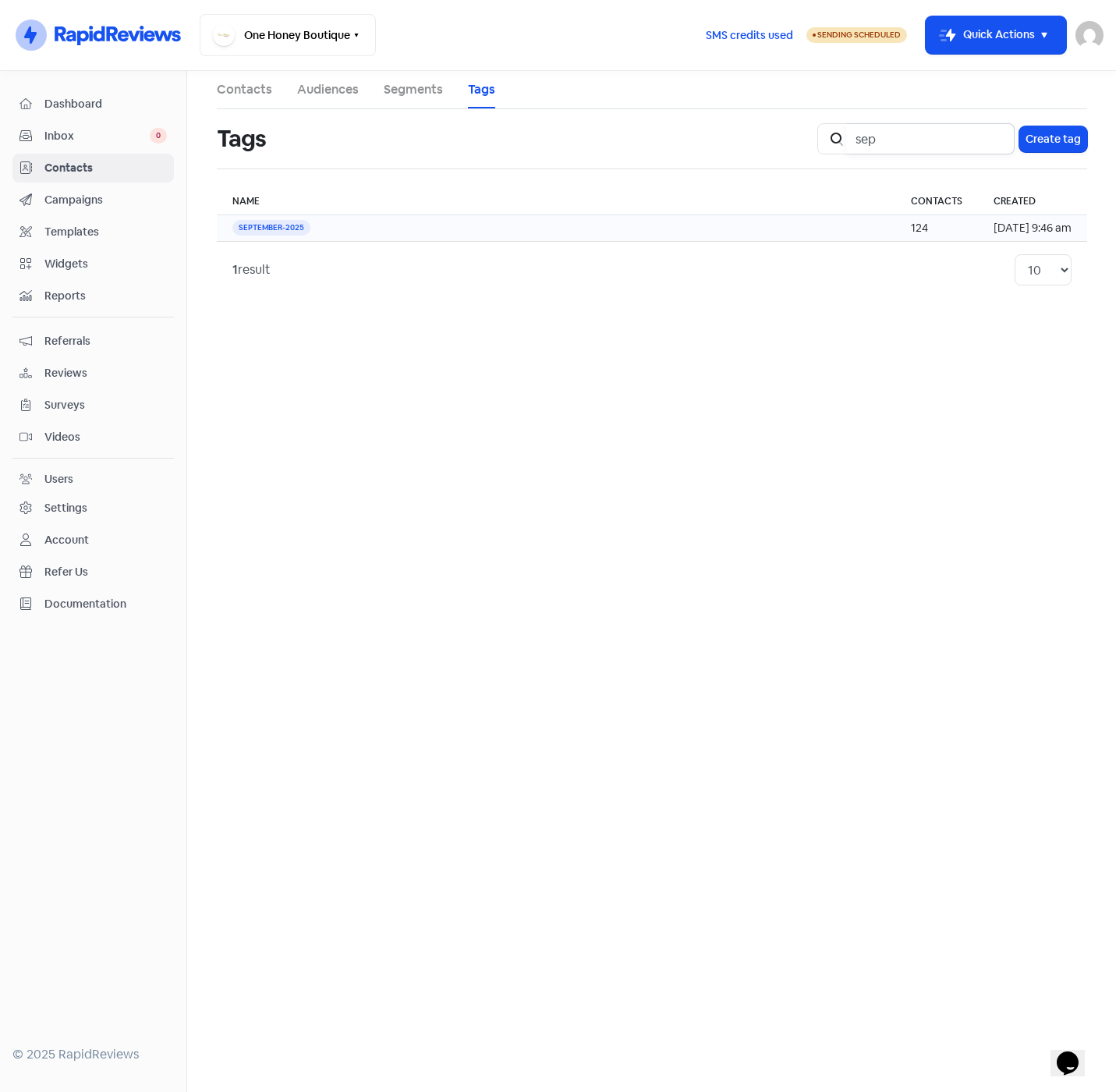
type input "sep"
click at [580, 234] on td "SEPTEMBER-2025" at bounding box center [555, 228] width 678 height 27
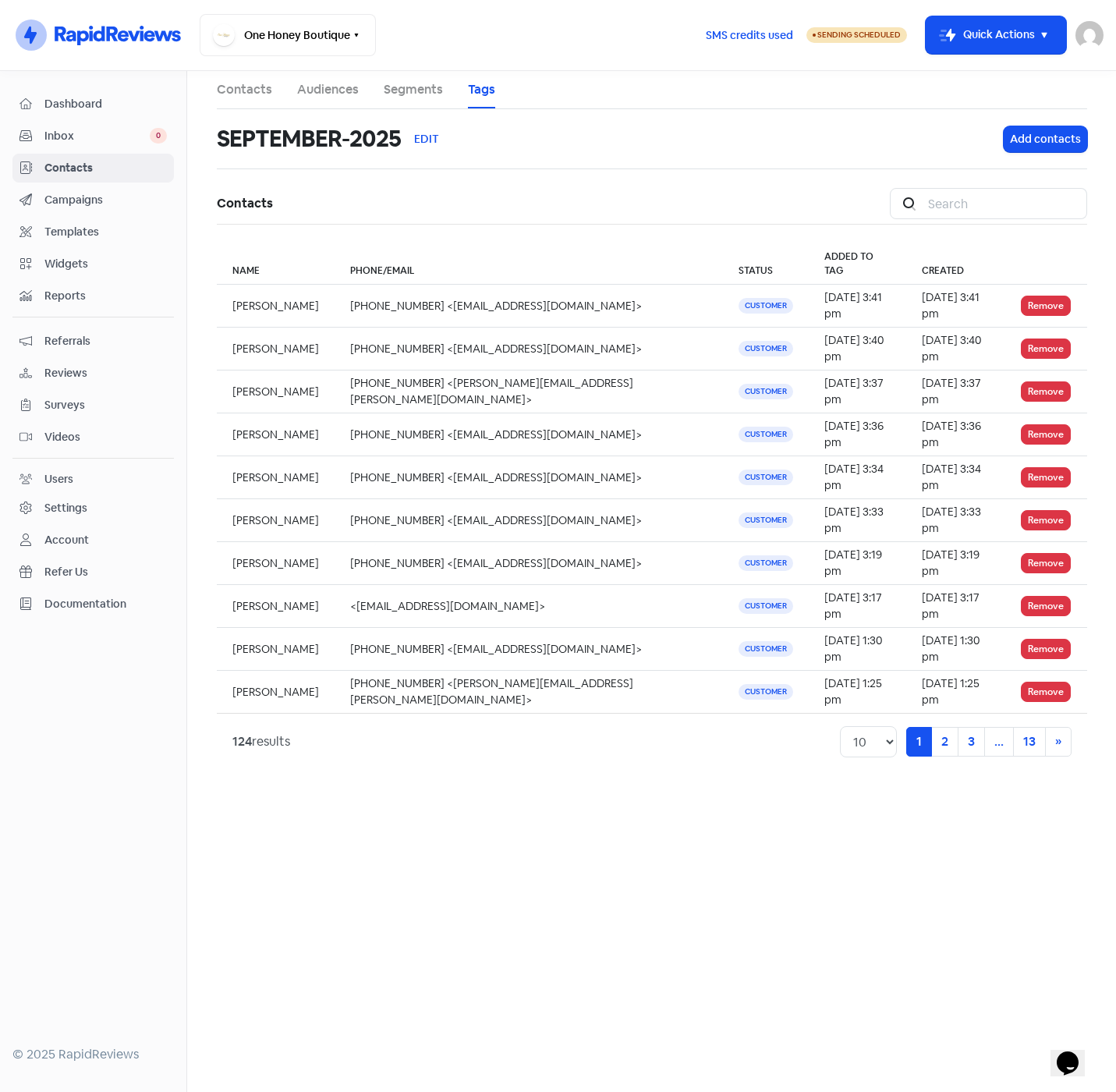
click at [326, 92] on link "Audiences" at bounding box center [328, 89] width 62 height 18
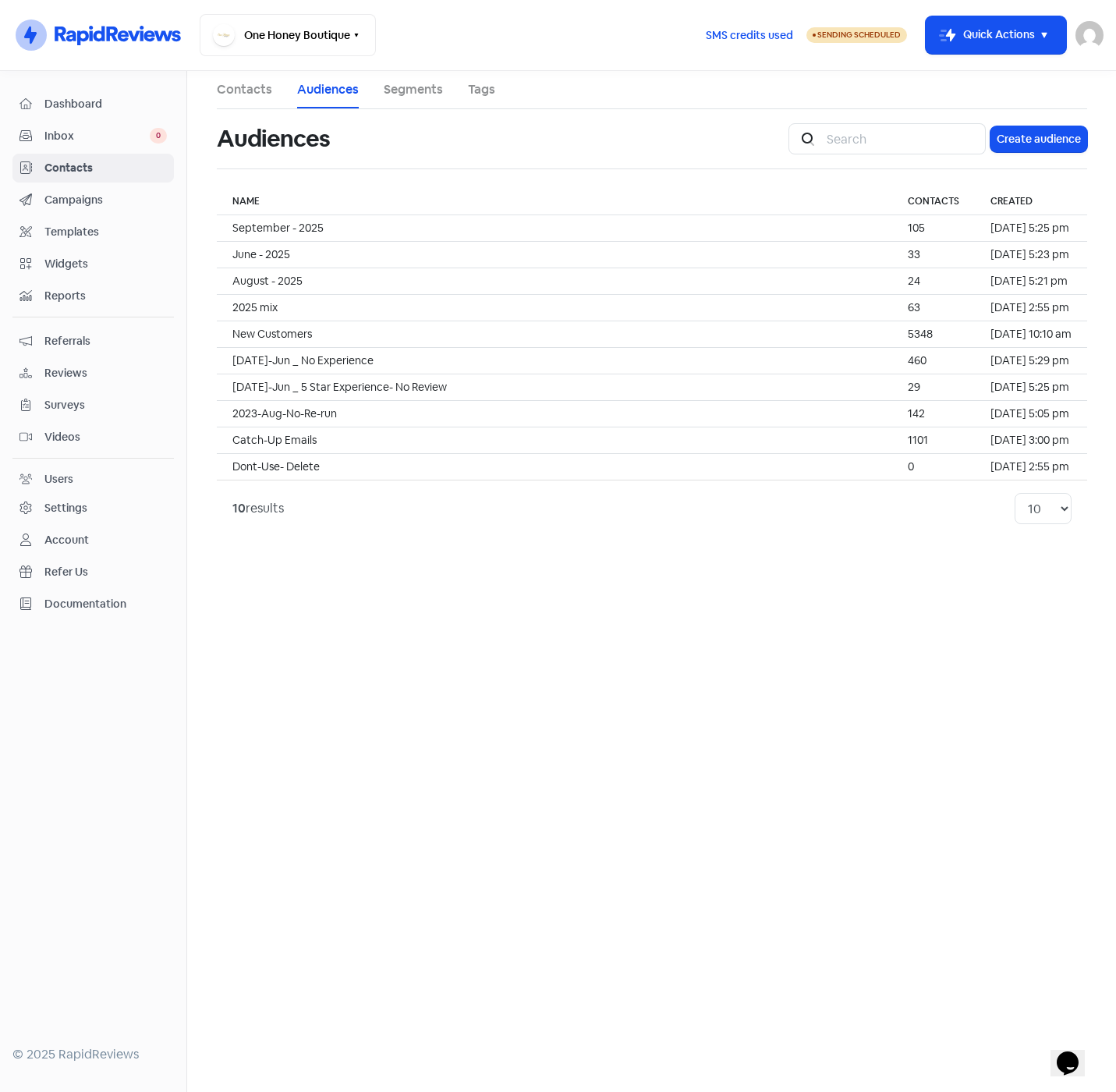
click at [61, 168] on span "Contacts" at bounding box center [105, 168] width 122 height 17
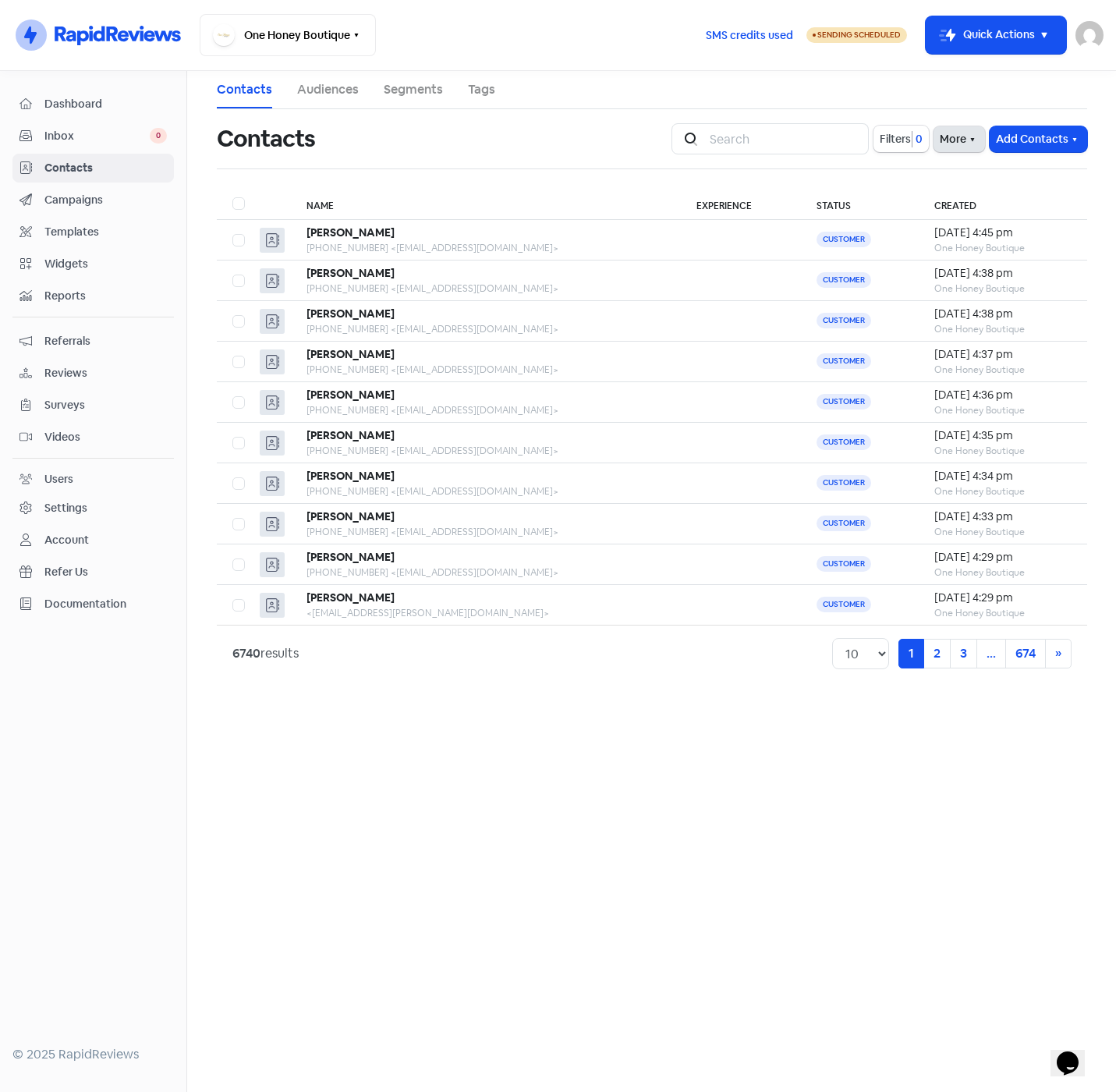
click at [967, 140] on icon "button" at bounding box center [972, 139] width 13 height 13
click at [579, 161] on div "Contacts" at bounding box center [434, 139] width 436 height 50
click at [901, 145] on span "Filters" at bounding box center [894, 140] width 31 height 17
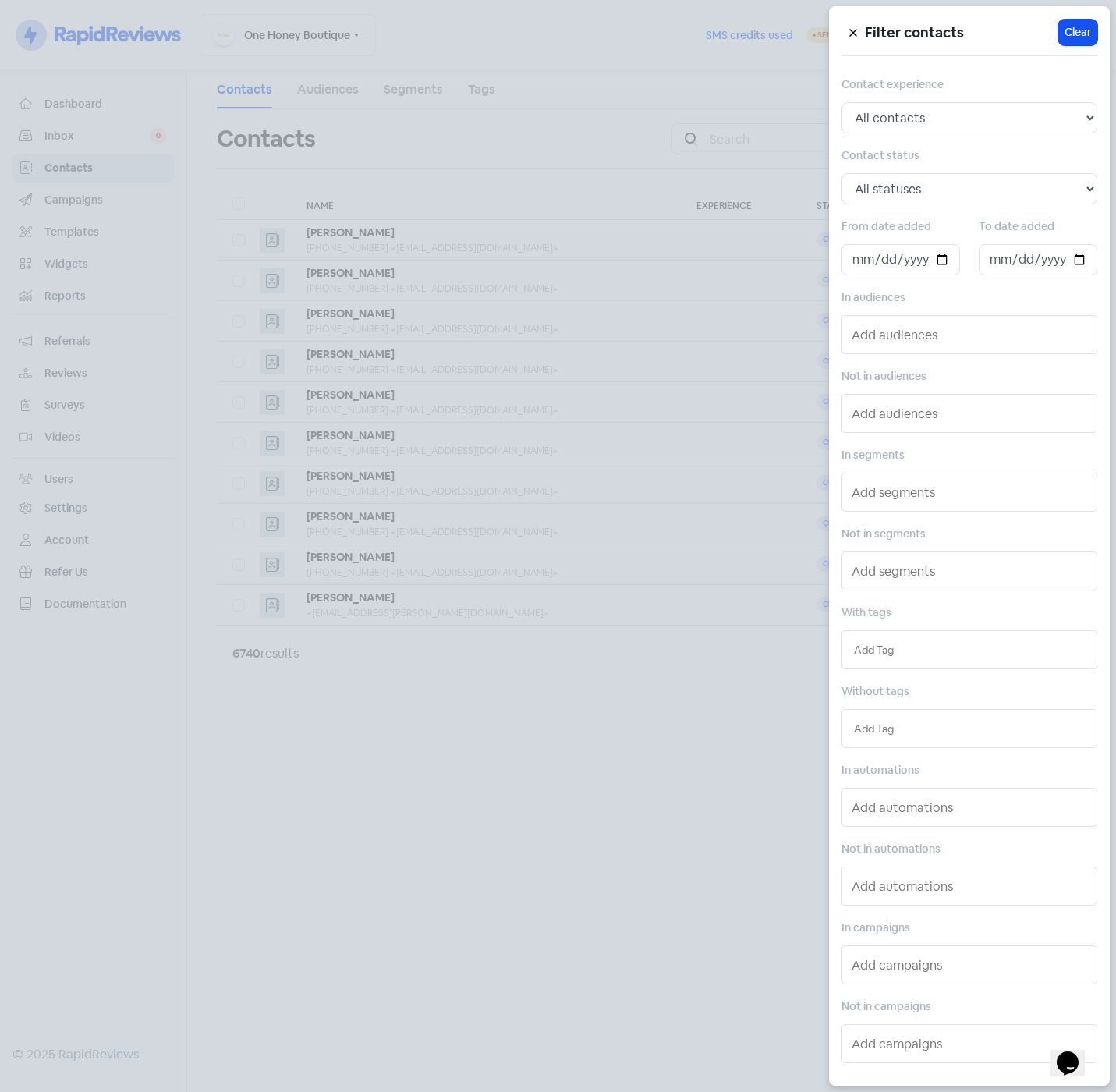
click at [944, 643] on input "text" at bounding box center [969, 650] width 231 height 18
type input "sep"
click at [950, 678] on div "SEPTEMBER-2025" at bounding box center [969, 681] width 254 height 23
click at [573, 742] on div at bounding box center [558, 546] width 1116 height 1092
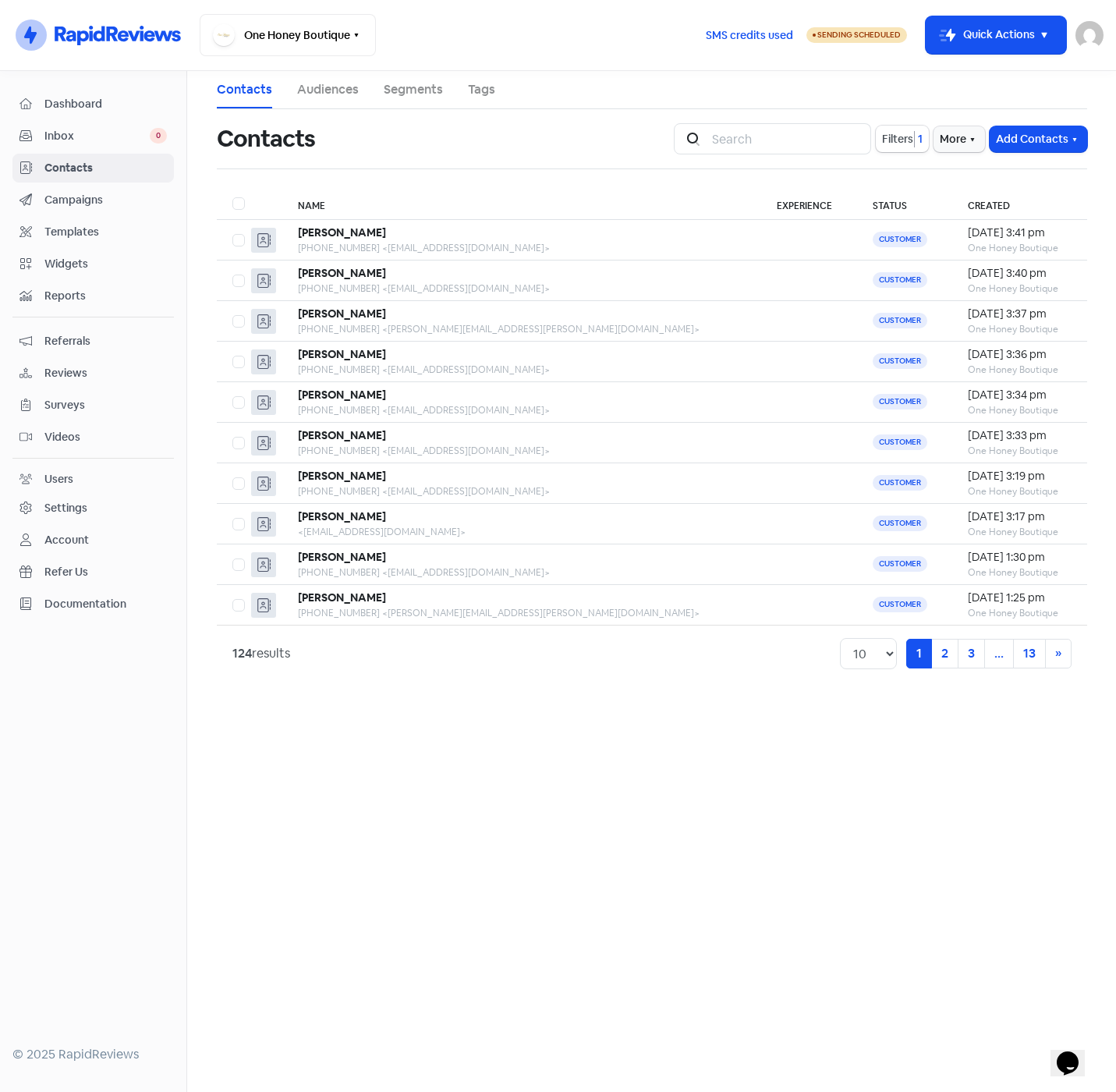
click at [232, 194] on label at bounding box center [232, 194] width 0 height 0
click at [239, 204] on input "checkbox" at bounding box center [237, 199] width 10 height 10
checkbox input "true"
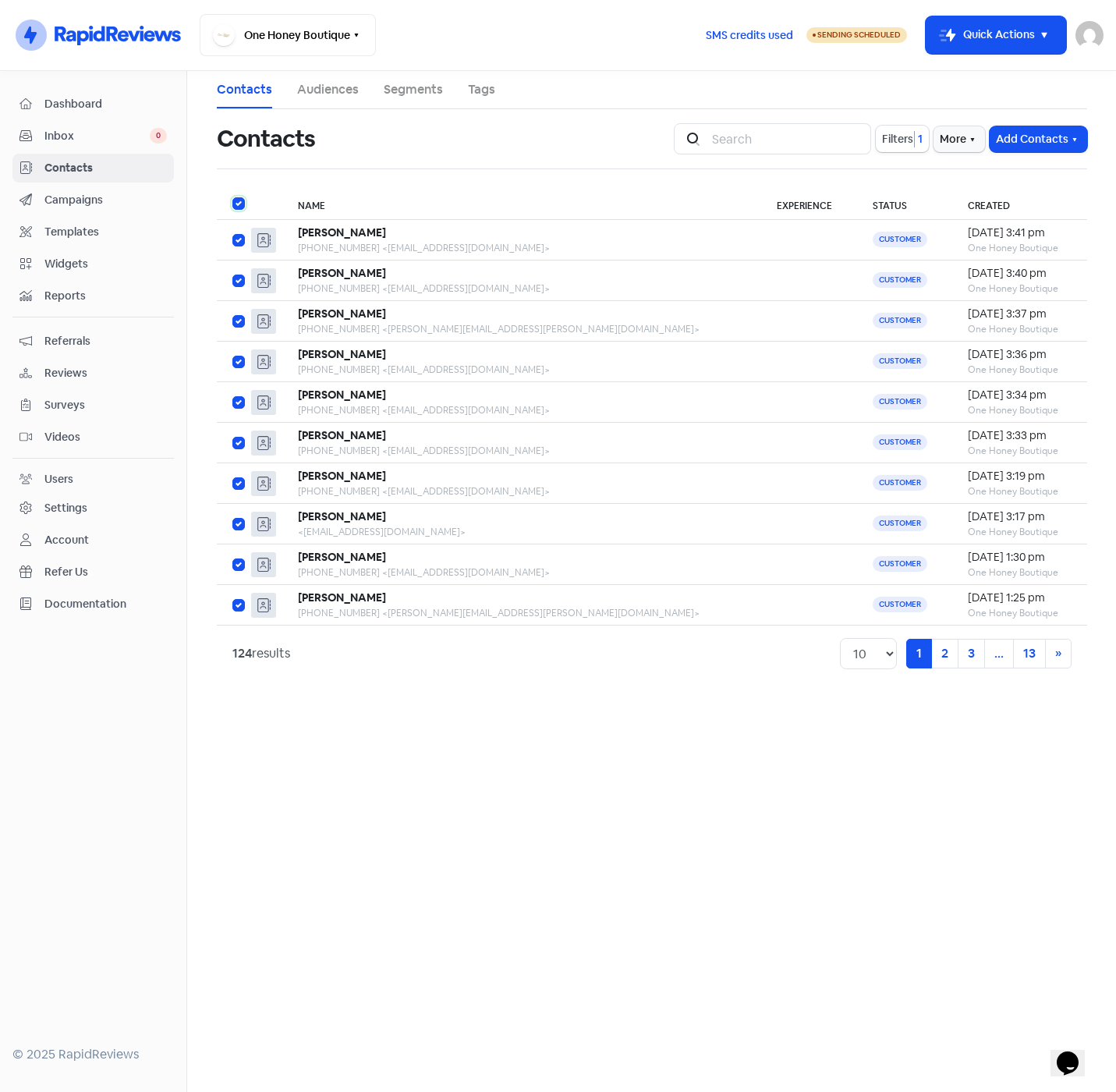
checkbox input "true"
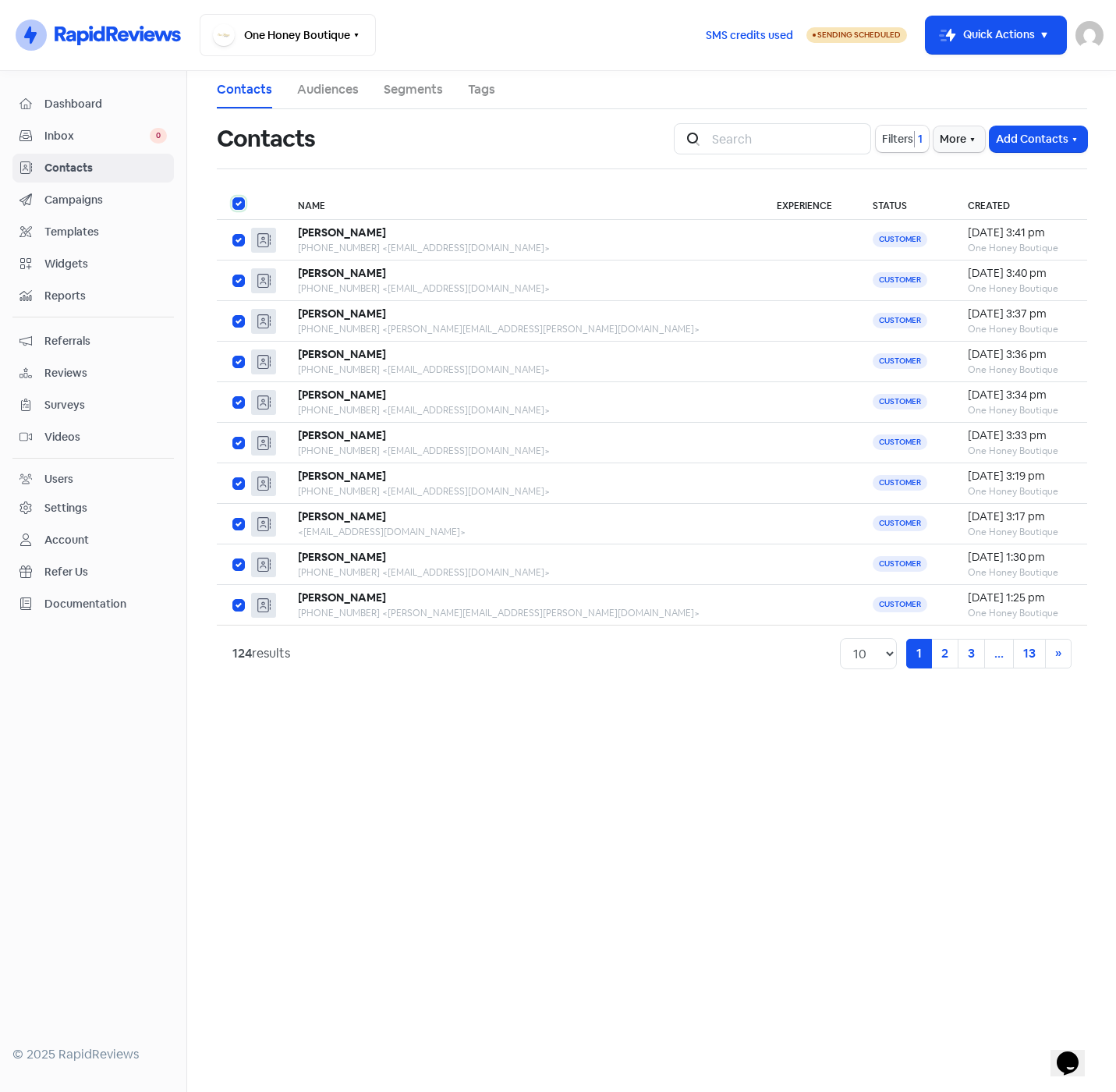
checkbox input "true"
click at [663, 134] on icon "button" at bounding box center [656, 139] width 13 height 13
click at [590, 265] on button "Add to existing audience" at bounding box center [591, 266] width 164 height 31
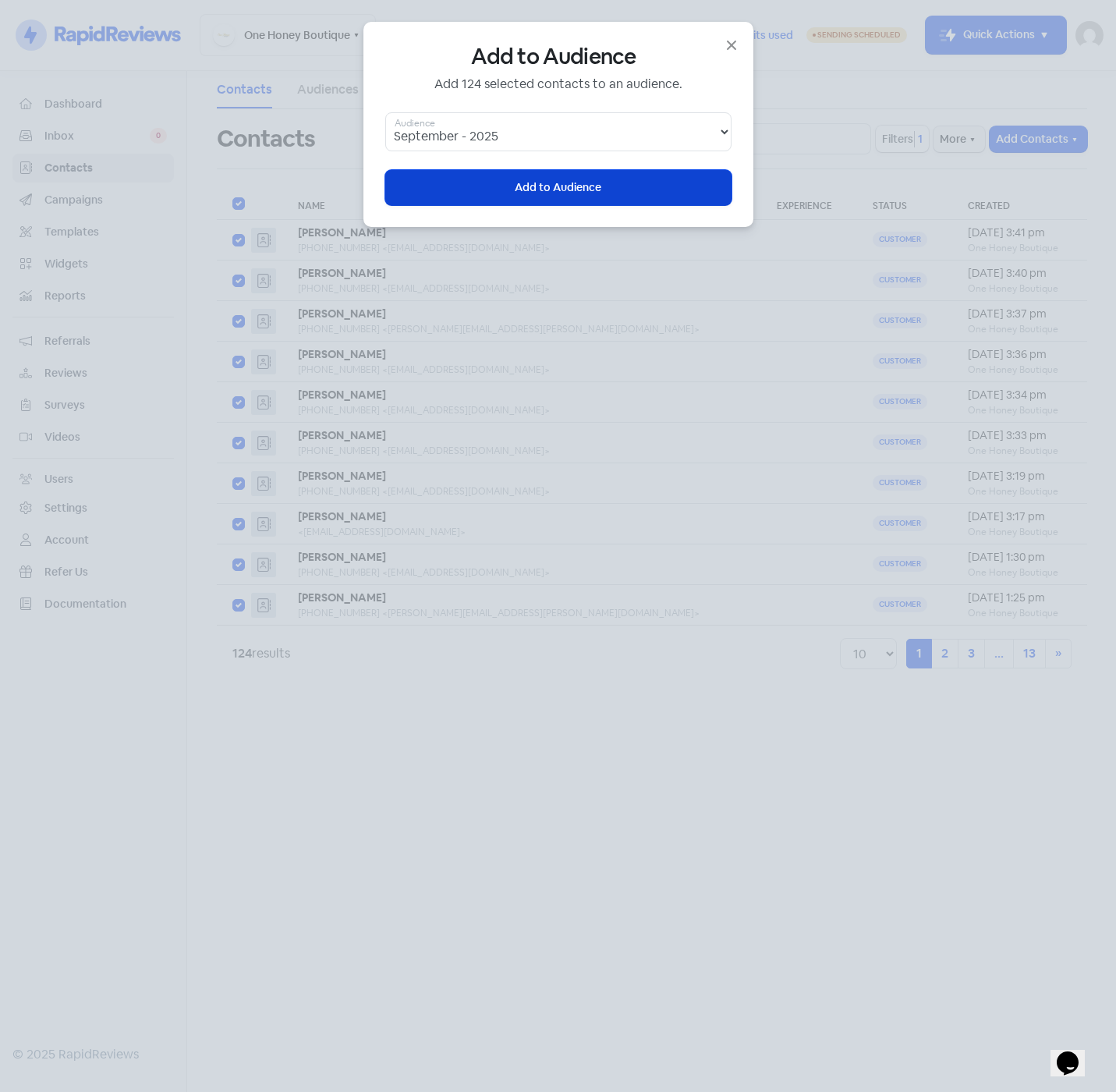
click at [541, 189] on span "Add to Audience" at bounding box center [558, 188] width 87 height 17
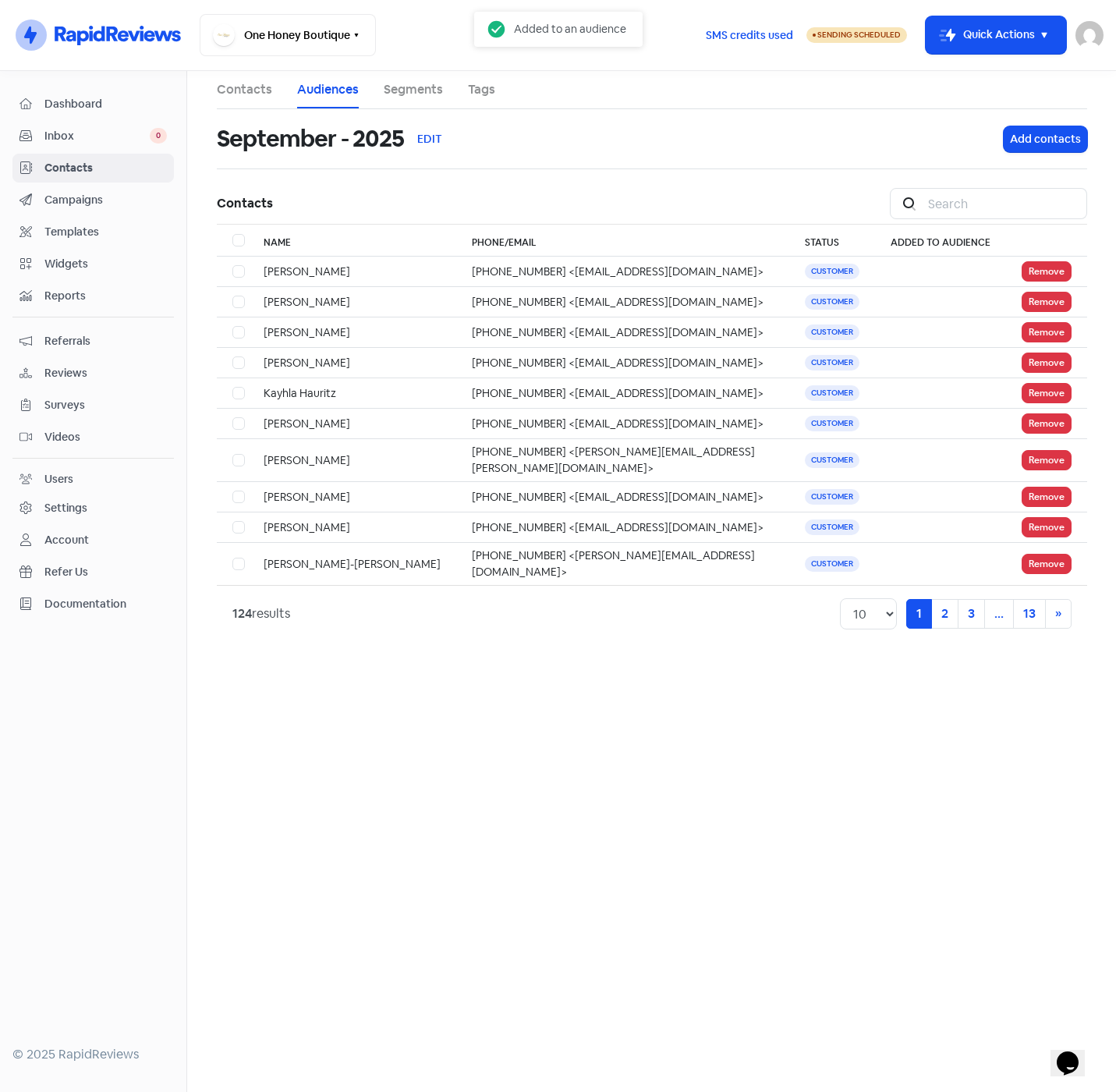
click at [313, 85] on link "Audiences" at bounding box center [328, 89] width 62 height 18
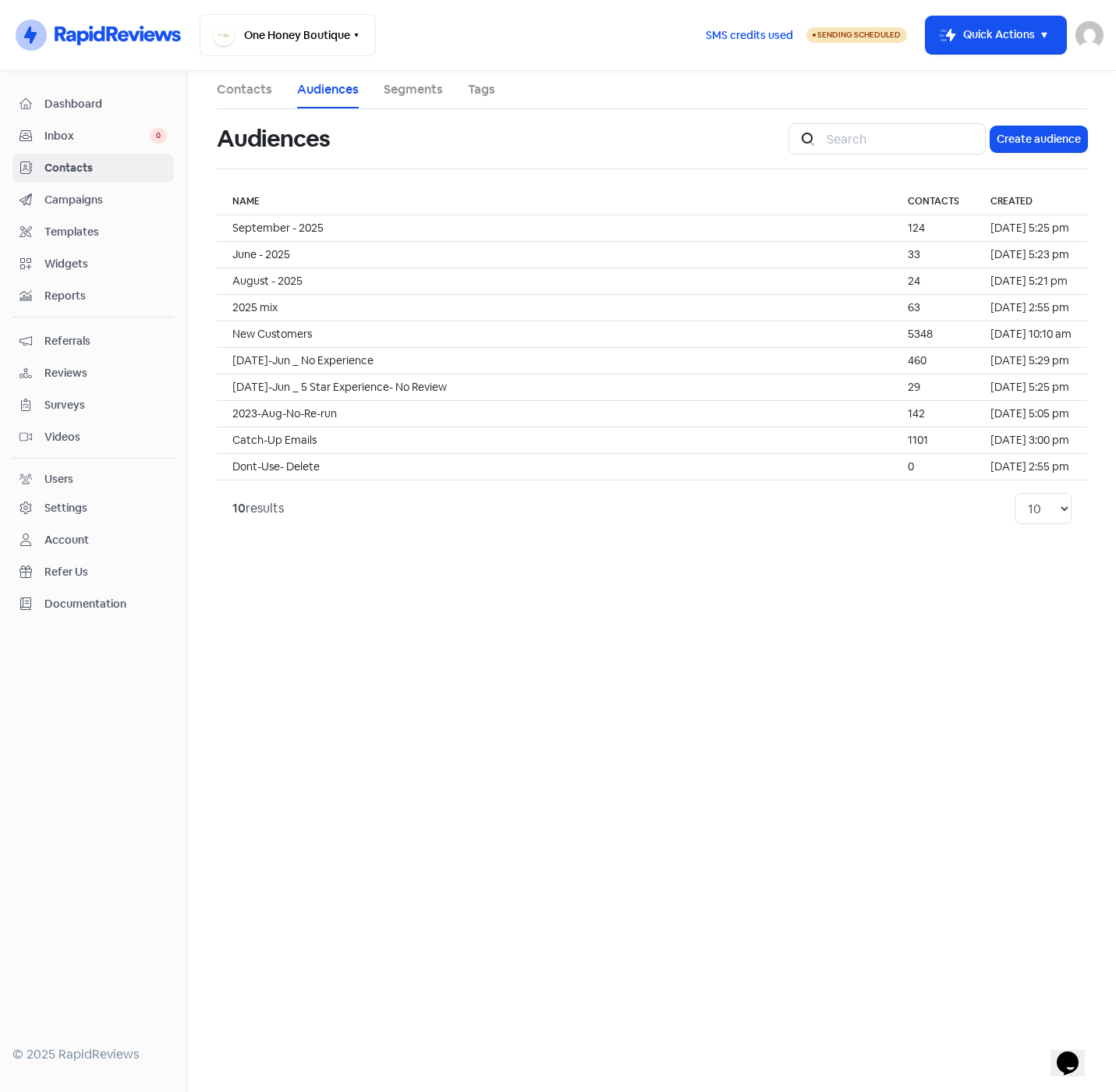
click at [60, 198] on span "Campaigns" at bounding box center [105, 200] width 122 height 17
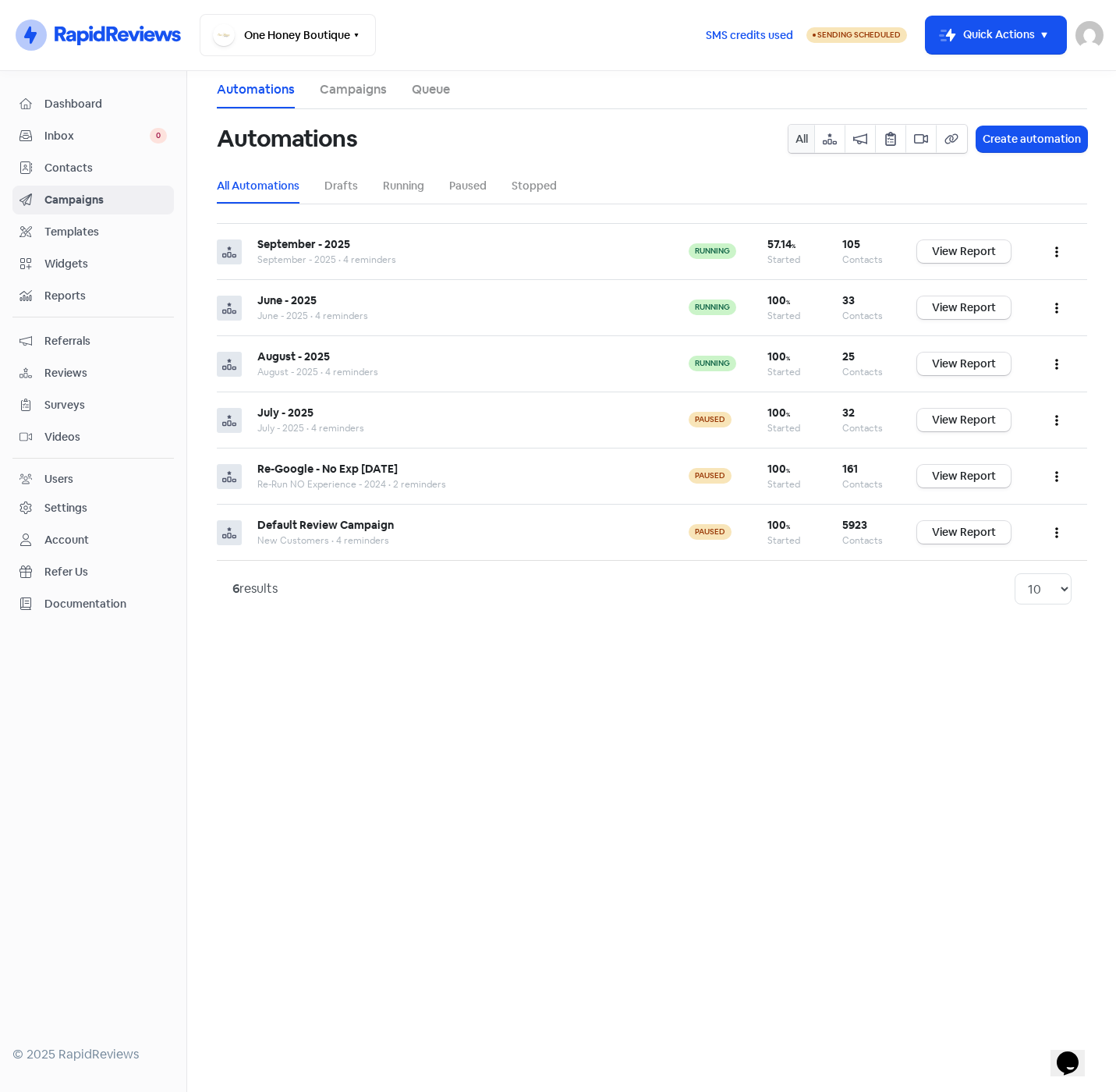
click at [48, 169] on span "Contacts" at bounding box center [105, 168] width 122 height 17
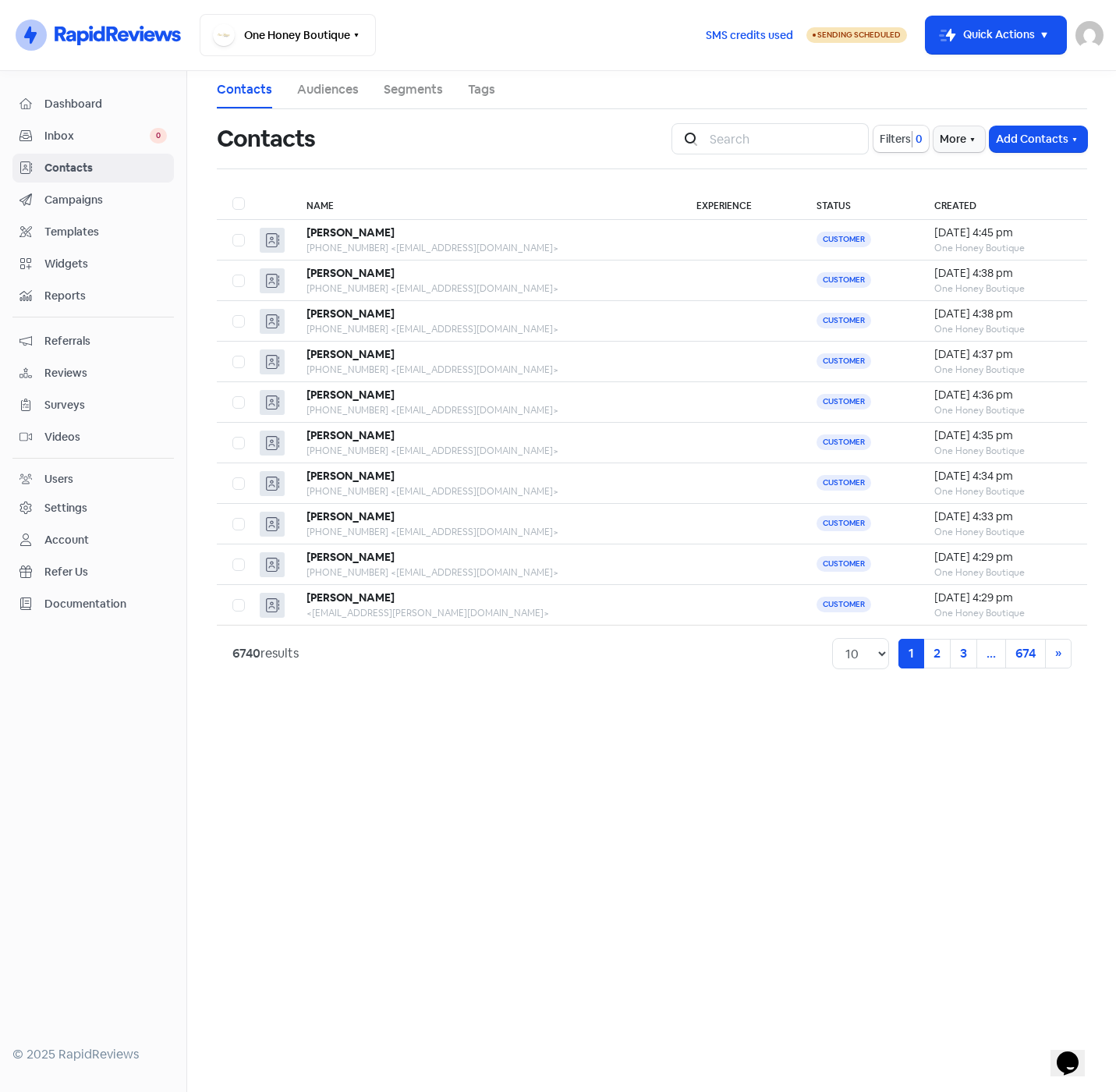
click at [478, 82] on link "Tags" at bounding box center [482, 89] width 28 height 18
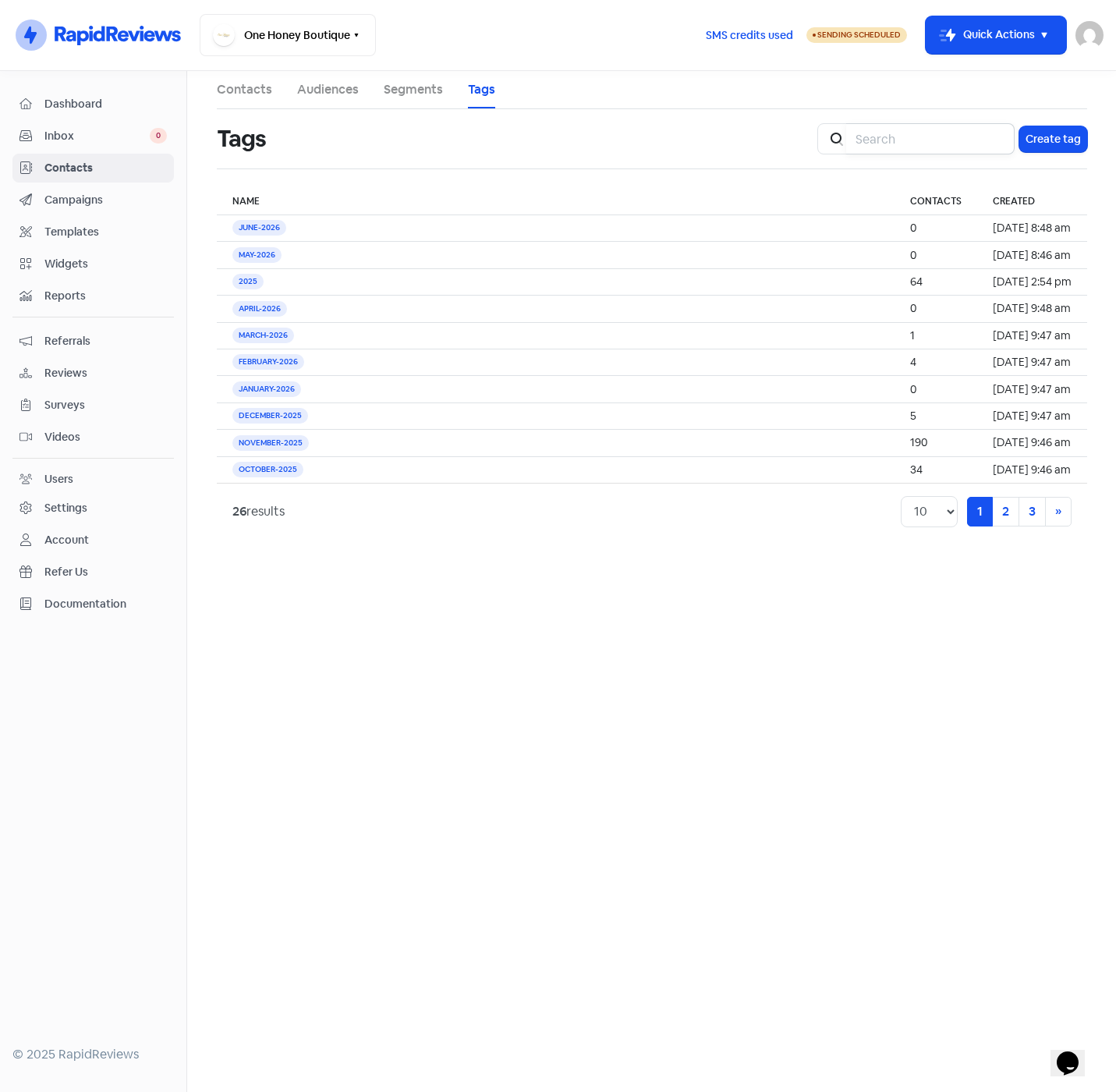
click at [910, 140] on input "search" at bounding box center [930, 138] width 168 height 31
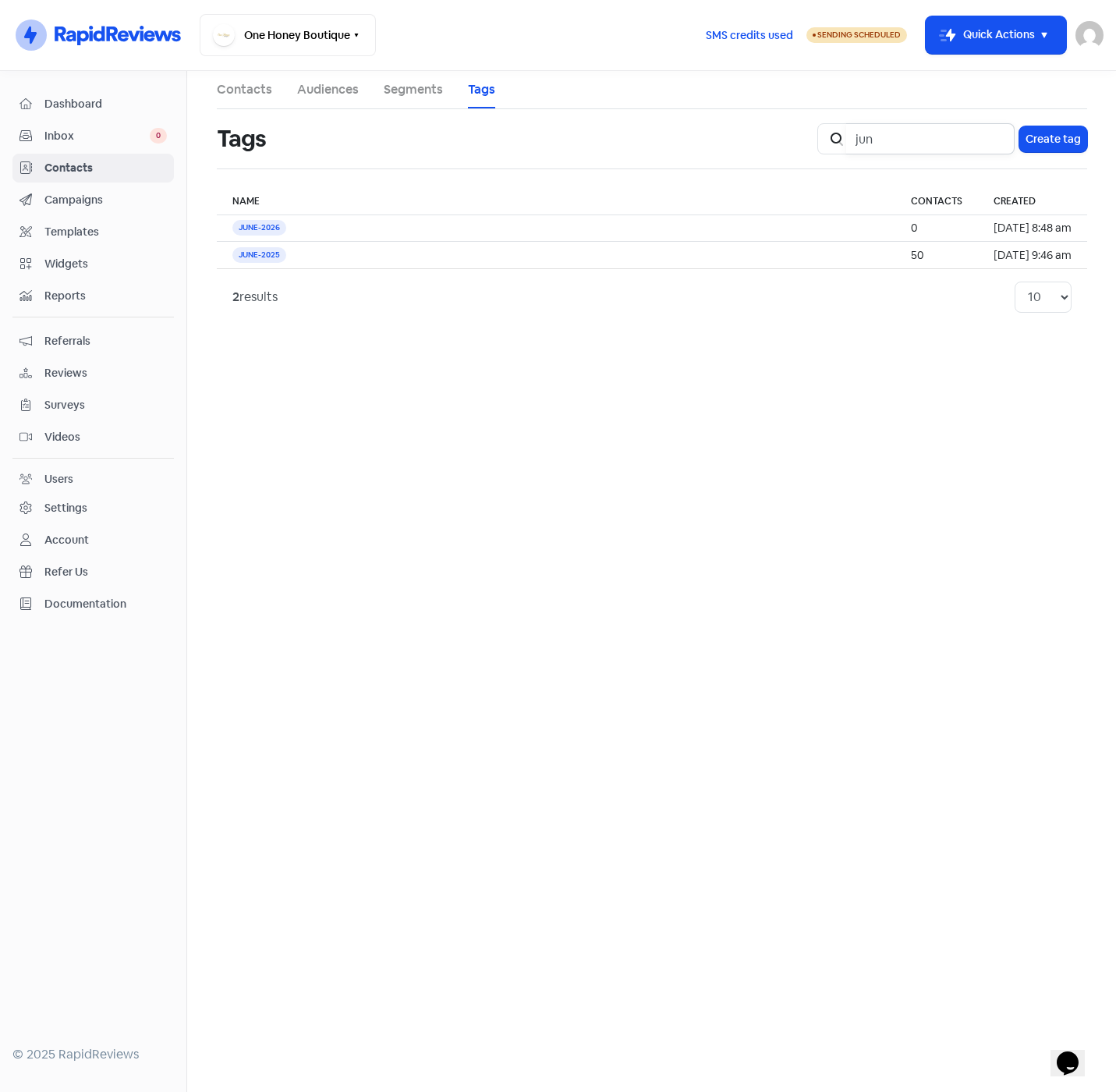
type input "jun"
click at [66, 167] on span "Contacts" at bounding box center [105, 168] width 122 height 17
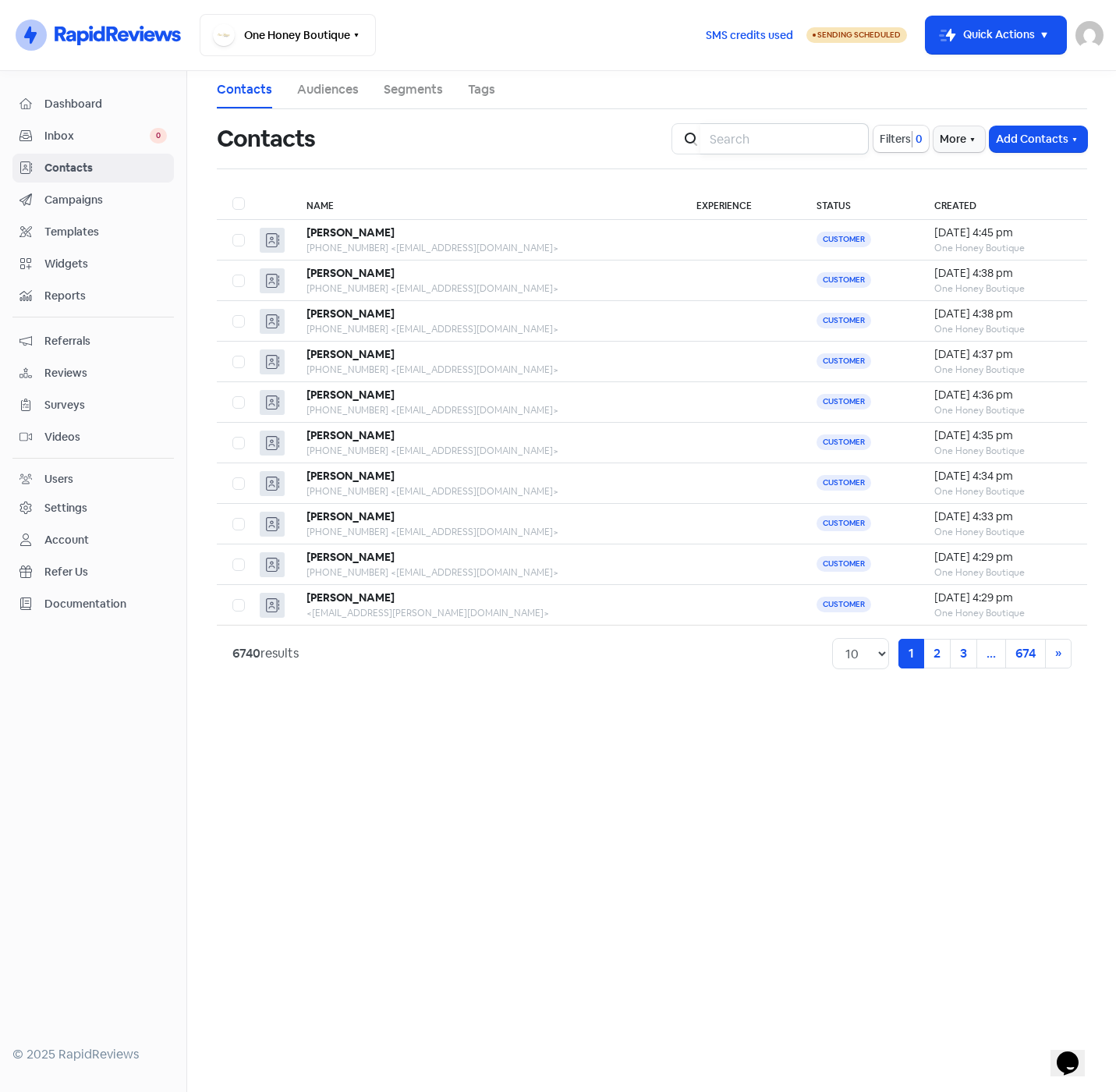
click at [721, 135] on input "search" at bounding box center [784, 138] width 168 height 31
type input "jun"
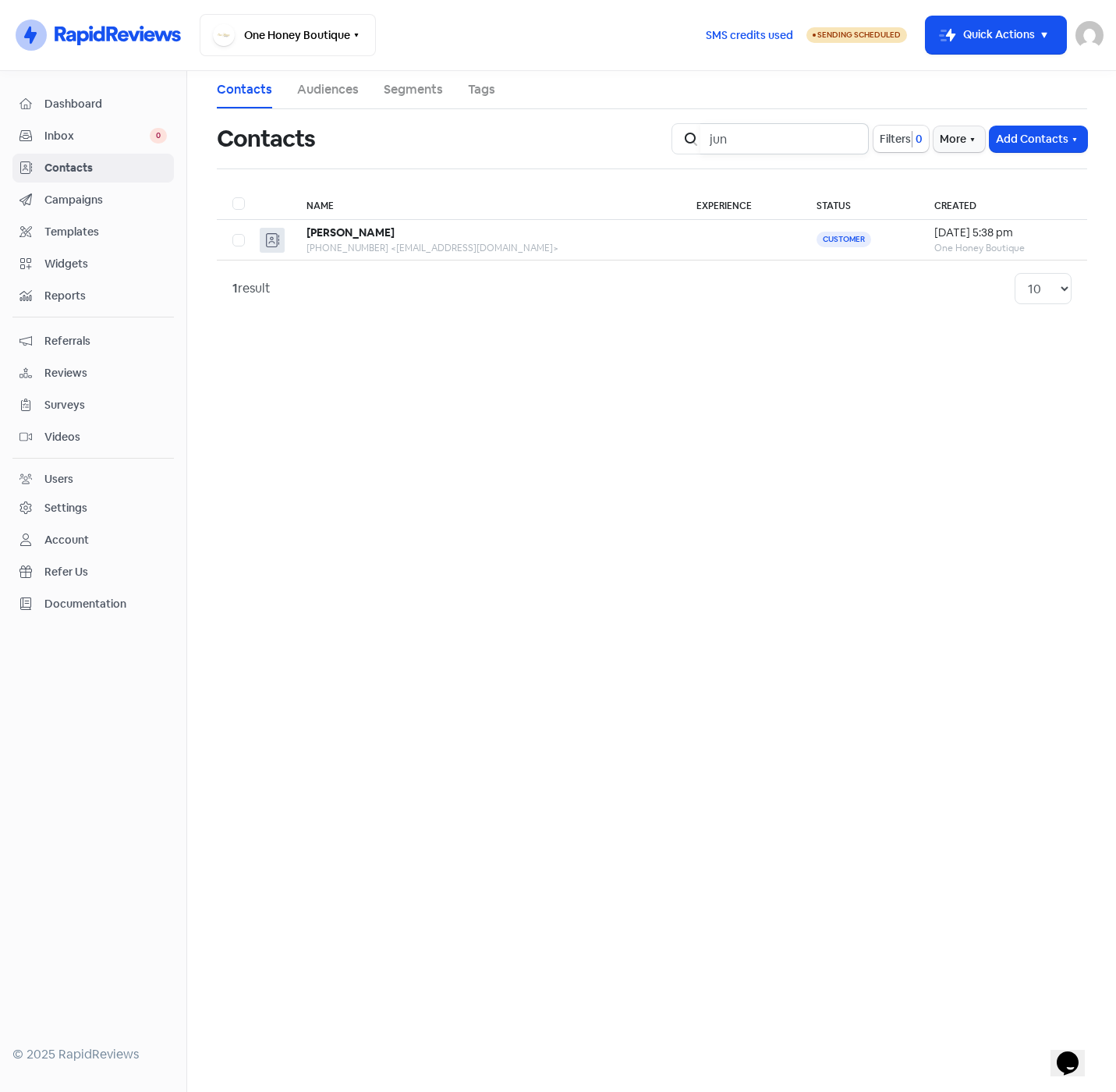
click at [846, 140] on input "jun" at bounding box center [784, 138] width 168 height 31
click at [890, 143] on span "Filters" at bounding box center [894, 140] width 31 height 17
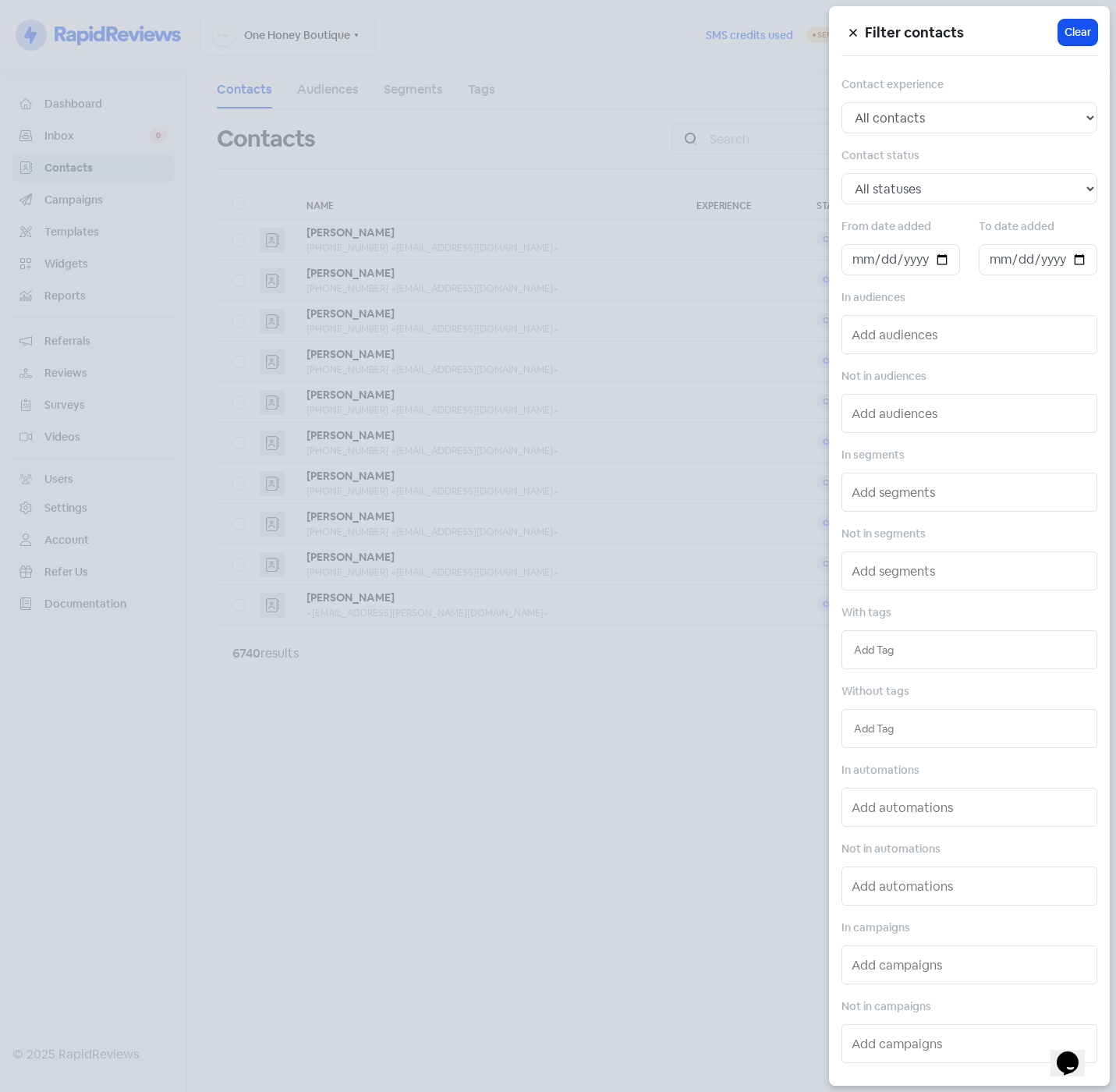
click at [976, 653] on input "text" at bounding box center [969, 650] width 231 height 18
type input "jun"
click at [971, 685] on div "JUNE-2025" at bounding box center [969, 681] width 254 height 23
click at [319, 788] on div at bounding box center [558, 546] width 1116 height 1092
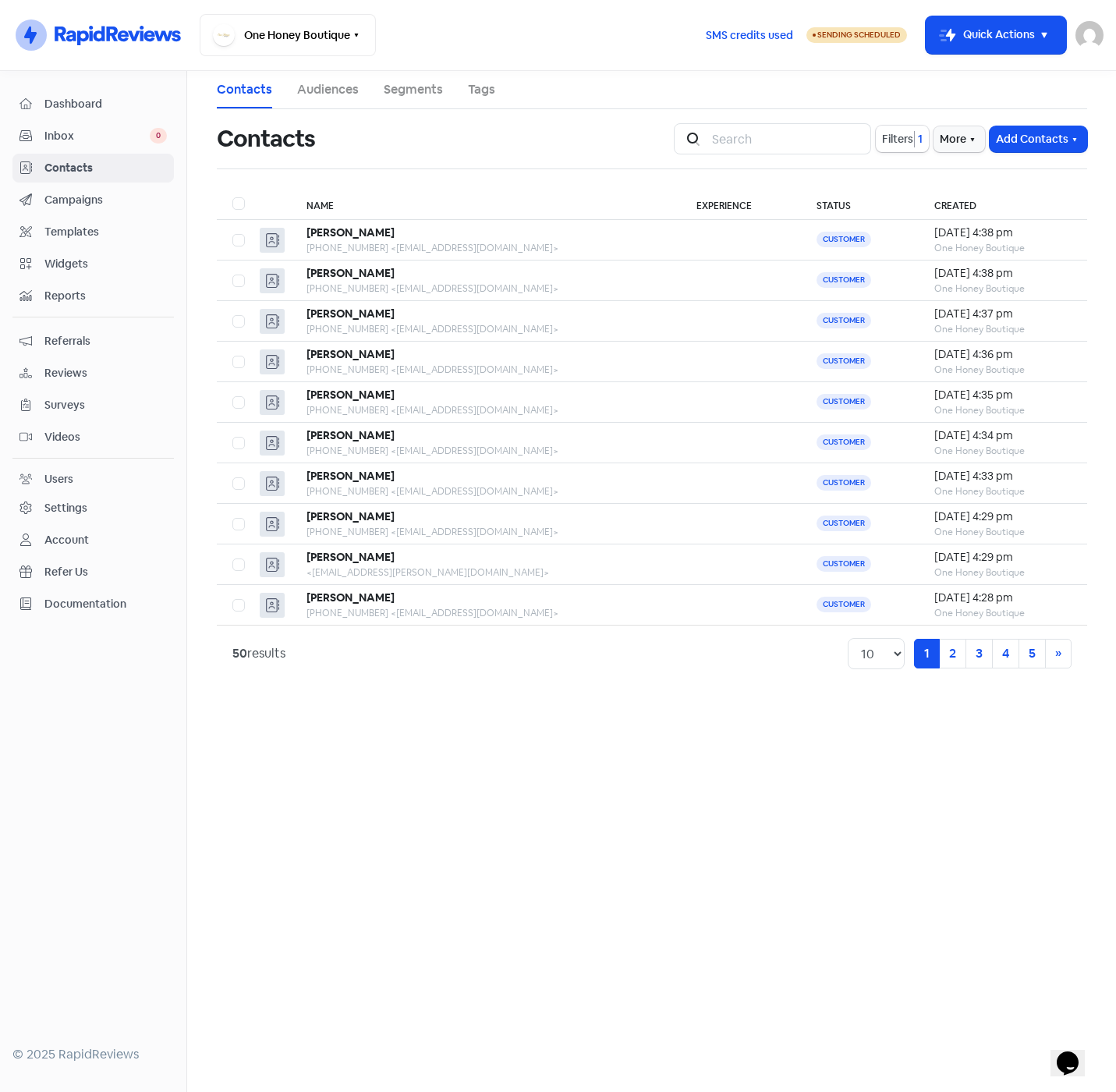
click at [232, 194] on label at bounding box center [232, 194] width 0 height 0
click at [241, 201] on input "checkbox" at bounding box center [237, 199] width 10 height 10
drag, startPoint x: 641, startPoint y: 137, endPoint x: 619, endPoint y: 135, distance: 22.1
click at [636, 135] on div "Contacts" at bounding box center [436, 139] width 438 height 50
click at [232, 194] on label at bounding box center [232, 194] width 0 height 0
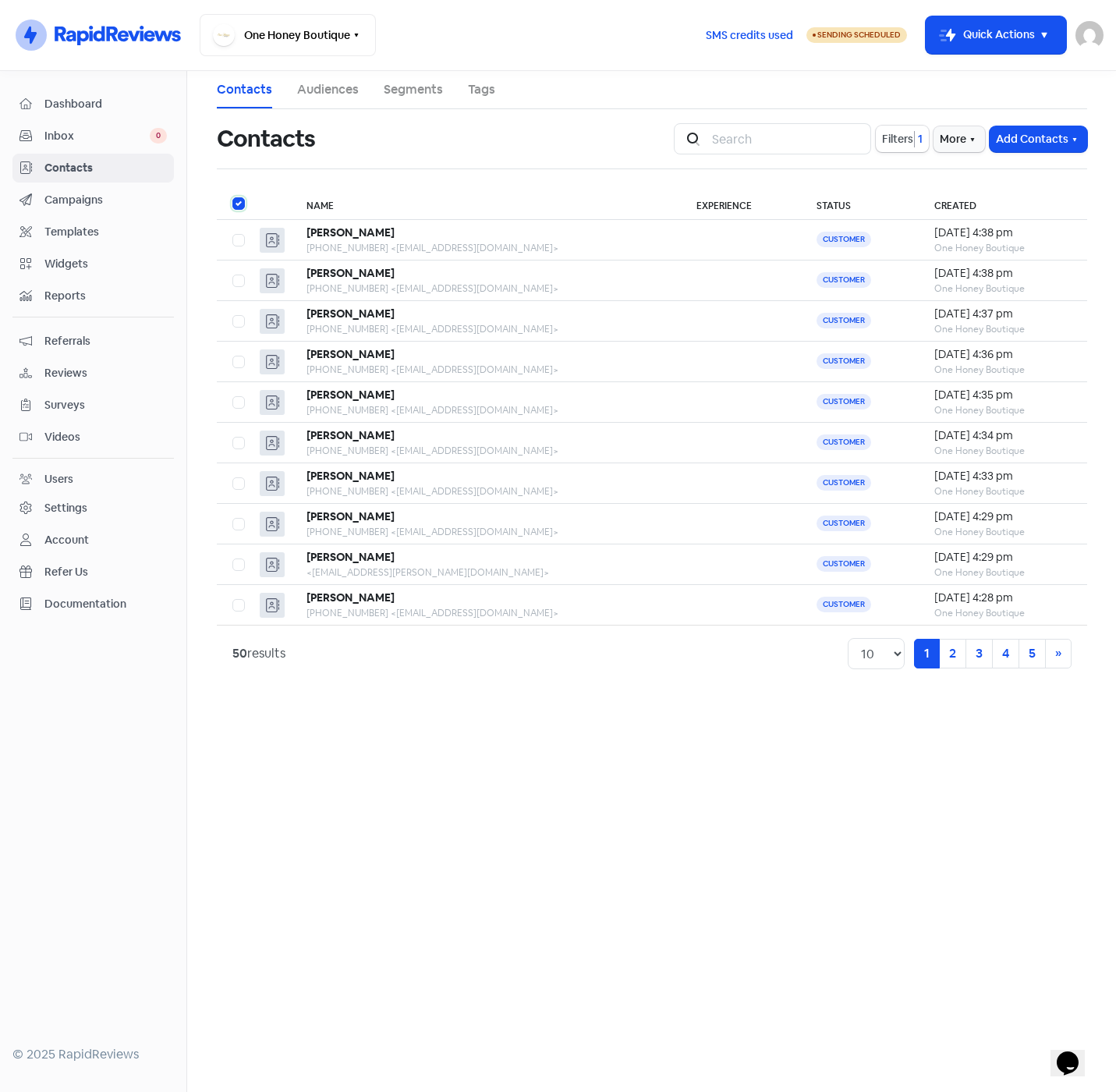
click at [239, 203] on input "checkbox" at bounding box center [237, 199] width 10 height 10
checkbox input "false"
click at [232, 515] on label at bounding box center [232, 515] width 0 height 0
click at [240, 522] on input "checkbox" at bounding box center [237, 520] width 10 height 10
click at [232, 515] on label at bounding box center [232, 515] width 0 height 0
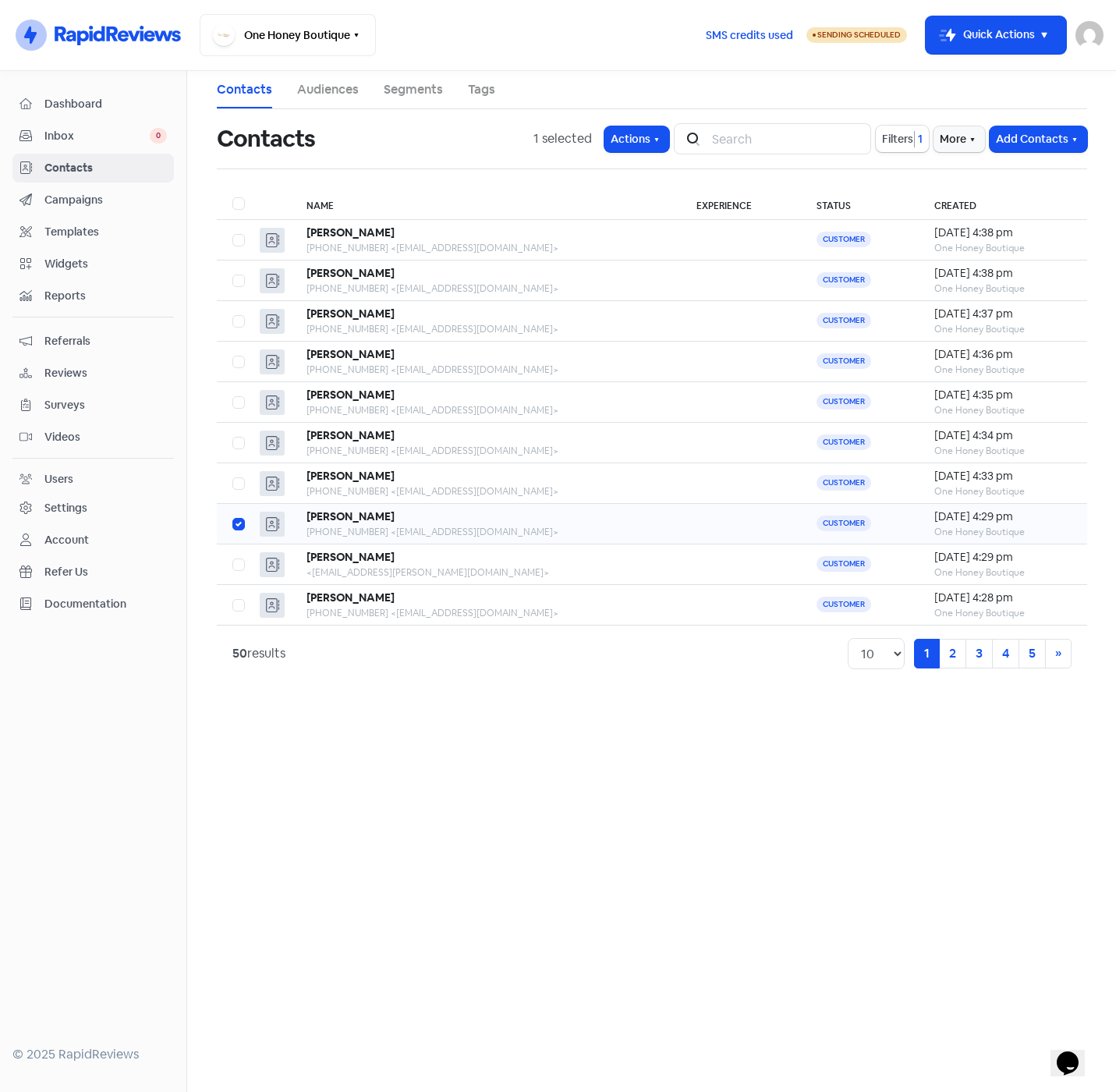
click at [240, 522] on input "checkbox" at bounding box center [237, 520] width 10 height 10
checkbox input "false"
click at [232, 194] on label at bounding box center [232, 194] width 0 height 0
click at [241, 203] on input "checkbox" at bounding box center [237, 199] width 10 height 10
click at [232, 194] on label at bounding box center [232, 194] width 0 height 0
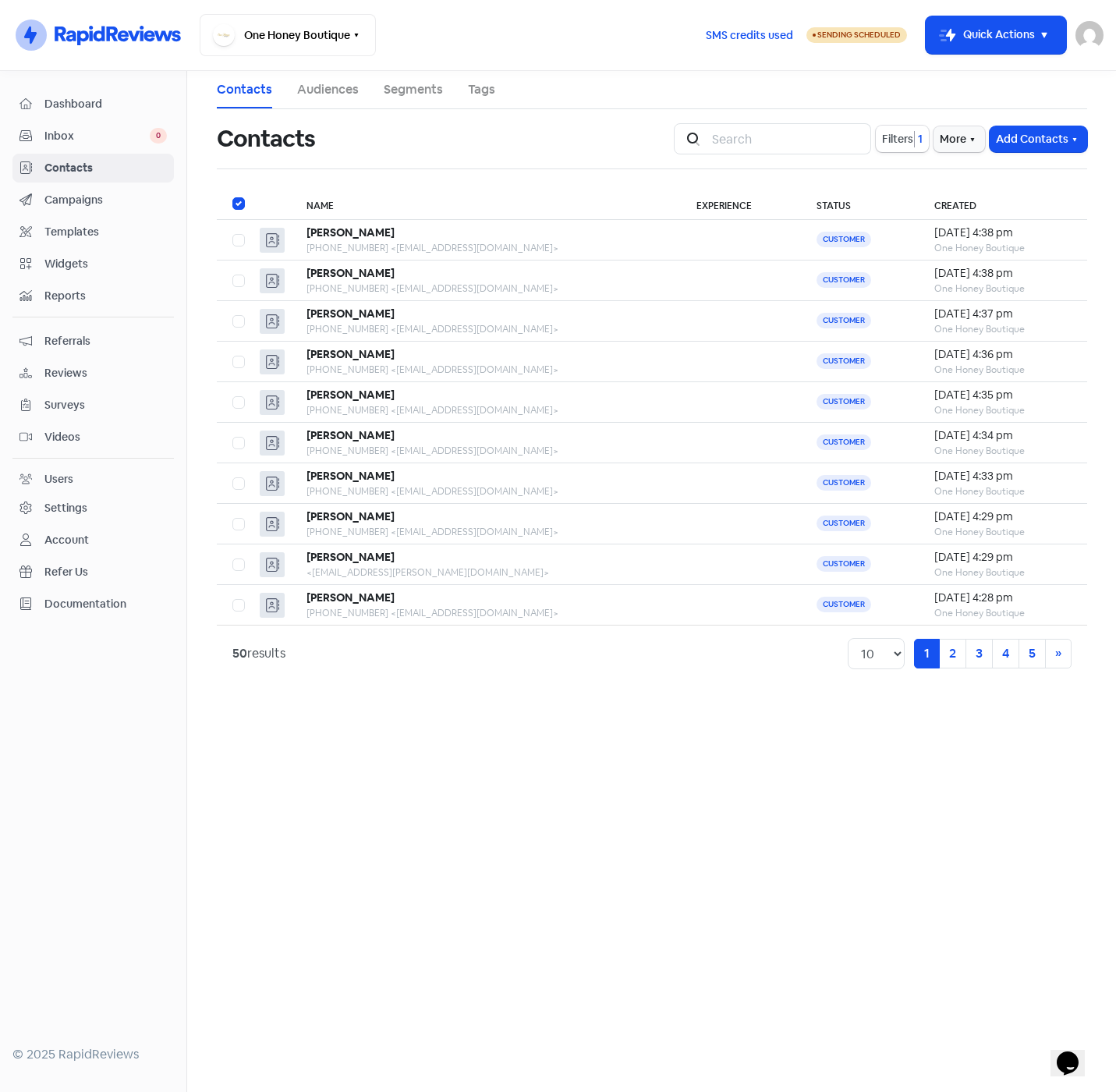
click at [241, 203] on input "checkbox" at bounding box center [237, 199] width 10 height 10
checkbox input "false"
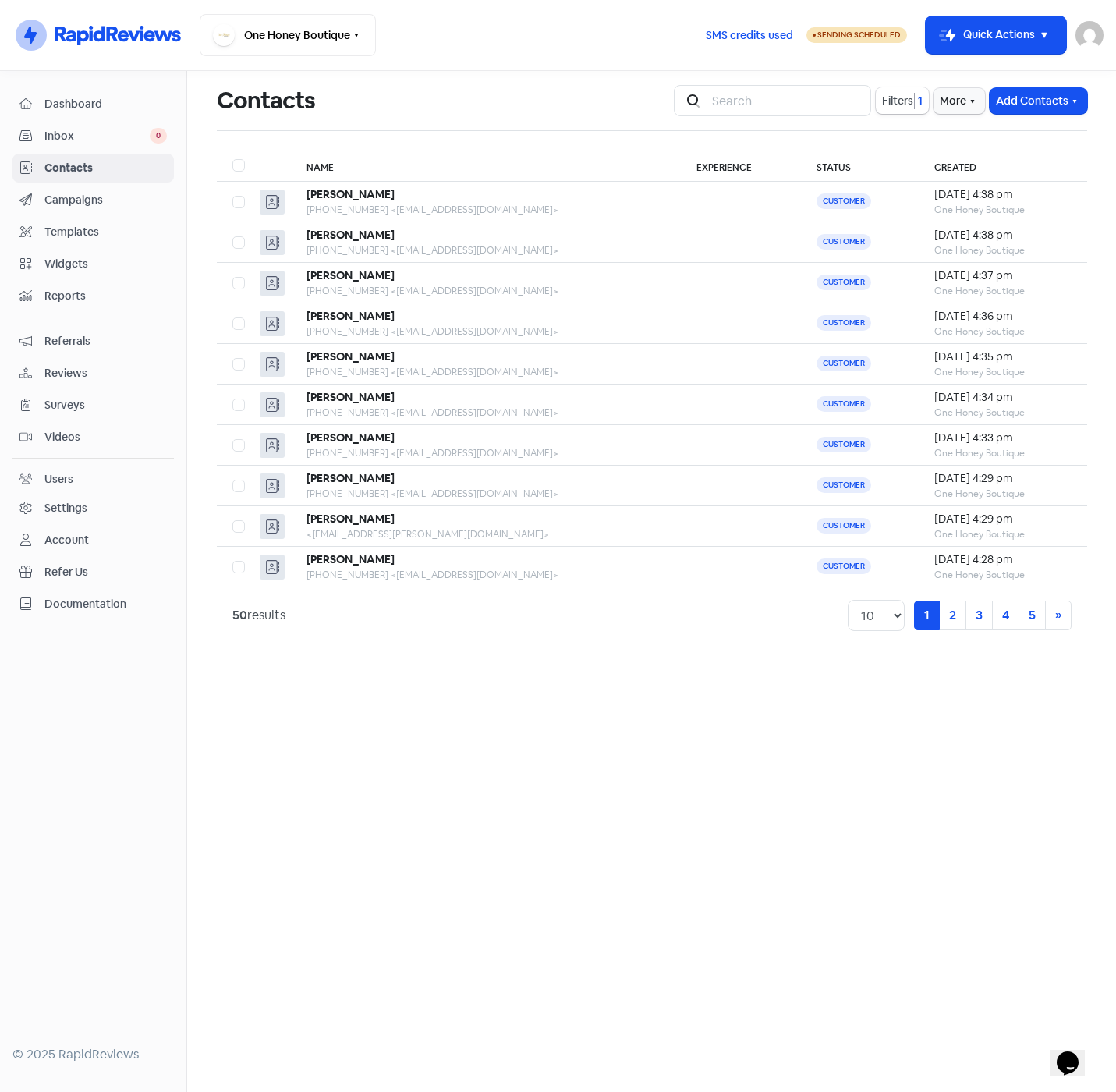
click at [232, 156] on label at bounding box center [232, 156] width 0 height 0
click at [237, 162] on input "checkbox" at bounding box center [237, 161] width 10 height 10
click at [232, 156] on label at bounding box center [232, 156] width 0 height 0
click at [237, 162] on input "checkbox" at bounding box center [237, 161] width 10 height 10
click at [885, 100] on span "Filters" at bounding box center [897, 101] width 31 height 17
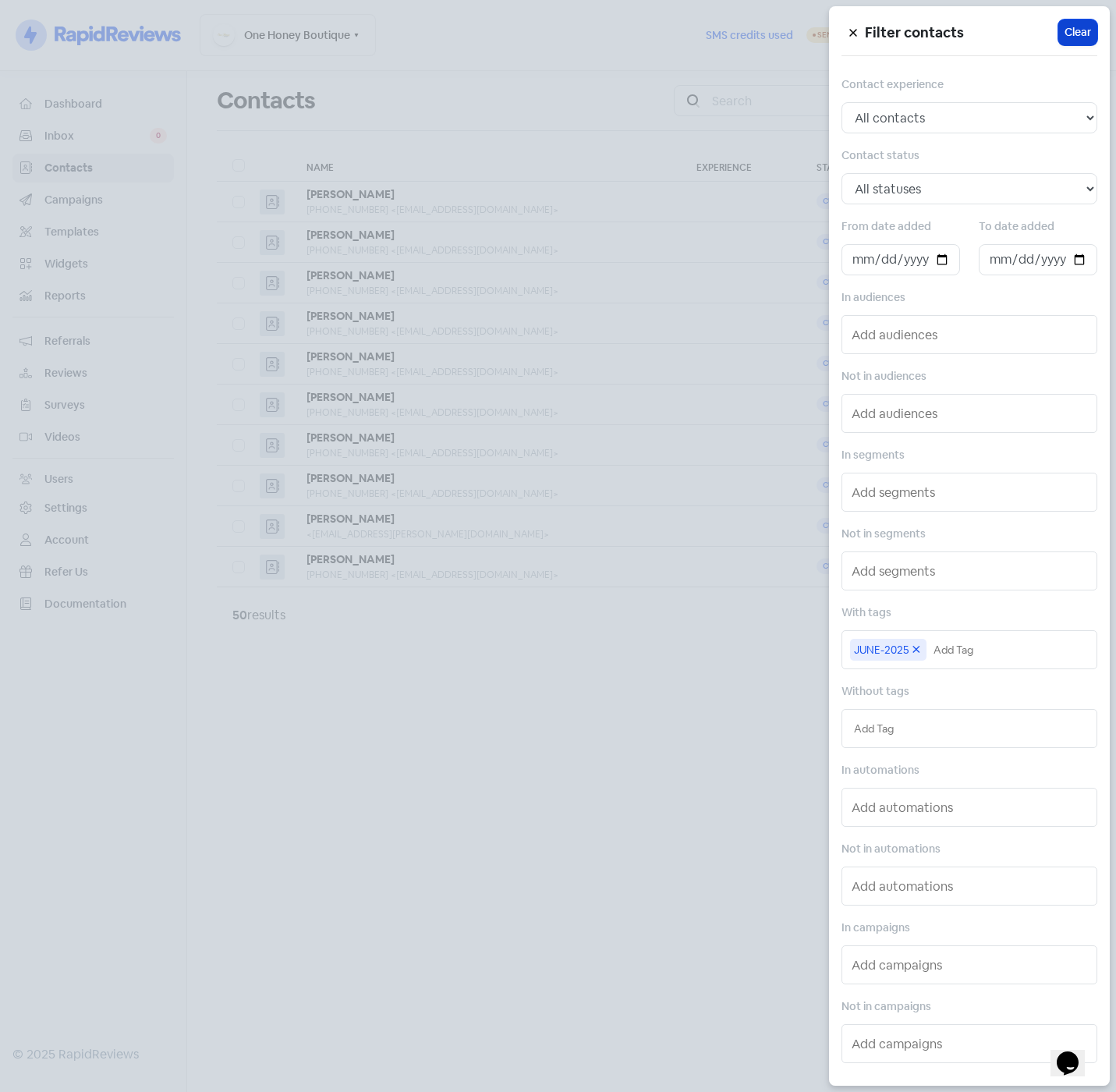
click at [1074, 30] on span "Clear" at bounding box center [1078, 33] width 27 height 17
click at [411, 136] on div at bounding box center [558, 546] width 1116 height 1092
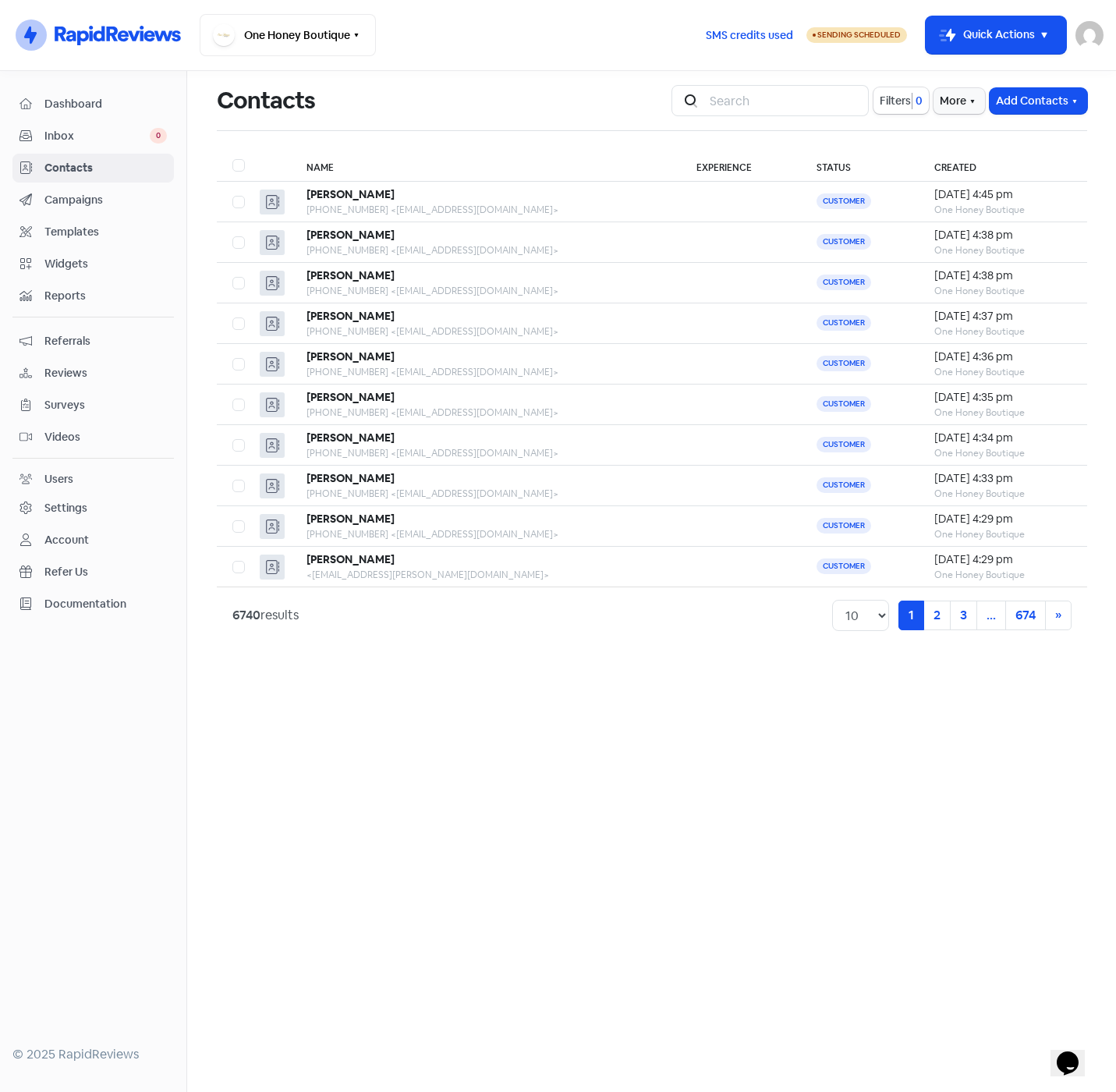
click at [232, 156] on label at bounding box center [232, 156] width 0 height 0
click at [242, 164] on input "checkbox" at bounding box center [237, 161] width 10 height 10
click at [232, 156] on label at bounding box center [232, 156] width 0 height 0
click at [242, 164] on input "checkbox" at bounding box center [237, 161] width 10 height 10
checkbox input "false"
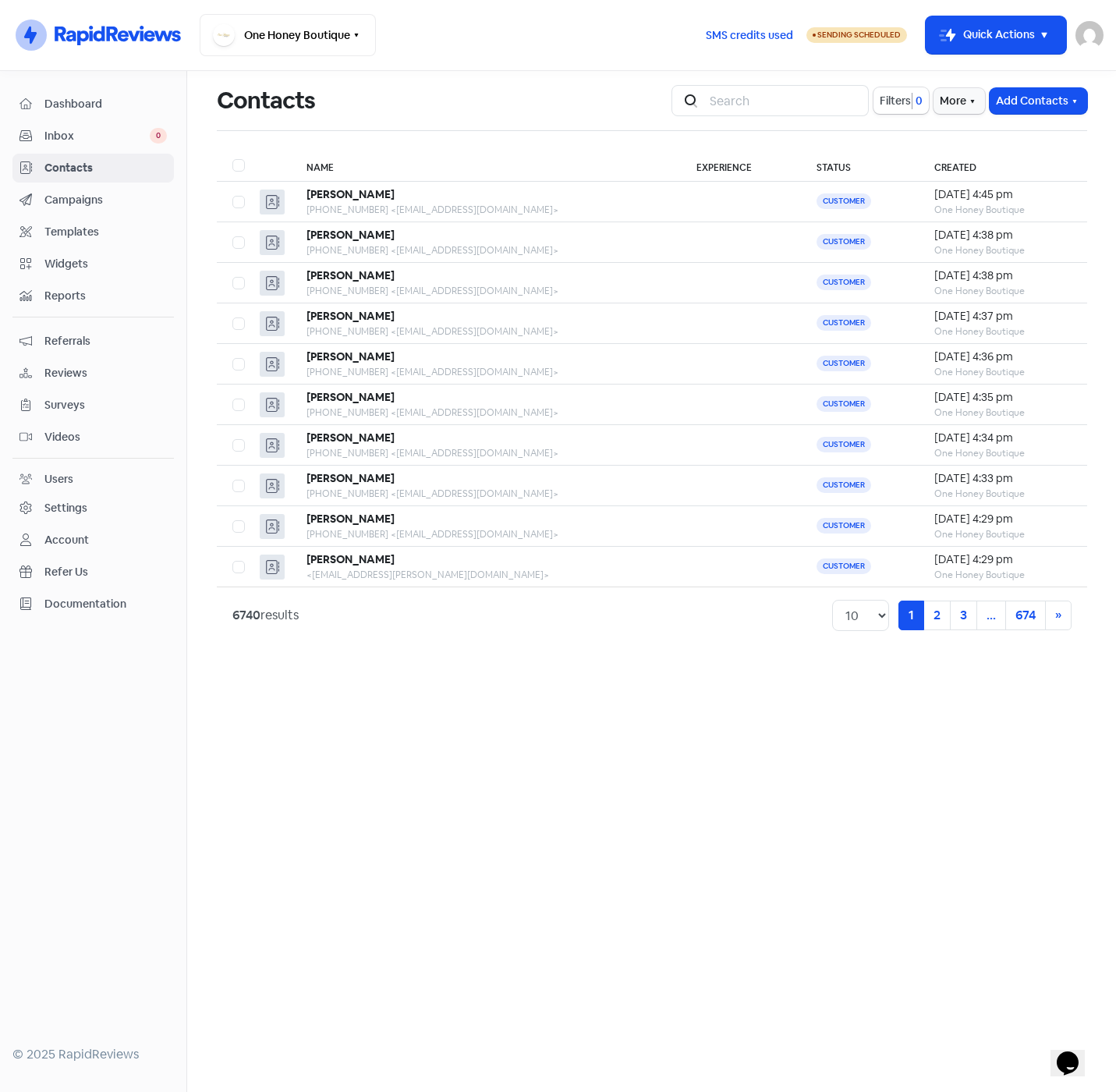
click at [97, 201] on span "Campaigns" at bounding box center [105, 200] width 122 height 17
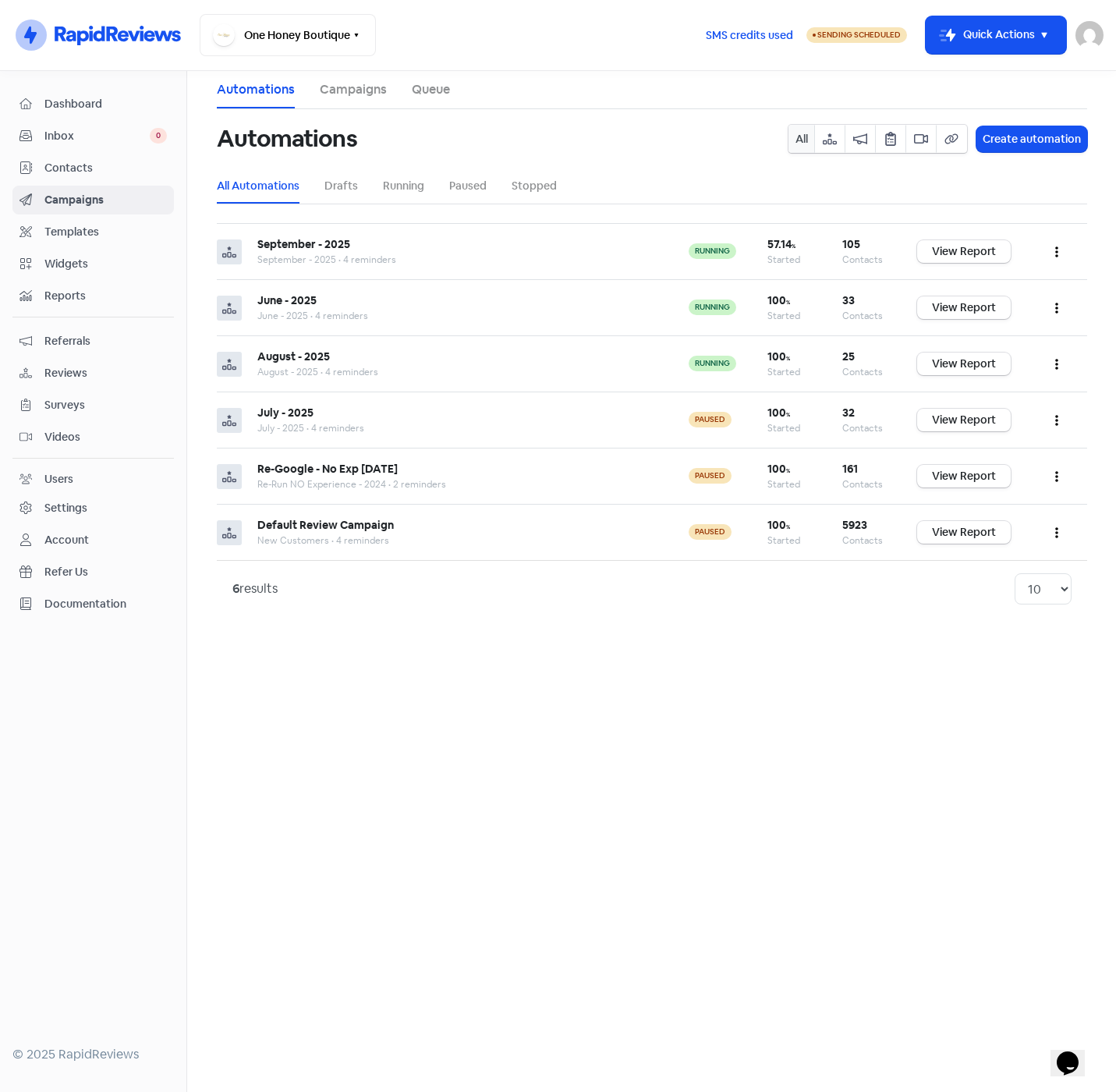
click at [87, 168] on span "Contacts" at bounding box center [105, 168] width 122 height 17
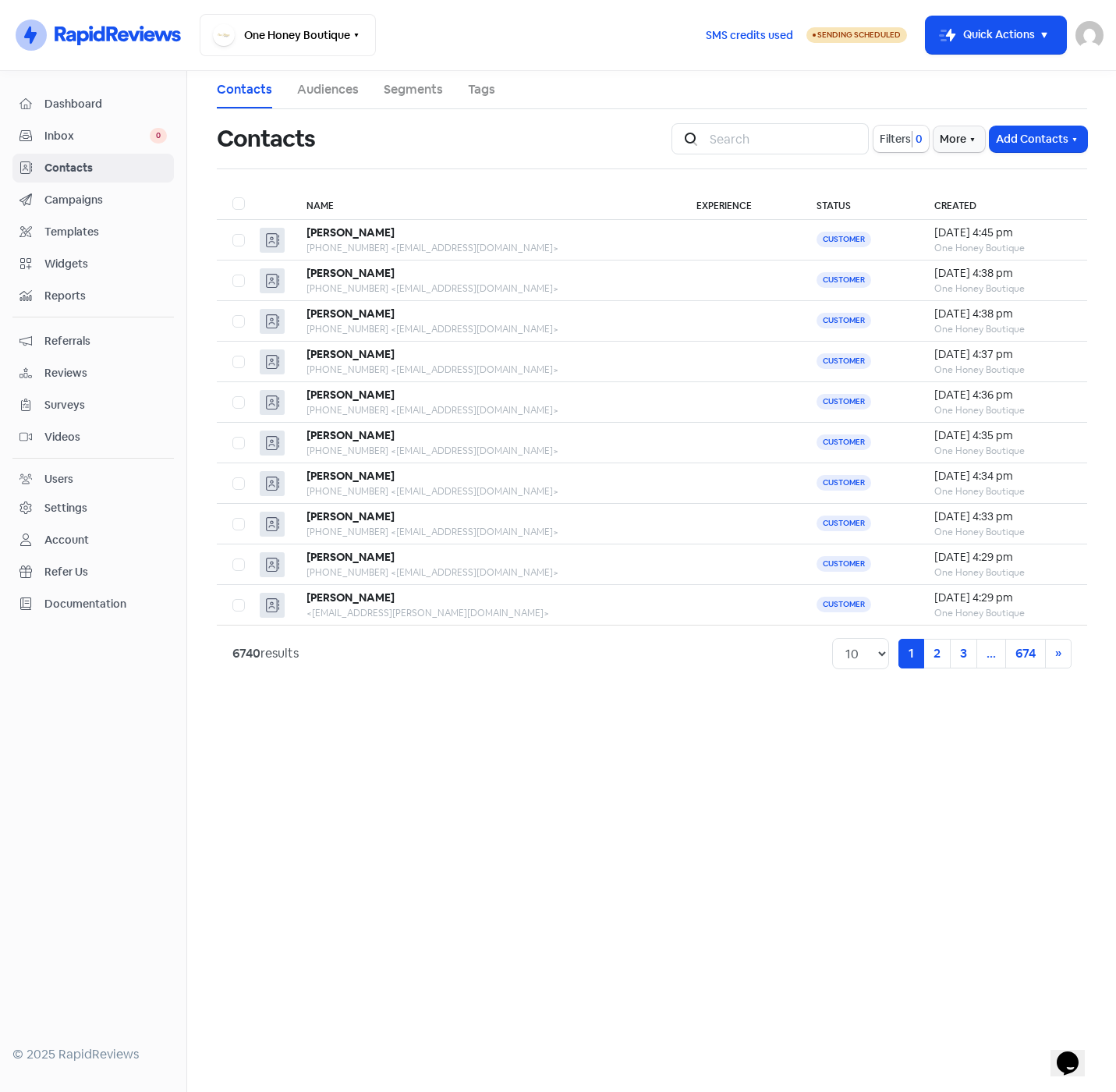
click at [232, 194] on label at bounding box center [232, 194] width 0 height 0
click at [241, 202] on input "checkbox" at bounding box center [237, 199] width 10 height 10
checkbox input "true"
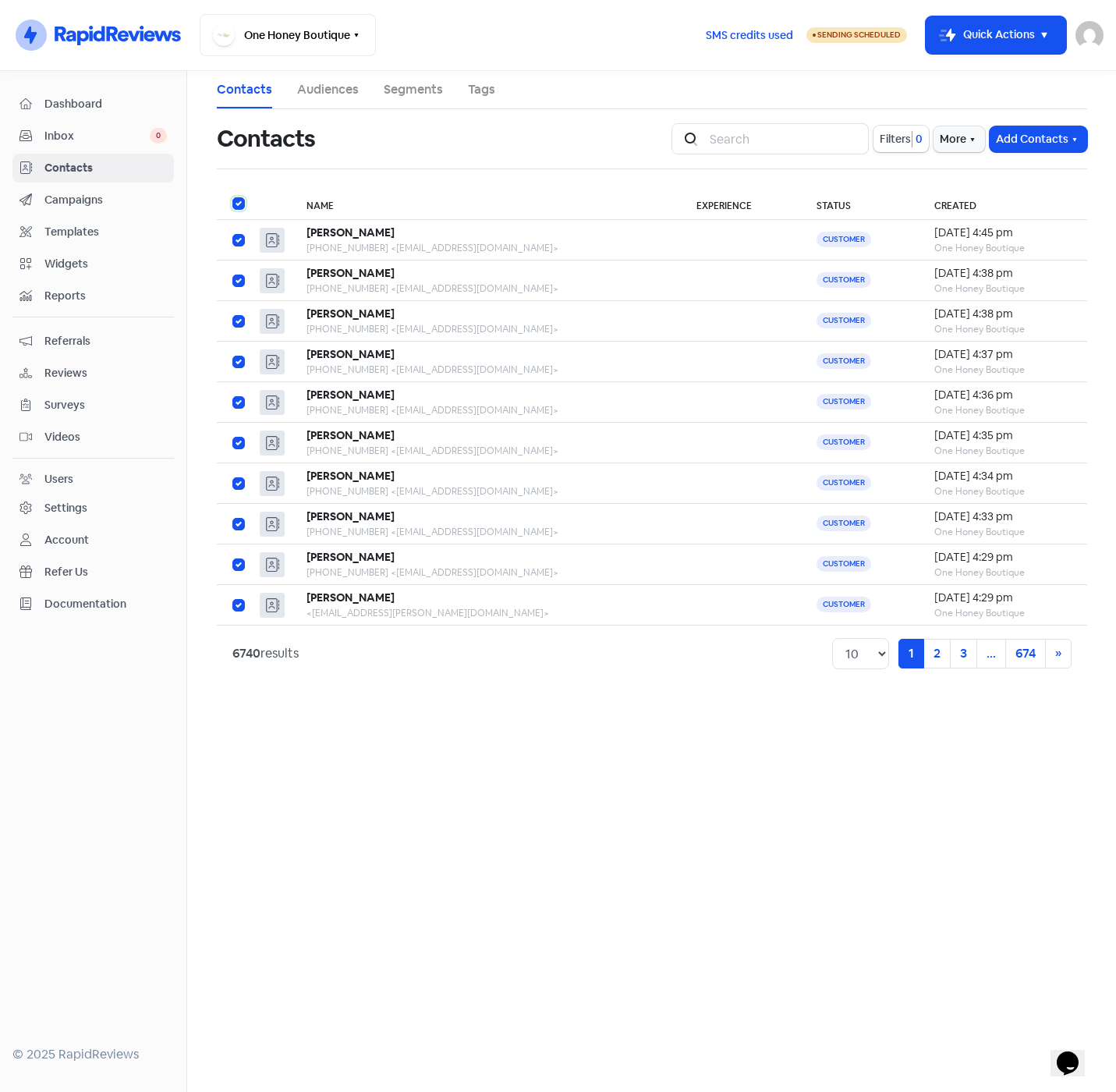
checkbox input "true"
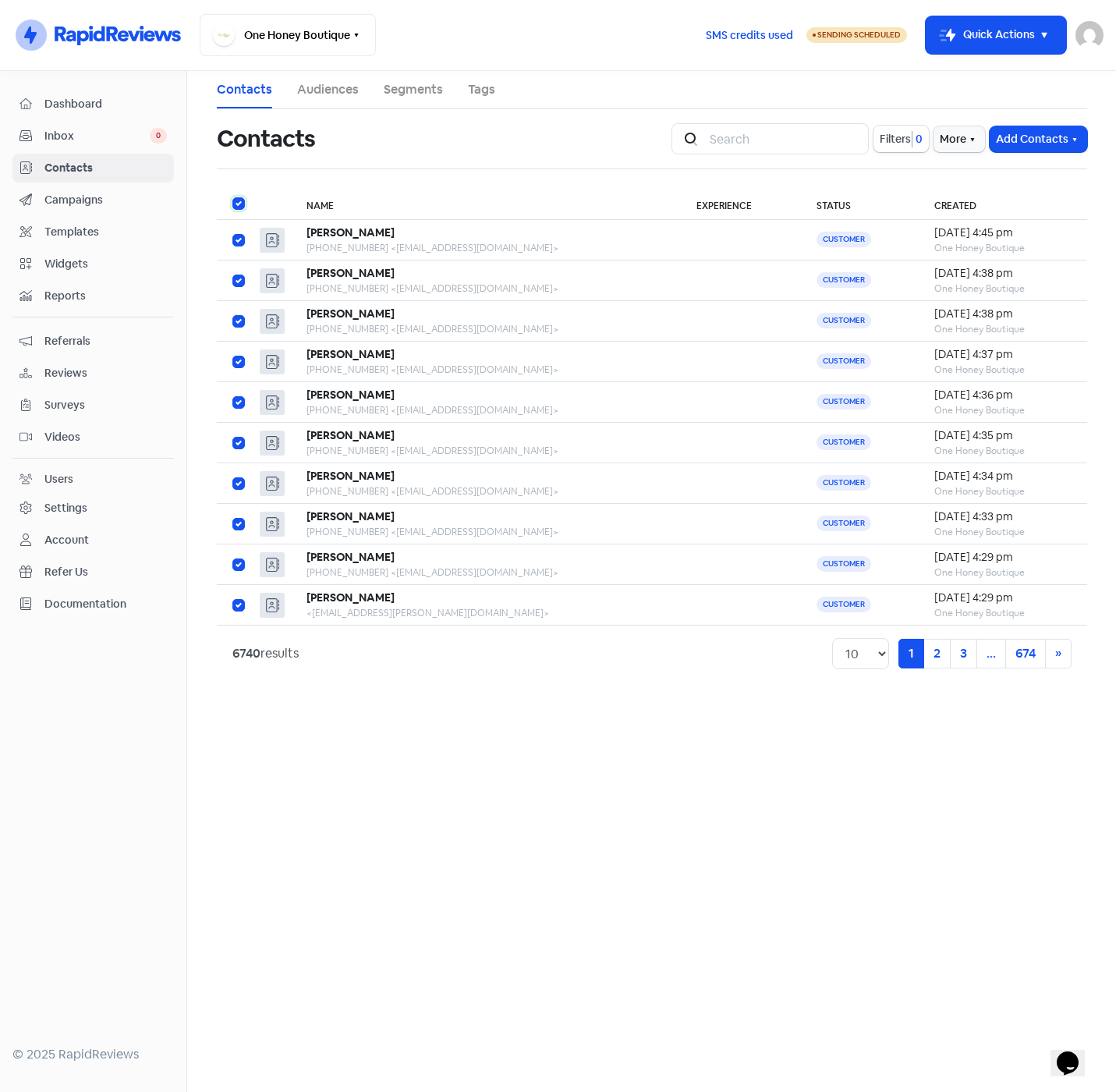
checkbox input "true"
click at [232, 194] on label at bounding box center [232, 194] width 0 height 0
click at [241, 202] on input "checkbox" at bounding box center [237, 199] width 10 height 10
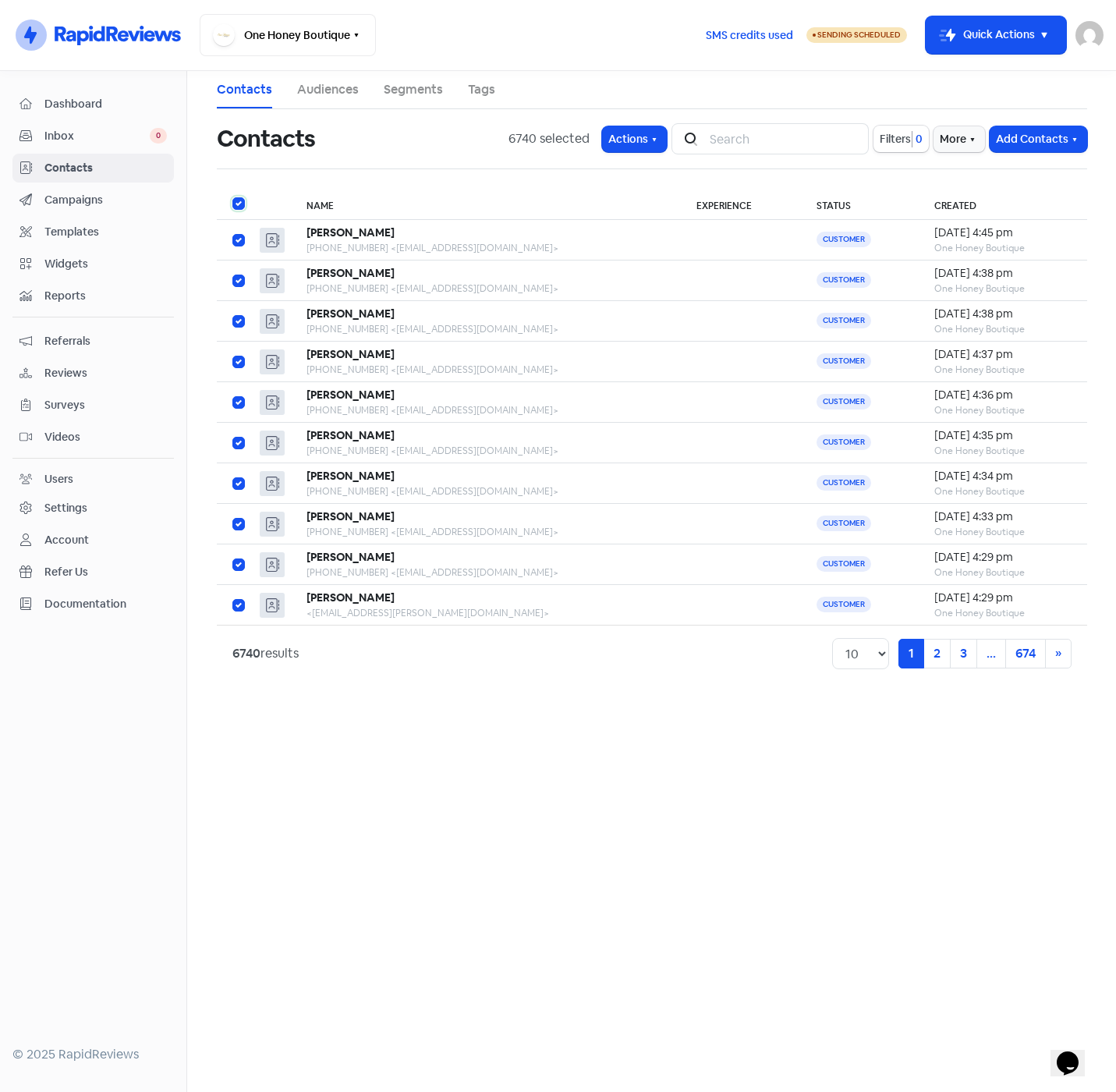
checkbox input "false"
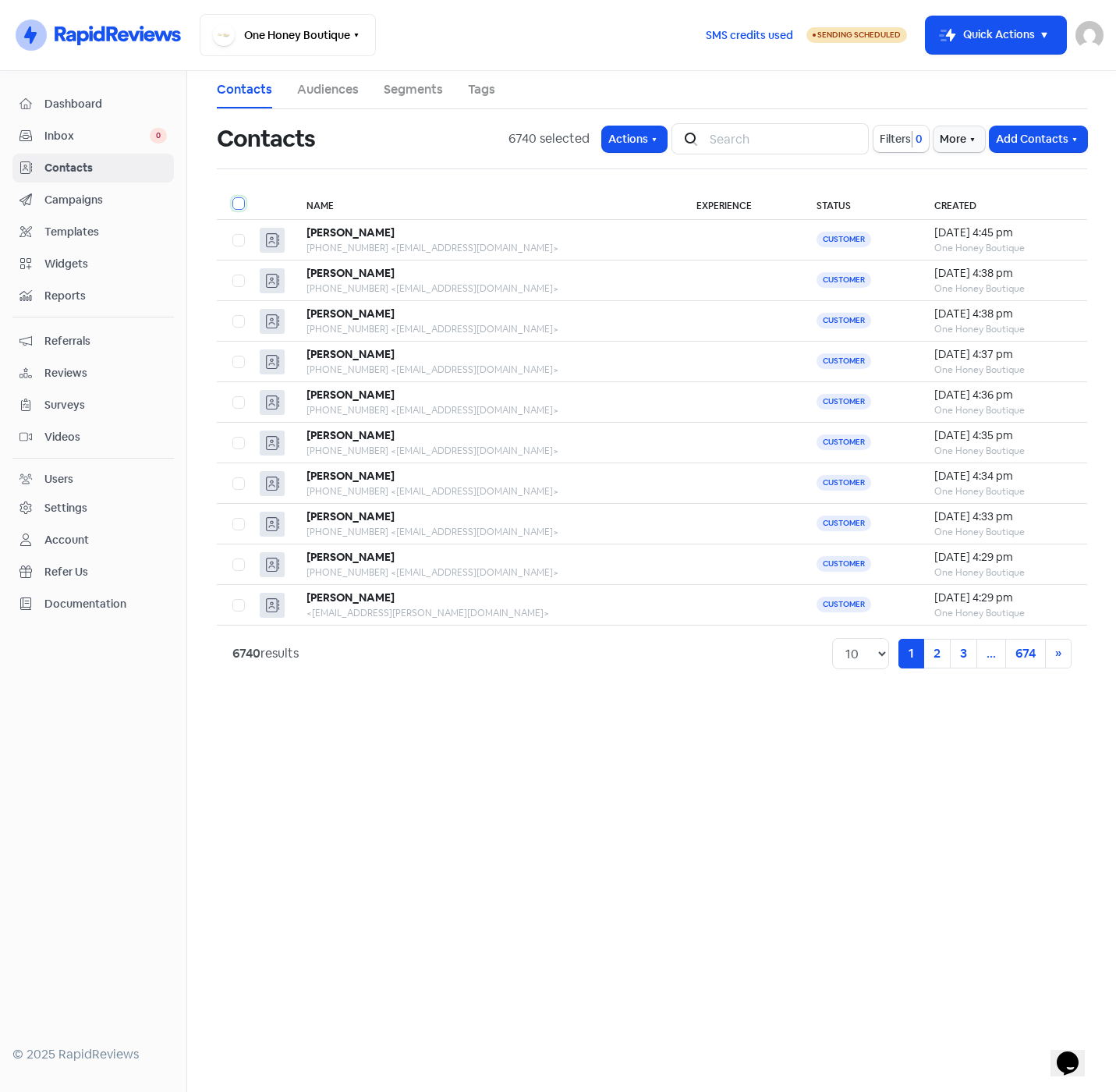
checkbox input "false"
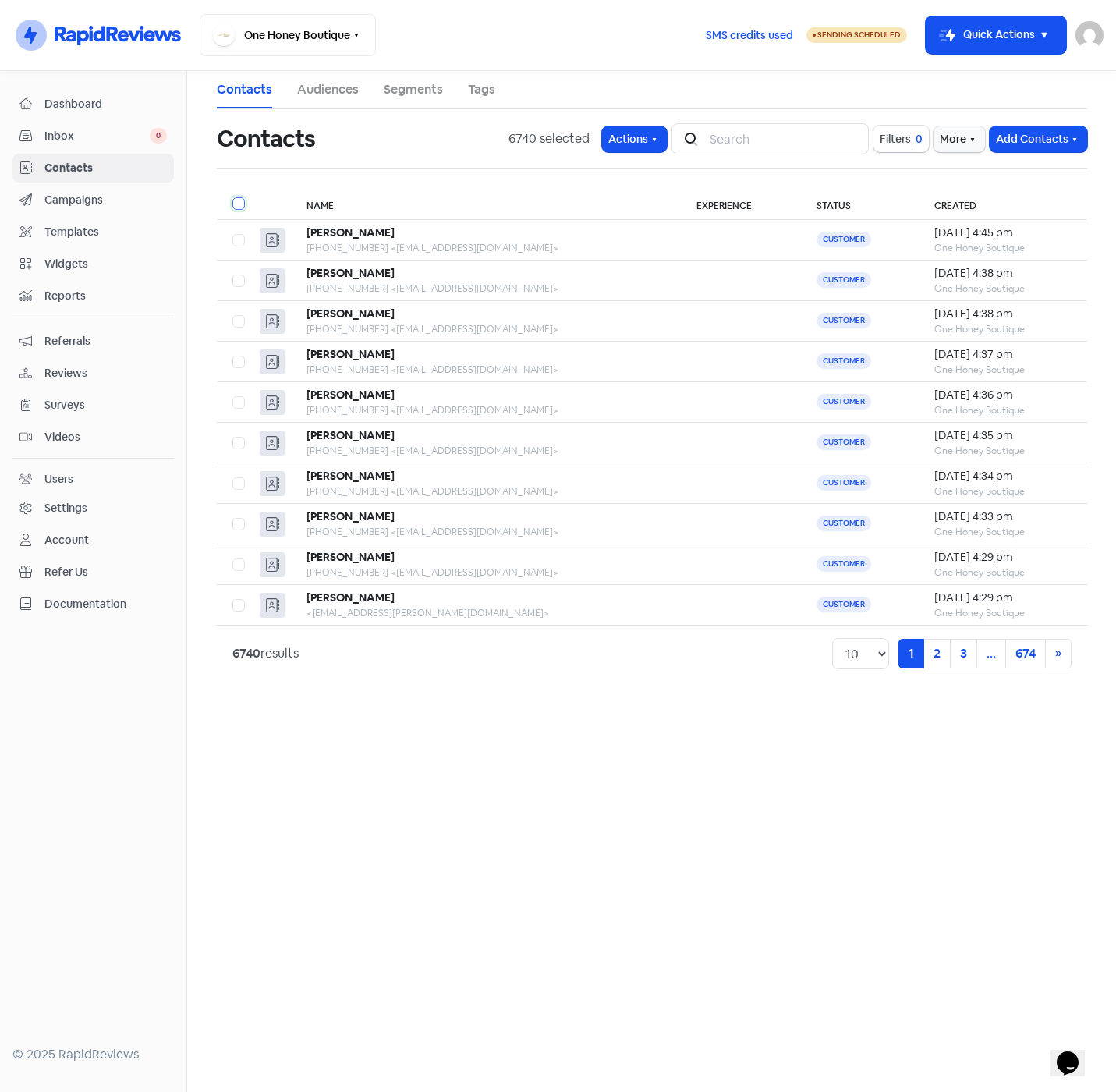
checkbox input "false"
click at [887, 137] on span "Filters" at bounding box center [894, 140] width 31 height 17
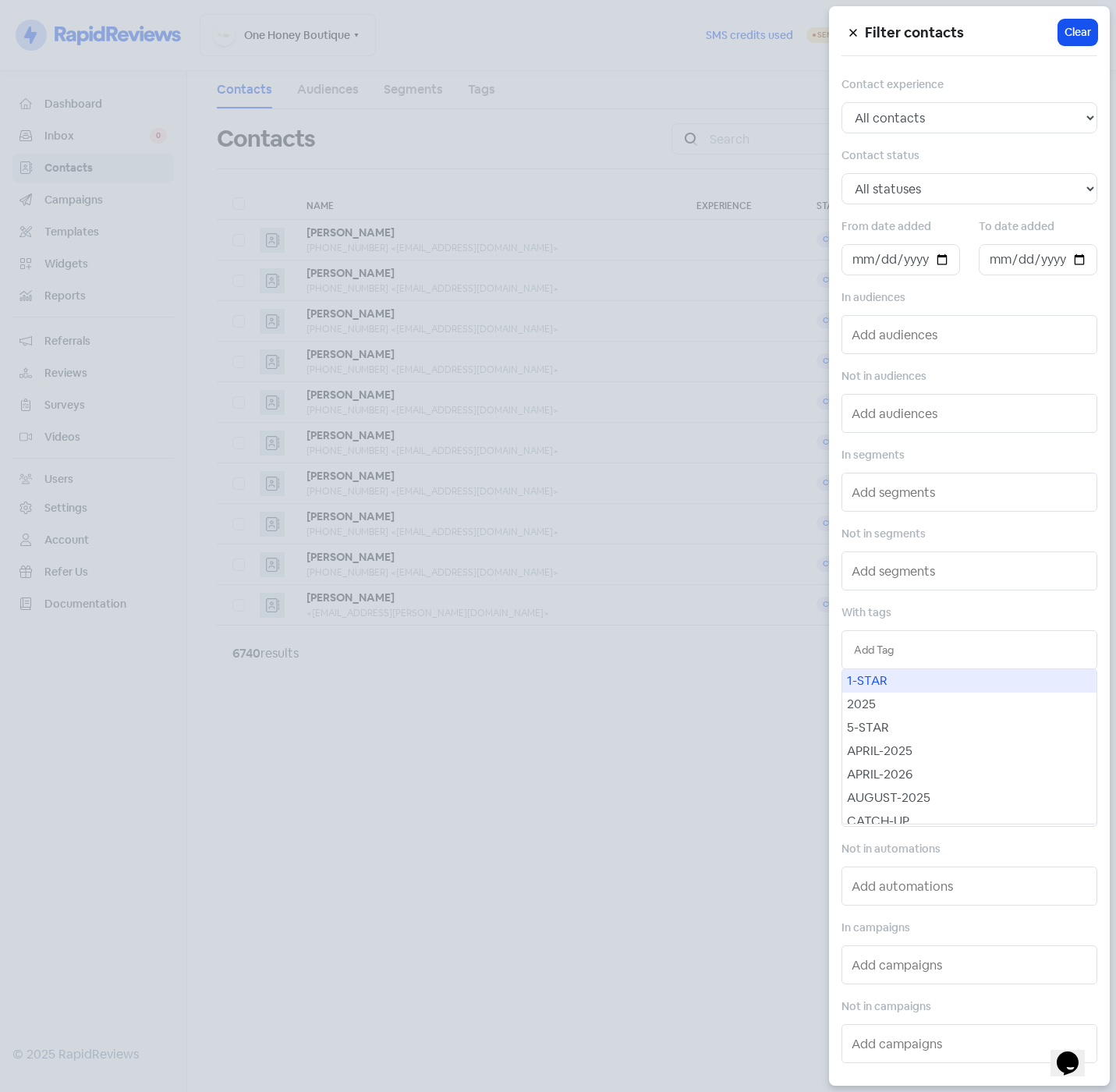
click at [935, 649] on input "text" at bounding box center [969, 650] width 231 height 18
type input "jun"
click at [937, 681] on div "JUNE-2025" at bounding box center [969, 681] width 254 height 23
click at [679, 829] on div at bounding box center [558, 546] width 1116 height 1092
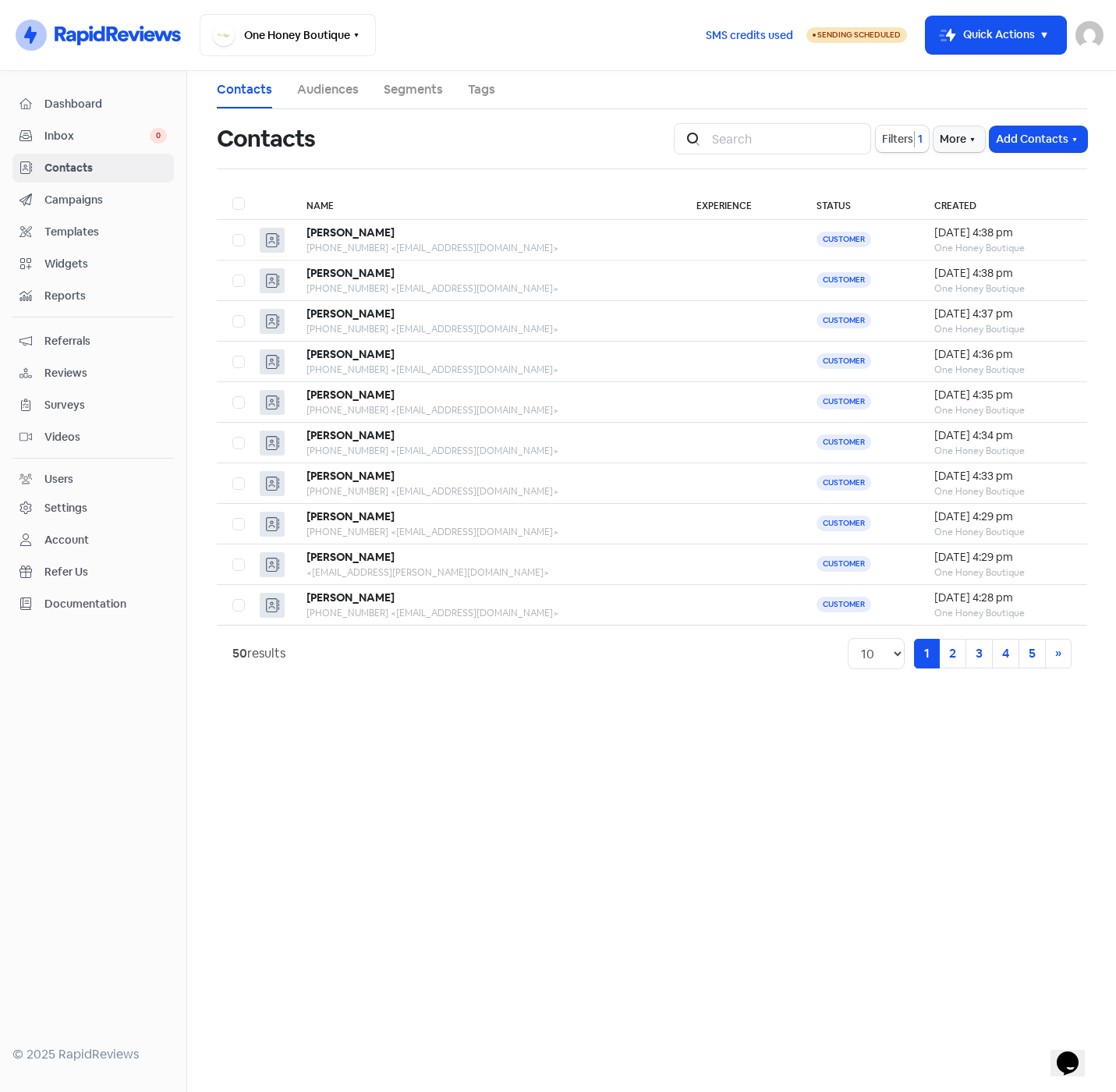
click at [232, 194] on label at bounding box center [232, 194] width 0 height 0
click at [237, 203] on input "checkbox" at bounding box center [237, 199] width 10 height 10
checkbox input "true"
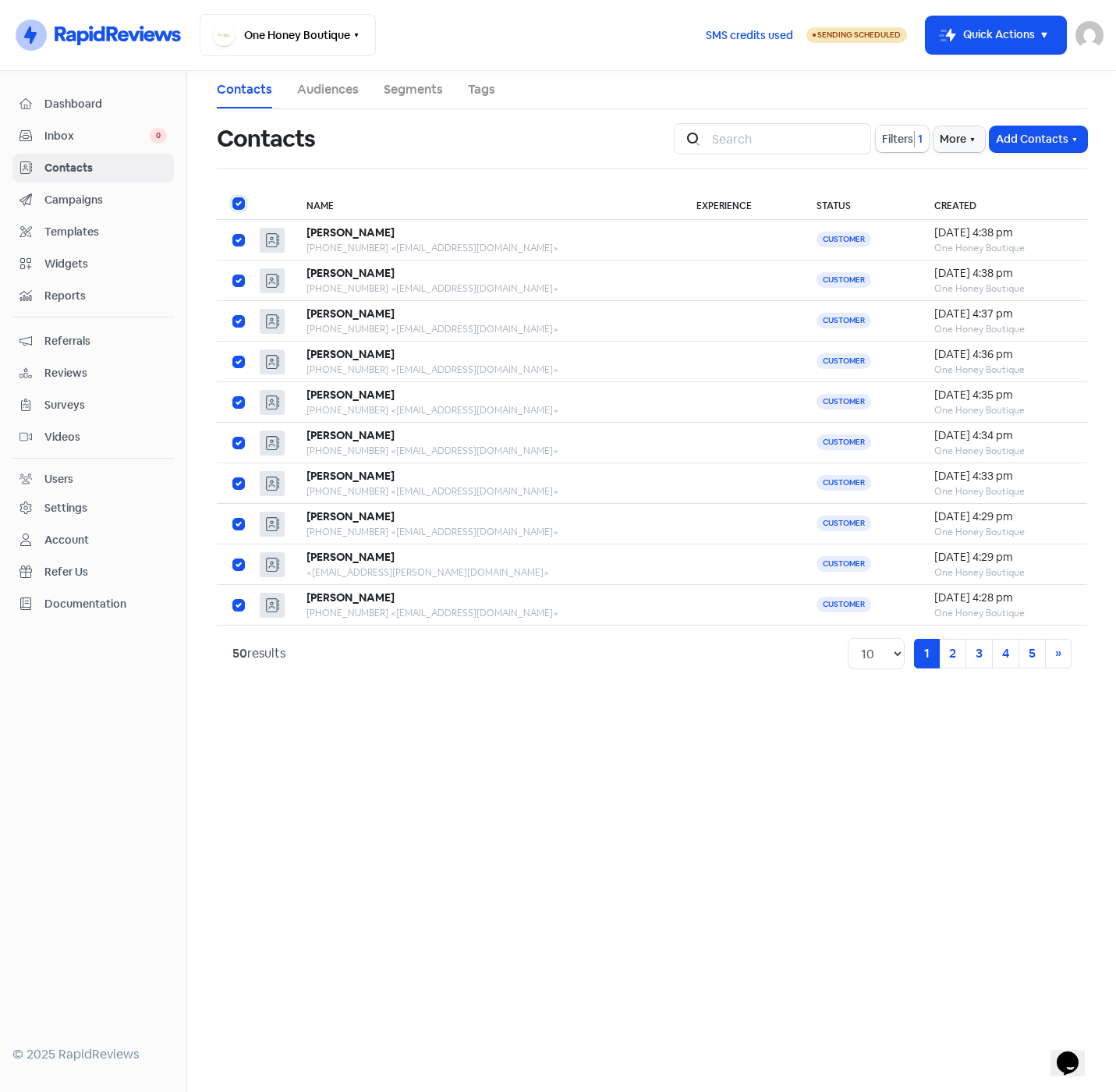
checkbox input "true"
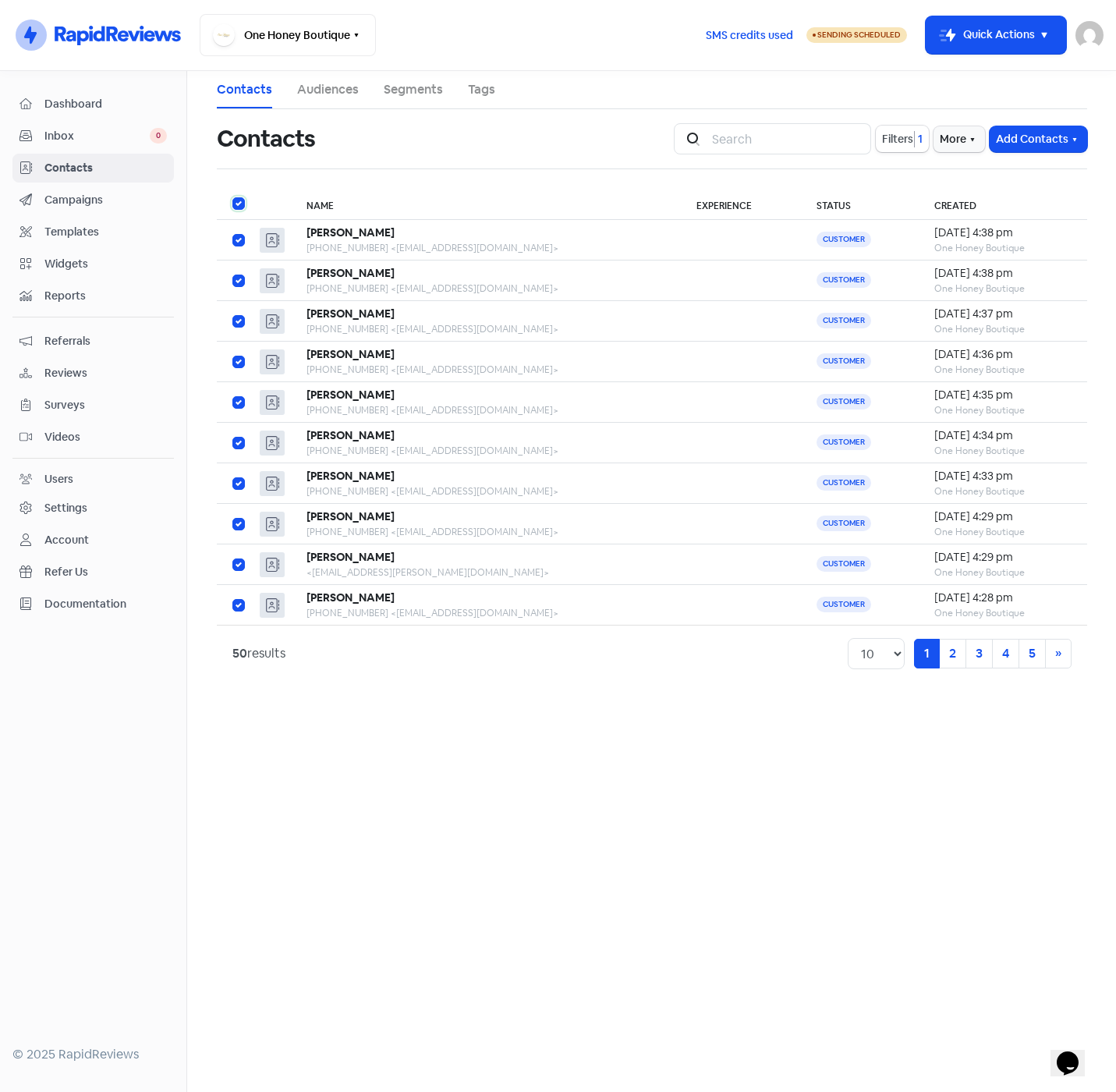
checkbox input "true"
click at [661, 142] on icon "button" at bounding box center [656, 139] width 13 height 13
click at [601, 235] on button "Add to new audience" at bounding box center [591, 235] width 164 height 31
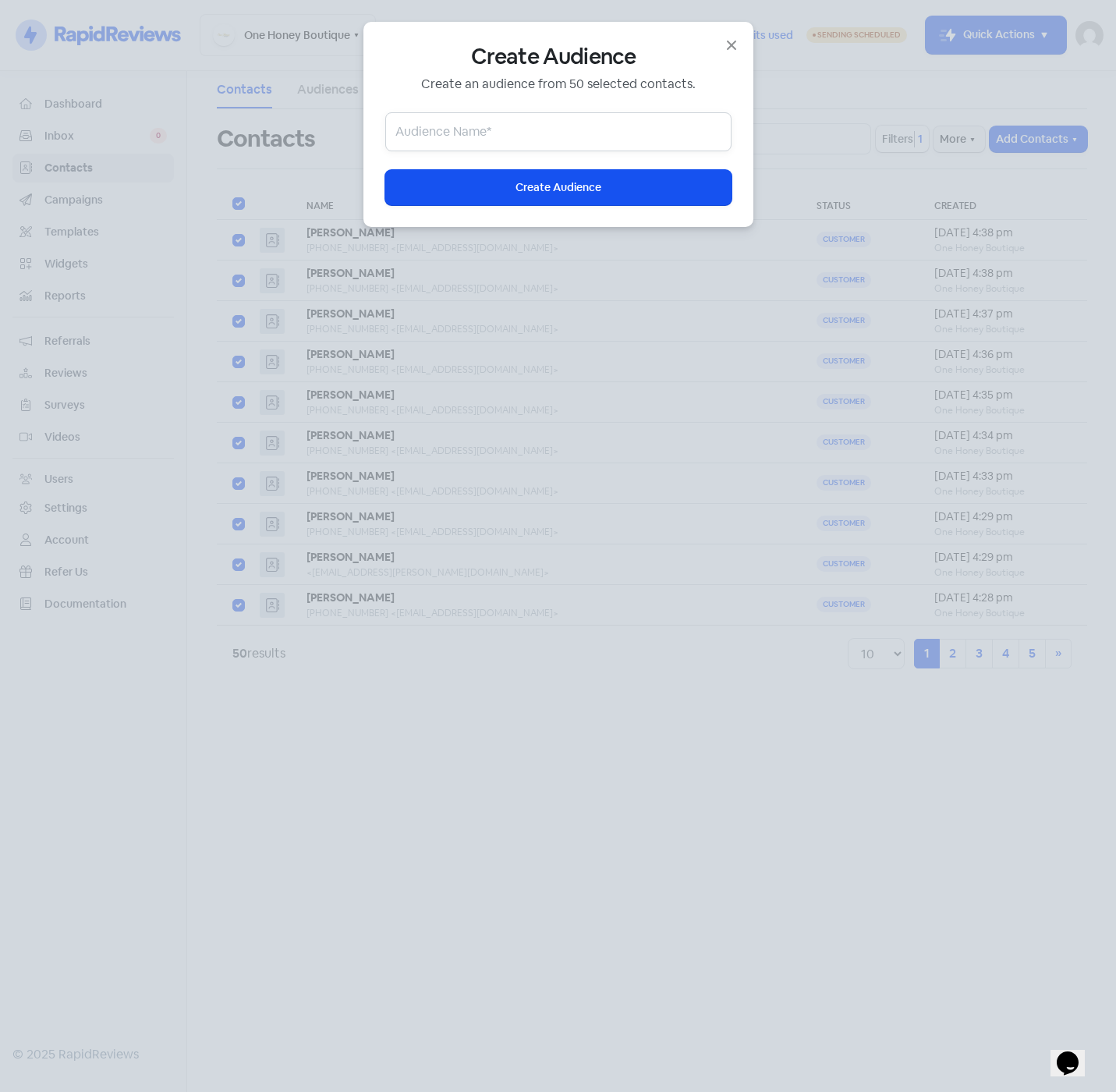
click at [623, 133] on input "text" at bounding box center [558, 131] width 346 height 39
click at [727, 43] on icon "button" at bounding box center [731, 45] width 18 height 18
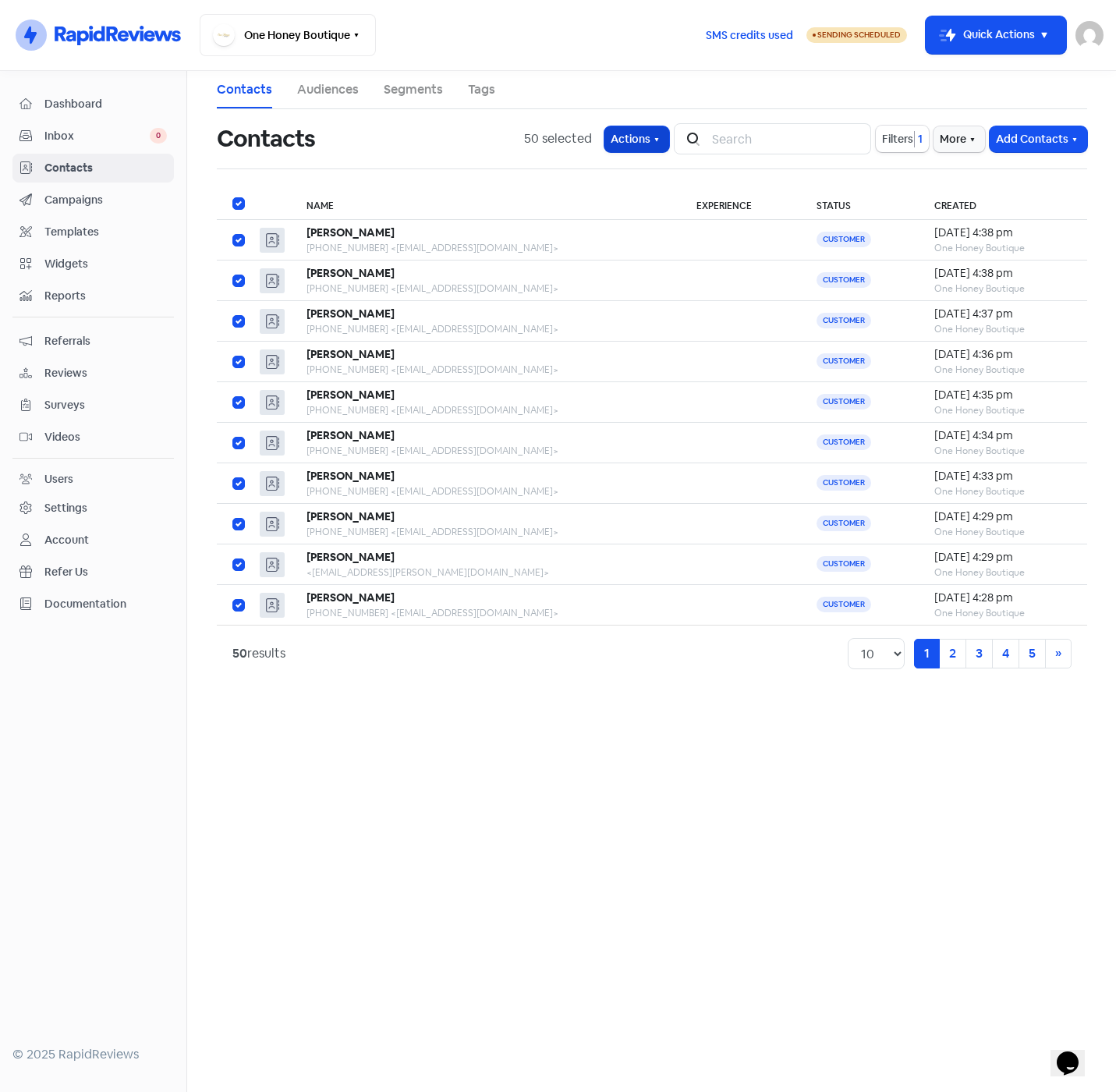
click at [648, 140] on button "Actions" at bounding box center [636, 139] width 64 height 26
click at [609, 266] on button "Add to existing audience" at bounding box center [591, 266] width 164 height 31
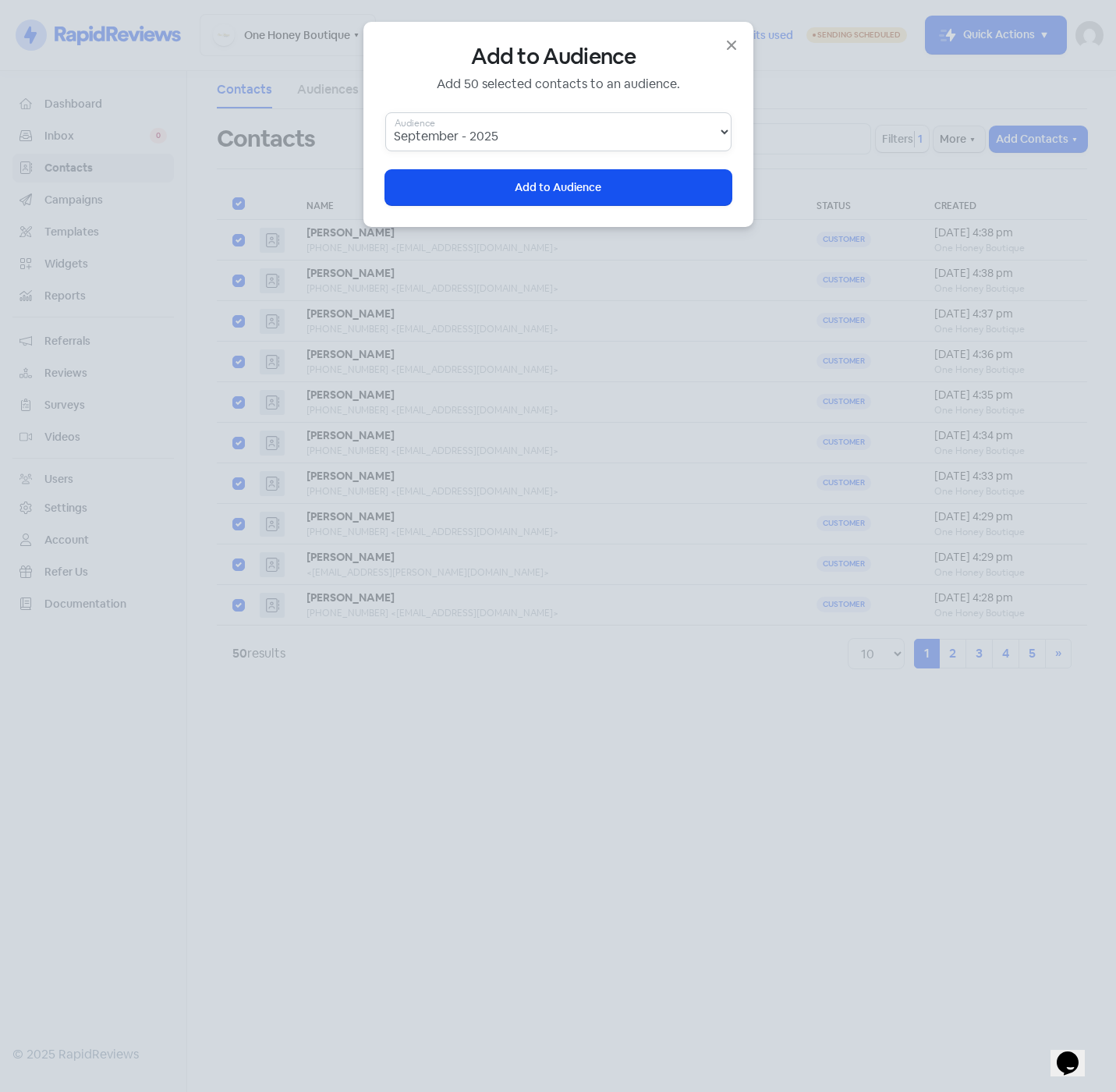
click at [619, 135] on select "September - [DATE] - [DATE] - 2025 2025 mix New Customers [DATE]-Jun _ No Exper…" at bounding box center [558, 131] width 346 height 39
select select "bDfLcdTi"
click at [385, 112] on select "September - [DATE] - [DATE] - 2025 2025 mix New Customers [DATE]-Jun _ No Exper…" at bounding box center [558, 131] width 346 height 39
click at [563, 186] on span "Add to Audience" at bounding box center [558, 188] width 87 height 17
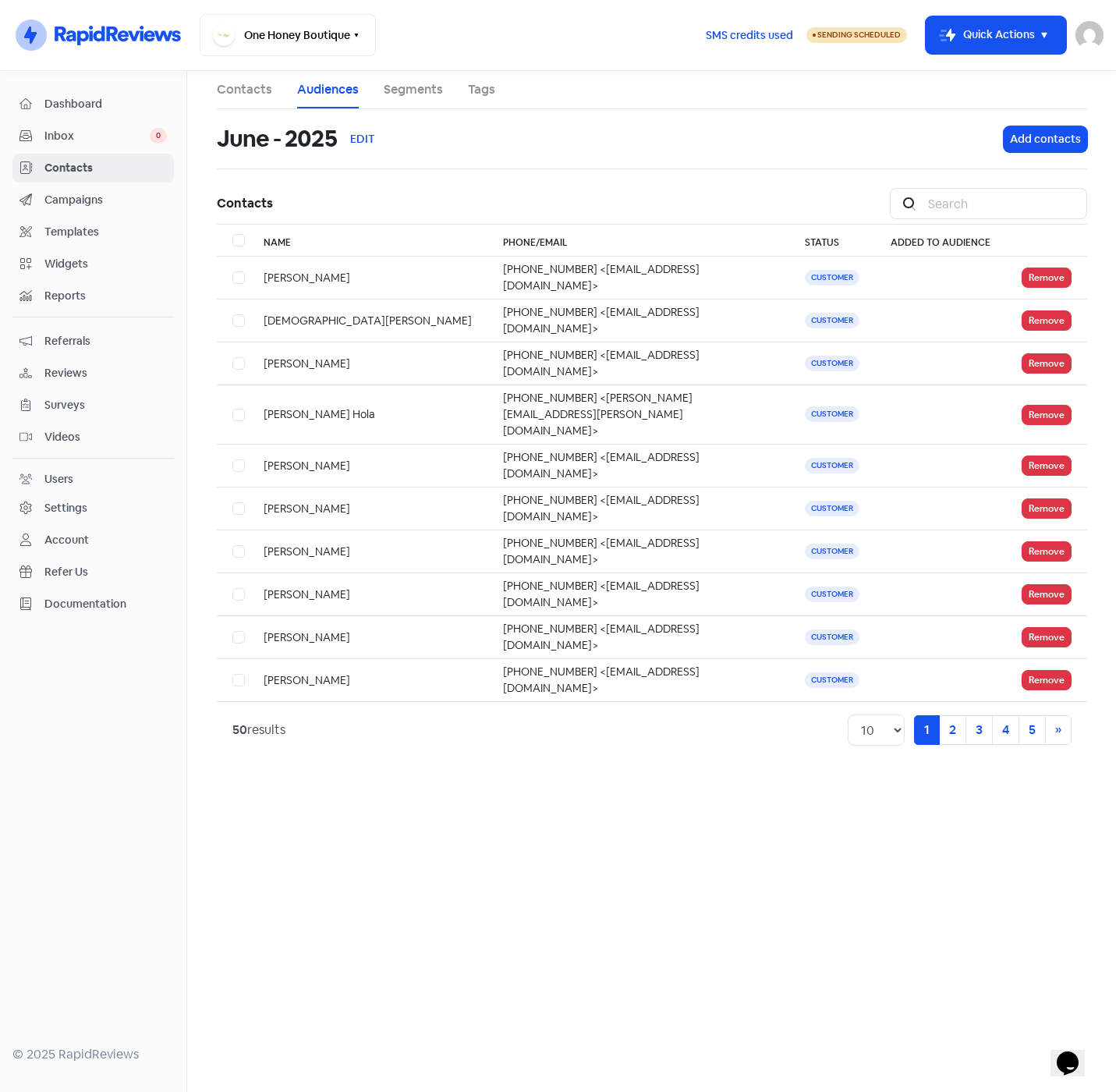
click at [61, 196] on span "Campaigns" at bounding box center [105, 200] width 122 height 17
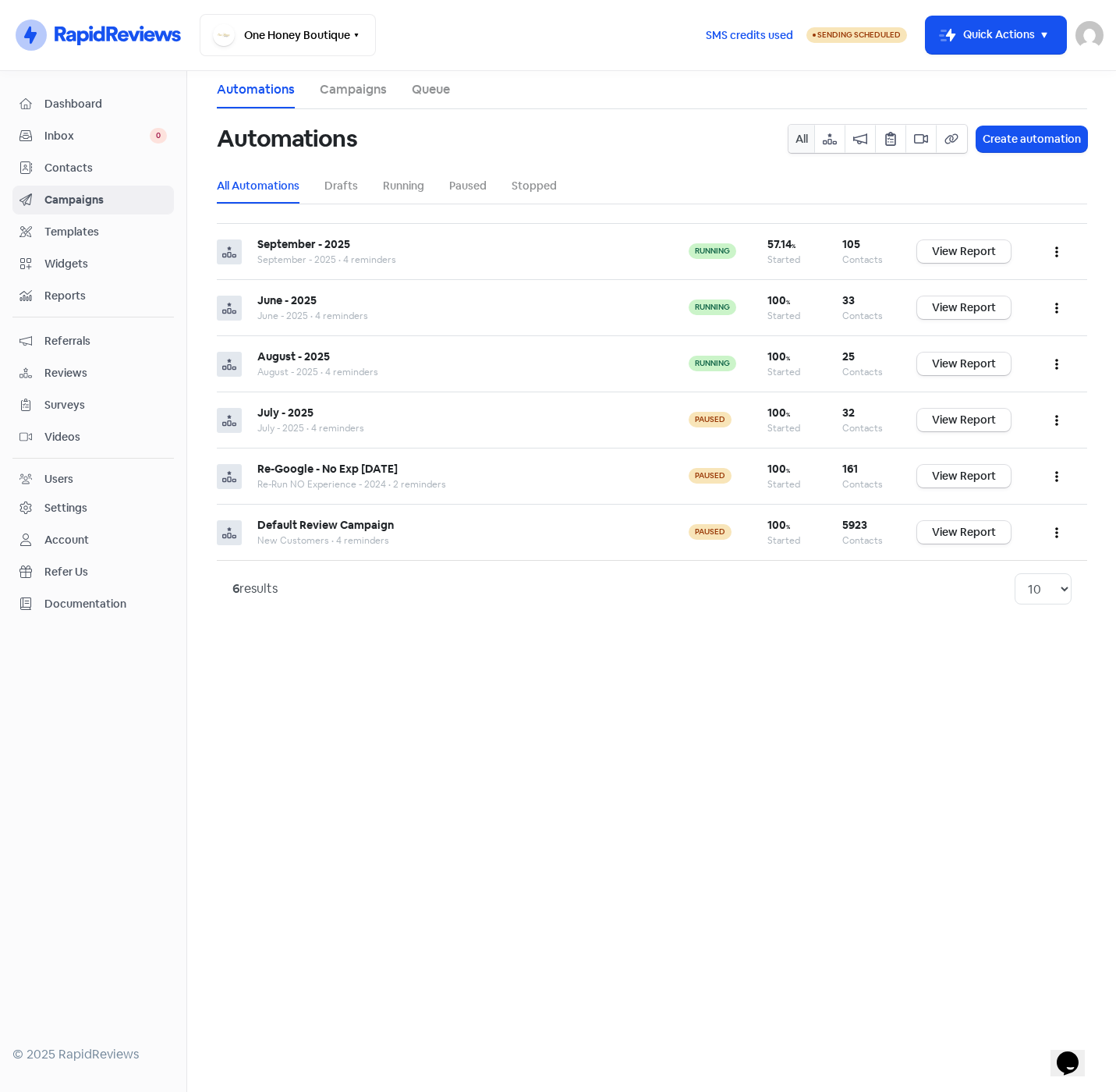
click at [64, 170] on span "Contacts" at bounding box center [105, 168] width 122 height 17
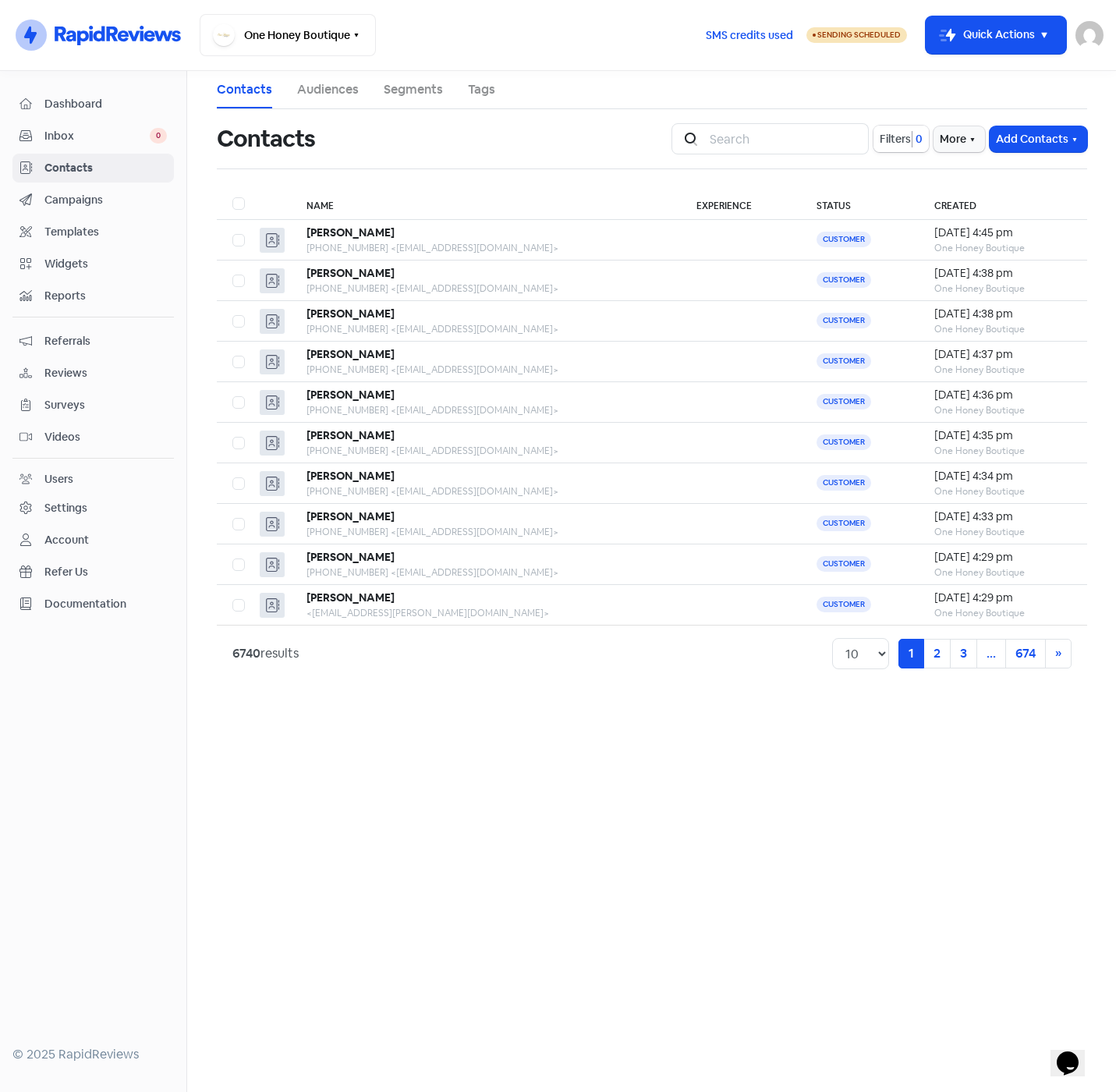
click at [884, 144] on span "Filters" at bounding box center [894, 140] width 31 height 17
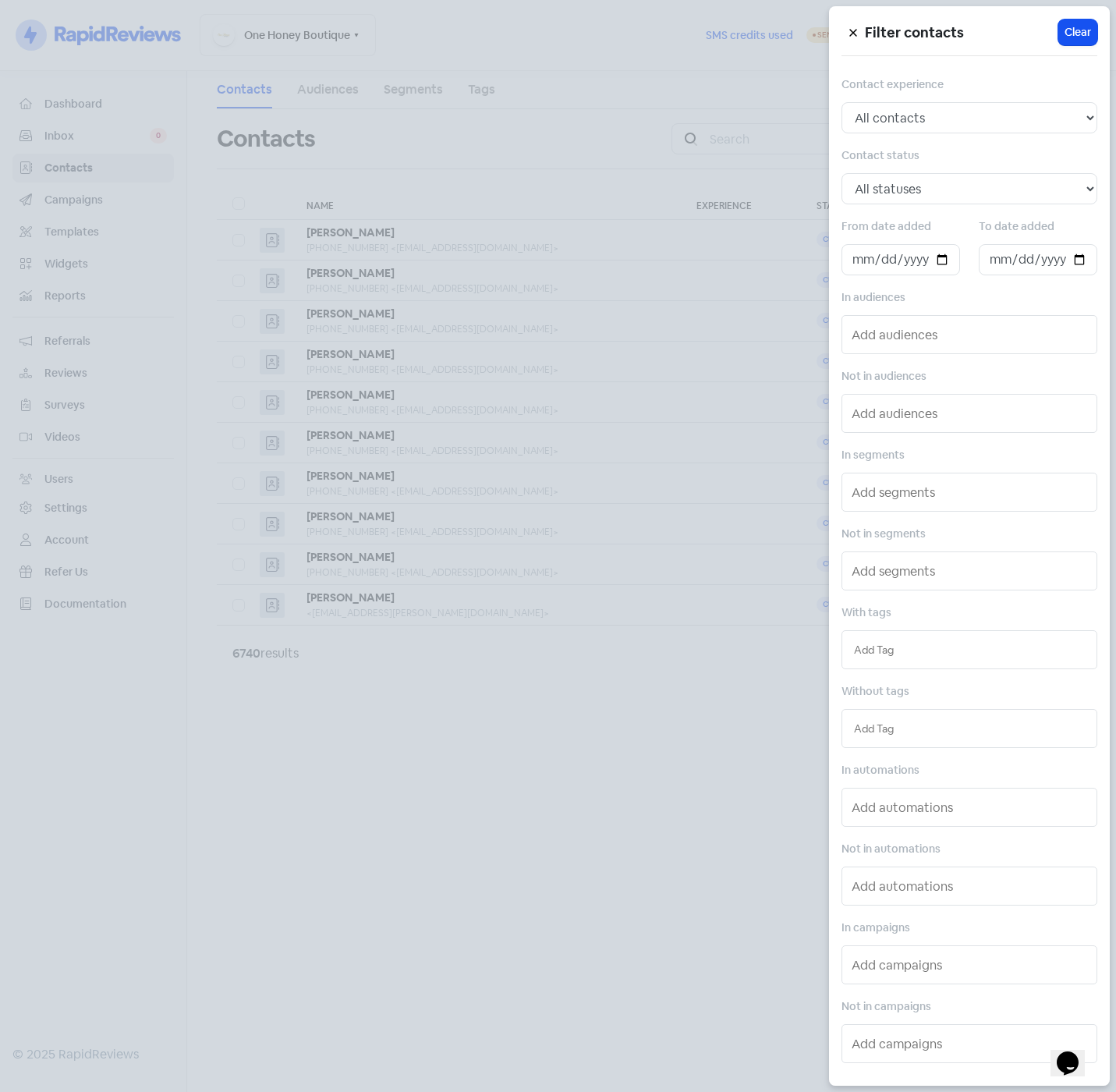
click at [921, 652] on input "text" at bounding box center [969, 650] width 231 height 18
type input "aug"
click at [947, 680] on div "AUGUST-2025" at bounding box center [969, 681] width 254 height 23
click at [476, 726] on div at bounding box center [558, 546] width 1116 height 1092
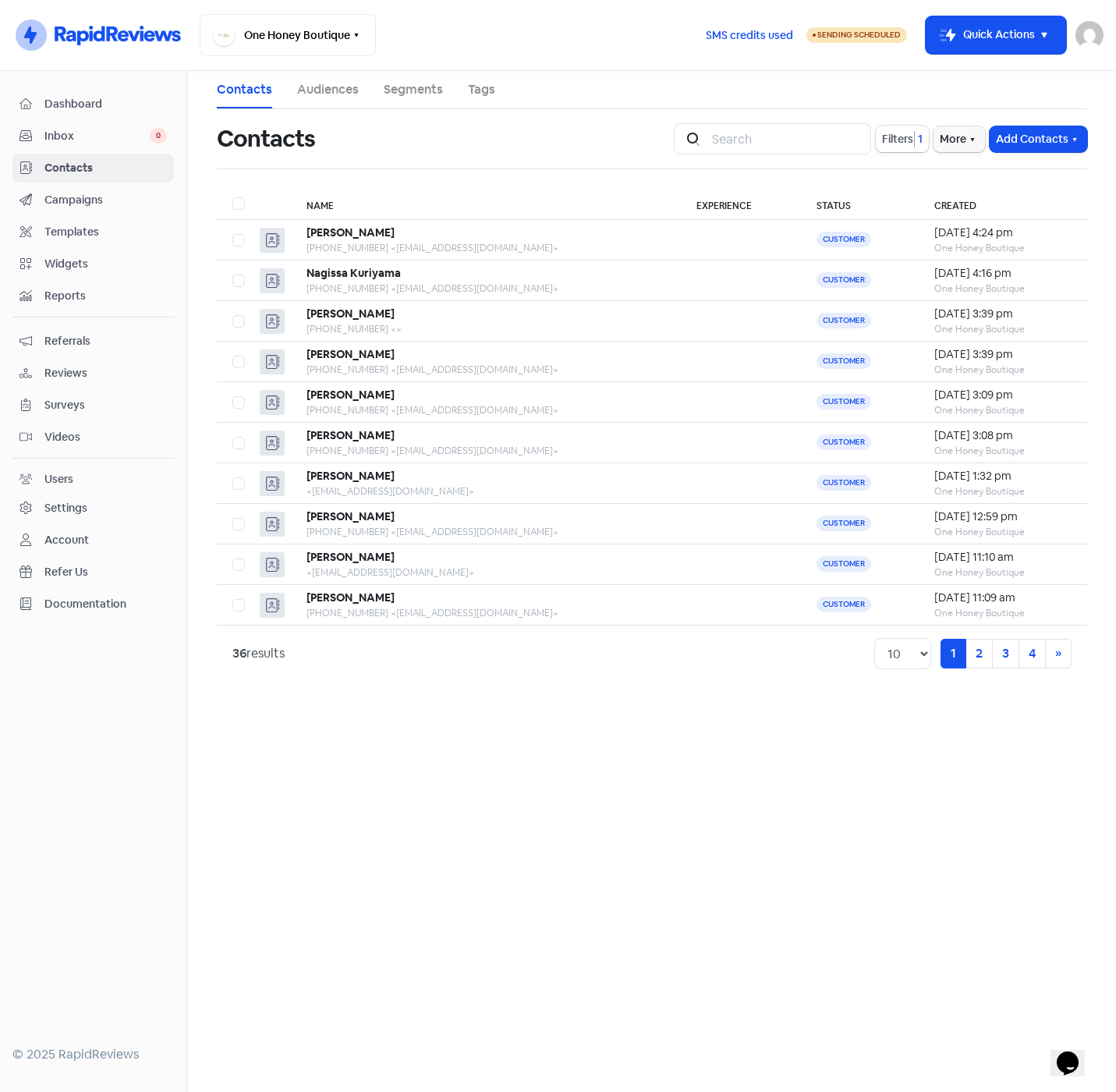
click at [232, 194] on label at bounding box center [232, 194] width 0 height 0
click at [238, 202] on input "checkbox" at bounding box center [237, 199] width 10 height 10
checkbox input "true"
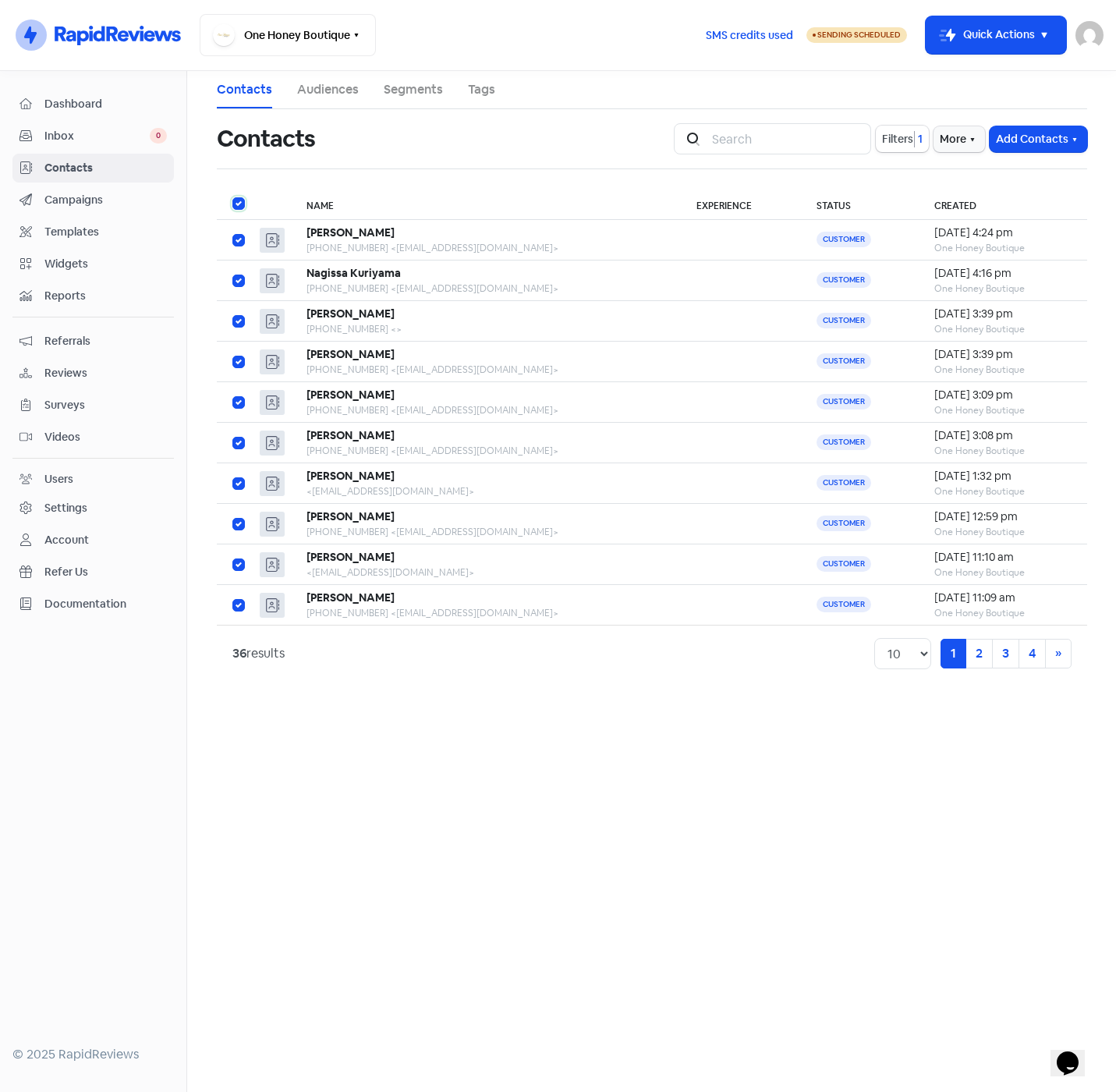
checkbox input "true"
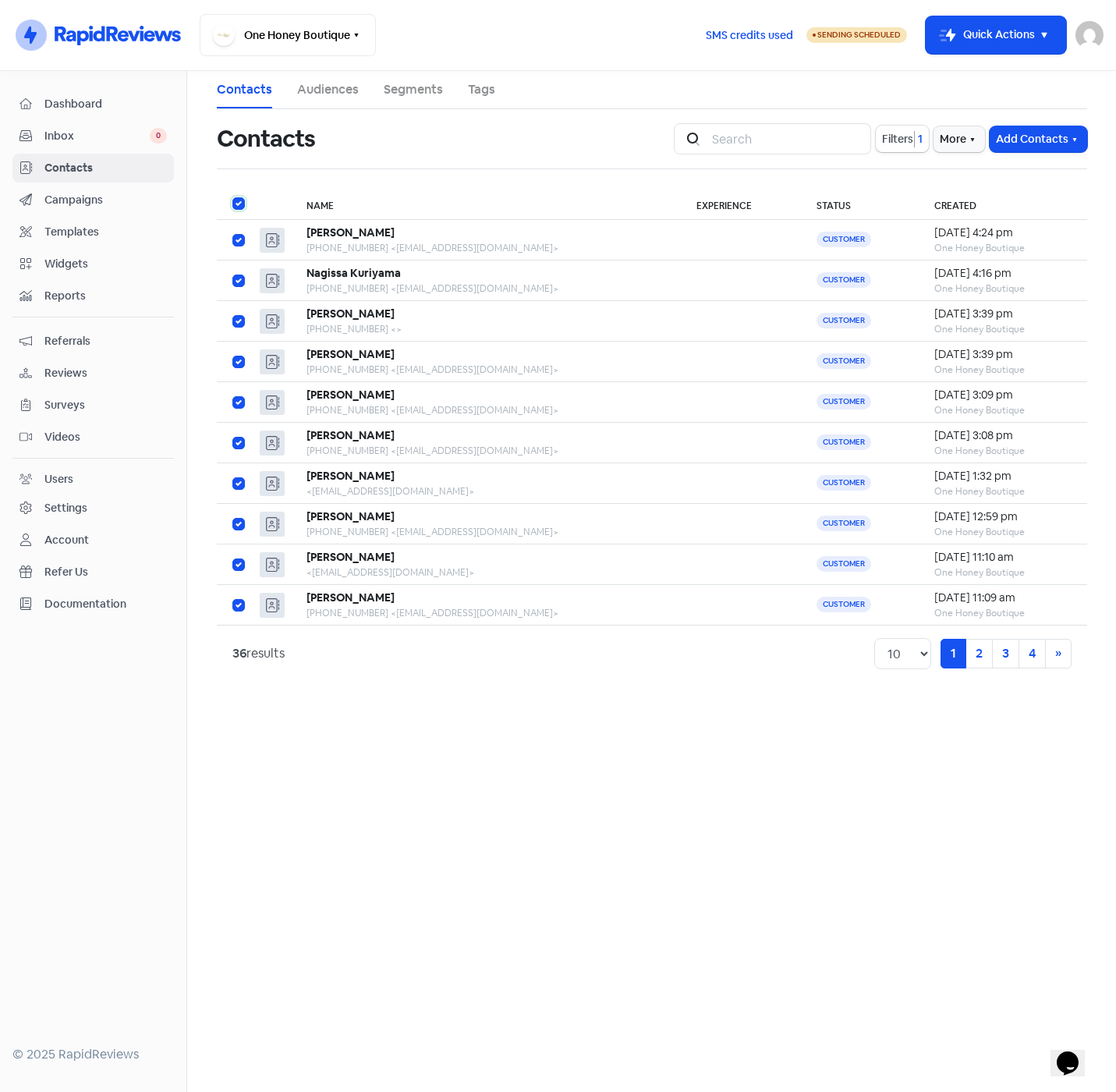
checkbox input "true"
click at [666, 138] on button "Actions" at bounding box center [636, 139] width 64 height 26
click at [611, 268] on button "Add to existing audience" at bounding box center [591, 266] width 164 height 31
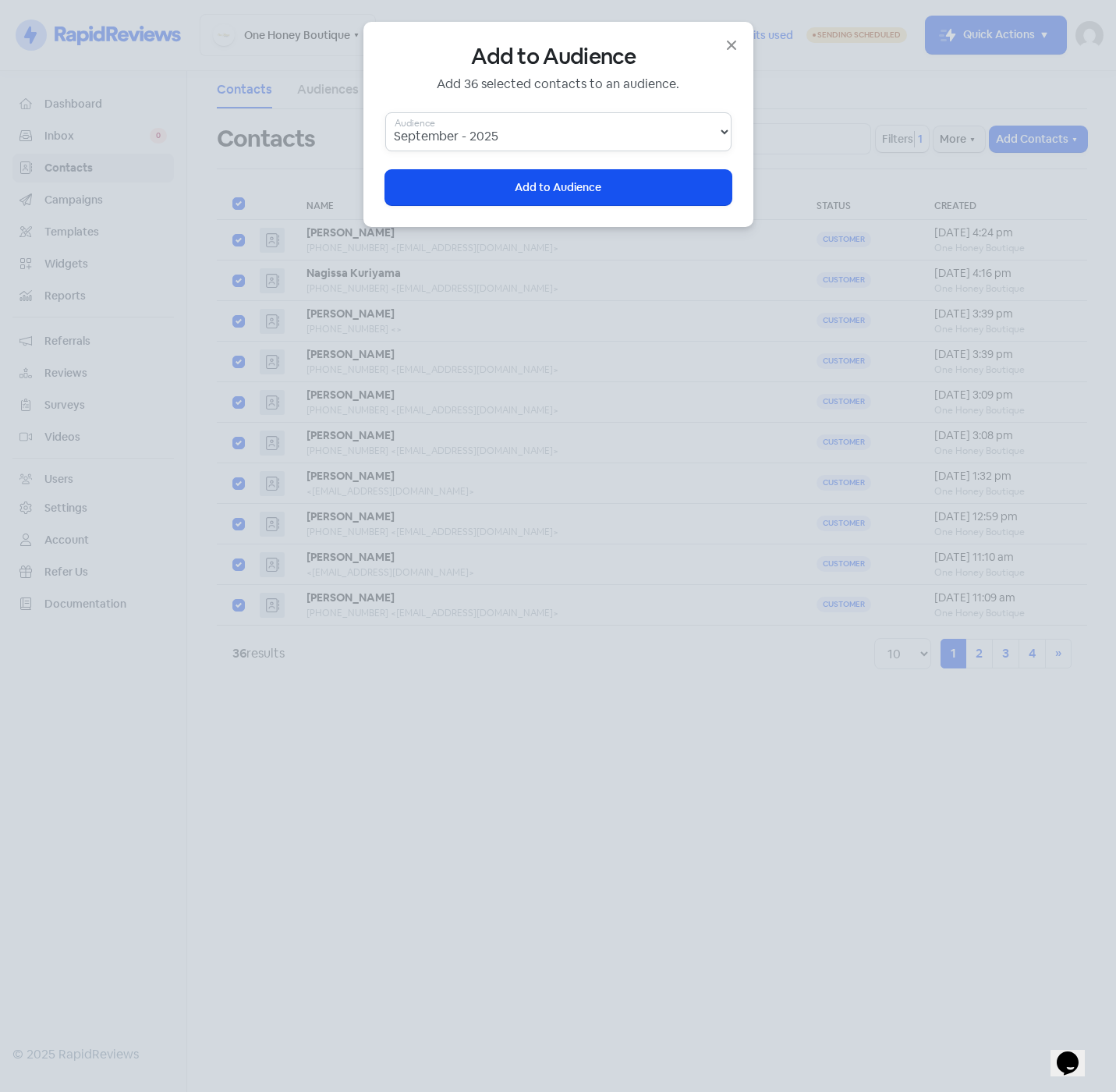
click at [515, 137] on select "September - [DATE] - [DATE] - 2025 2025 mix New Customers [DATE]-Jun _ No Exper…" at bounding box center [558, 131] width 346 height 39
select select "e8EUoc3T"
click at [385, 112] on select "September - [DATE] - [DATE] - 2025 2025 mix New Customers [DATE]-Jun _ No Exper…" at bounding box center [558, 131] width 346 height 39
click at [323, 162] on div "Add to Audience Add 36 selected contacts to an audience. September - [DATE] - […" at bounding box center [558, 546] width 1116 height 1092
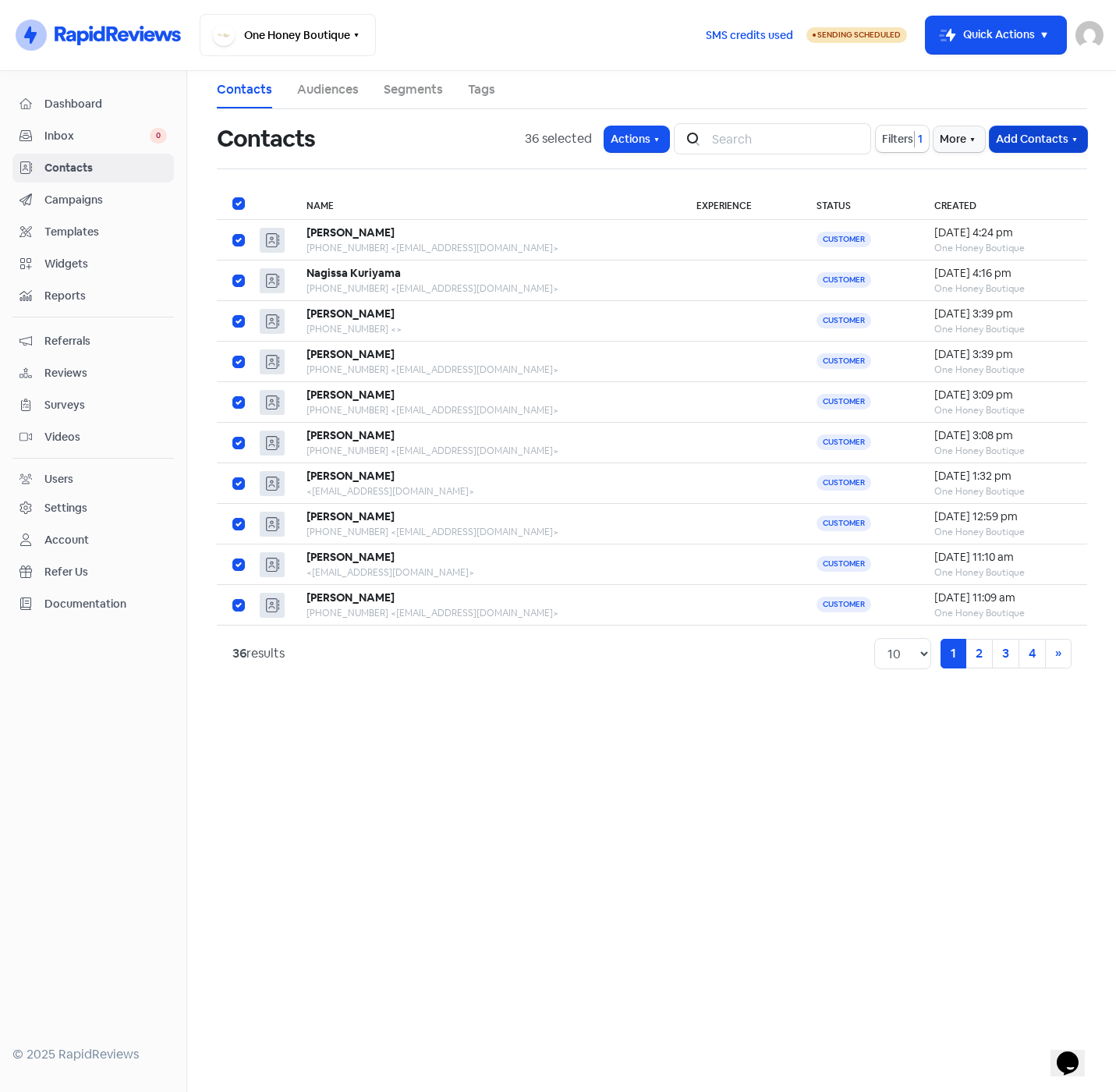
click at [1015, 140] on button "Add Contacts" at bounding box center [1038, 139] width 98 height 26
click at [448, 158] on div "Contacts" at bounding box center [361, 139] width 289 height 50
click at [660, 143] on icon "button" at bounding box center [656, 139] width 13 height 13
click at [599, 271] on button "Add to existing audience" at bounding box center [591, 266] width 164 height 31
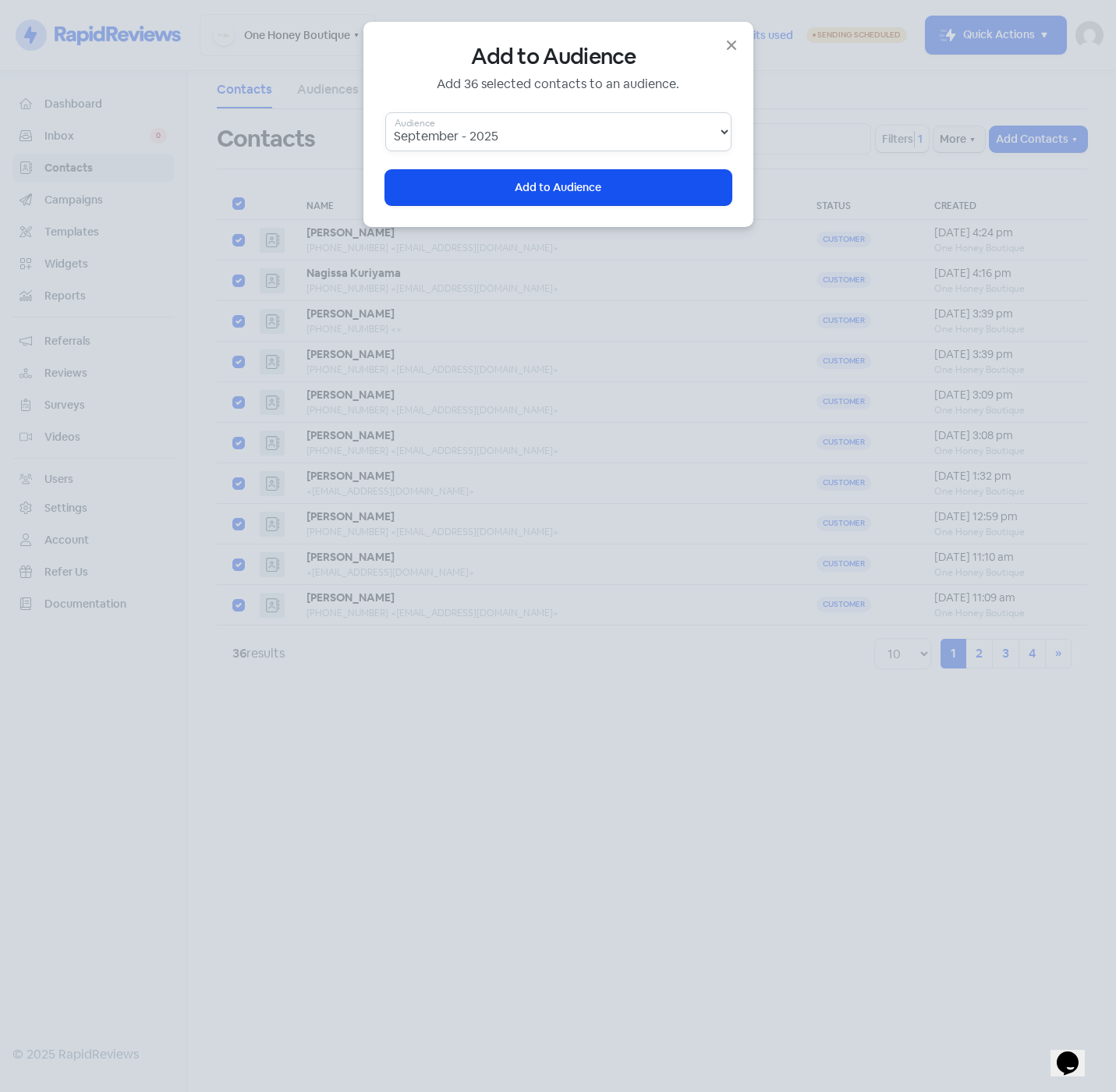
click at [490, 133] on select "September - [DATE] - [DATE] - 2025 2025 mix New Customers [DATE]-Jun _ No Exper…" at bounding box center [558, 131] width 346 height 39
select select "e8EUoc3T"
click at [385, 112] on select "September - [DATE] - [DATE] - 2025 2025 mix New Customers [DATE]-Jun _ No Exper…" at bounding box center [558, 131] width 346 height 39
click at [546, 186] on span "Add to Audience" at bounding box center [558, 188] width 87 height 17
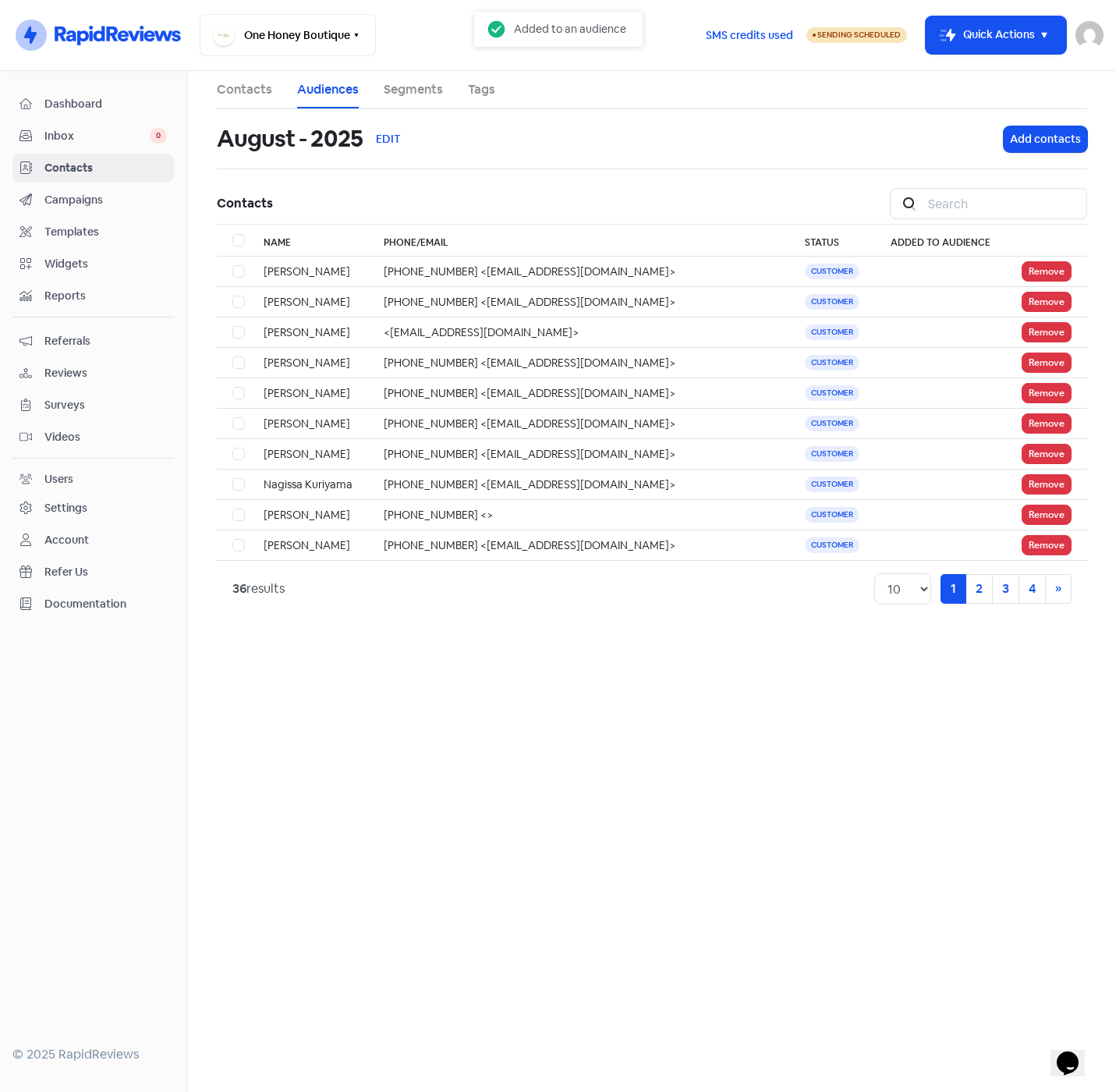
click at [312, 94] on link "Audiences" at bounding box center [328, 89] width 62 height 18
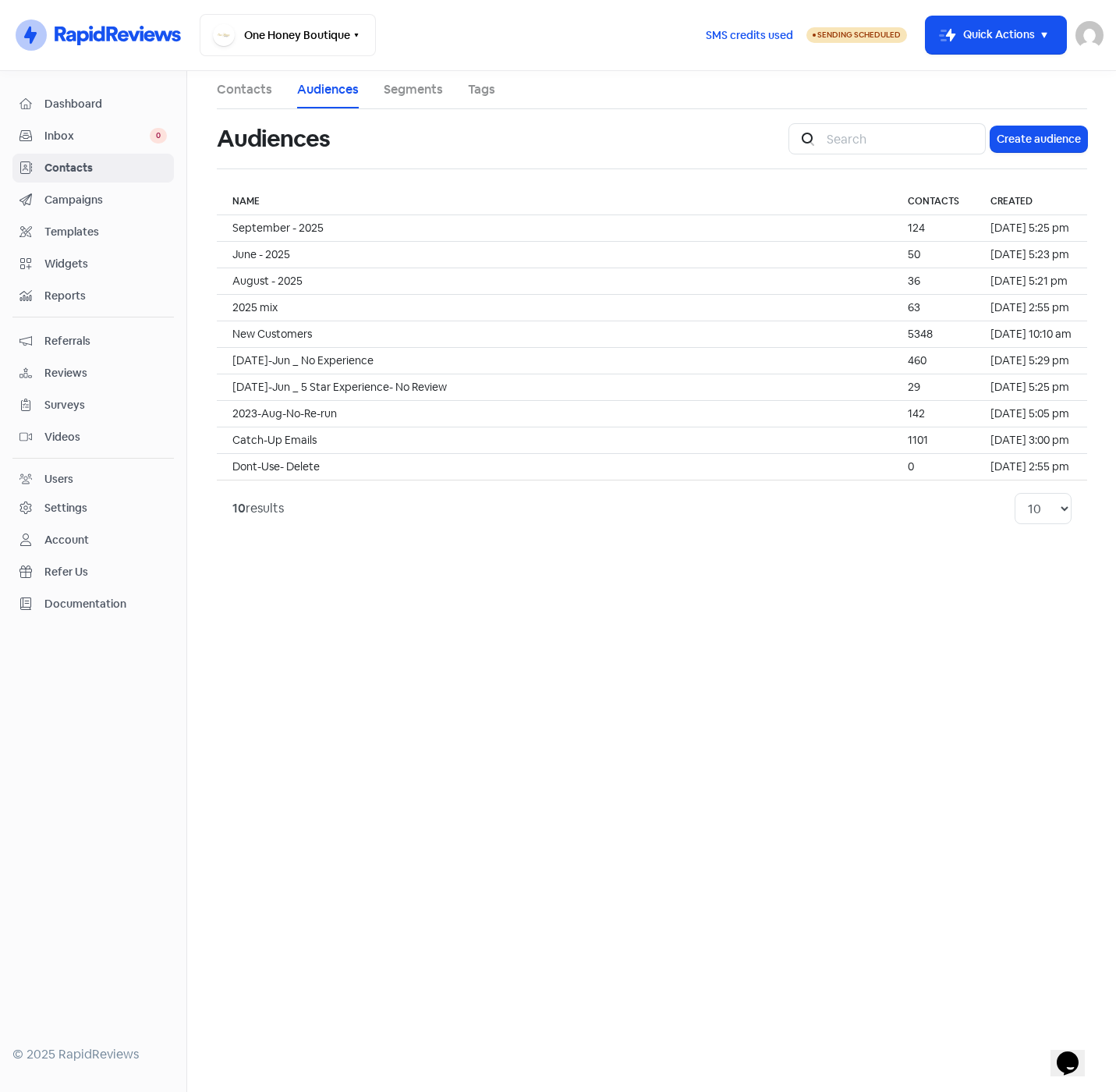
click at [59, 202] on span "Campaigns" at bounding box center [105, 200] width 122 height 17
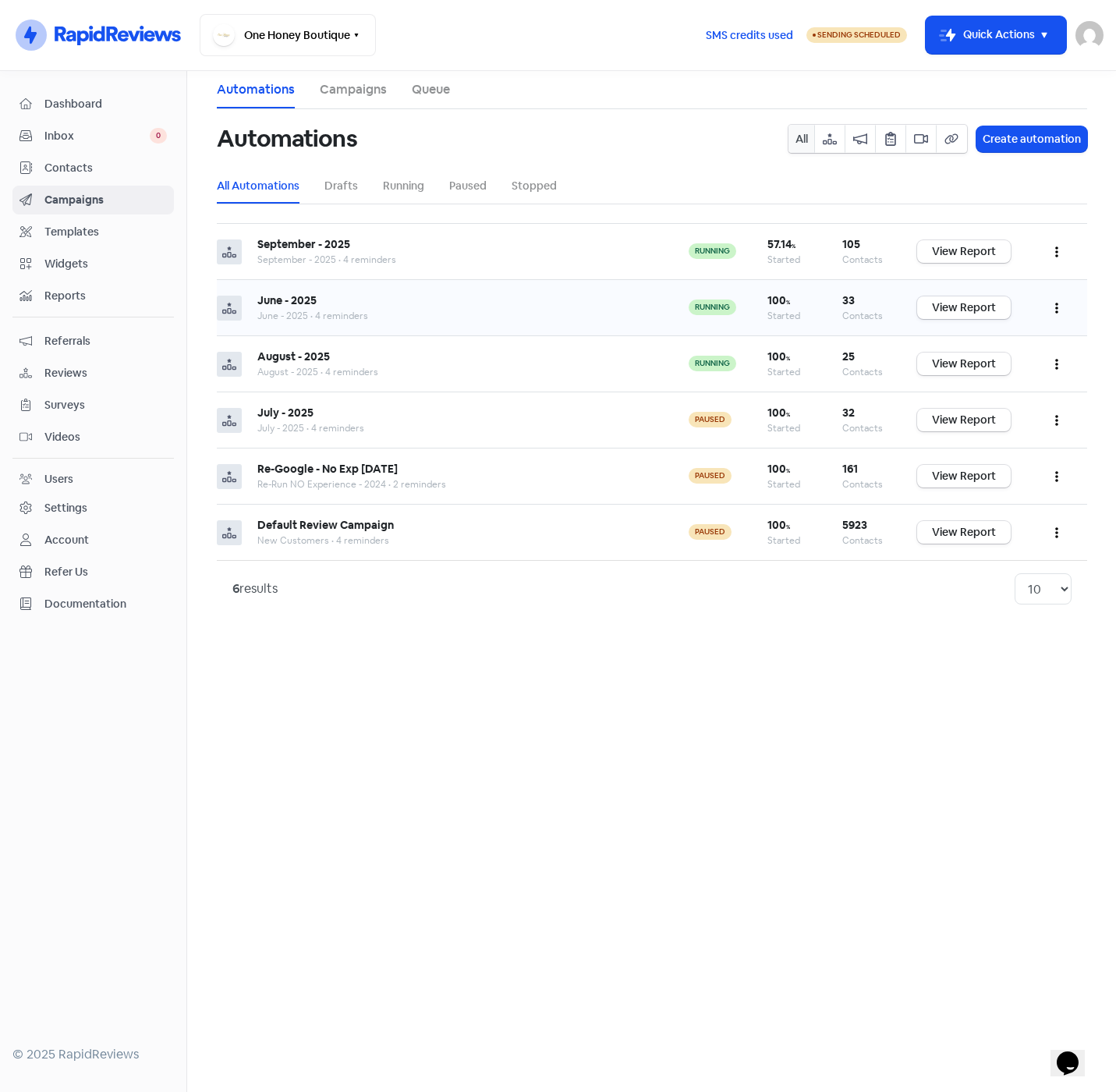
click at [1052, 306] on button "button" at bounding box center [1056, 308] width 29 height 37
click at [981, 380] on button "Pause" at bounding box center [1008, 378] width 123 height 31
click at [1057, 360] on icon "button" at bounding box center [1057, 365] width 3 height 11
click at [982, 426] on button "Pause" at bounding box center [1008, 434] width 123 height 31
click at [1057, 309] on icon "button" at bounding box center [1057, 309] width 3 height 11
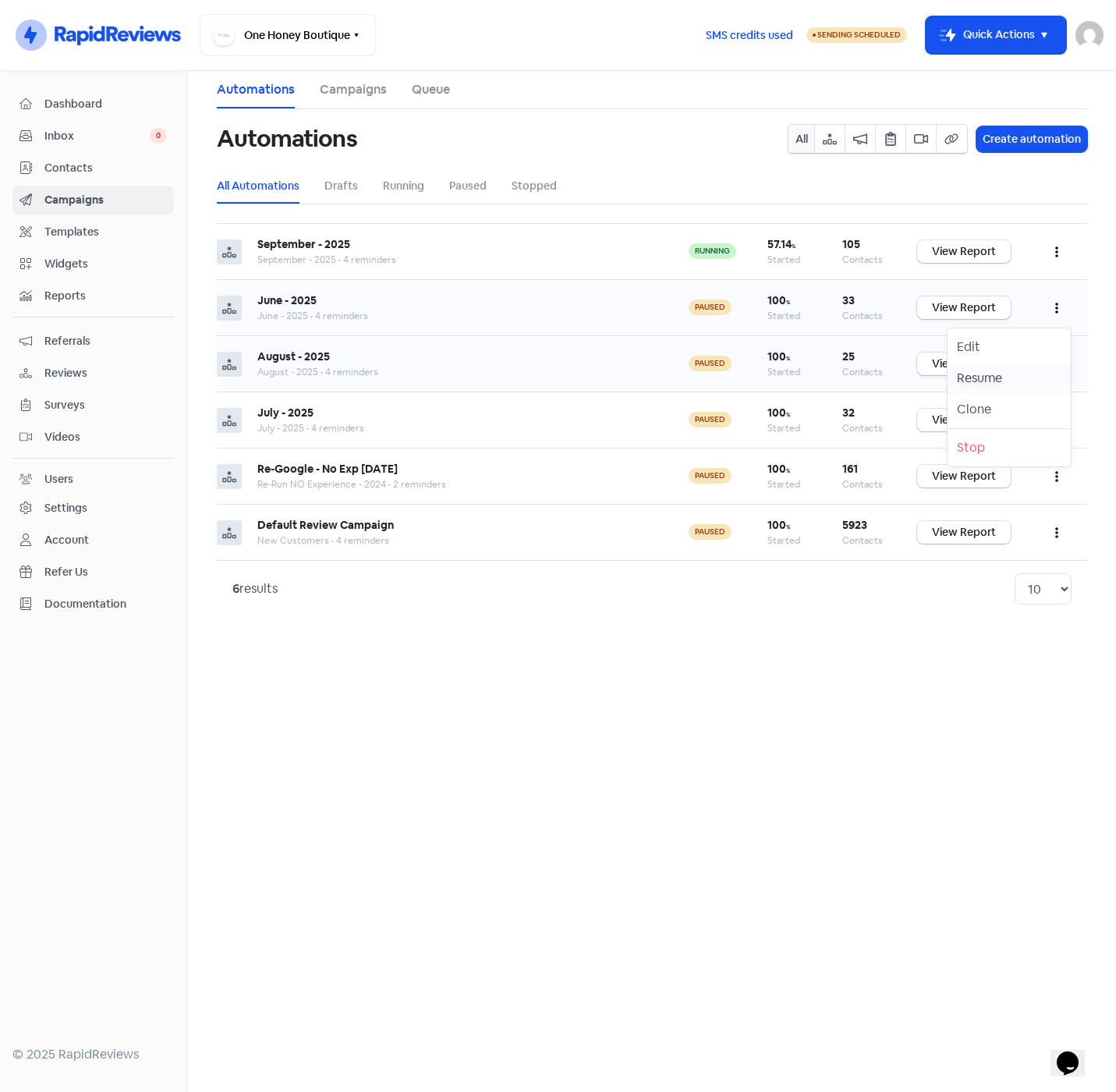
click at [1006, 377] on button "Resume" at bounding box center [1008, 378] width 123 height 31
click at [1055, 361] on icon "button" at bounding box center [1057, 365] width 3 height 11
click at [1010, 431] on button "Resume" at bounding box center [1008, 434] width 123 height 31
click at [59, 167] on span "Contacts" at bounding box center [105, 168] width 122 height 17
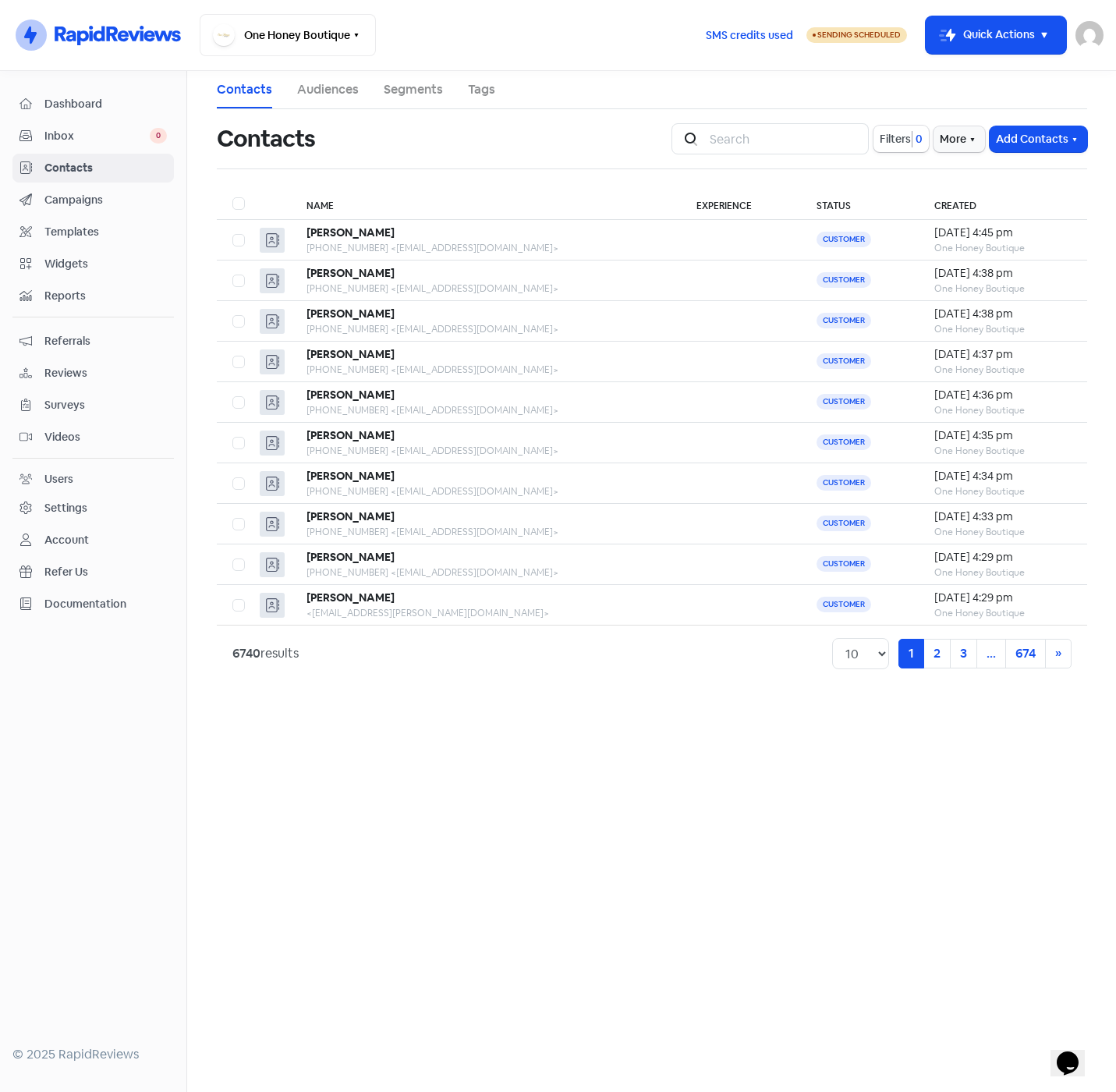
click at [319, 87] on link "Audiences" at bounding box center [328, 89] width 62 height 18
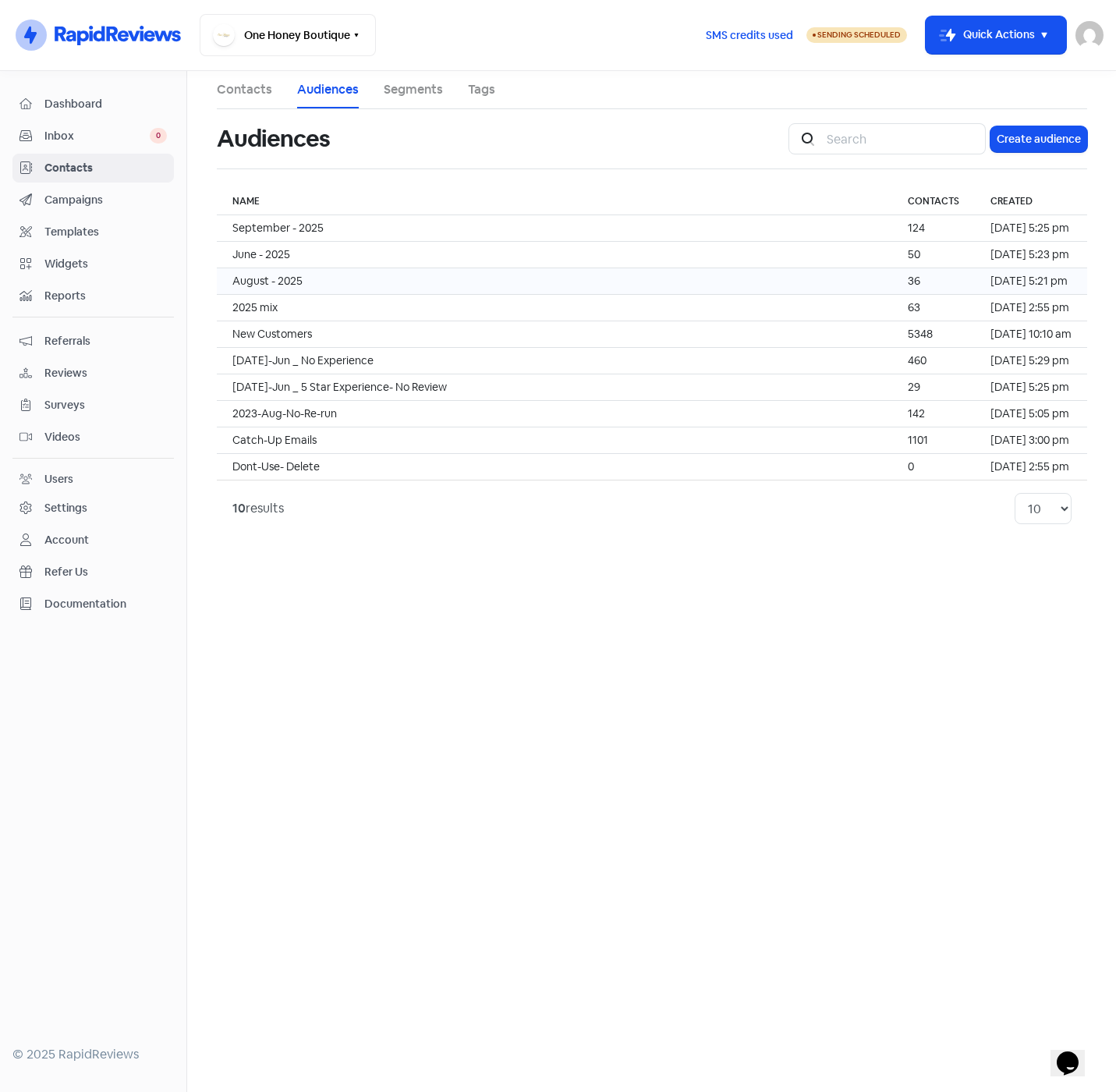
click at [337, 277] on td "August - 2025" at bounding box center [554, 282] width 675 height 27
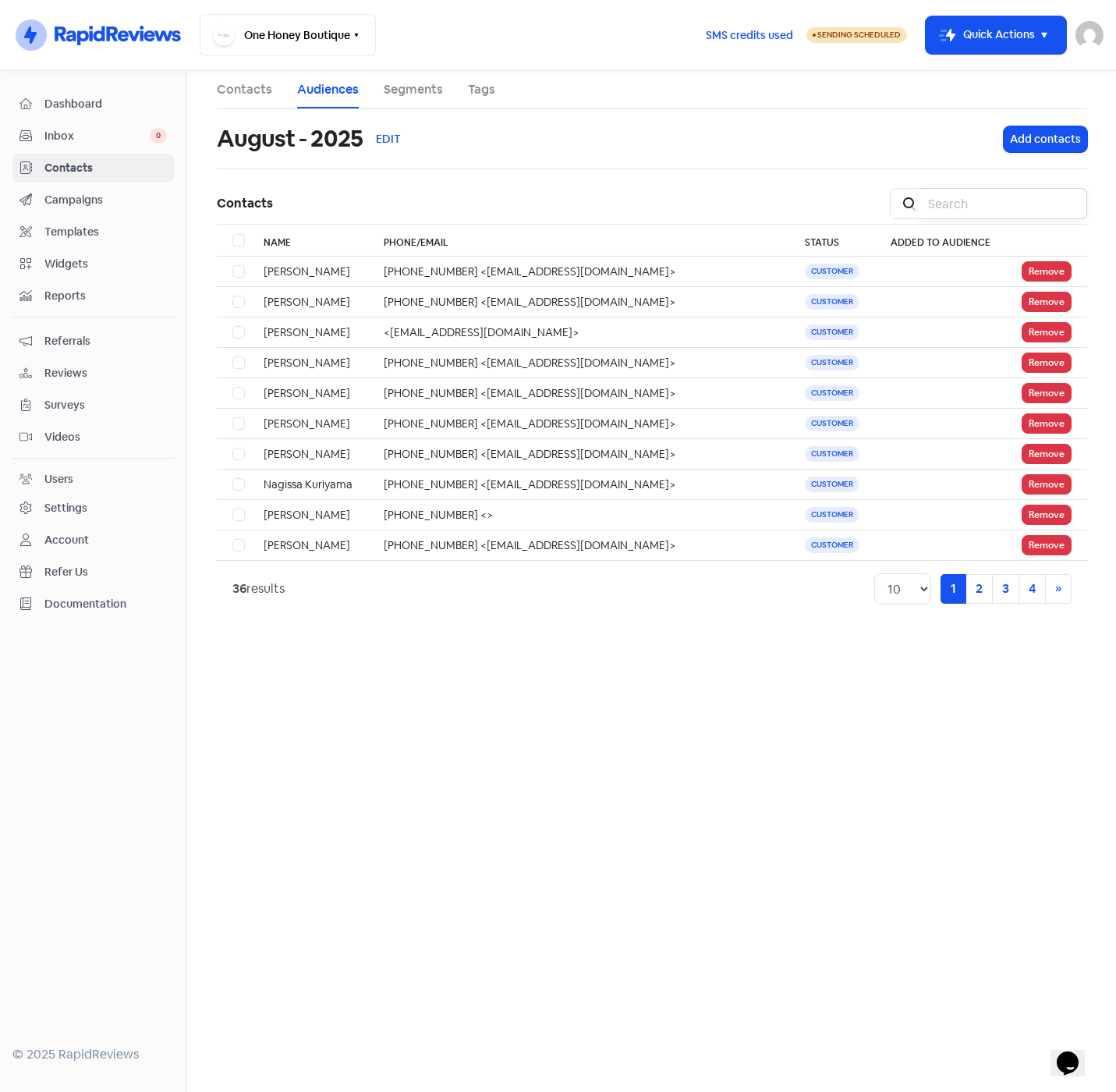
click at [963, 200] on input "search" at bounding box center [1002, 203] width 168 height 31
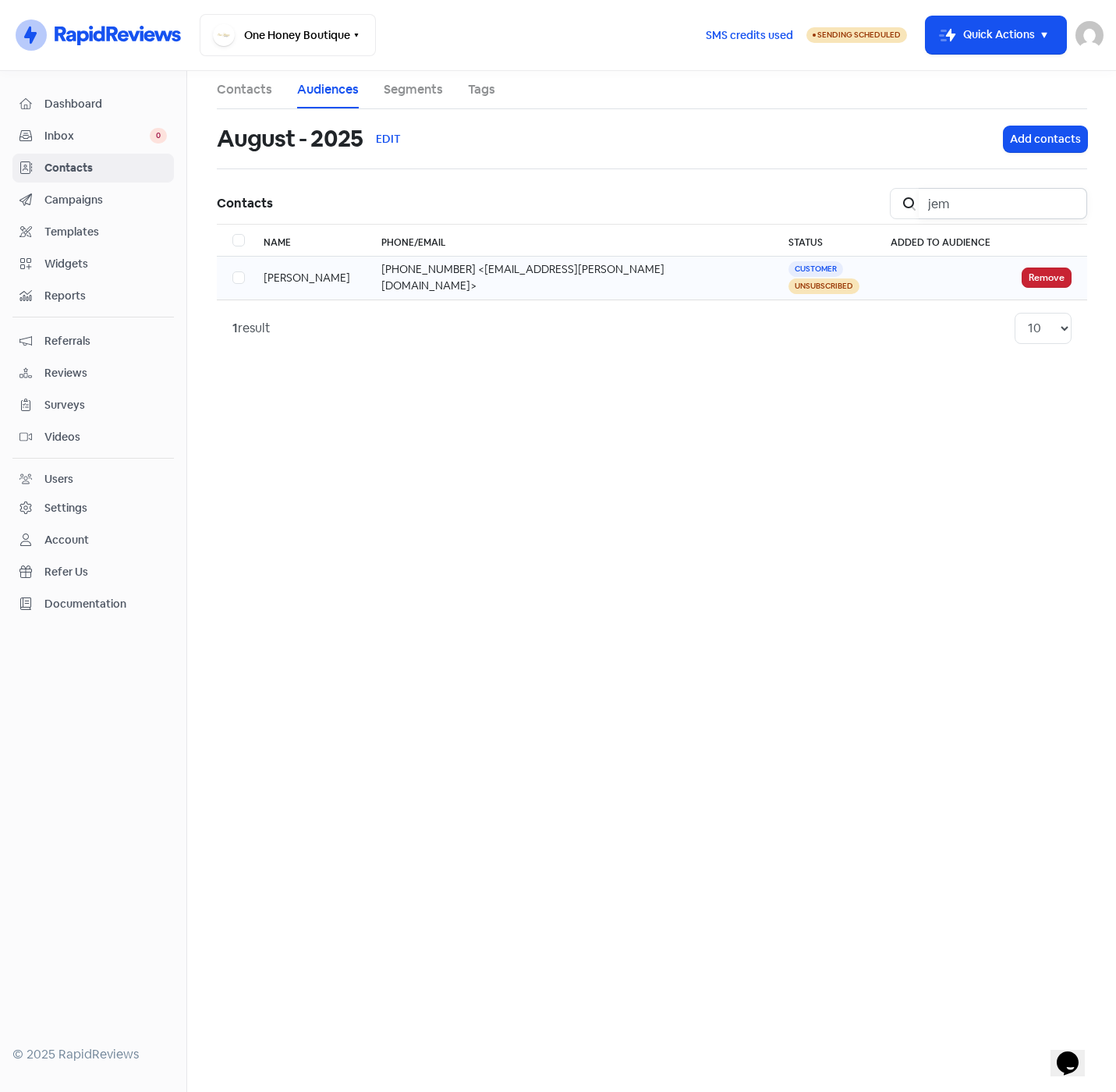
type input "jem"
click at [1047, 276] on button "Remove" at bounding box center [1047, 278] width 50 height 20
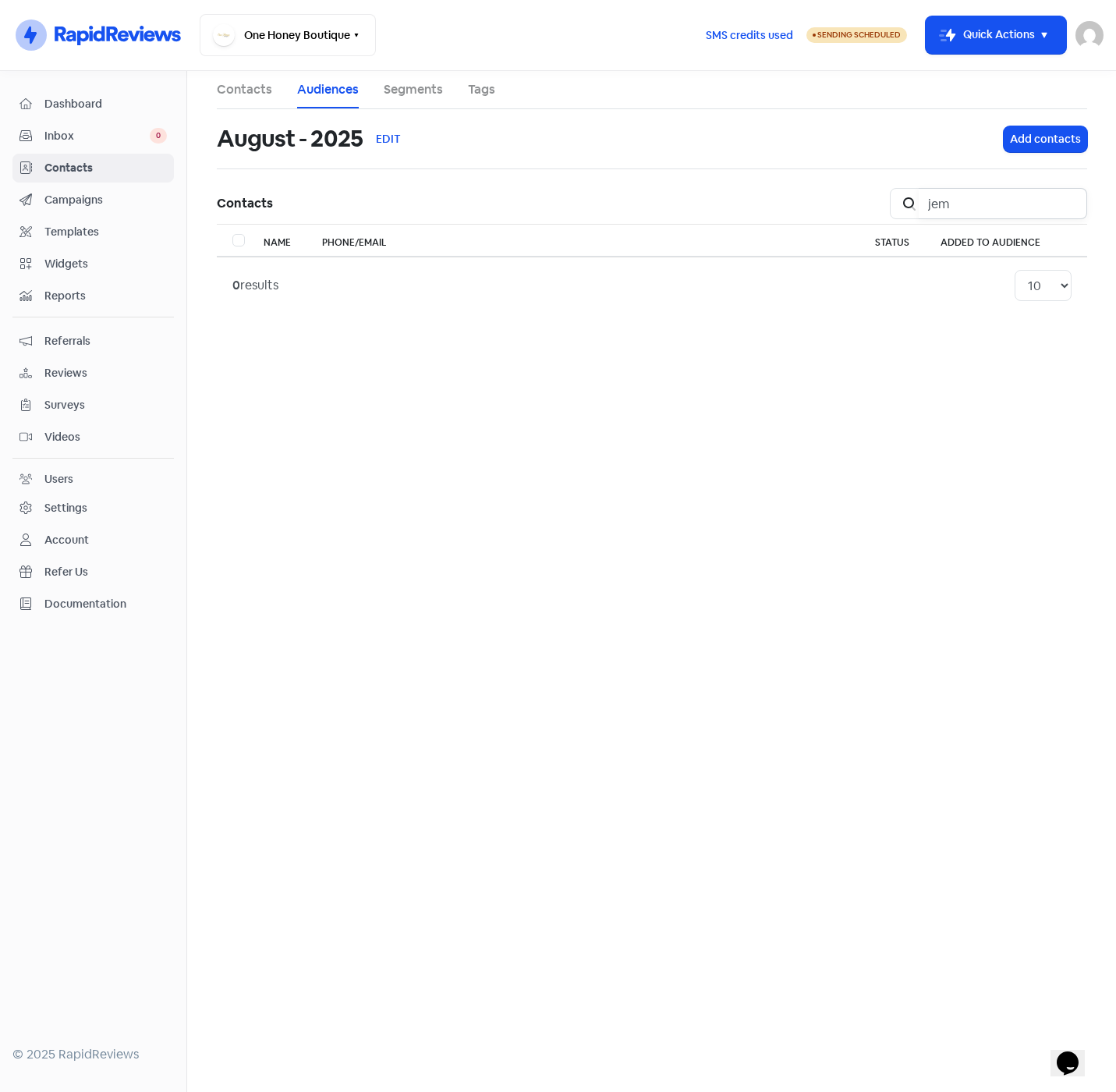
drag, startPoint x: 974, startPoint y: 207, endPoint x: 969, endPoint y: 198, distance: 10.3
click at [935, 205] on input "jem" at bounding box center [1002, 203] width 168 height 31
click at [1069, 203] on input "jem" at bounding box center [1002, 203] width 168 height 31
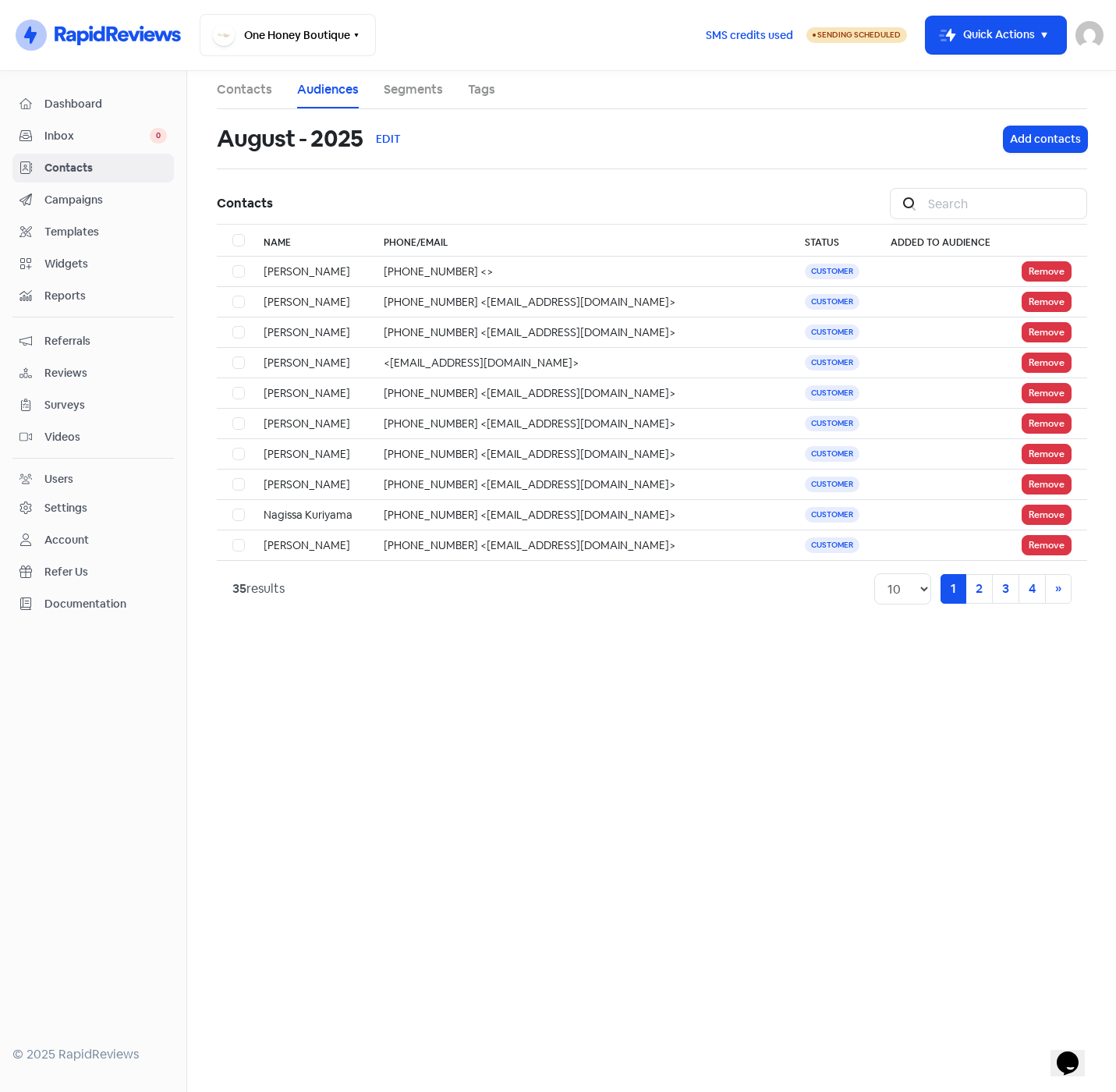
click at [56, 166] on span "Contacts" at bounding box center [105, 168] width 122 height 17
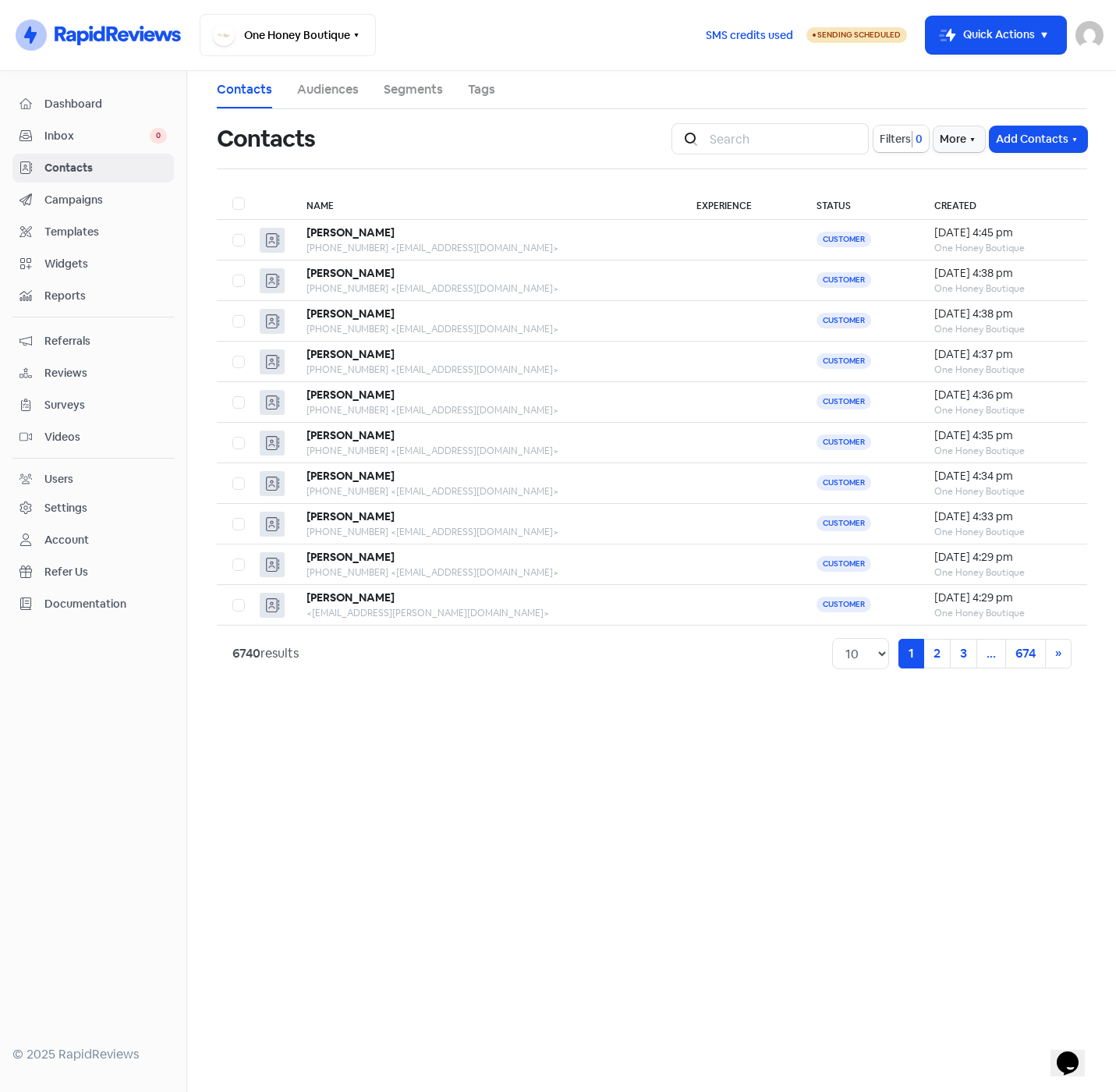
click at [898, 140] on span "Filters" at bounding box center [894, 140] width 31 height 17
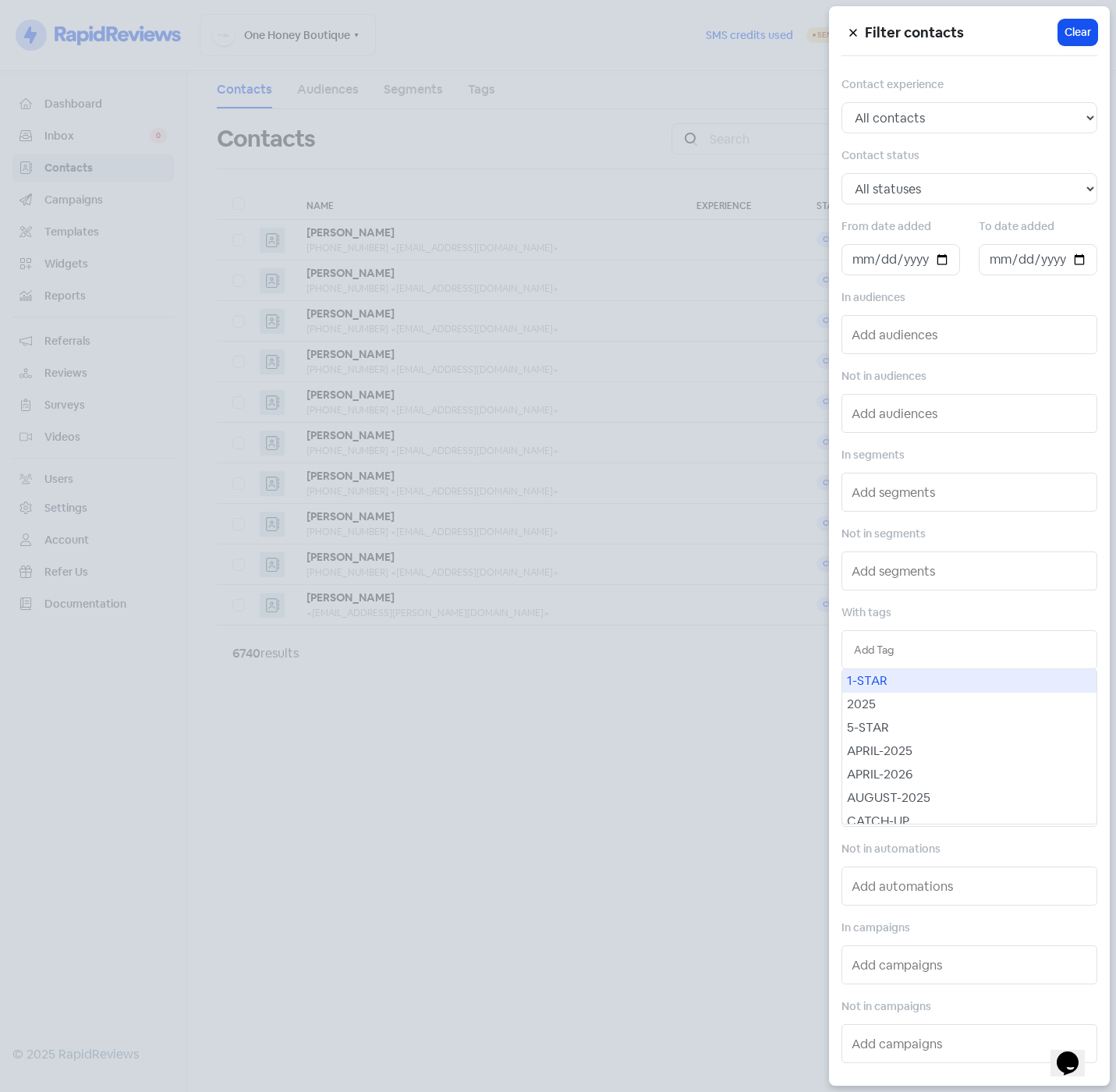
click at [909, 651] on input "text" at bounding box center [969, 650] width 231 height 18
type input "se"
click at [911, 682] on div "SEPTEMBER-2025" at bounding box center [969, 681] width 254 height 23
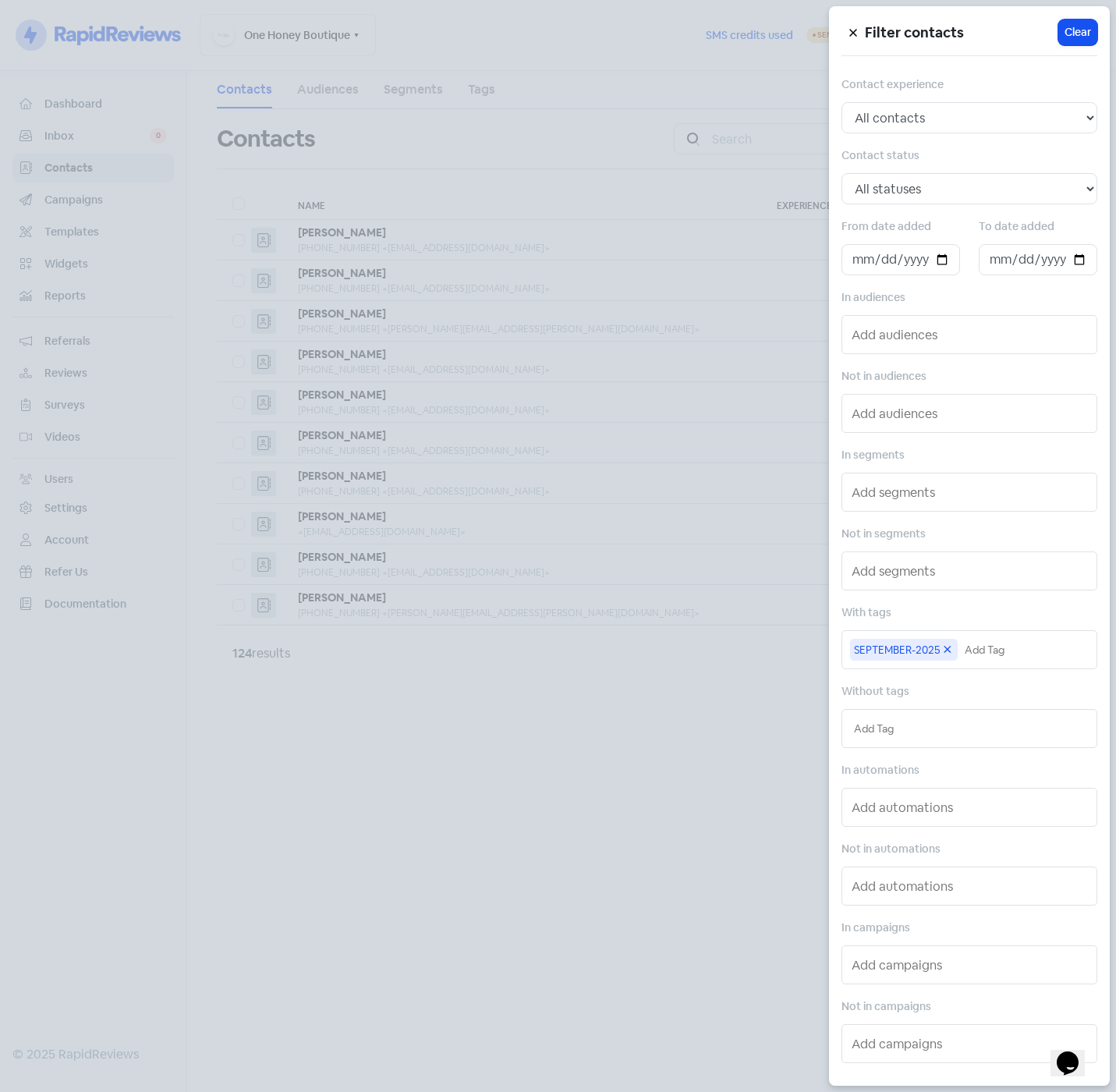
click at [1021, 653] on input "text" at bounding box center [1025, 650] width 120 height 18
type input "d"
click at [967, 725] on div "DO-NOT-FOLLOW" at bounding box center [969, 727] width 254 height 23
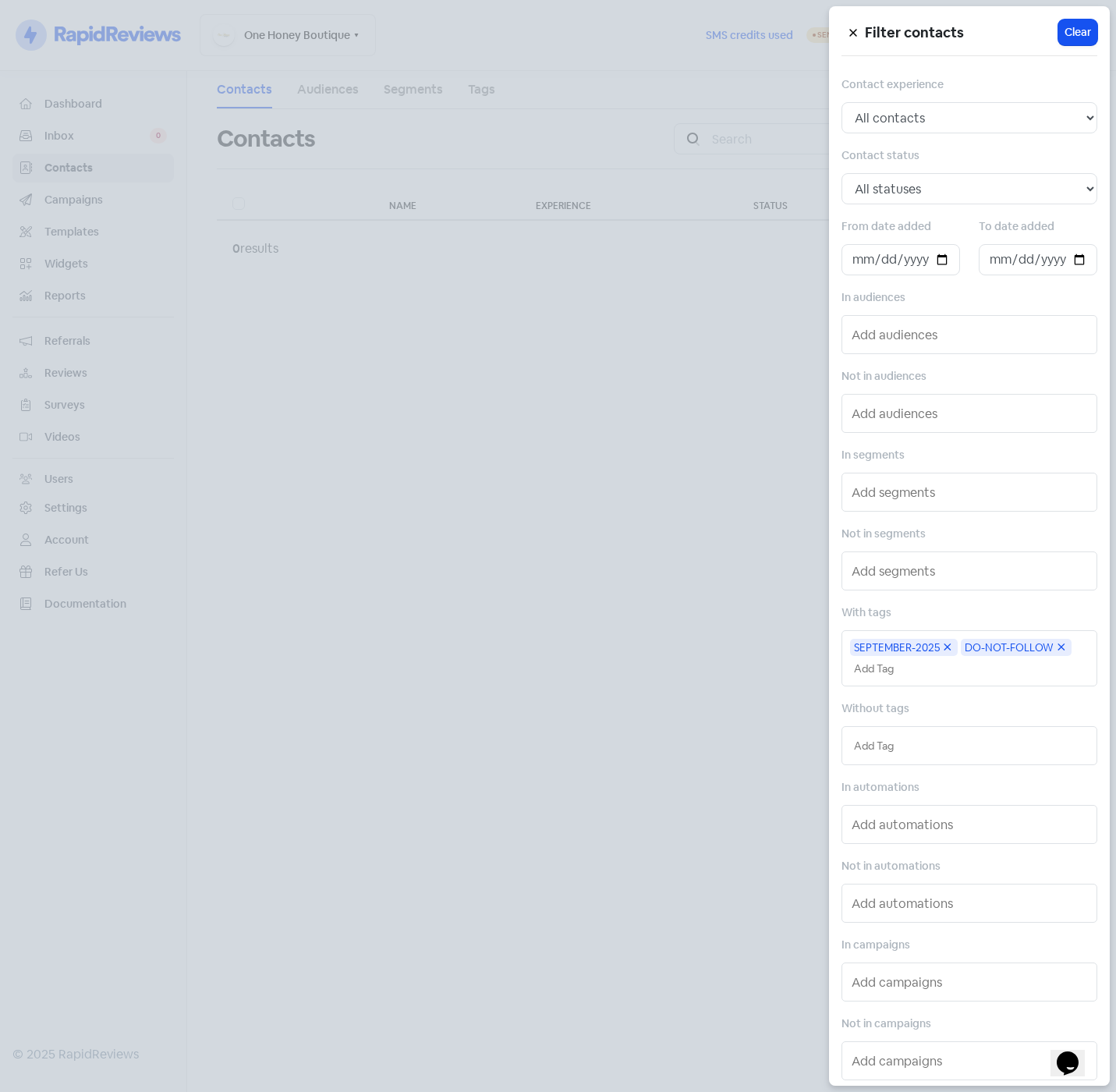
click at [945, 646] on icon at bounding box center [947, 647] width 13 height 13
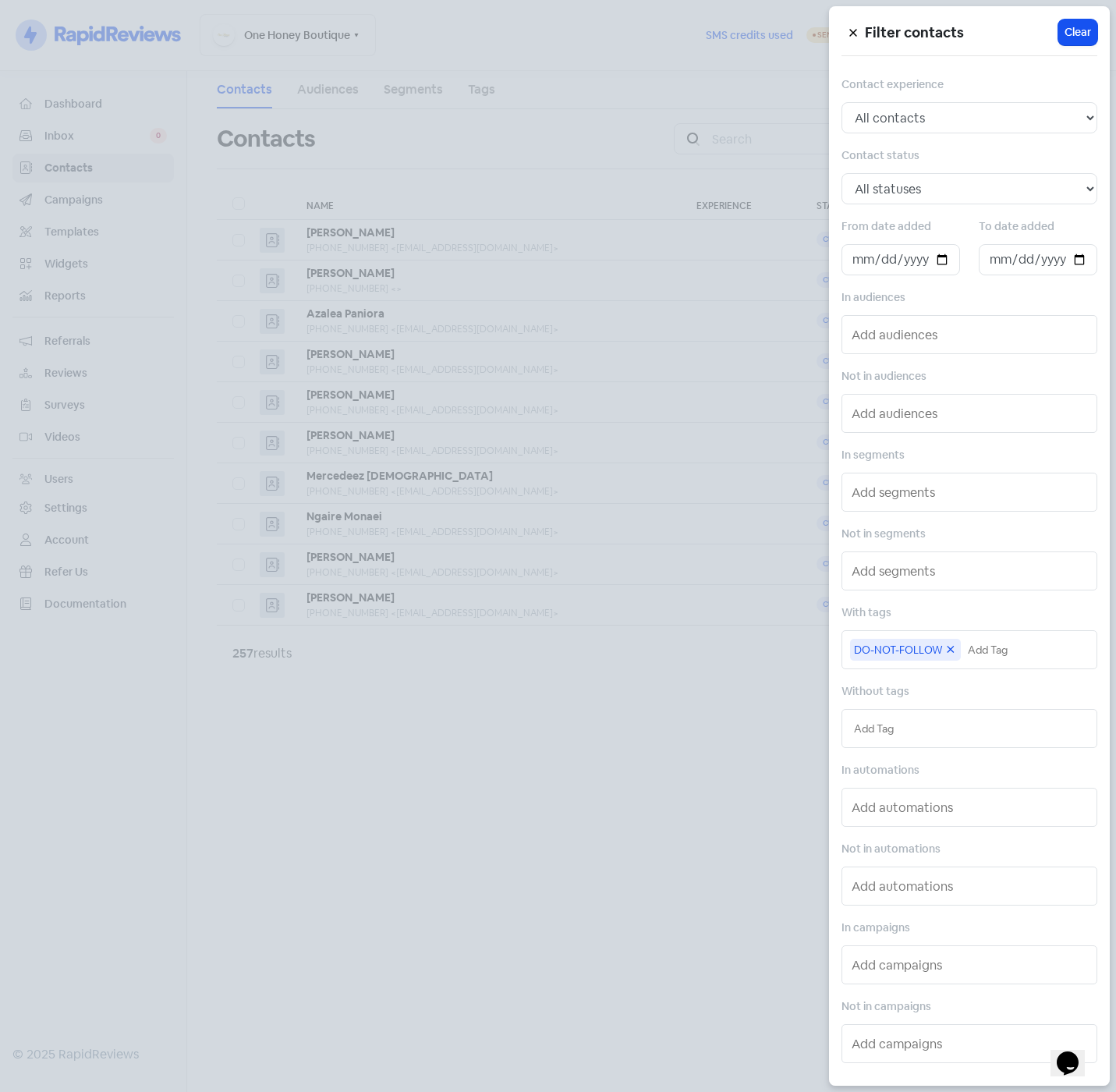
click at [974, 651] on input "text" at bounding box center [1026, 650] width 117 height 18
type input "aug"
click at [949, 676] on div "AUGUST-2025" at bounding box center [969, 681] width 254 height 23
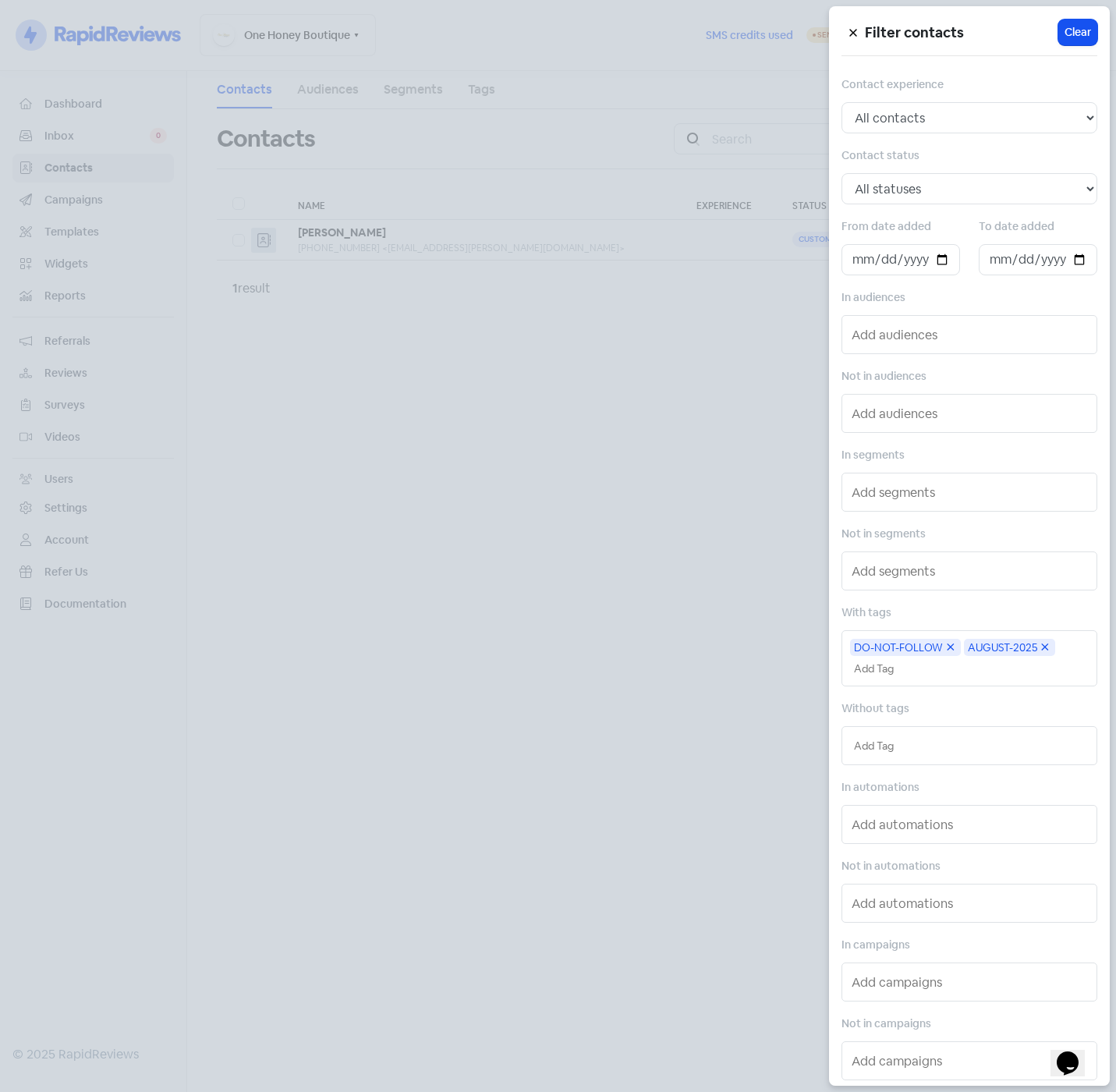
click at [1045, 646] on icon at bounding box center [1044, 647] width 13 height 13
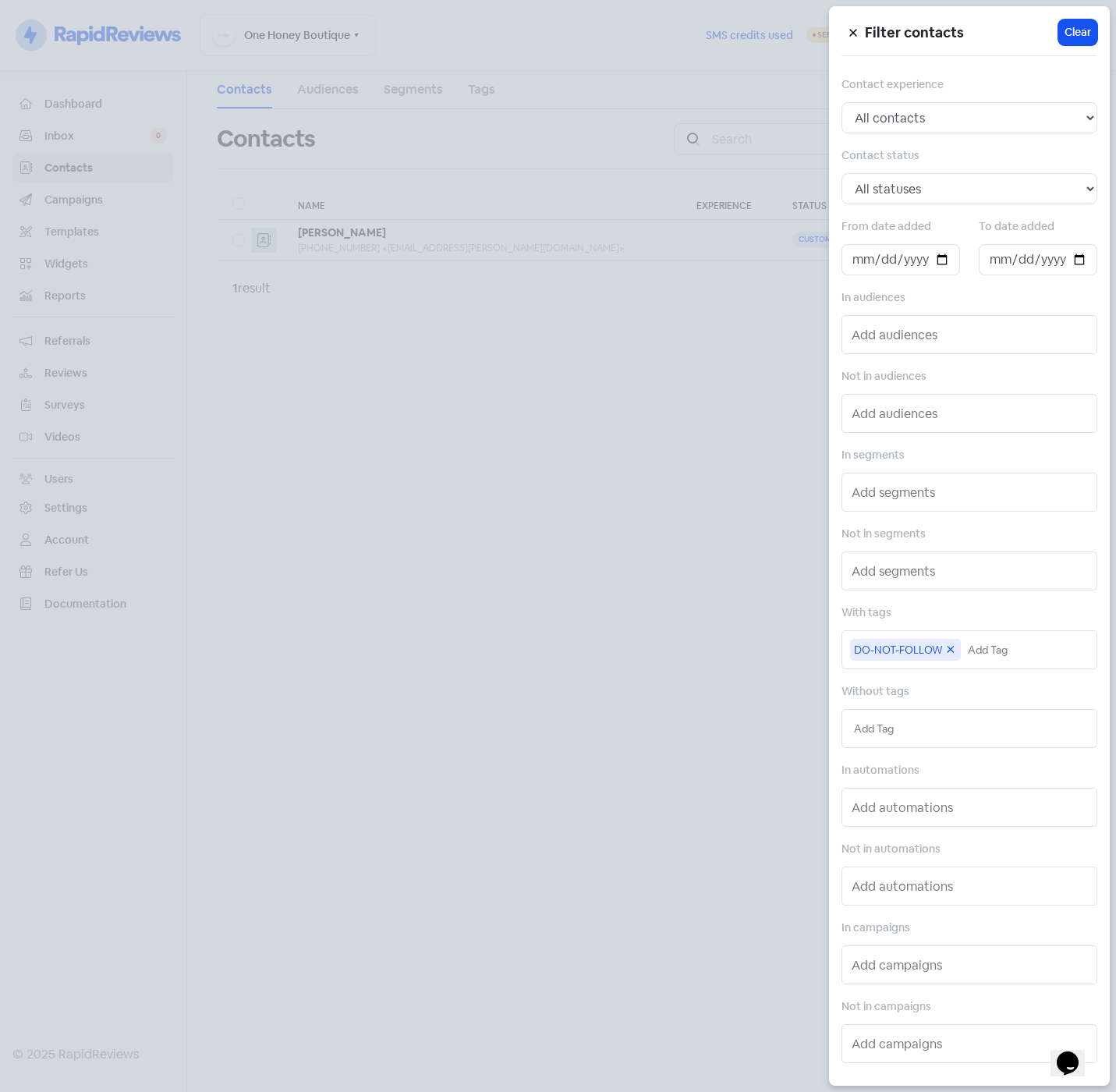
click at [1042, 652] on input "text" at bounding box center [1026, 650] width 117 height 18
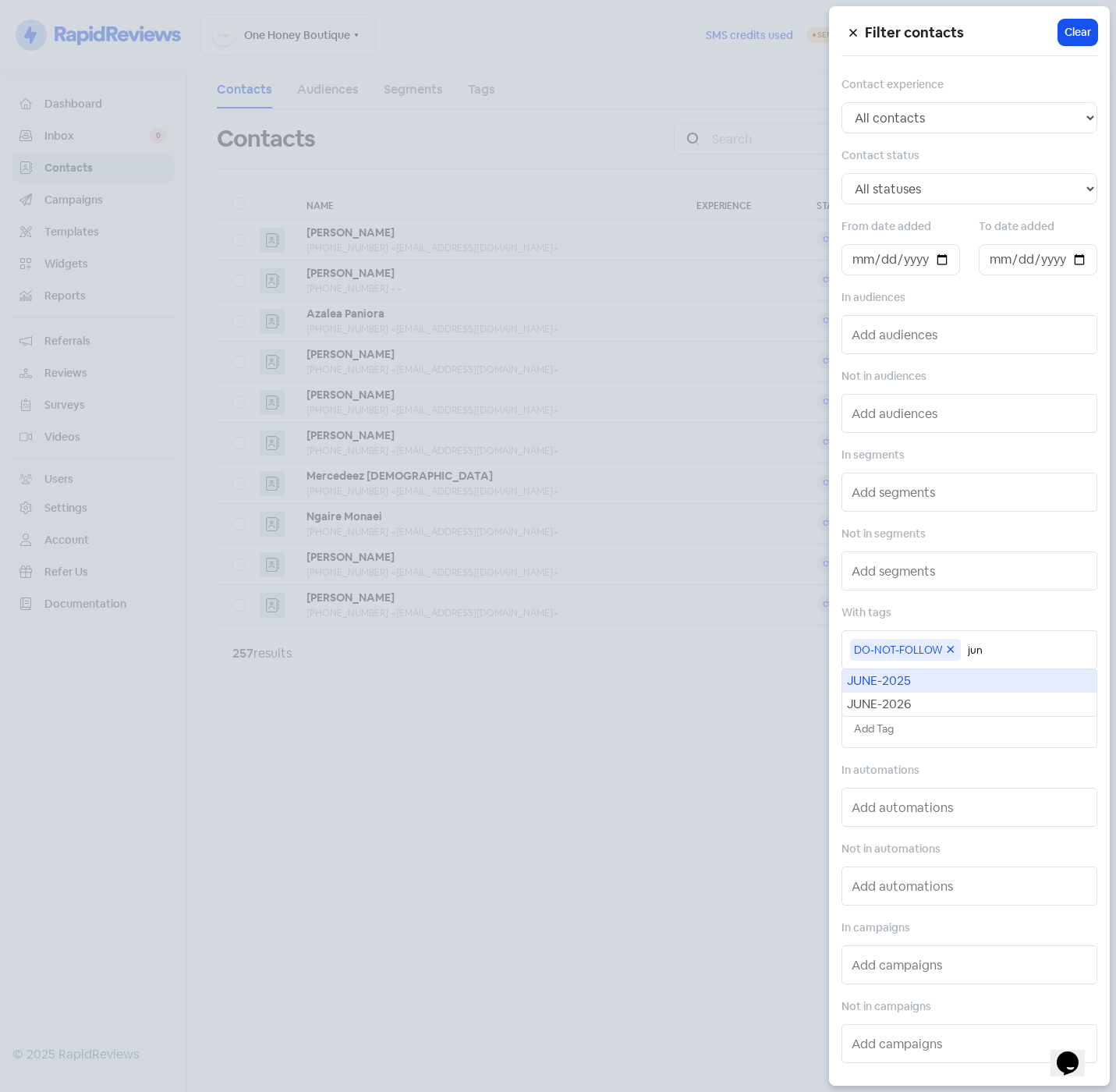
type input "jun"
click at [1000, 674] on div "JUNE-2025" at bounding box center [969, 681] width 254 height 23
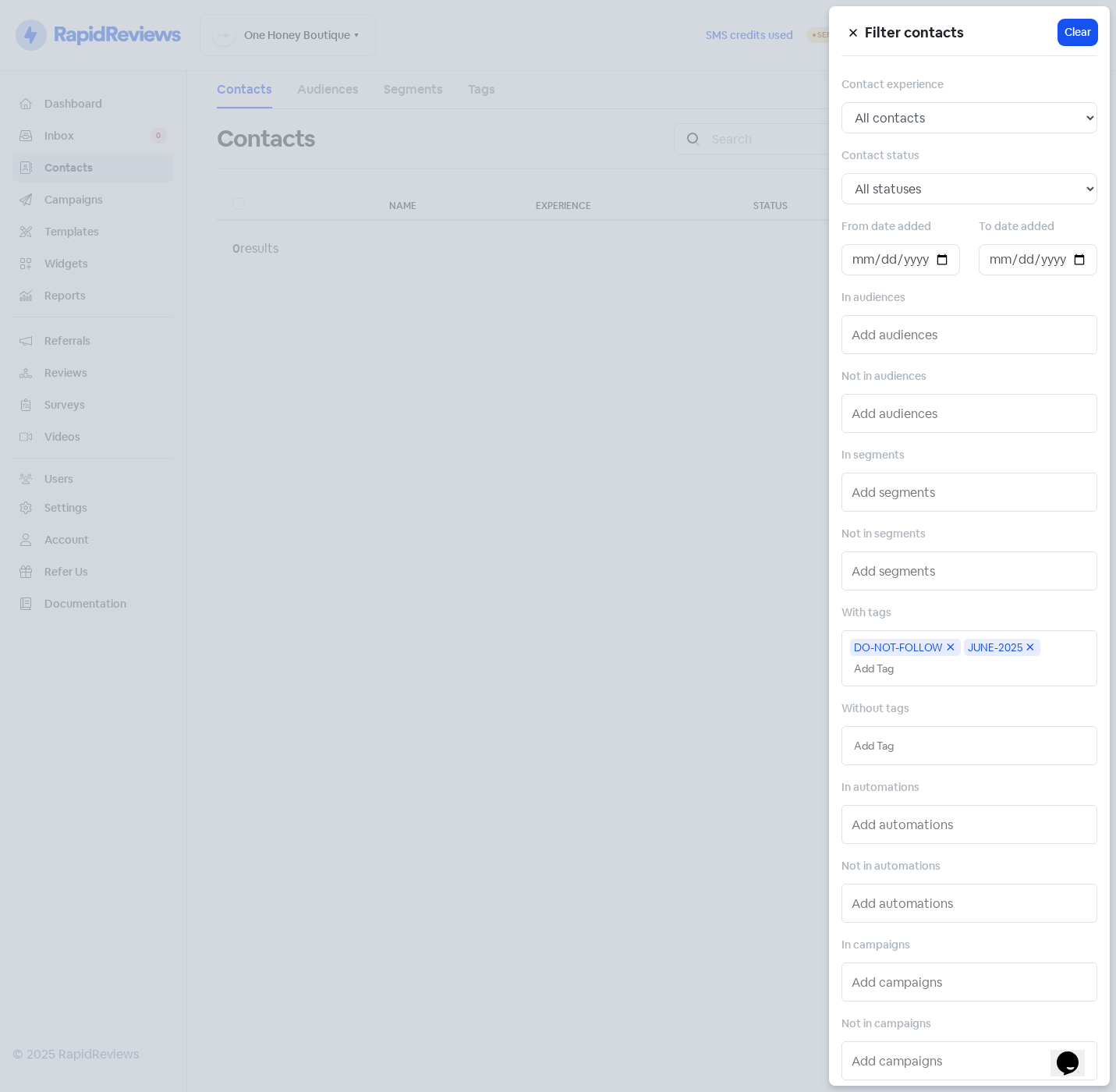
click at [1030, 647] on icon at bounding box center [1030, 647] width 13 height 13
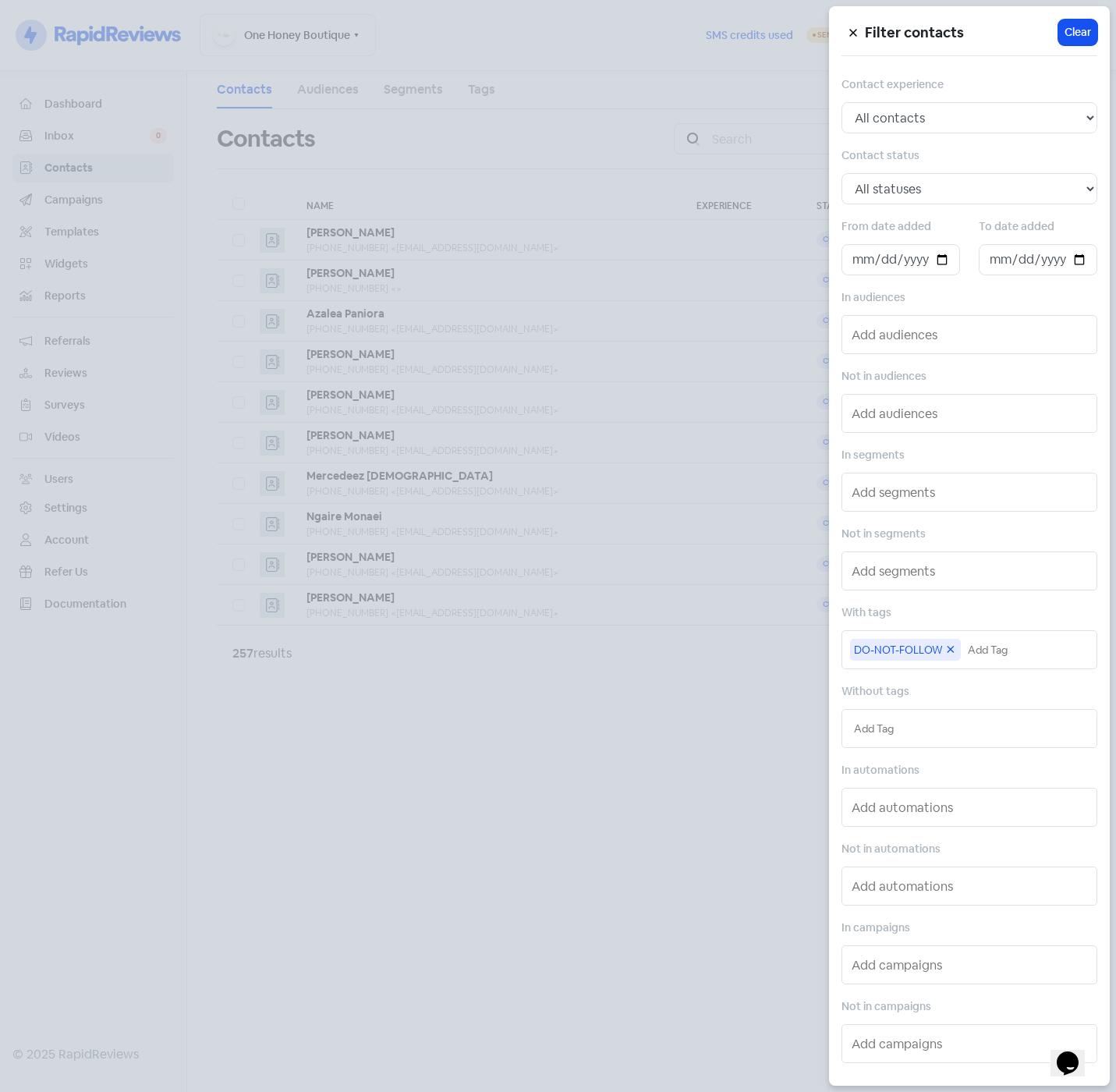
click at [954, 651] on icon at bounding box center [950, 649] width 13 height 13
click at [604, 658] on div at bounding box center [558, 546] width 1116 height 1092
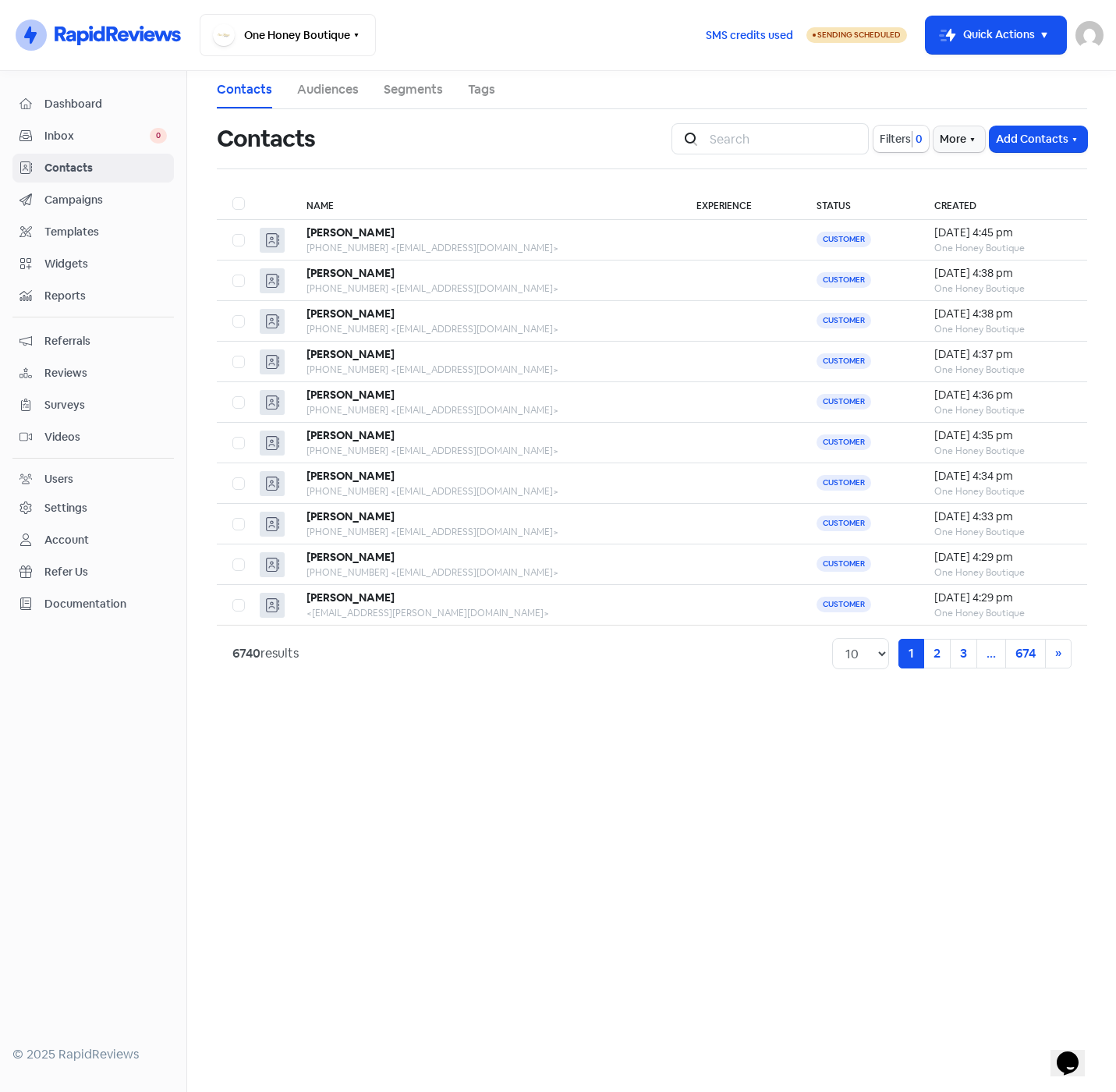
click at [70, 202] on span "Campaigns" at bounding box center [105, 200] width 122 height 17
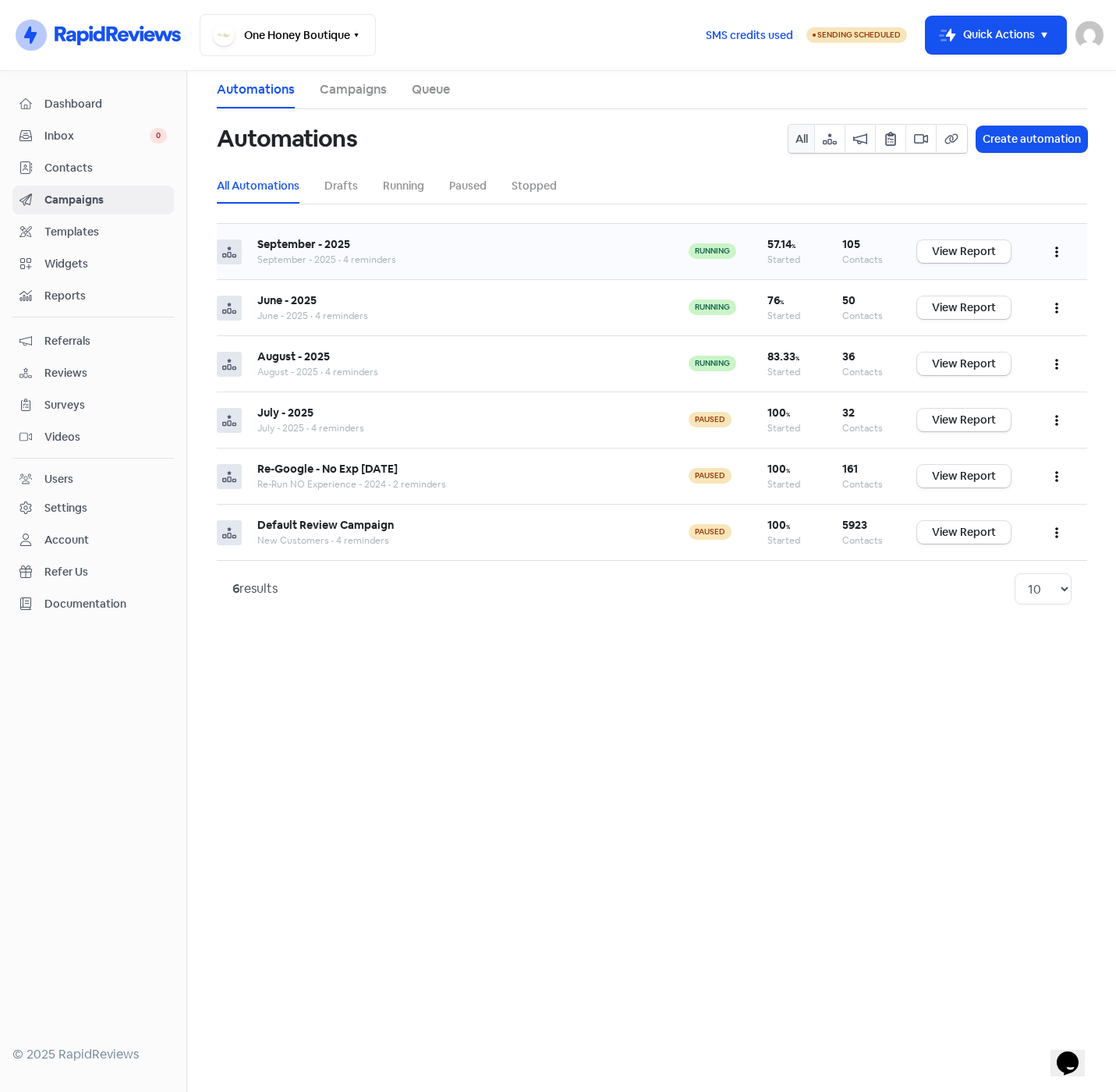
click at [1055, 253] on icon "button" at bounding box center [1057, 253] width 3 height 11
click at [981, 327] on button "Pause" at bounding box center [1008, 322] width 123 height 31
click at [1053, 249] on button "button" at bounding box center [1056, 252] width 29 height 37
click at [1002, 324] on button "Resume" at bounding box center [1008, 322] width 123 height 31
click at [73, 164] on span "Contacts" at bounding box center [105, 168] width 122 height 17
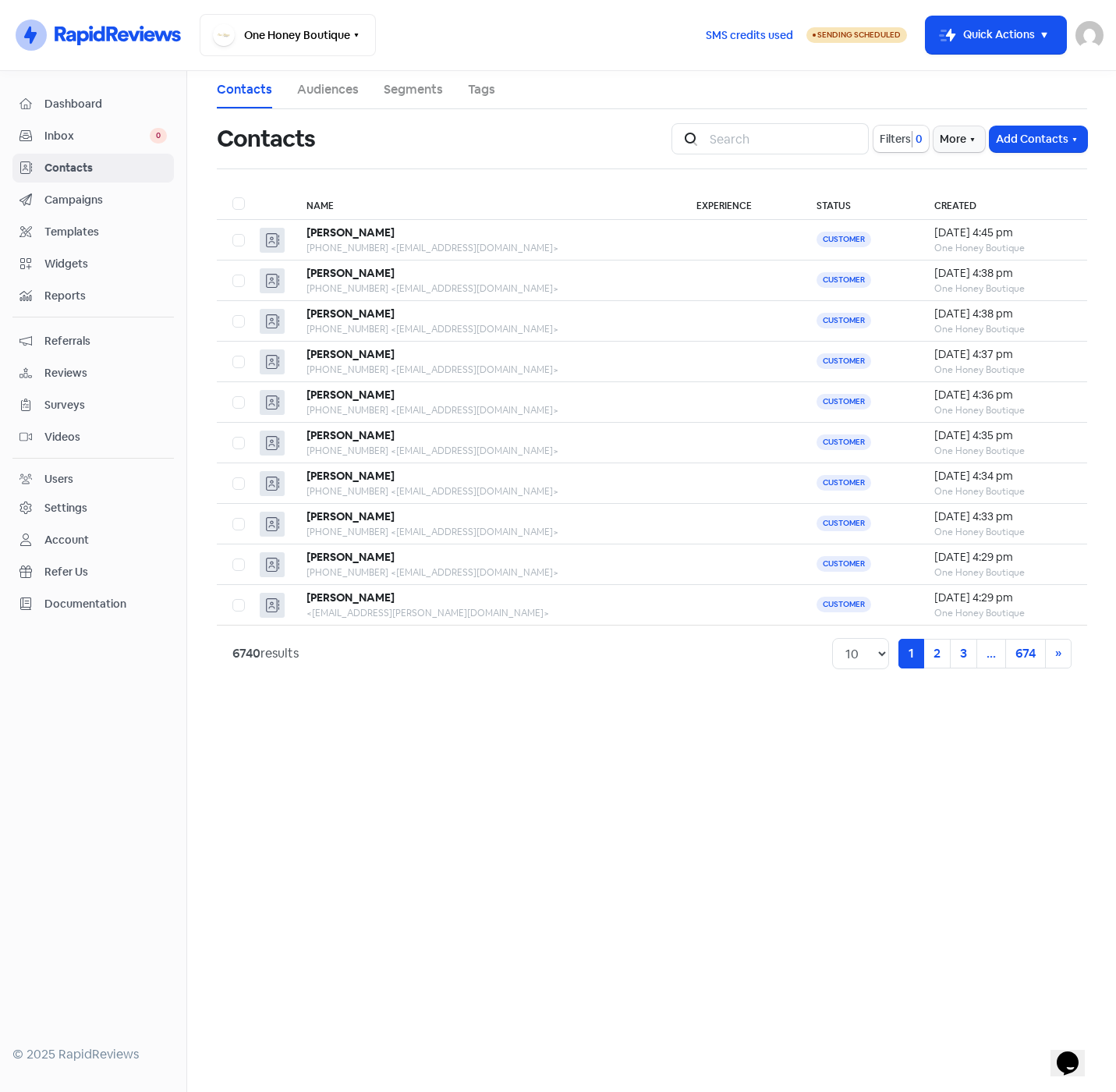
click at [329, 86] on link "Audiences" at bounding box center [328, 89] width 62 height 18
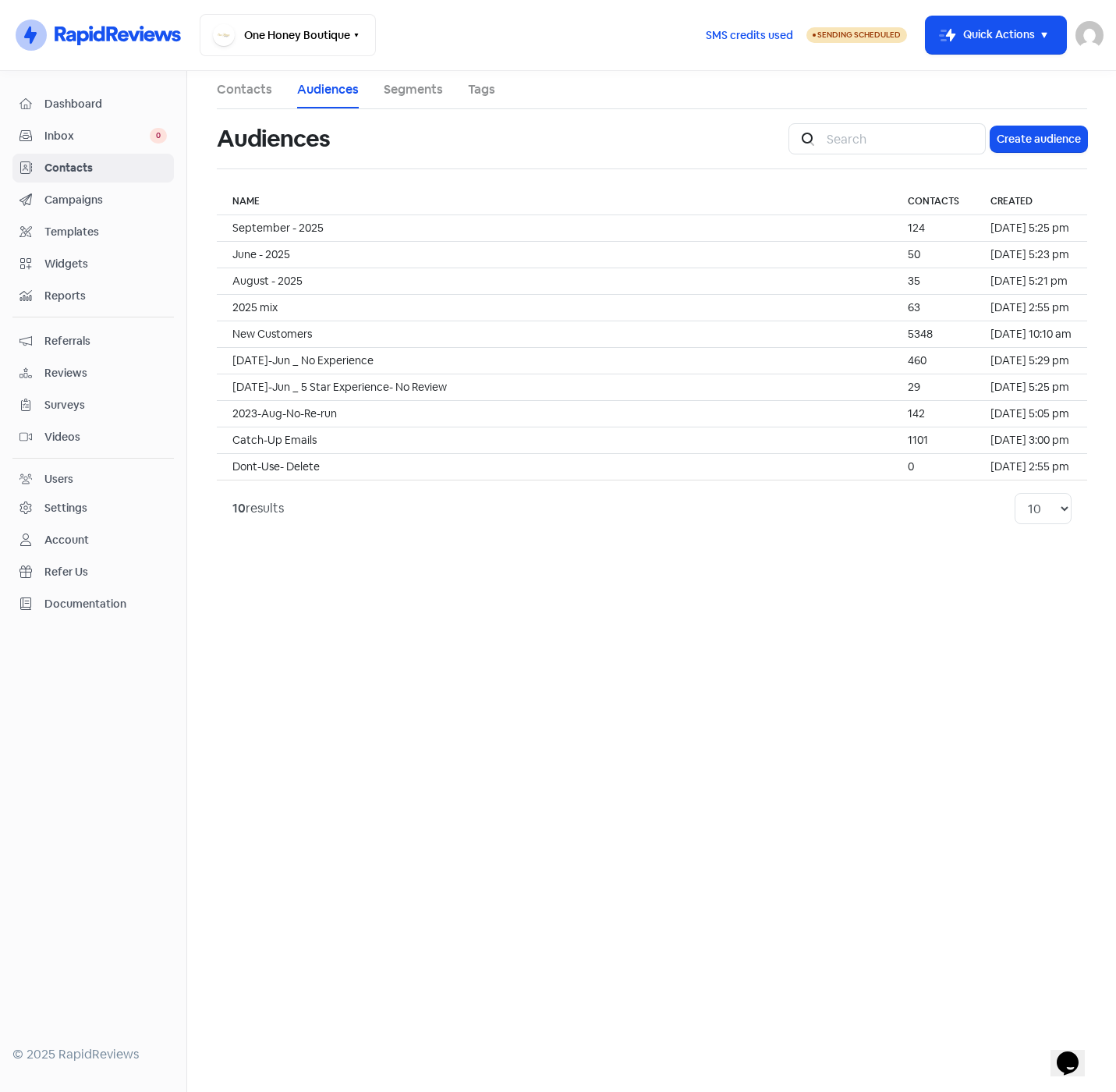
click at [71, 198] on span "Campaigns" at bounding box center [105, 200] width 122 height 17
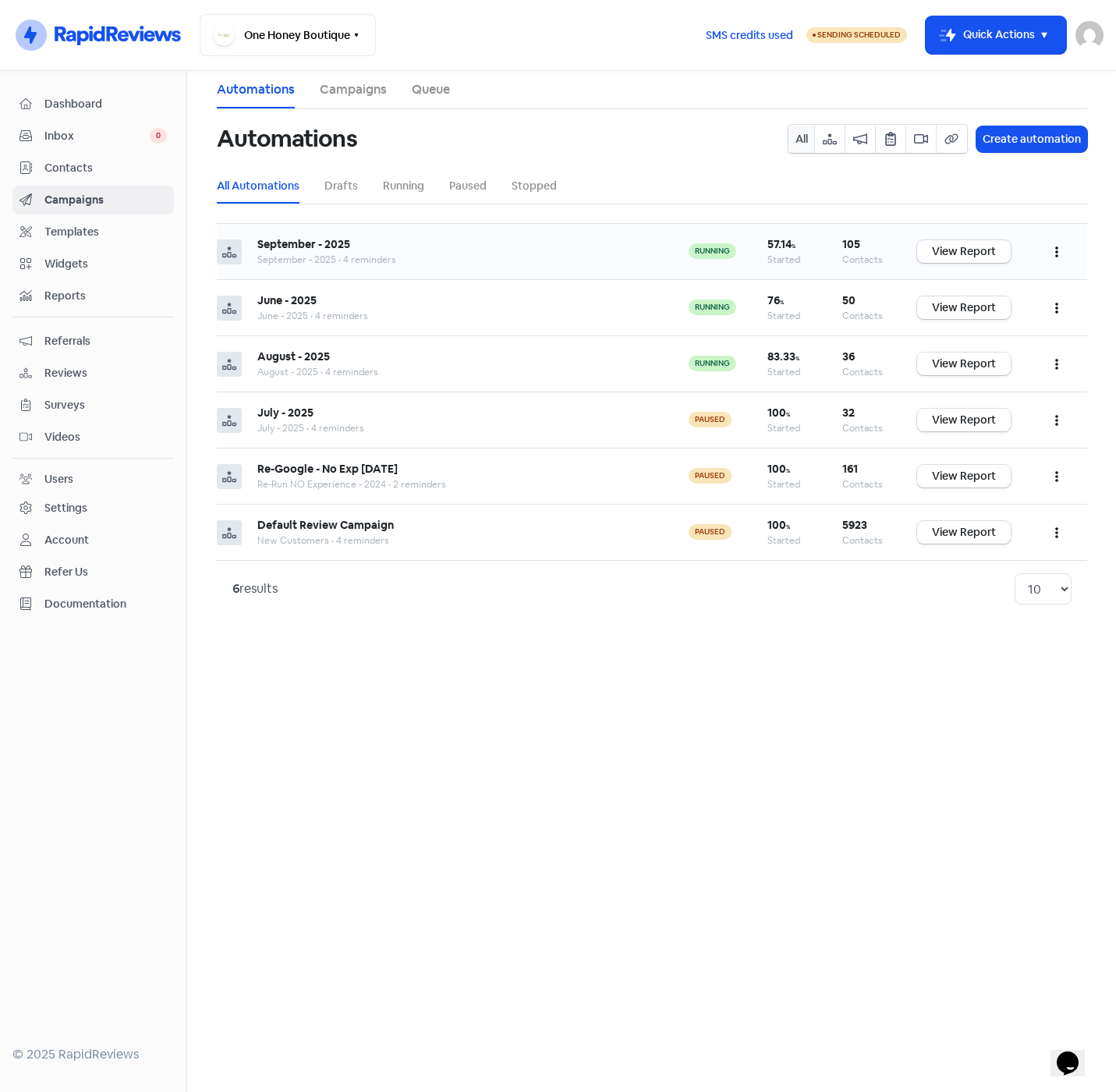
click at [1052, 253] on button "button" at bounding box center [1056, 252] width 29 height 37
click at [976, 324] on button "Pause" at bounding box center [1008, 322] width 123 height 31
click at [58, 160] on span "Contacts" at bounding box center [105, 168] width 122 height 17
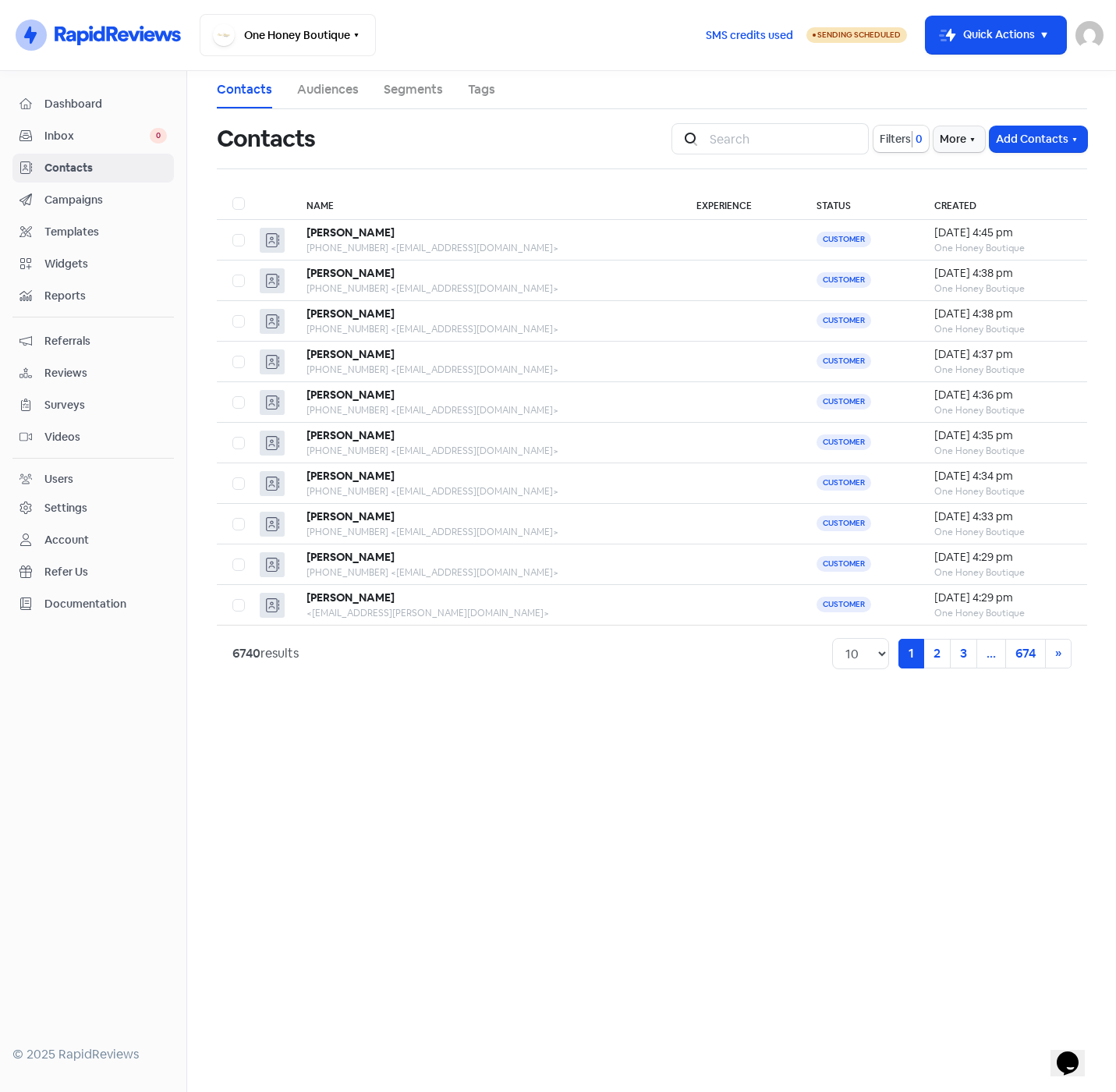
click at [75, 227] on span "Templates" at bounding box center [105, 232] width 122 height 17
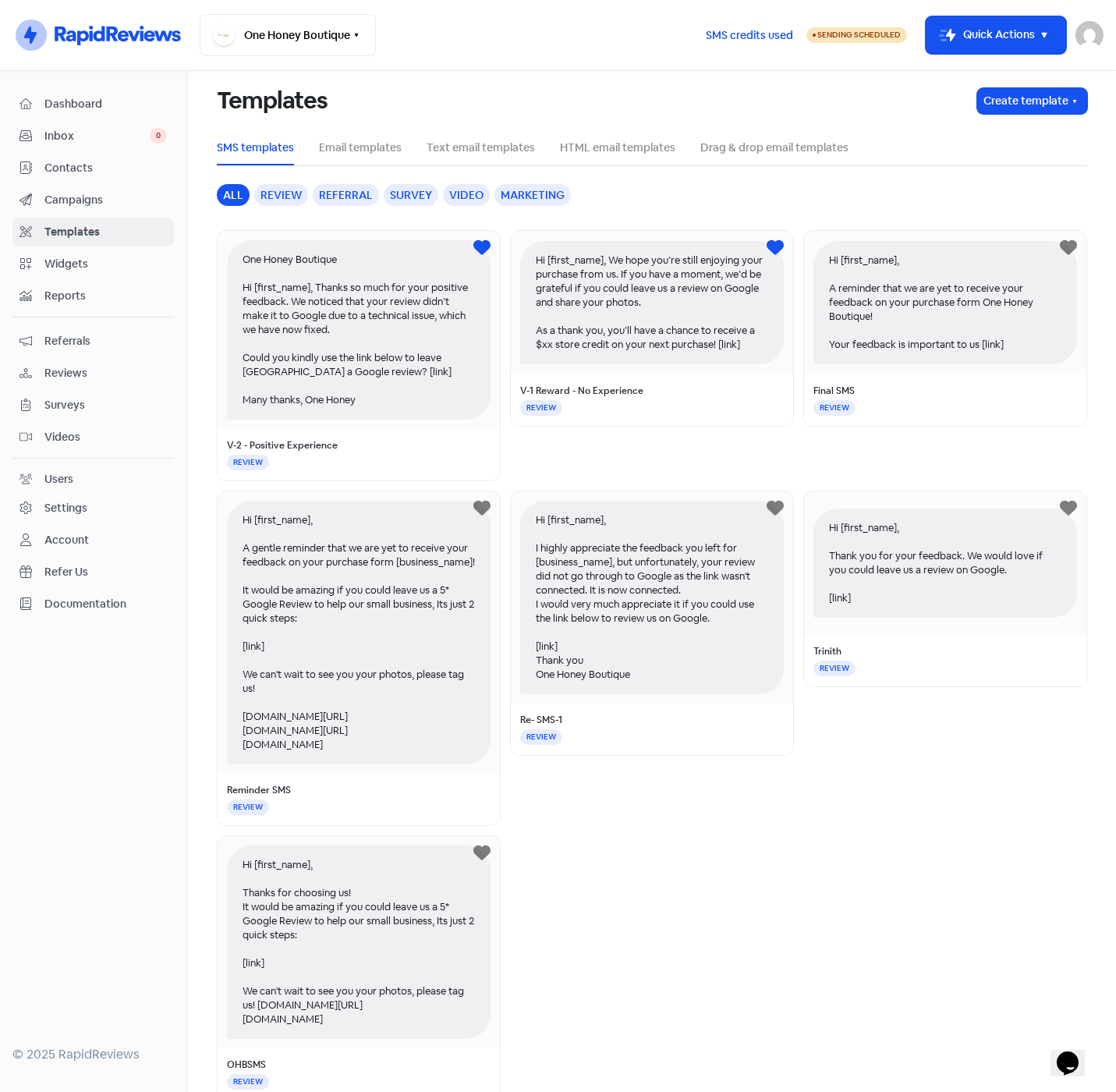
click at [78, 197] on span "Campaigns" at bounding box center [105, 200] width 122 height 17
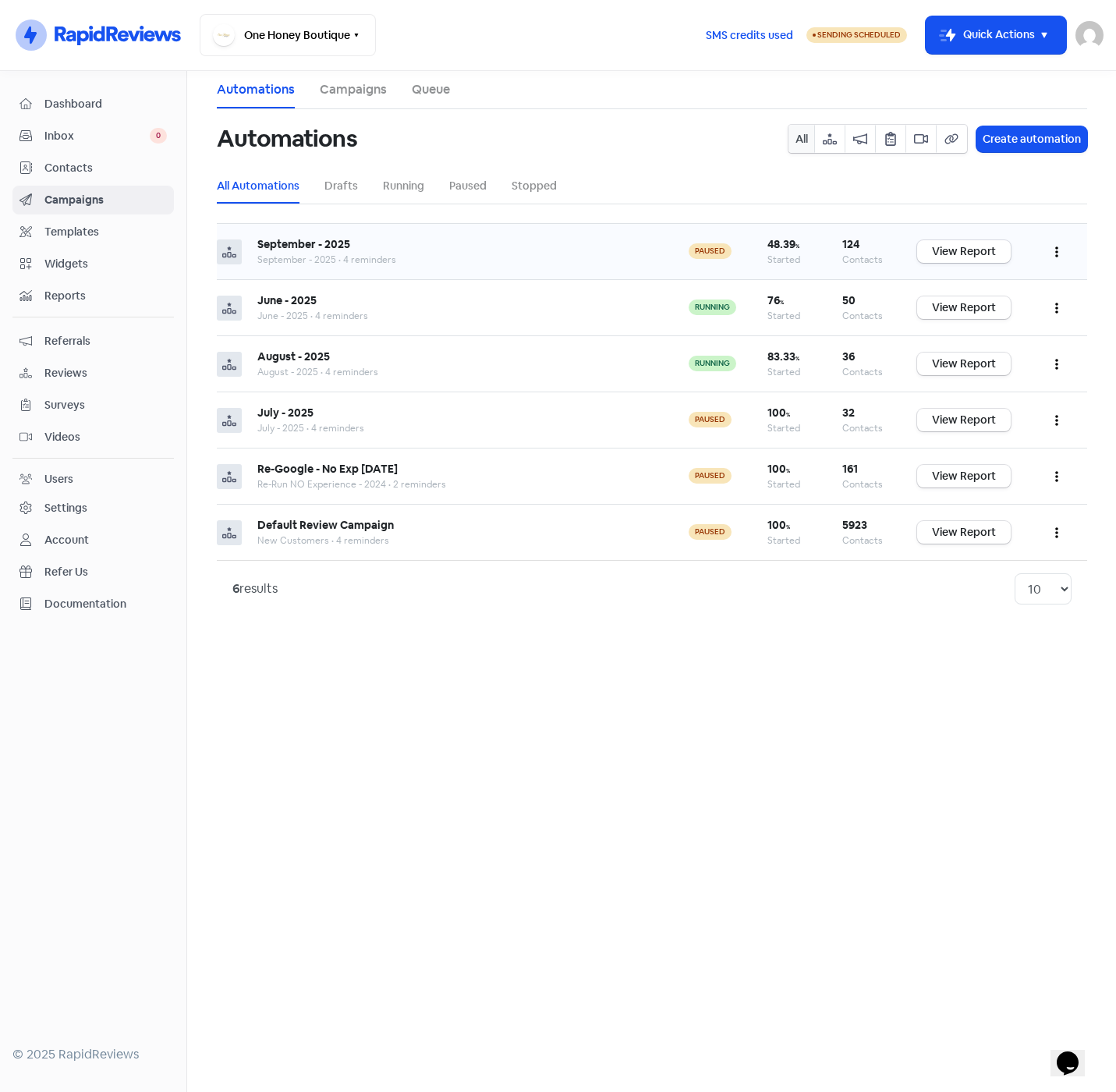
click at [1055, 249] on icon "button" at bounding box center [1057, 252] width 3 height 13
click at [976, 319] on button "Resume" at bounding box center [1008, 322] width 123 height 31
click at [742, 697] on main "Automations Campaigns Queue Automations All Create automation All Automations D…" at bounding box center [651, 581] width 929 height 1021
click at [71, 168] on span "Contacts" at bounding box center [105, 168] width 122 height 17
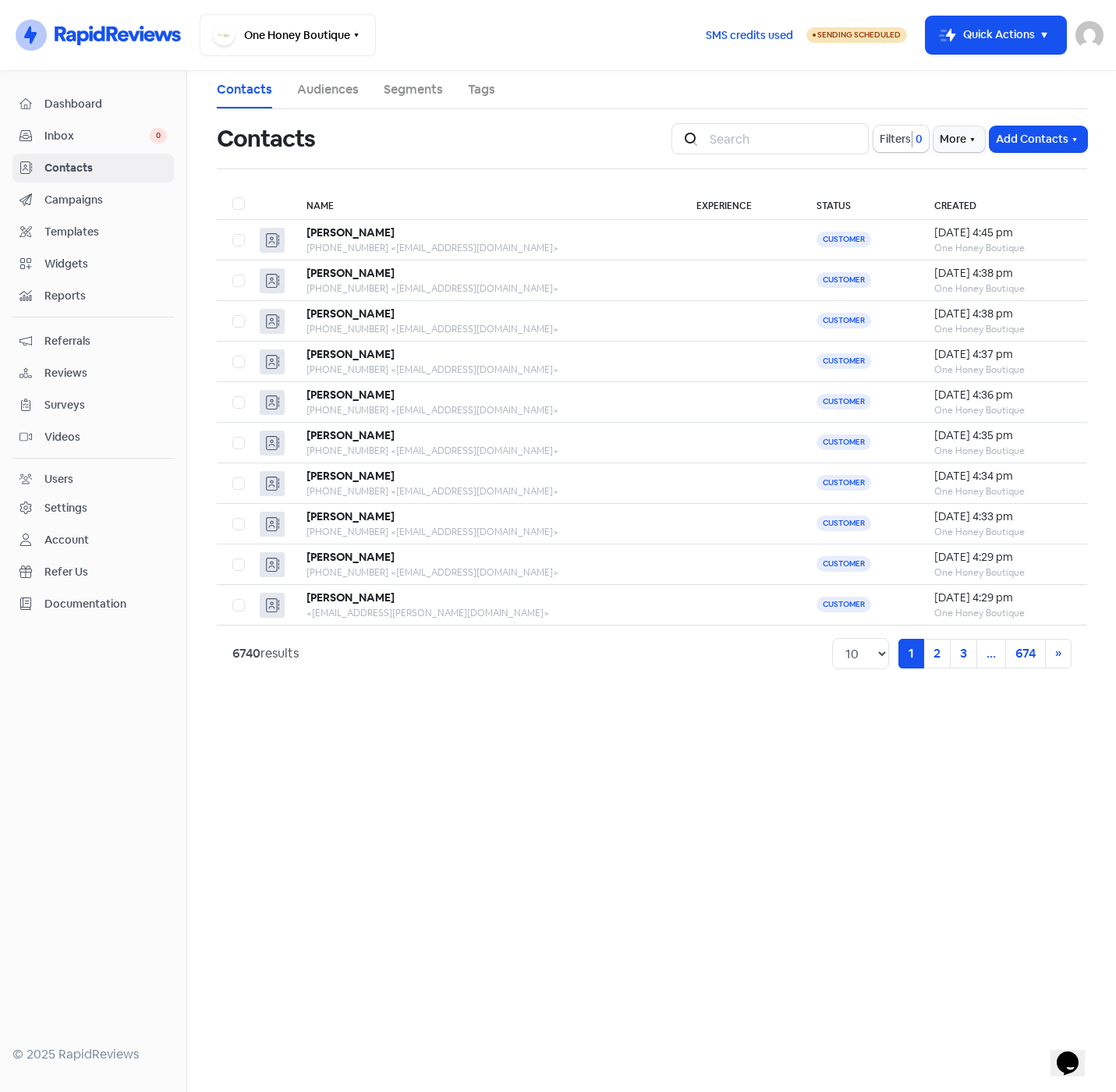
click at [478, 88] on link "Tags" at bounding box center [482, 89] width 28 height 18
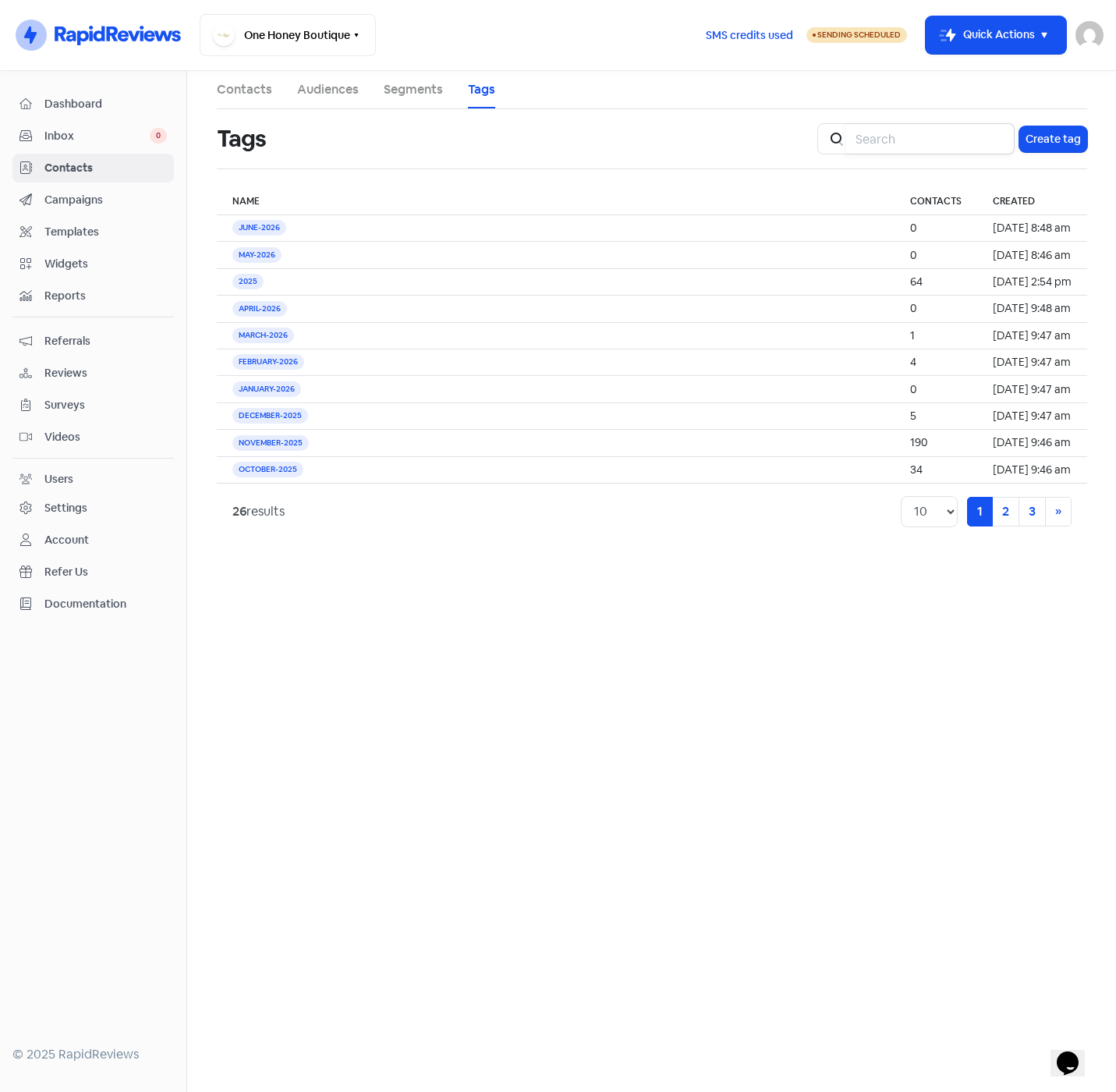
click at [930, 144] on input "search" at bounding box center [930, 138] width 168 height 31
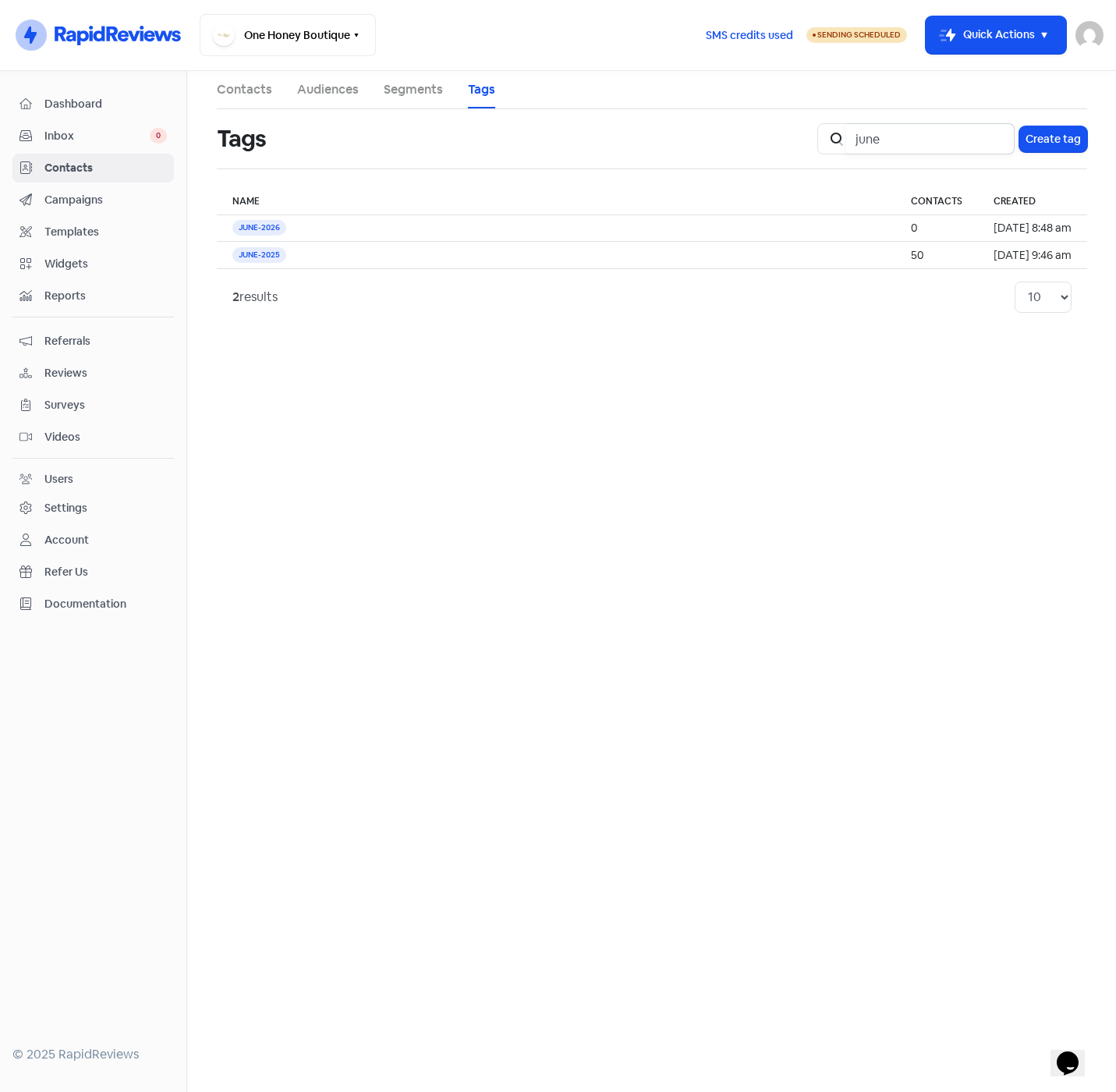
drag, startPoint x: 886, startPoint y: 145, endPoint x: 820, endPoint y: 151, distance: 66.3
click at [820, 151] on div "Icon For Search june Create tag" at bounding box center [951, 139] width 288 height 50
type input "july"
click at [71, 191] on link "Campaigns" at bounding box center [93, 200] width 161 height 29
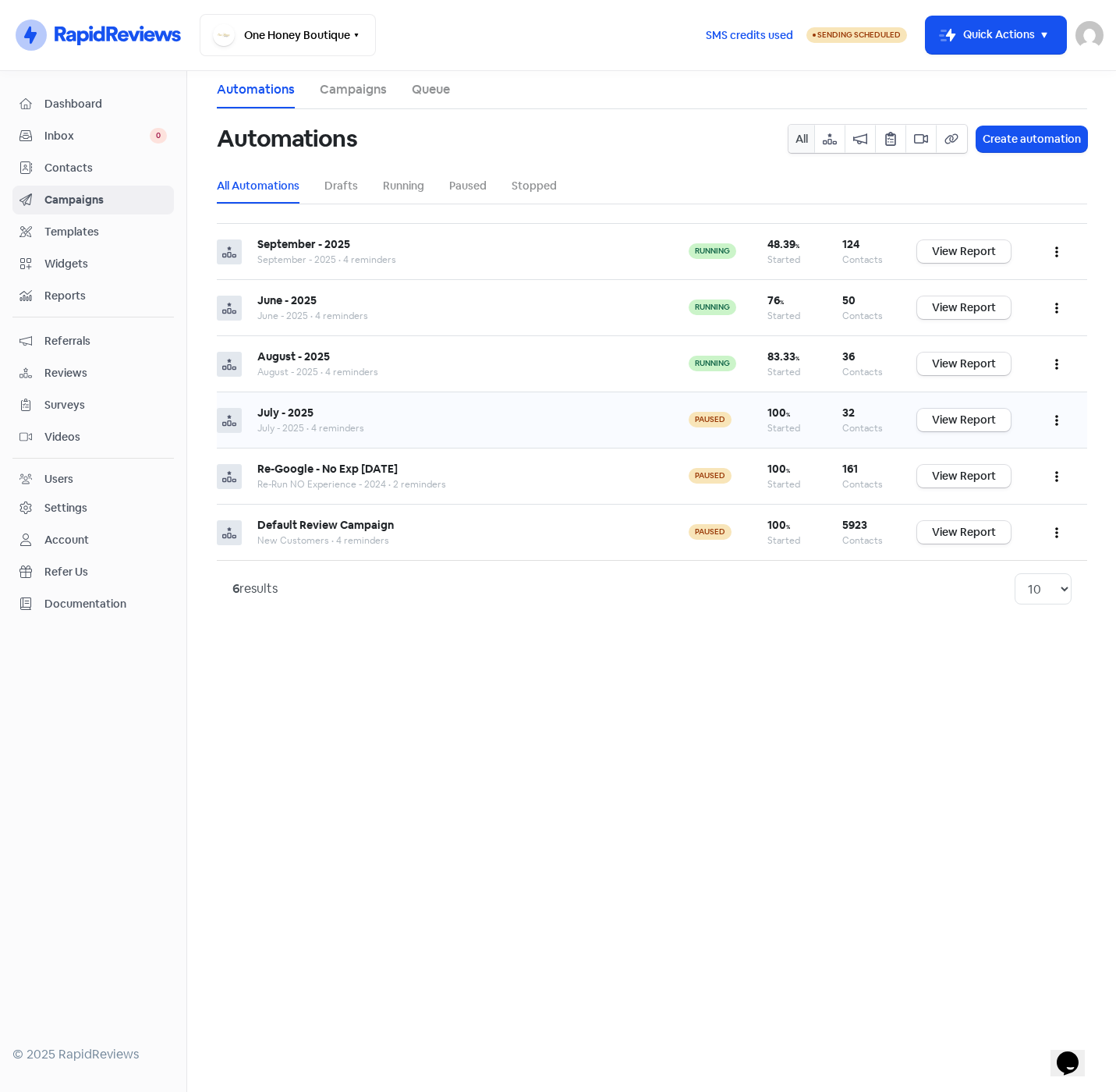
click at [1051, 421] on button "button" at bounding box center [1056, 420] width 29 height 37
click at [969, 490] on button "Resume" at bounding box center [1008, 490] width 123 height 31
click at [82, 168] on span "Contacts" at bounding box center [105, 168] width 122 height 17
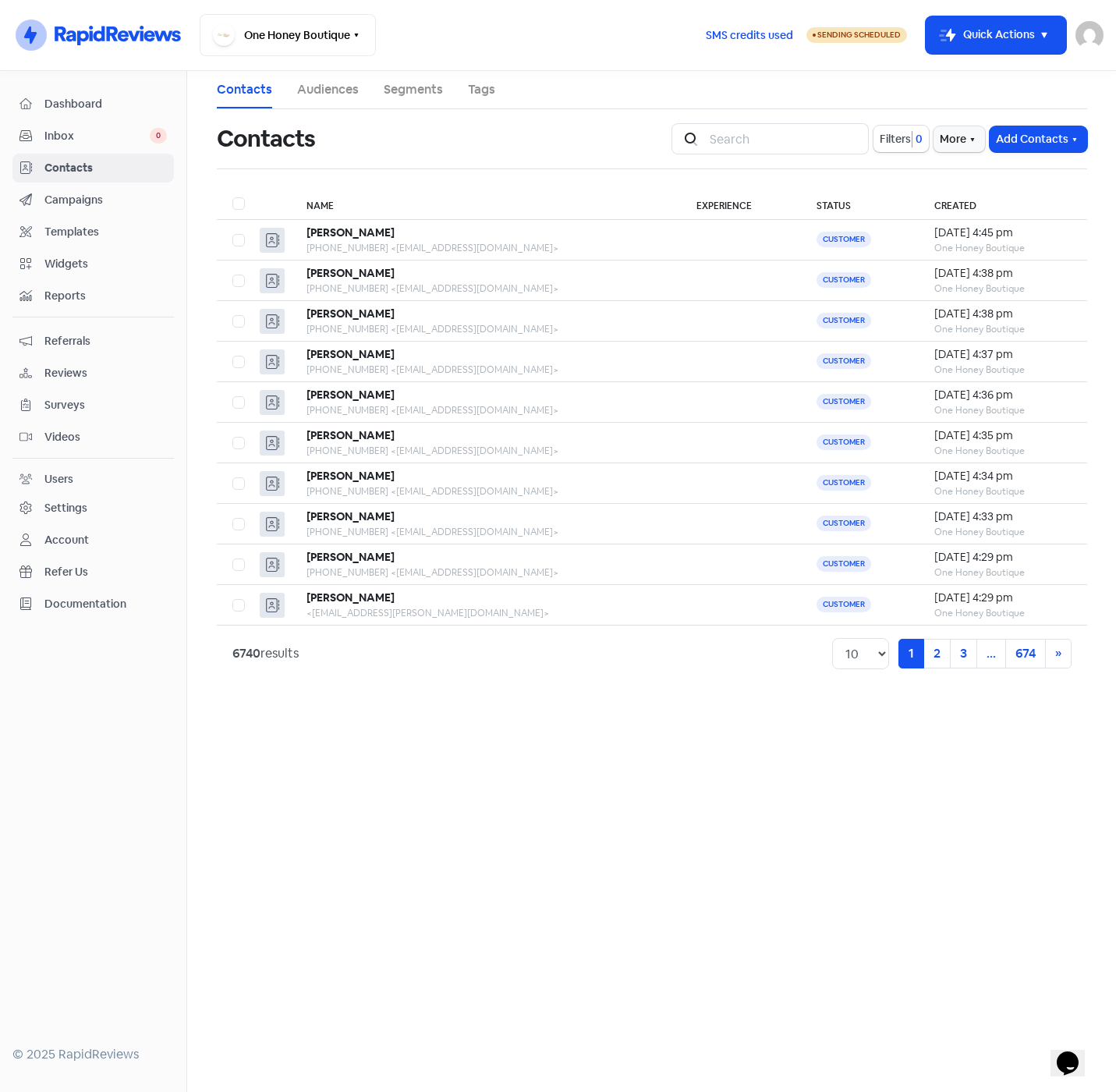
click at [60, 167] on span "Contacts" at bounding box center [105, 168] width 122 height 17
click at [766, 143] on input "search" at bounding box center [784, 138] width 168 height 31
click at [904, 144] on span "Filters" at bounding box center [894, 140] width 31 height 17
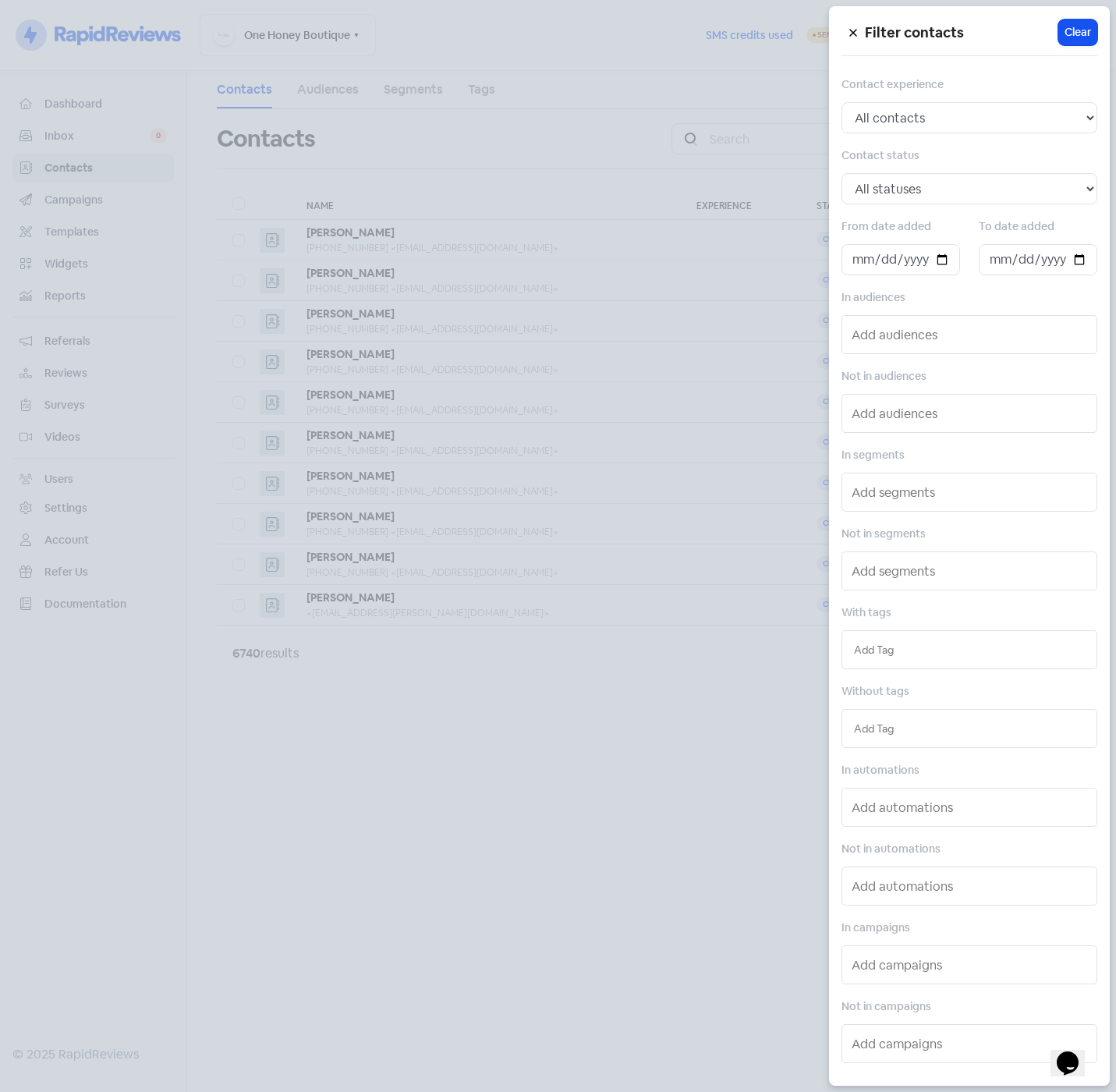
scroll to position [3, 0]
click at [945, 182] on select "All statuses Customer Lead Subscribed Unsubscribed" at bounding box center [969, 186] width 256 height 31
select select "subscribed"
click at [841, 171] on select "All statuses Customer Lead Subscribed Unsubscribed" at bounding box center [969, 186] width 256 height 31
click at [910, 650] on input "text" at bounding box center [969, 647] width 231 height 18
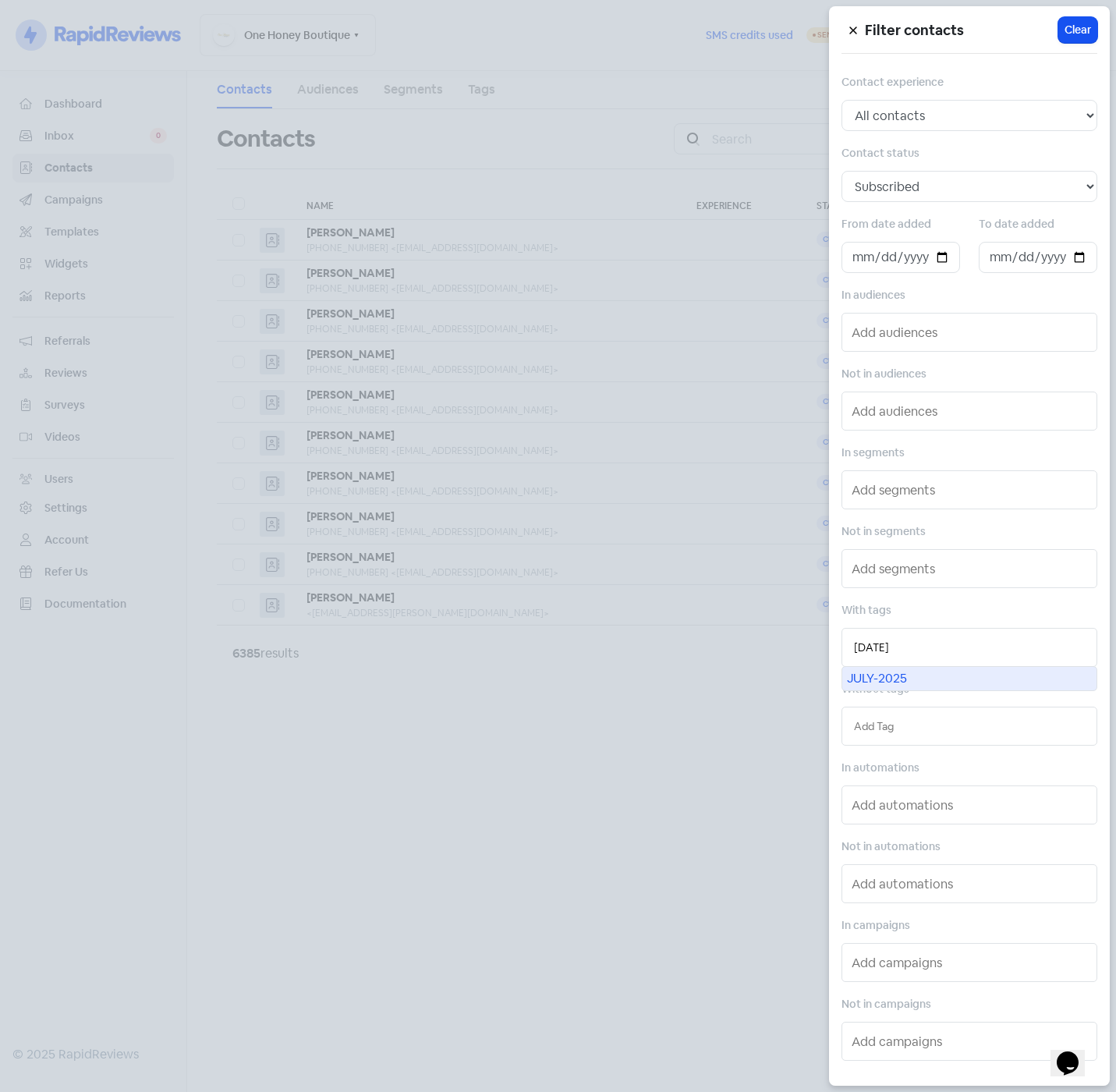
type input "[DATE]"
click at [960, 682] on div "JULY-2025" at bounding box center [969, 678] width 254 height 23
click at [594, 698] on div at bounding box center [558, 546] width 1116 height 1092
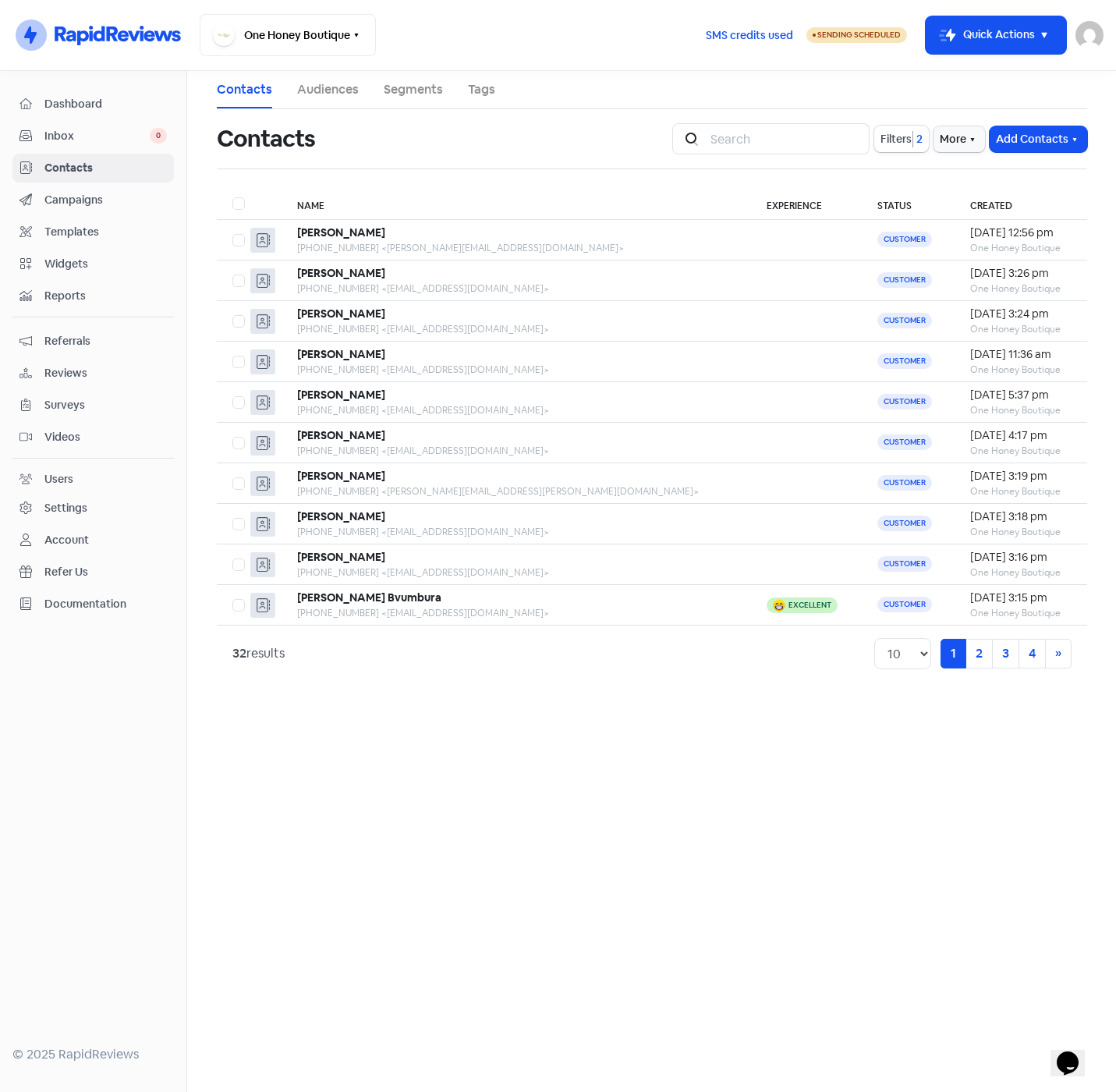
click at [59, 196] on span "Campaigns" at bounding box center [105, 200] width 122 height 17
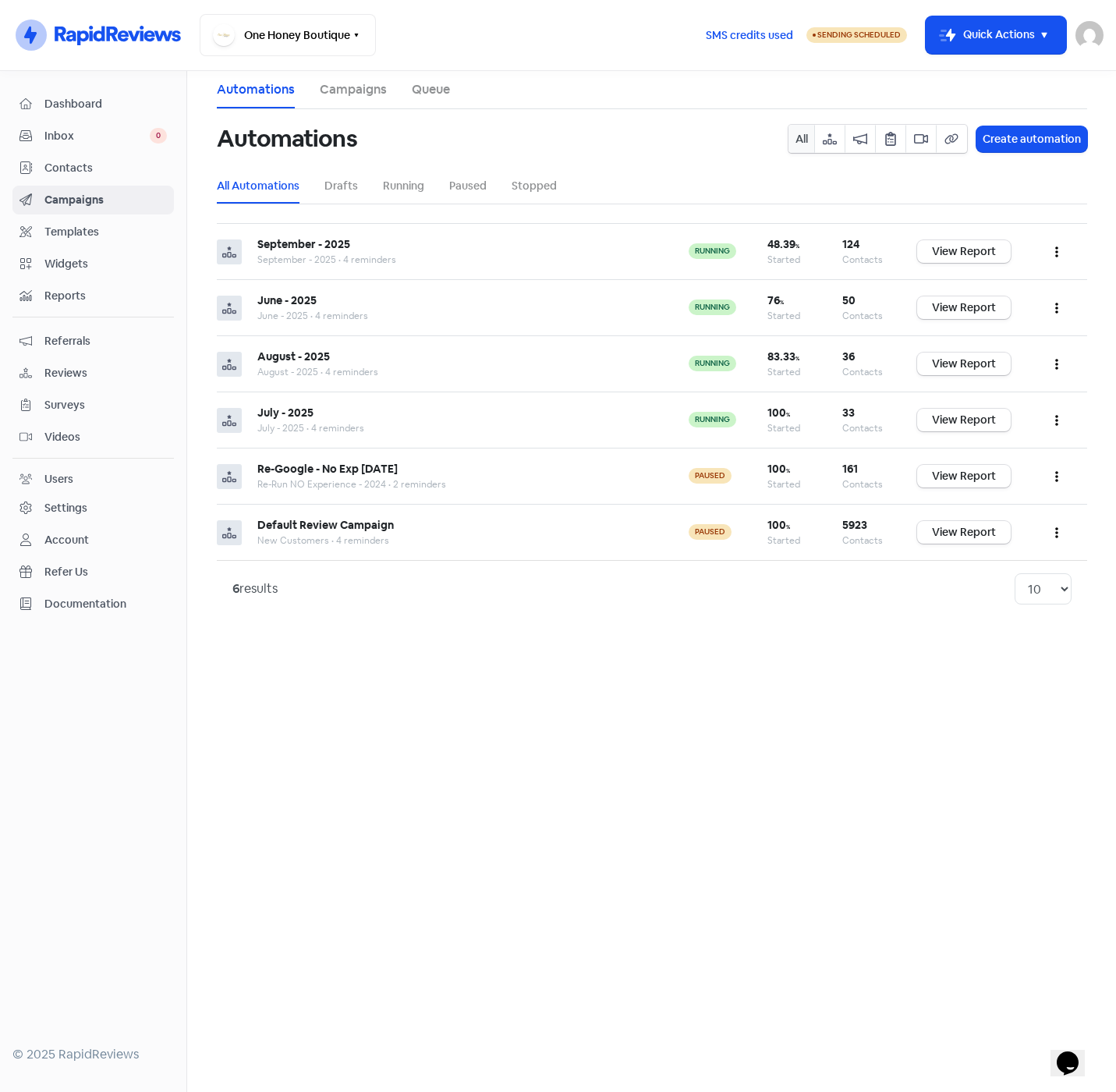
click at [78, 166] on span "Contacts" at bounding box center [105, 168] width 122 height 17
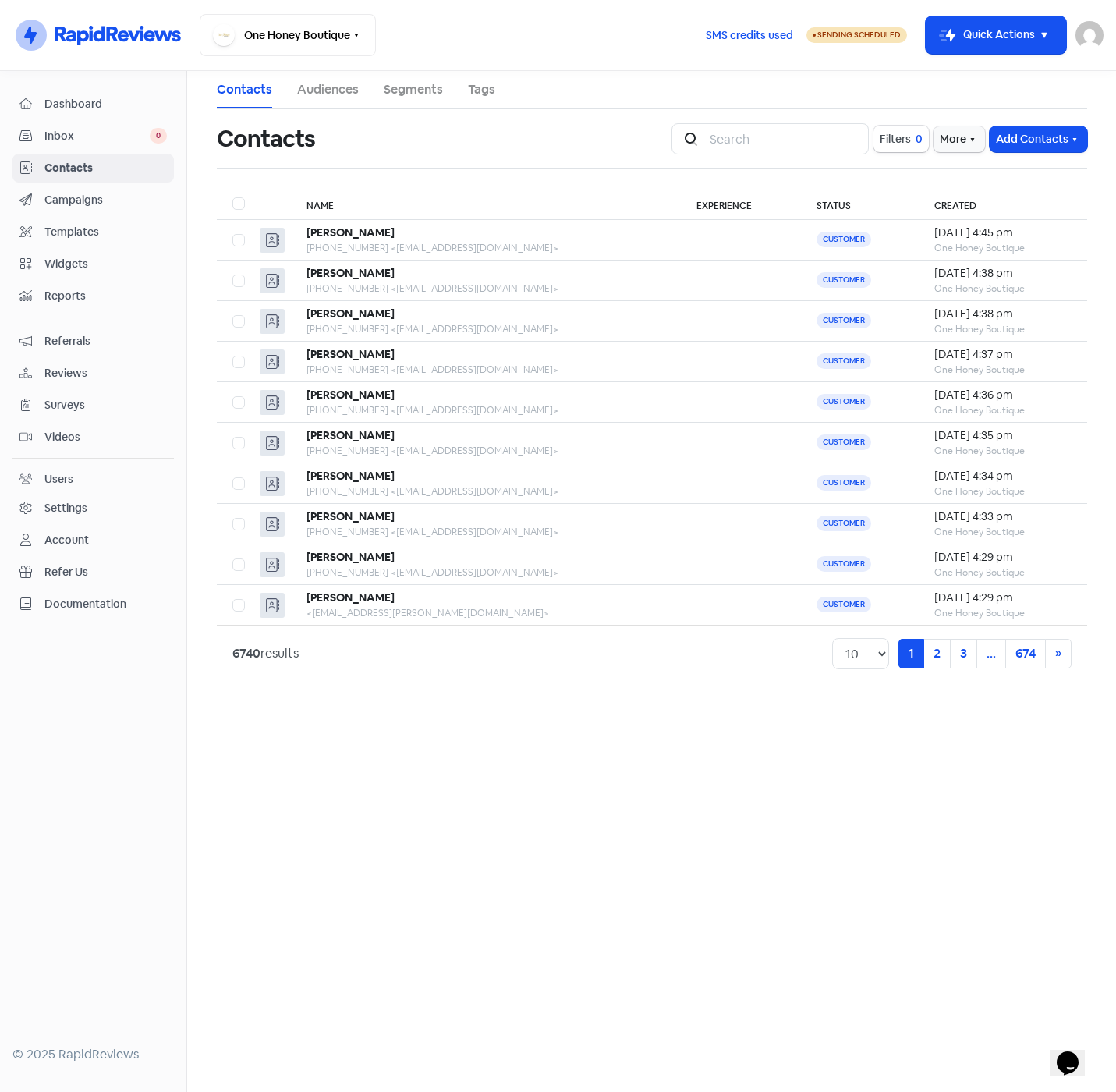
click at [478, 87] on link "Tags" at bounding box center [482, 89] width 28 height 18
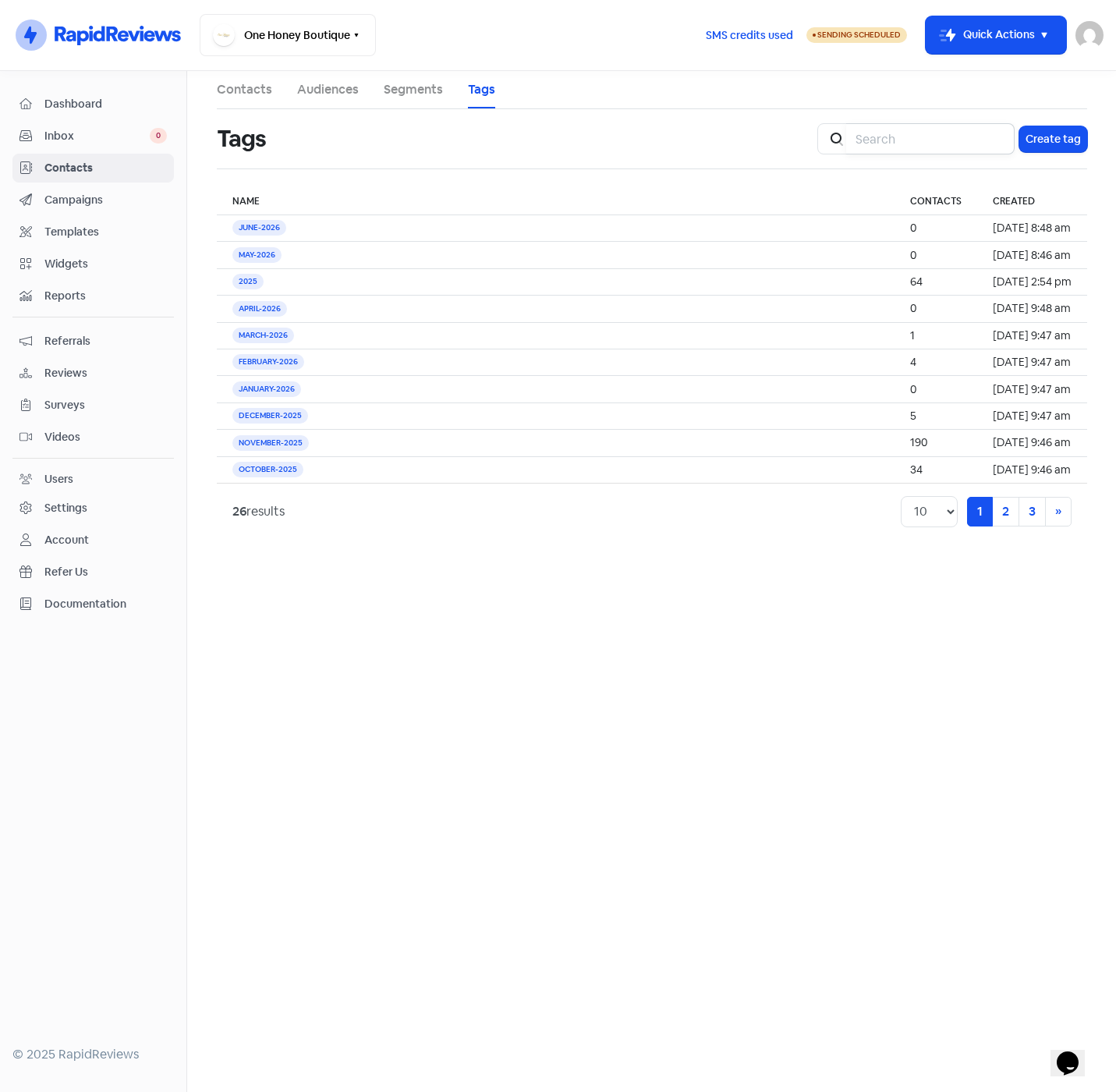
click at [913, 144] on input "search" at bounding box center [930, 138] width 168 height 31
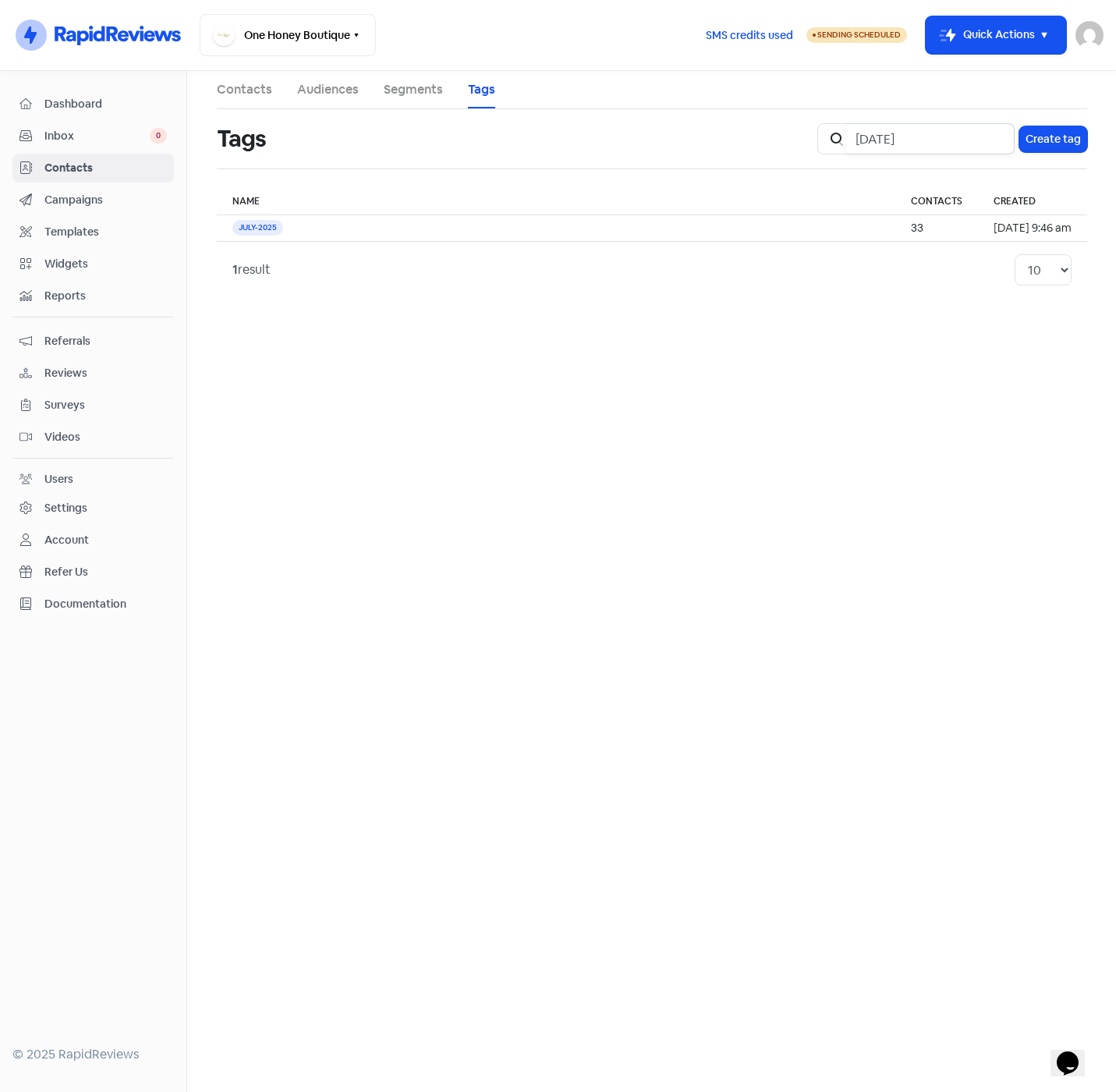
type input "[DATE]"
click at [70, 166] on span "Contacts" at bounding box center [105, 168] width 122 height 17
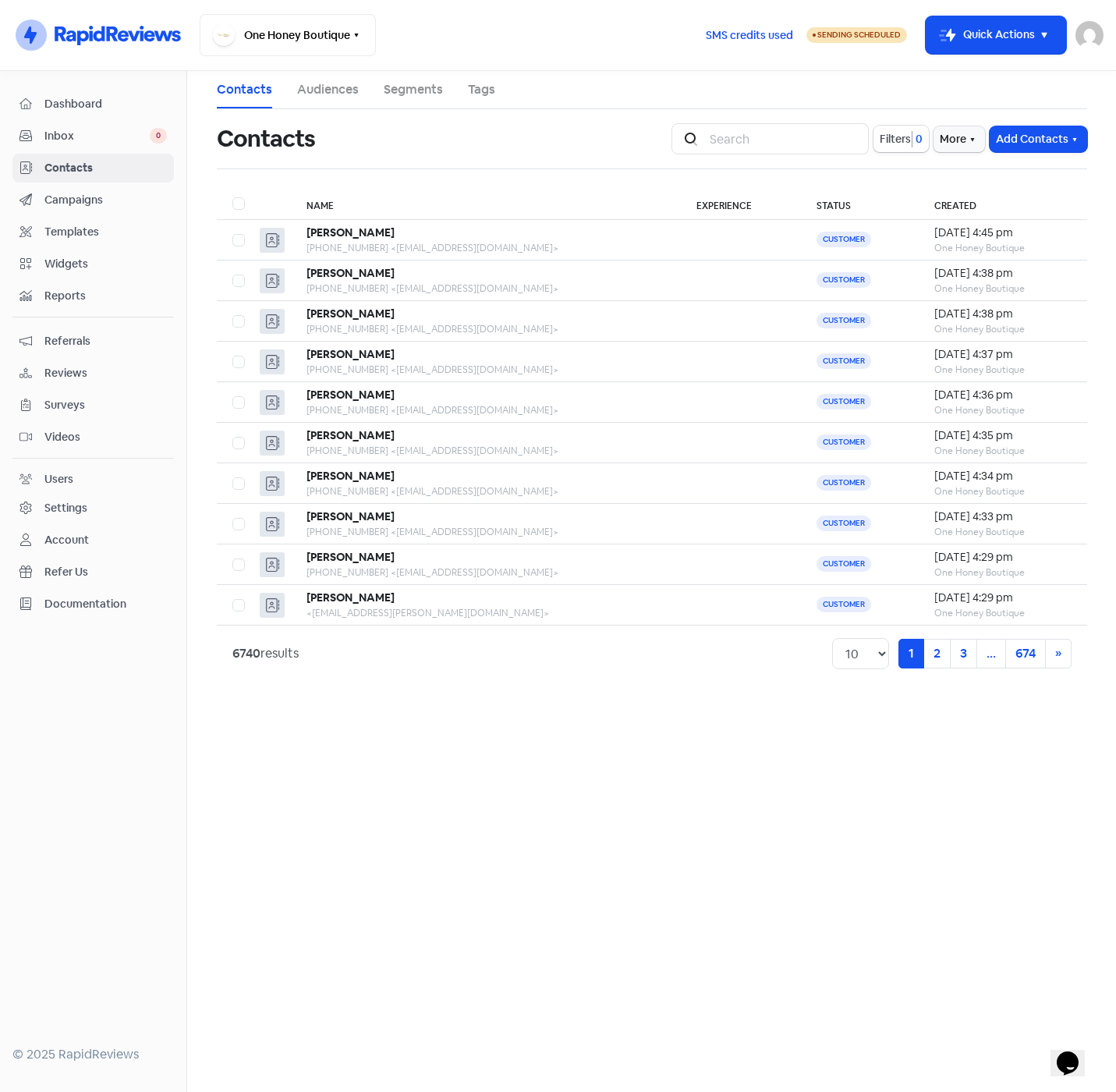
click at [72, 193] on span "Campaigns" at bounding box center [105, 200] width 122 height 17
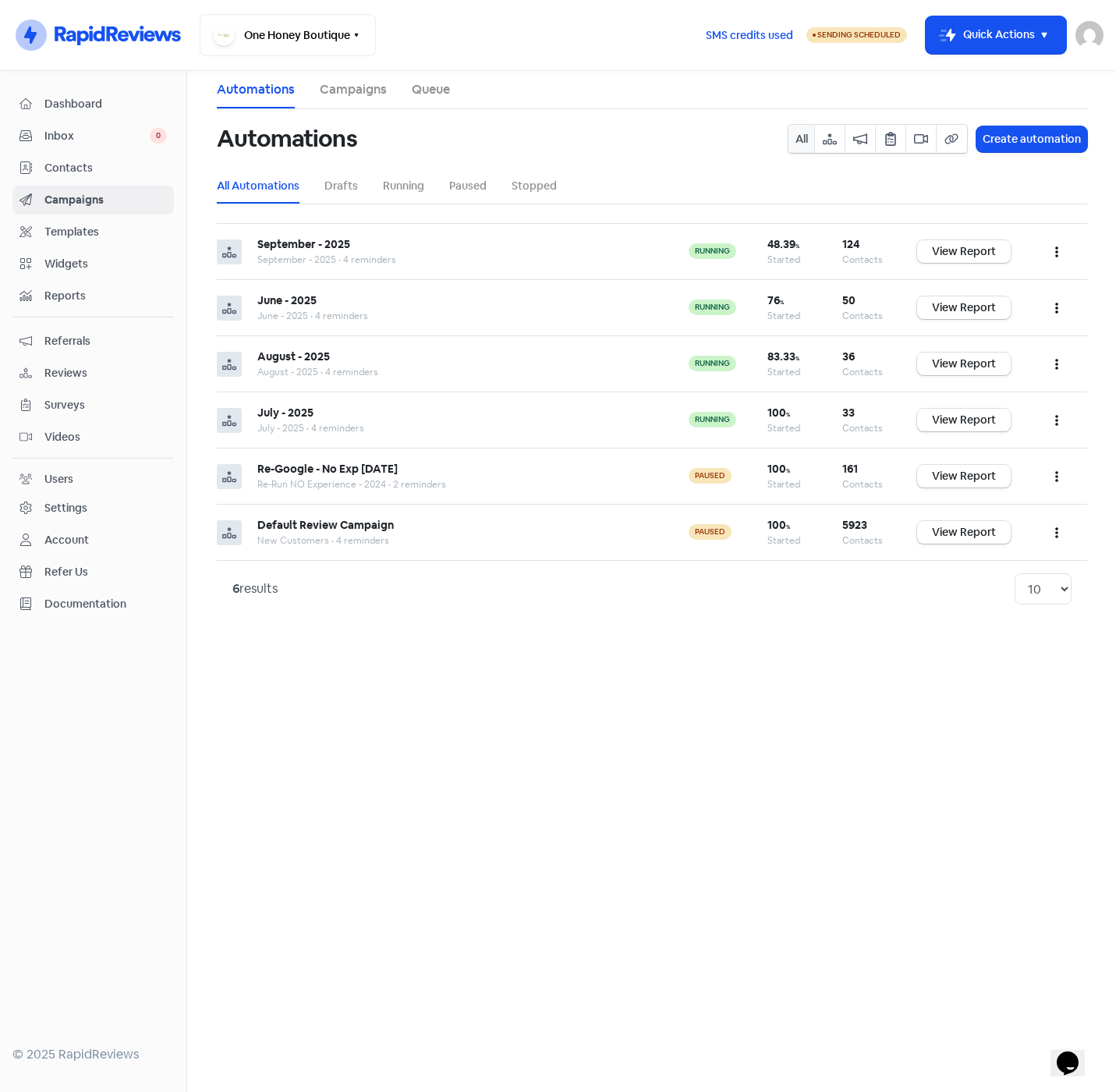
click at [75, 159] on div "Contacts" at bounding box center [93, 167] width 147 height 18
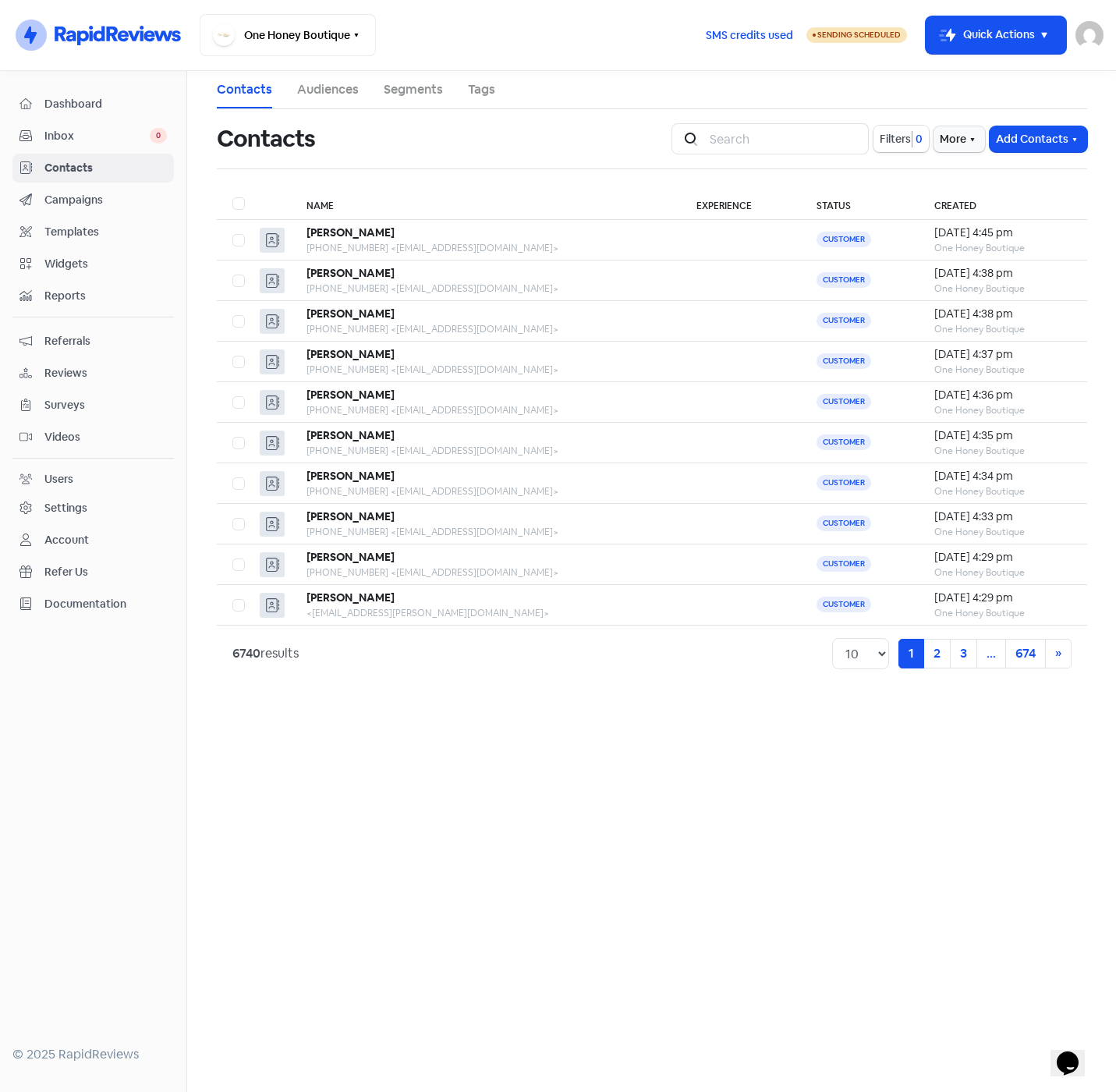
click at [893, 143] on span "Filters" at bounding box center [894, 140] width 31 height 17
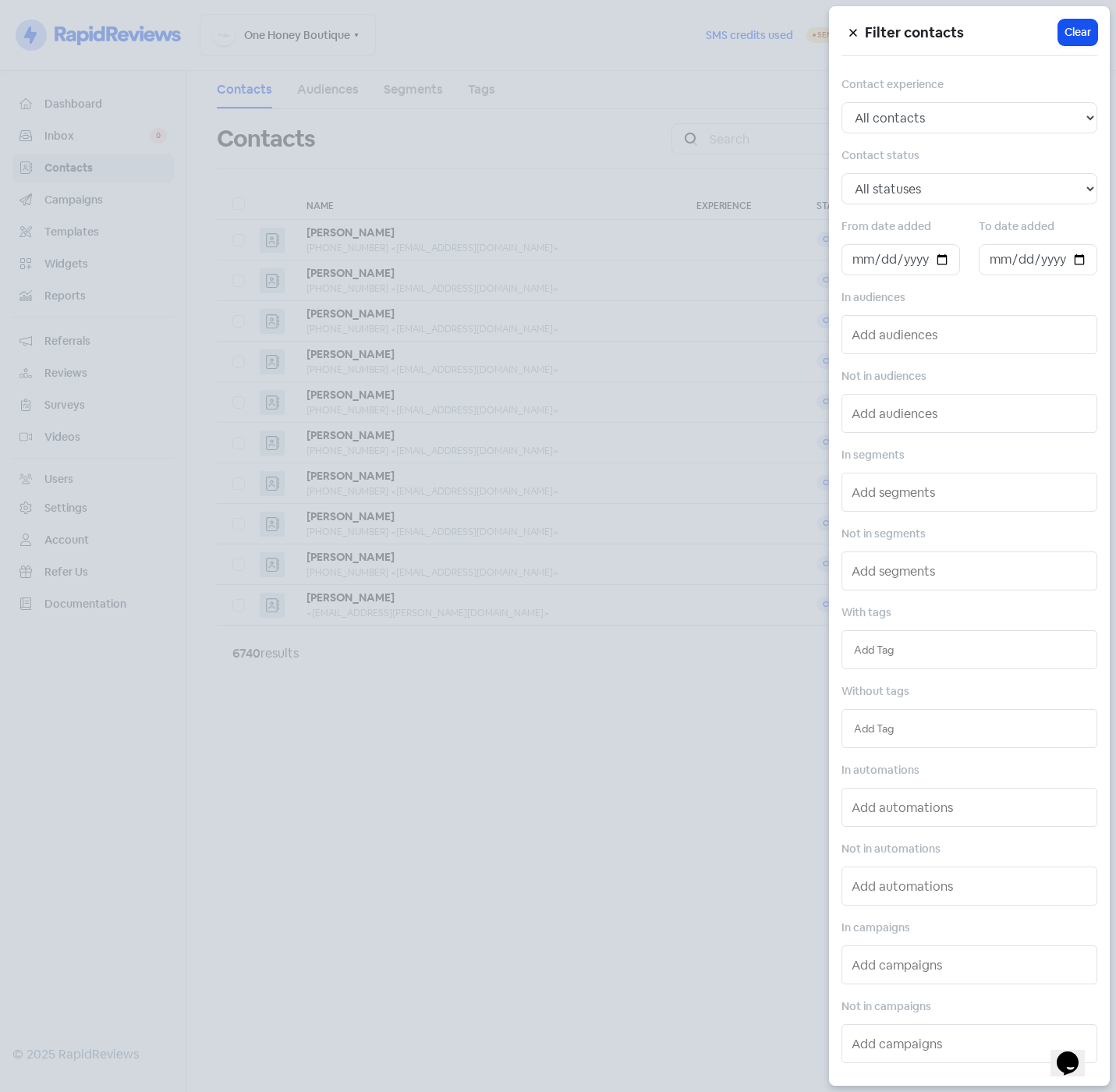
click at [952, 651] on input "text" at bounding box center [969, 650] width 231 height 18
type input "aug"
click at [942, 688] on div "AUGUST-2025" at bounding box center [969, 681] width 254 height 23
click at [956, 194] on select "All statuses Customer Lead Subscribed Unsubscribed" at bounding box center [969, 188] width 256 height 31
select select "subscribed"
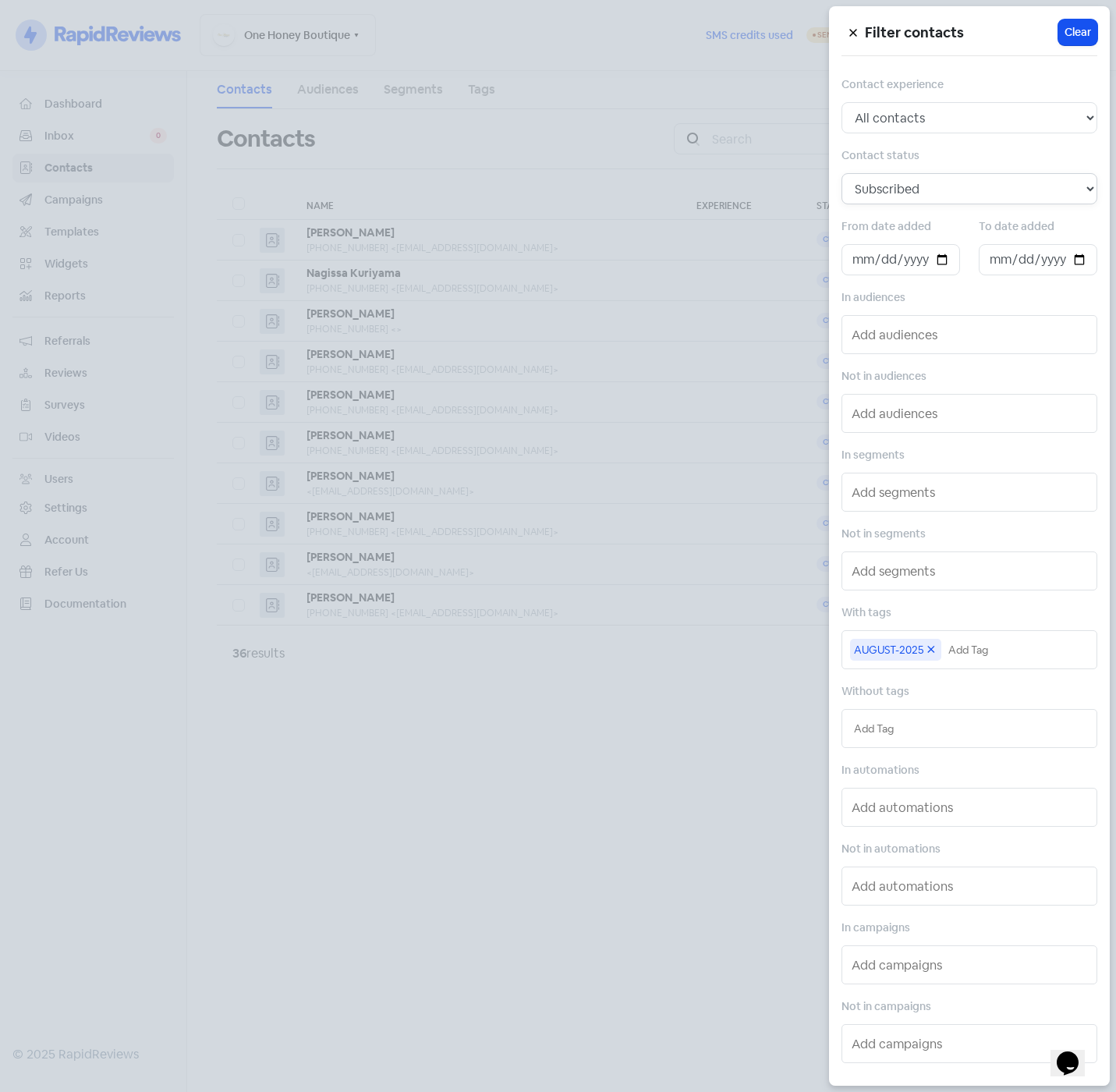
click at [841, 173] on select "All statuses Customer Lead Subscribed Unsubscribed" at bounding box center [969, 188] width 256 height 31
click at [991, 732] on input "text" at bounding box center [969, 728] width 231 height 18
click at [933, 185] on select "All statuses Customer Lead Subscribed Unsubscribed" at bounding box center [969, 188] width 256 height 31
select select
click at [841, 173] on select "All statuses Customer Lead Subscribed Unsubscribed" at bounding box center [969, 188] width 256 height 31
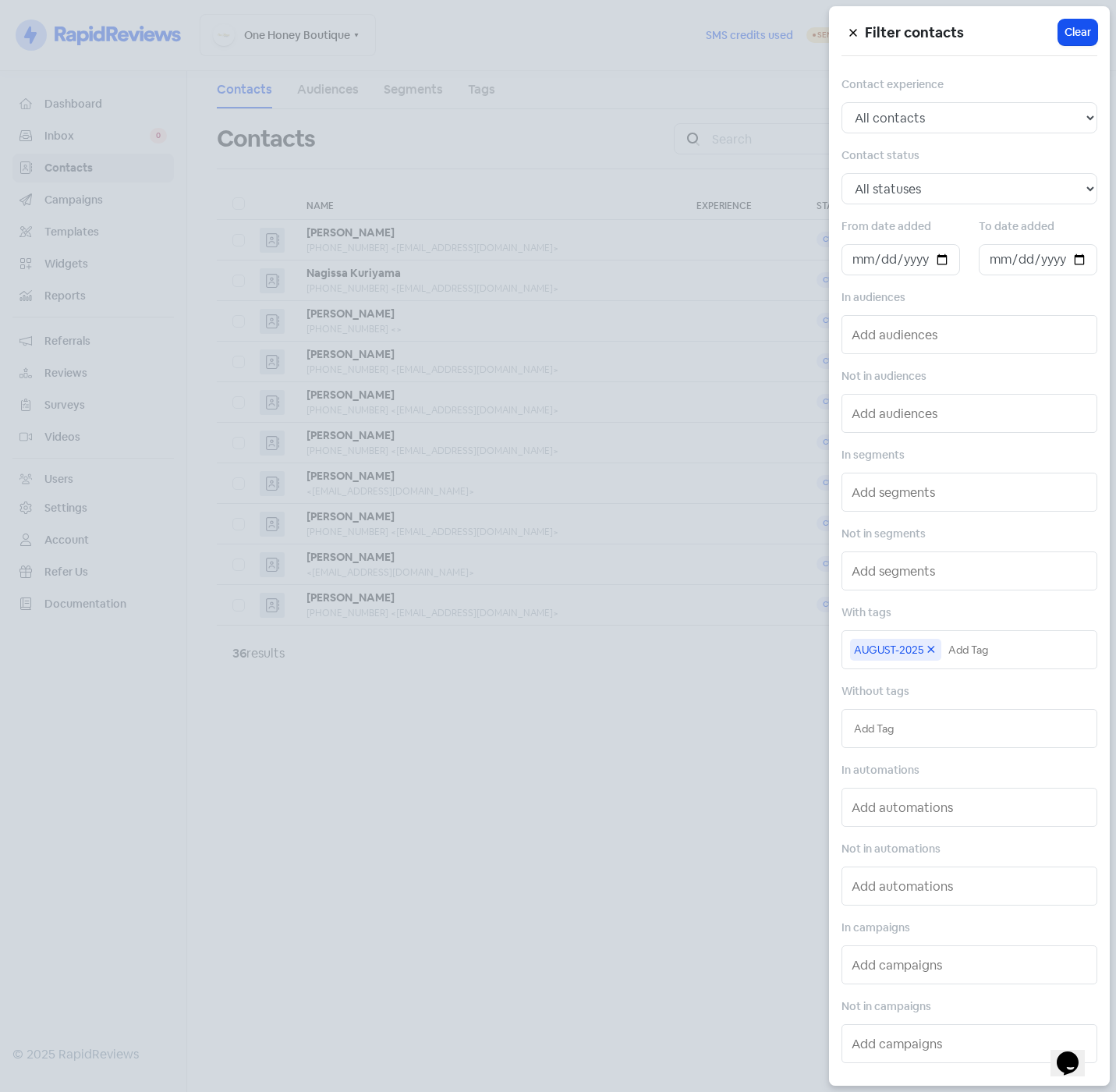
click at [938, 737] on li at bounding box center [969, 728] width 238 height 22
click at [950, 725] on input "text" at bounding box center [969, 728] width 231 height 18
type input "do"
click at [940, 756] on div "DO-NOT-FOLLOW" at bounding box center [969, 759] width 254 height 23
click at [551, 782] on div at bounding box center [558, 546] width 1116 height 1092
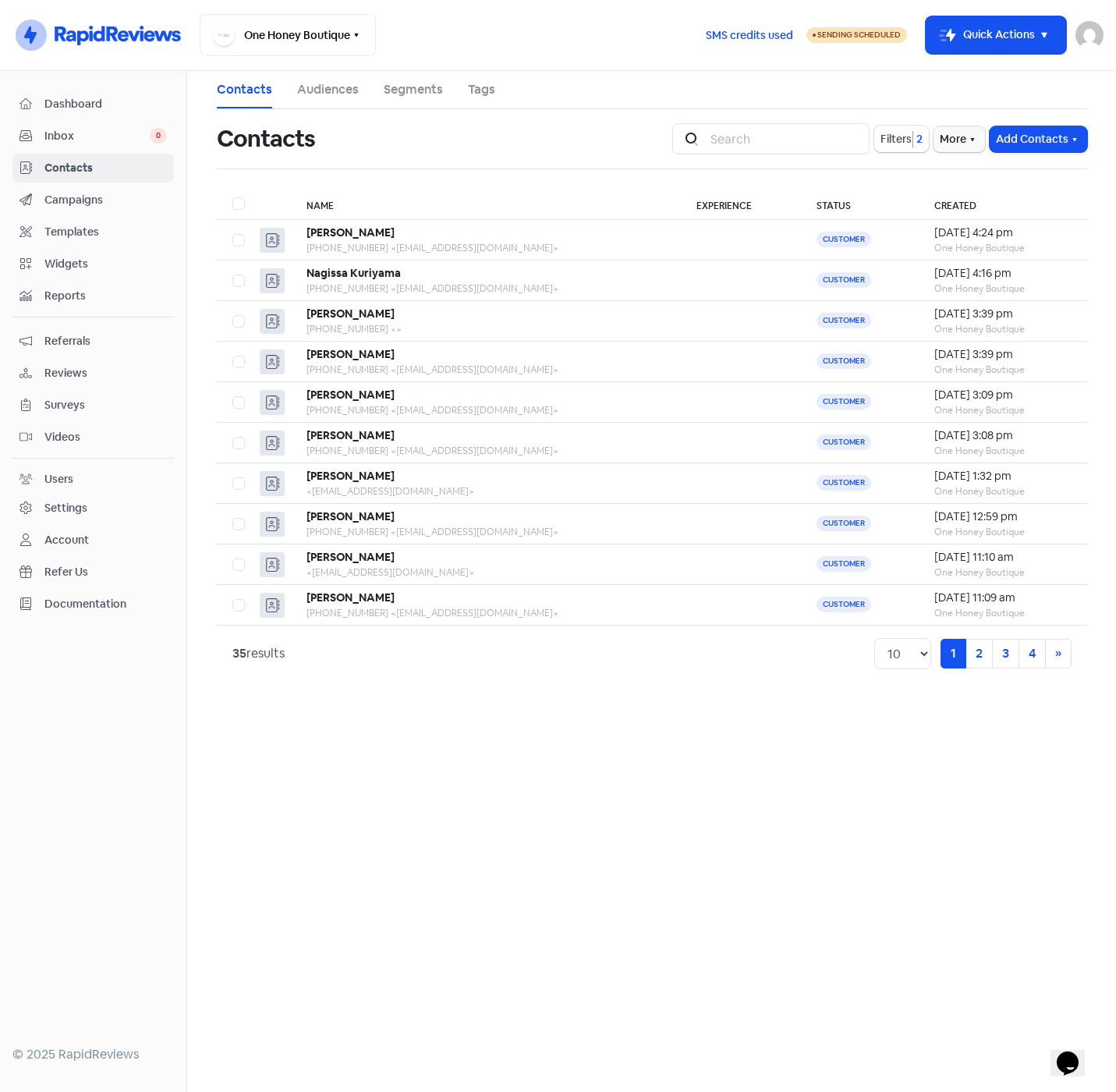
click at [72, 100] on span "Dashboard" at bounding box center [105, 105] width 122 height 17
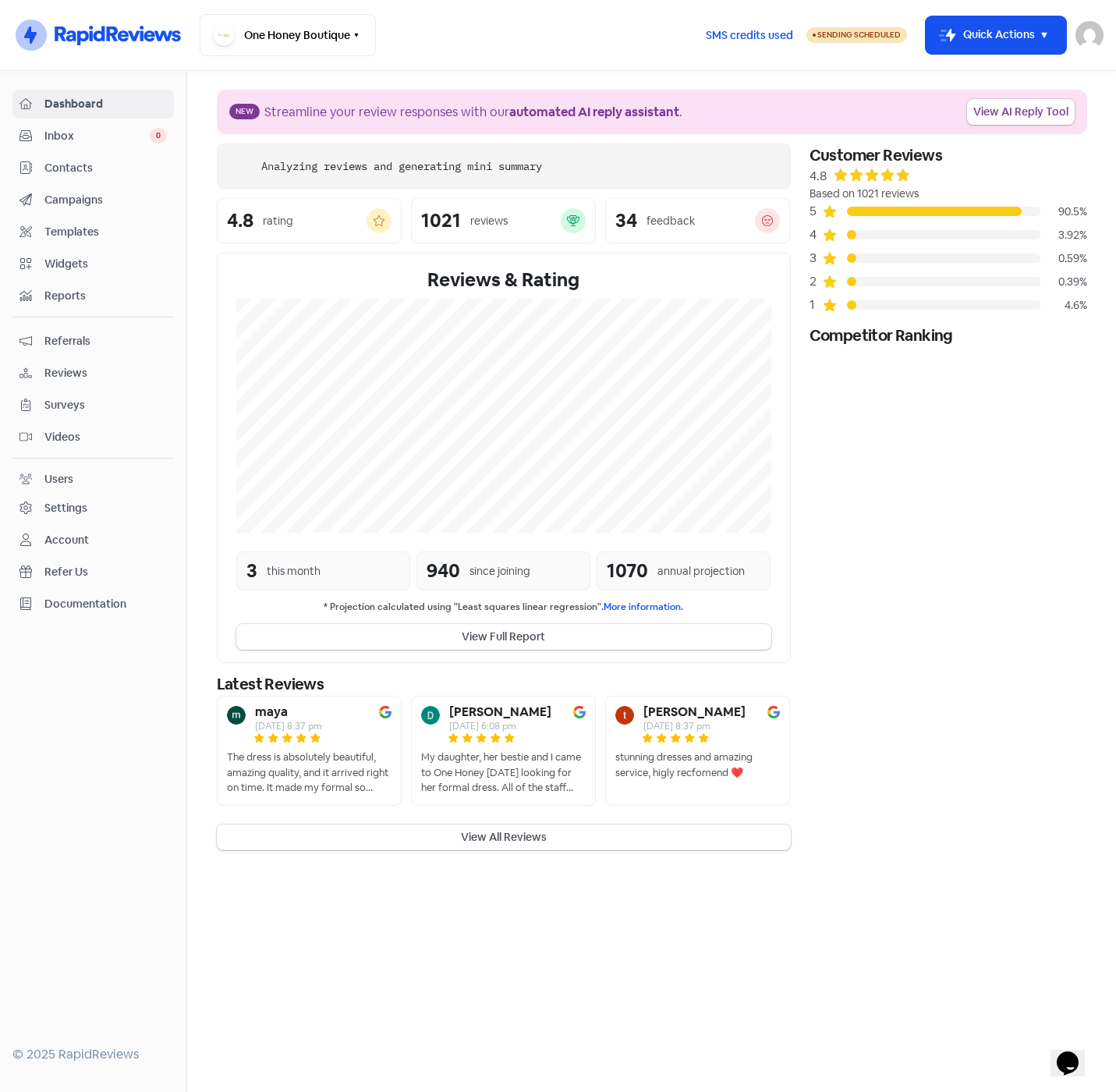
click at [1086, 41] on img at bounding box center [1089, 35] width 28 height 28
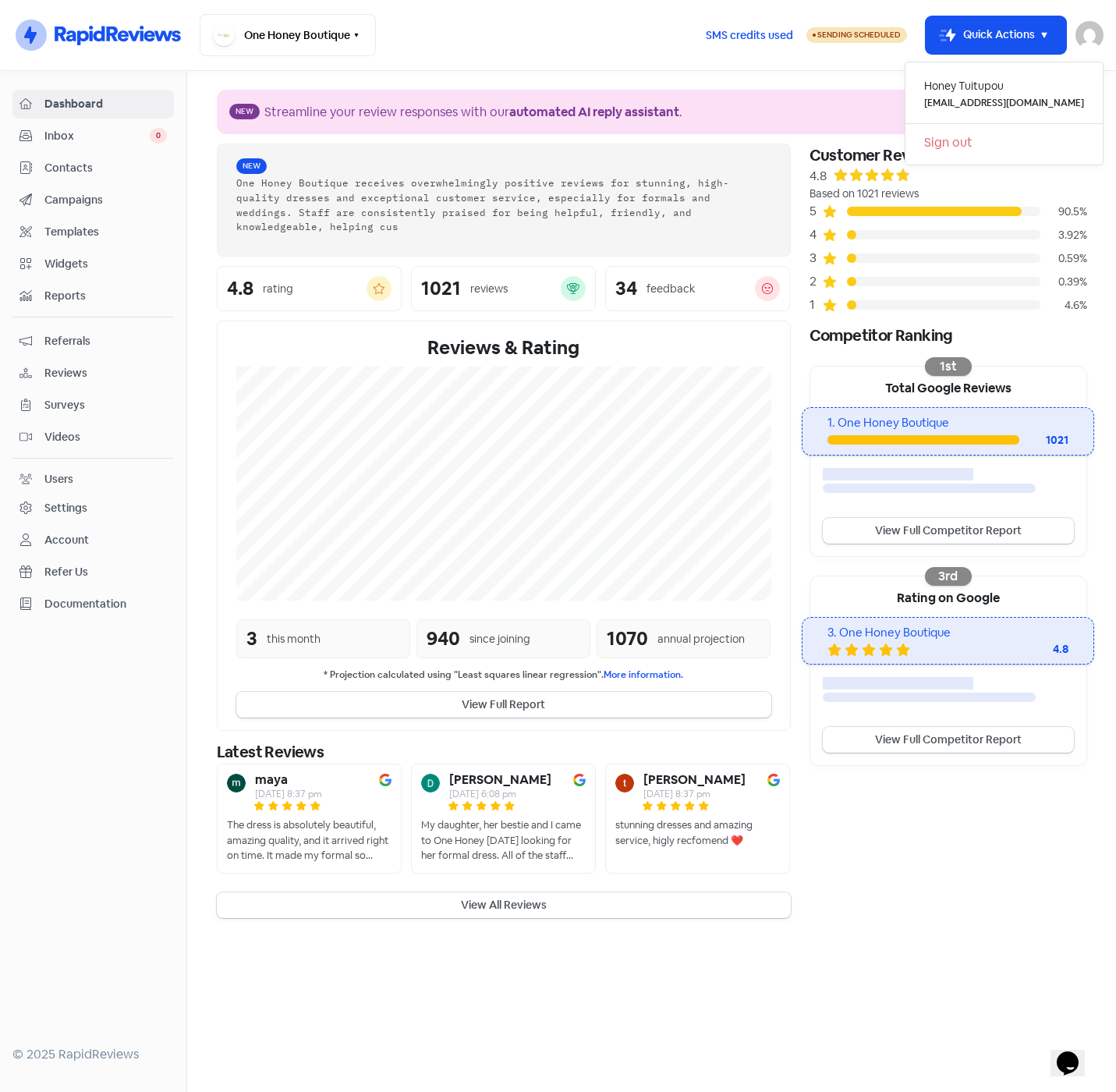
click at [963, 141] on link "Sign out" at bounding box center [1004, 143] width 197 height 25
